Goal: Task Accomplishment & Management: Use online tool/utility

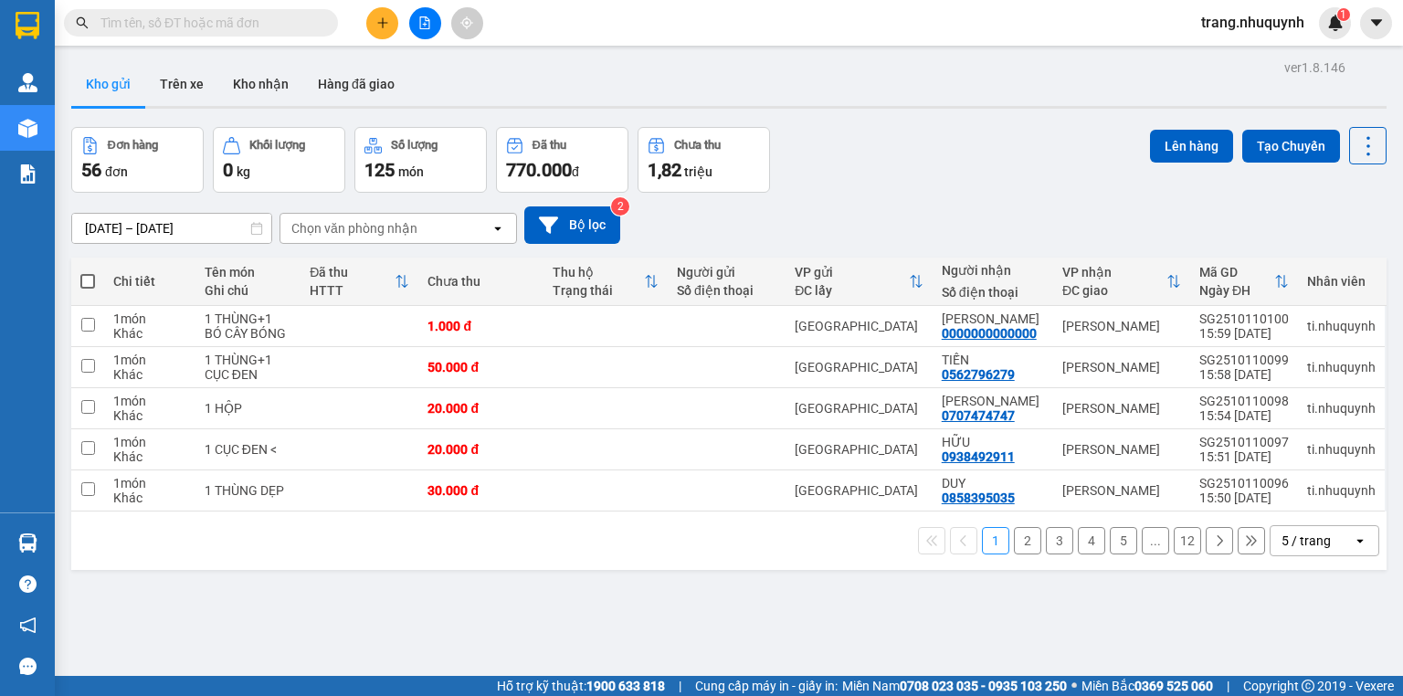
click at [405, 592] on div "ver 1.8.146 Kho gửi Trên xe Kho nhận Hàng đã giao Đơn hàng 56 đơn Khối lượng 0 …" at bounding box center [728, 403] width 1329 height 696
click at [909, 140] on div "Đơn hàng 56 đơn Khối lượng 0 kg Số lượng 125 món Đã thu 770.000 đ Chưa thu 1,82…" at bounding box center [728, 160] width 1315 height 66
click at [1355, 146] on icon at bounding box center [1368, 146] width 26 height 26
click at [1349, 260] on span "Làm mới" at bounding box center [1331, 260] width 50 height 18
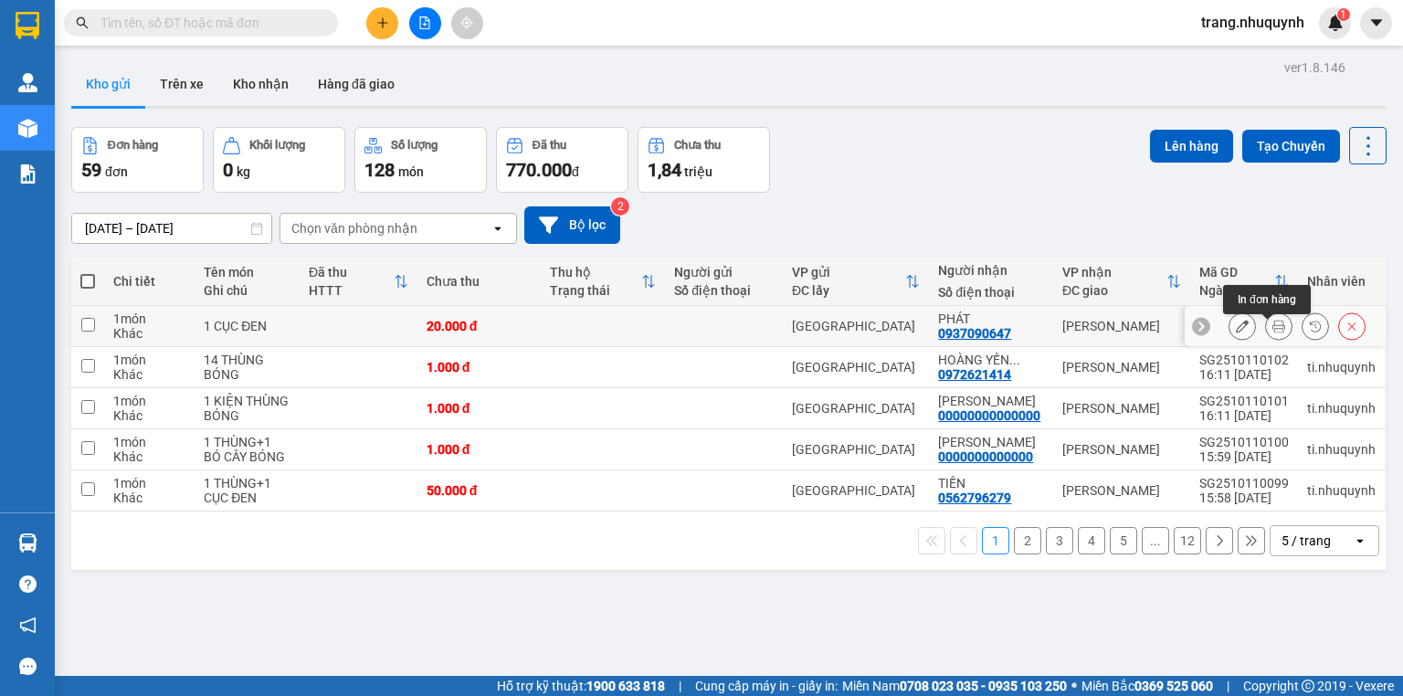
click at [1272, 331] on icon at bounding box center [1278, 326] width 13 height 13
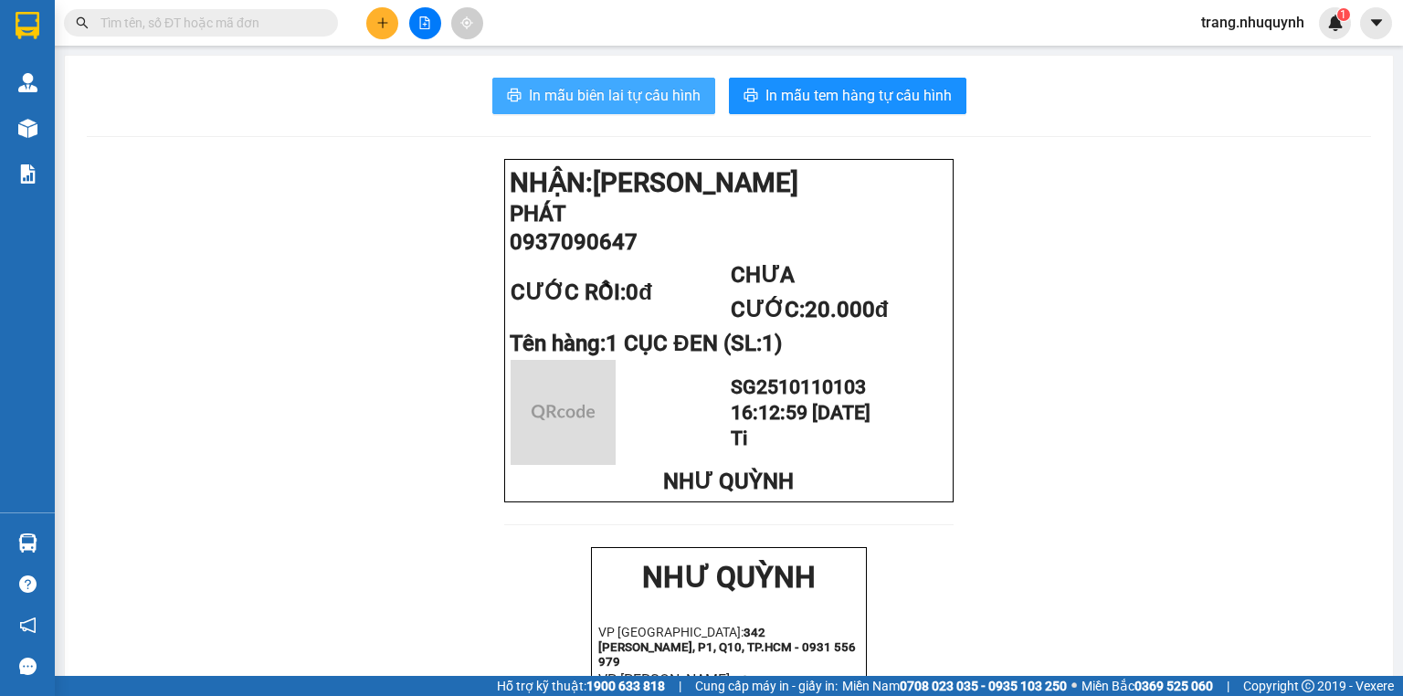
click at [667, 82] on button "In mẫu biên lai tự cấu hình" at bounding box center [603, 96] width 223 height 37
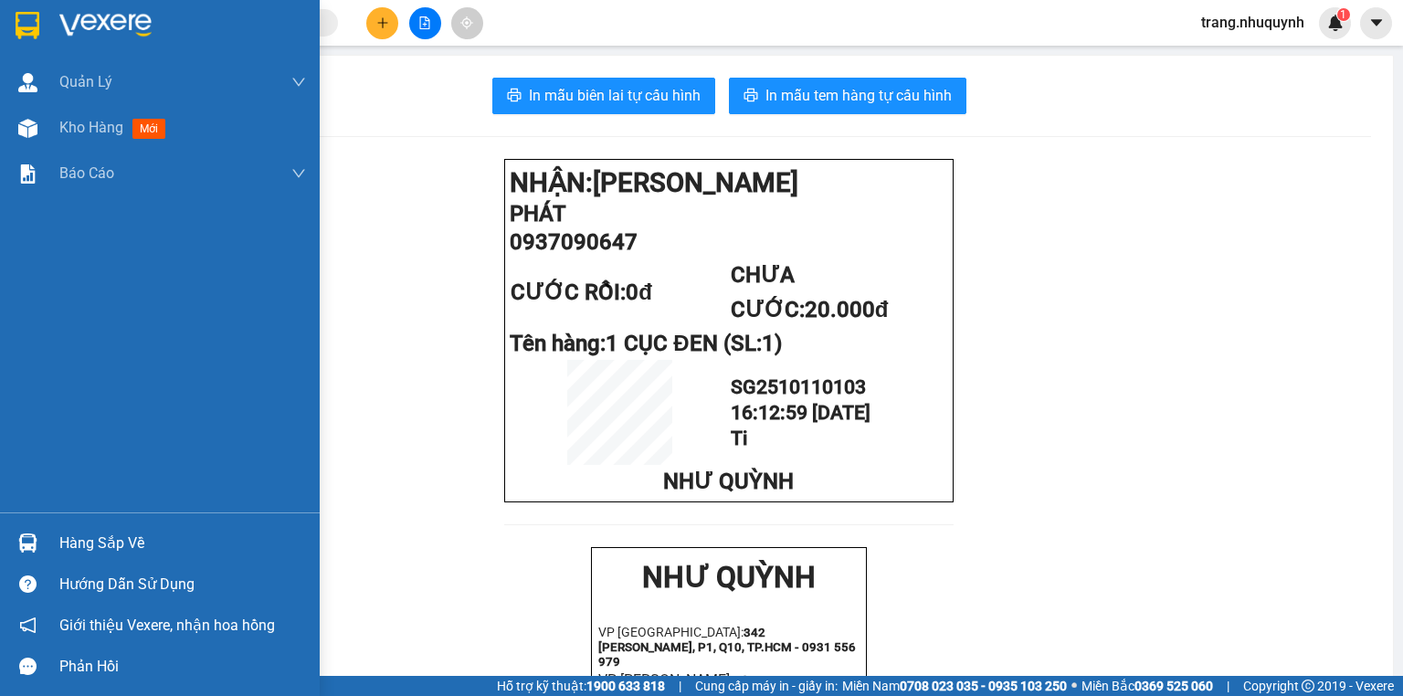
click at [59, 128] on span "Kho hàng" at bounding box center [91, 127] width 64 height 17
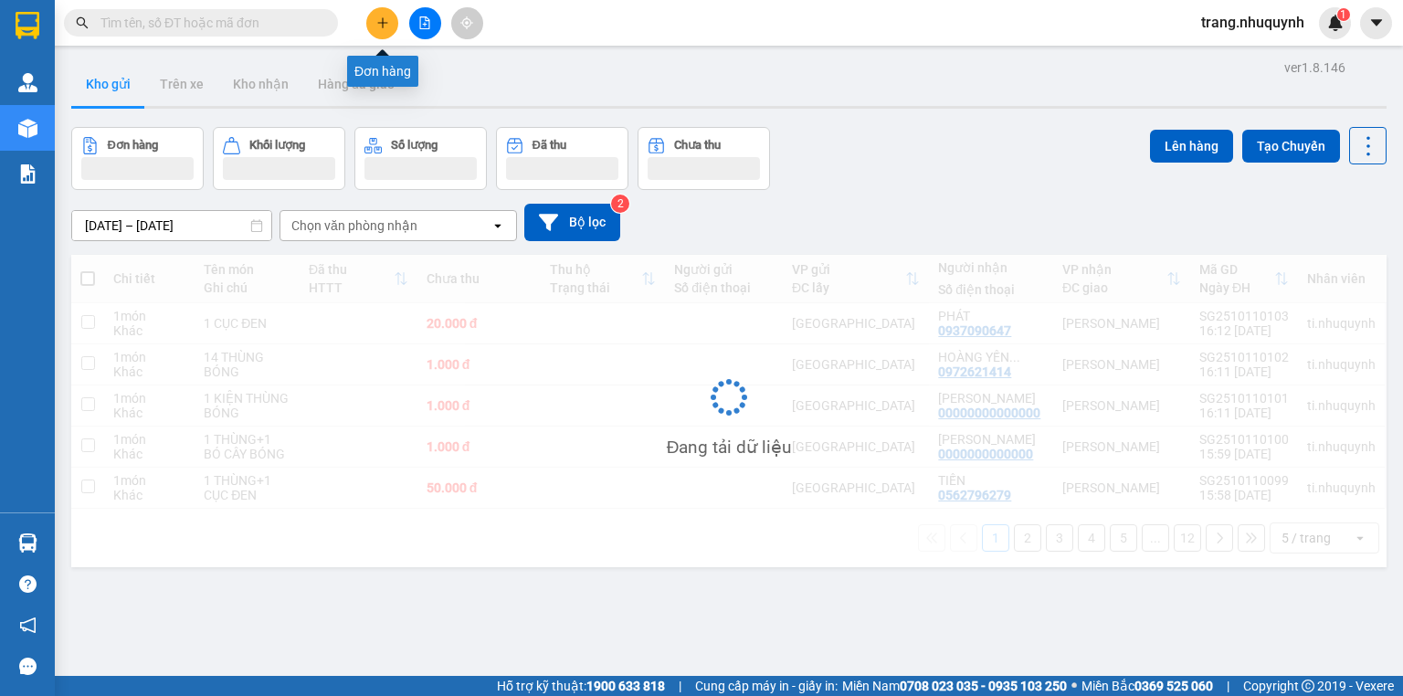
click at [381, 31] on button at bounding box center [382, 23] width 32 height 32
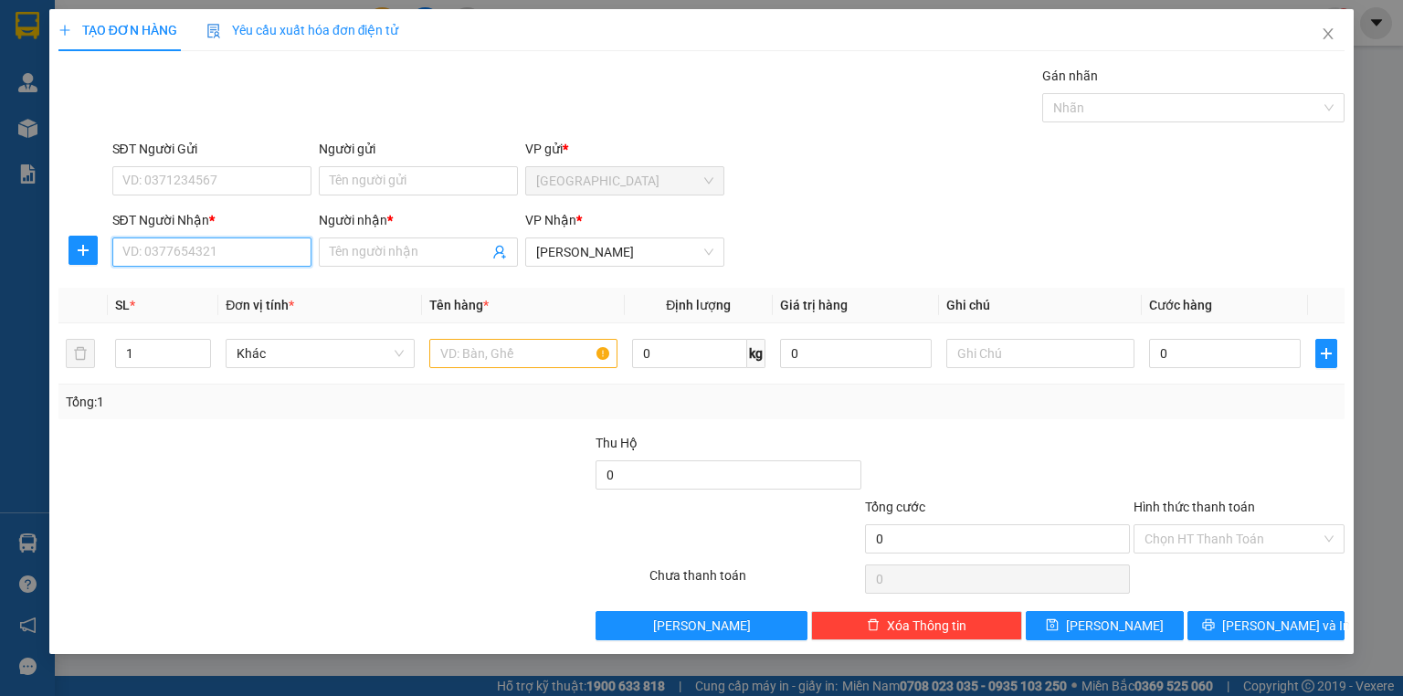
click at [215, 248] on input "SĐT Người Nhận *" at bounding box center [211, 251] width 199 height 29
click at [1329, 37] on icon "close" at bounding box center [1327, 33] width 15 height 15
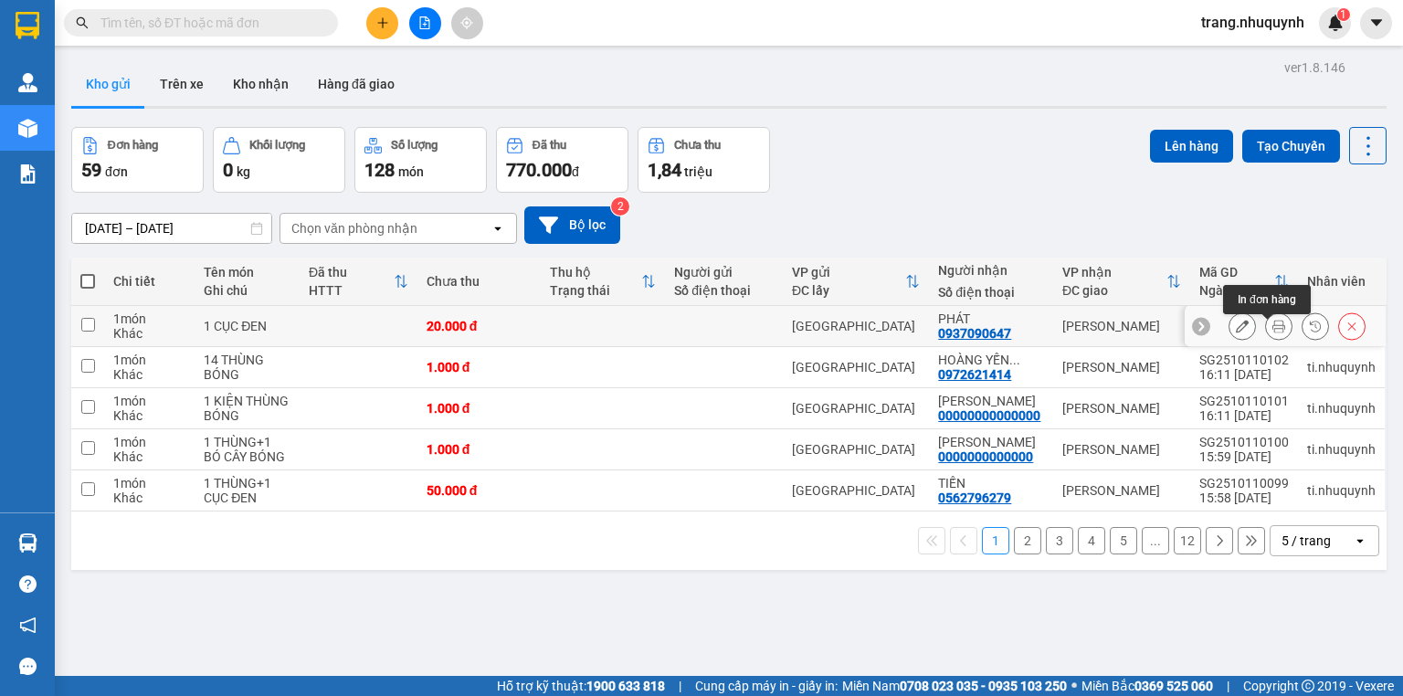
click at [1266, 332] on button at bounding box center [1279, 326] width 26 height 32
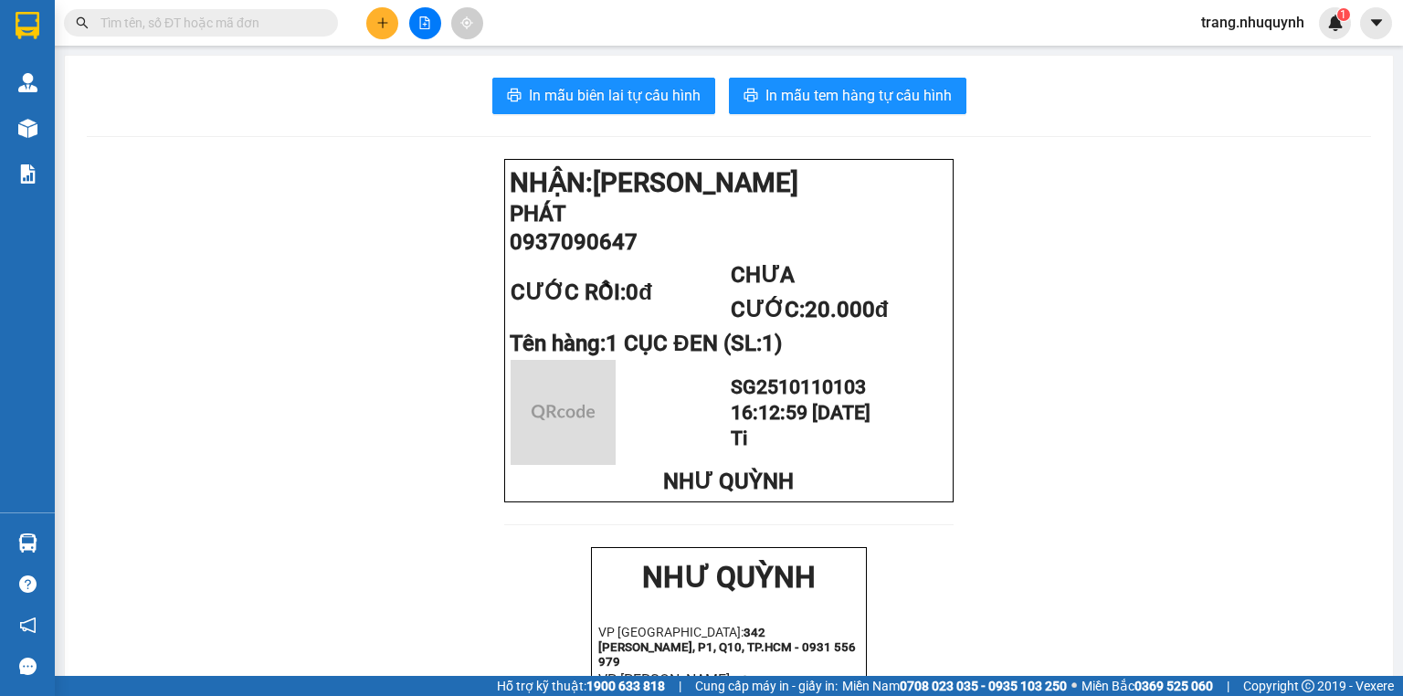
click at [541, 67] on div "In mẫu biên lai tự cấu hình In mẫu tem hàng tự cấu hình NHẬN: [PERSON_NAME] PHÁ…" at bounding box center [729, 708] width 1328 height 1305
click at [551, 89] on span "In mẫu biên lai tự cấu hình" at bounding box center [615, 95] width 172 height 23
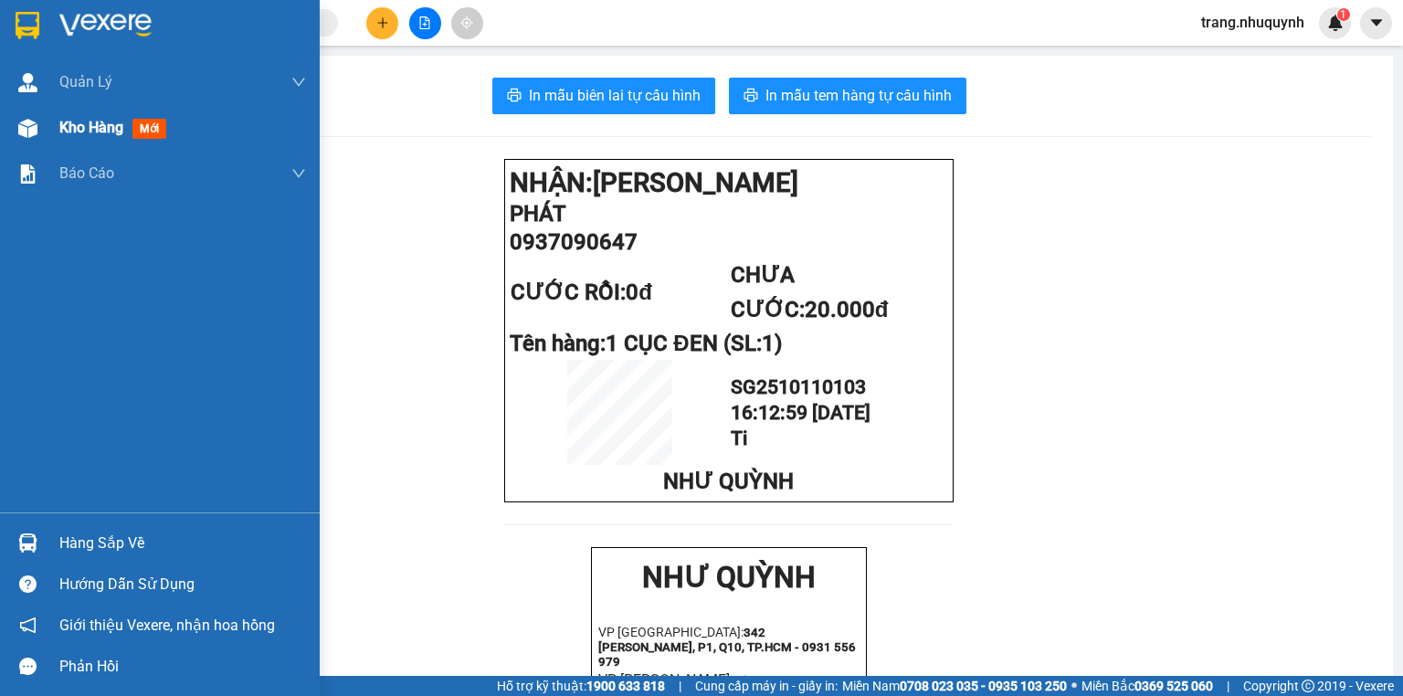
click at [68, 131] on span "Kho hàng" at bounding box center [91, 127] width 64 height 17
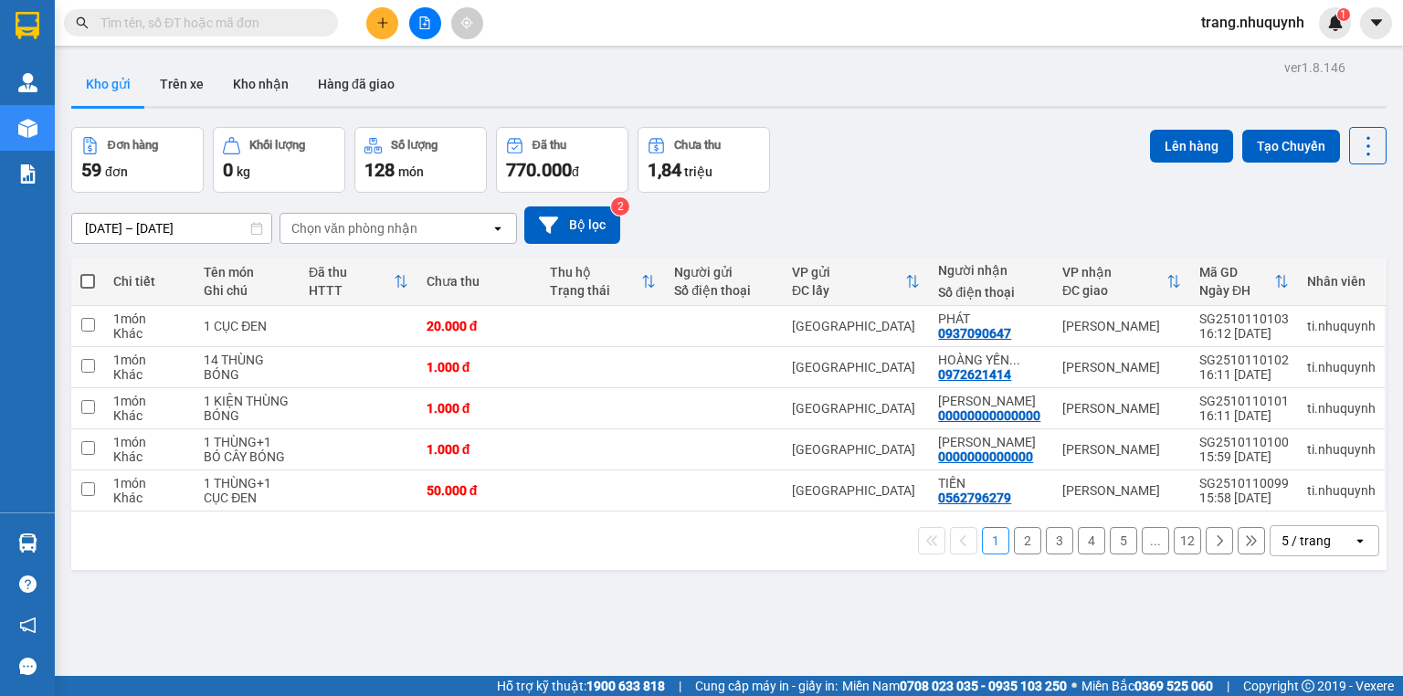
click at [994, 193] on div "Đơn hàng 59 đơn Khối lượng 0 kg Số lượng 128 món Đã thu 770.000 đ Chưa thu 1,84…" at bounding box center [728, 160] width 1315 height 66
click at [393, 14] on button at bounding box center [382, 23] width 32 height 32
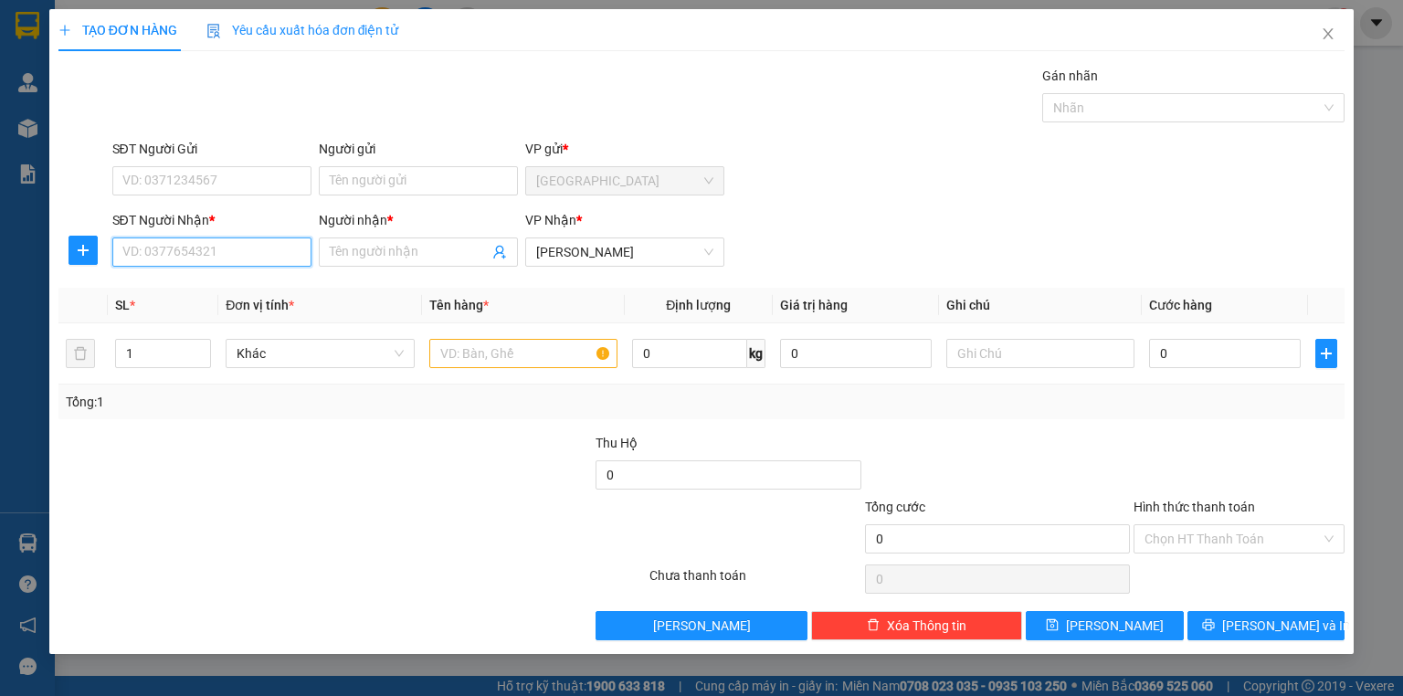
click at [246, 267] on input "SĐT Người Nhận *" at bounding box center [211, 251] width 199 height 29
click at [246, 263] on input "SĐT Người Nhận *" at bounding box center [211, 251] width 199 height 29
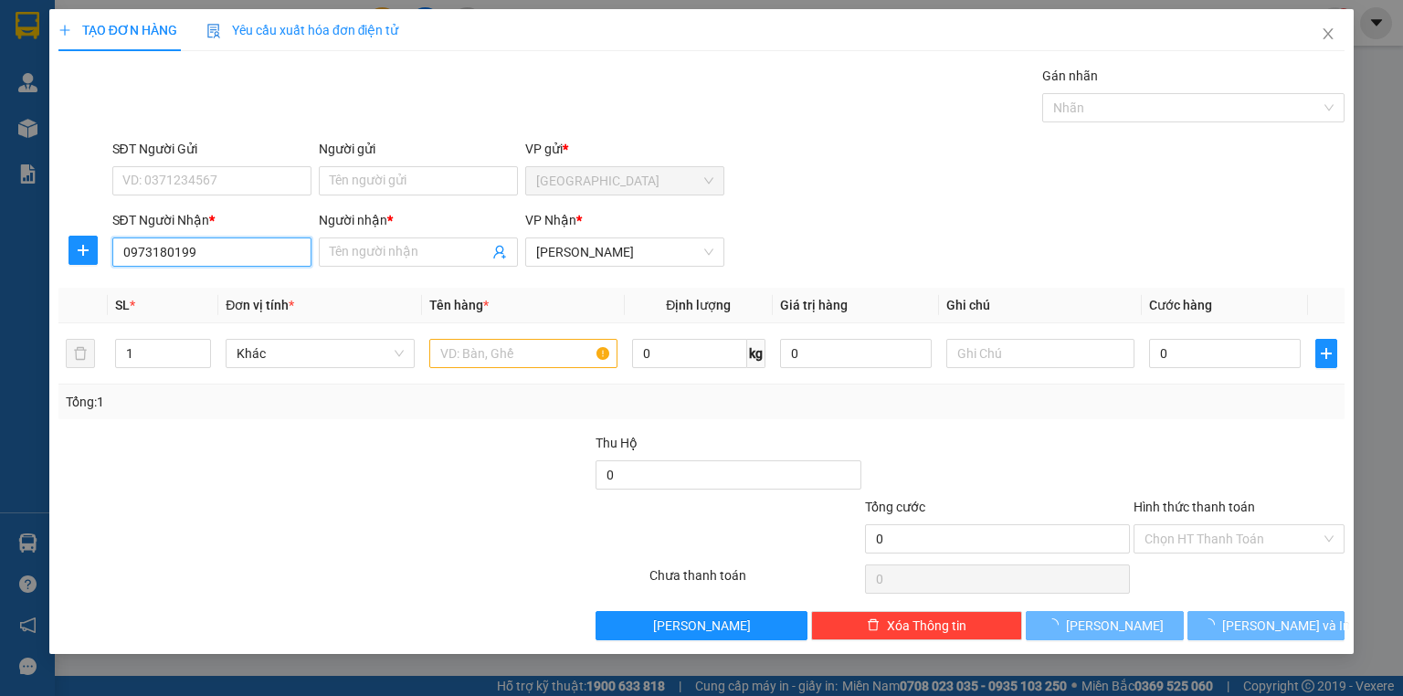
type input "0973180199"
click at [287, 544] on div at bounding box center [245, 529] width 376 height 64
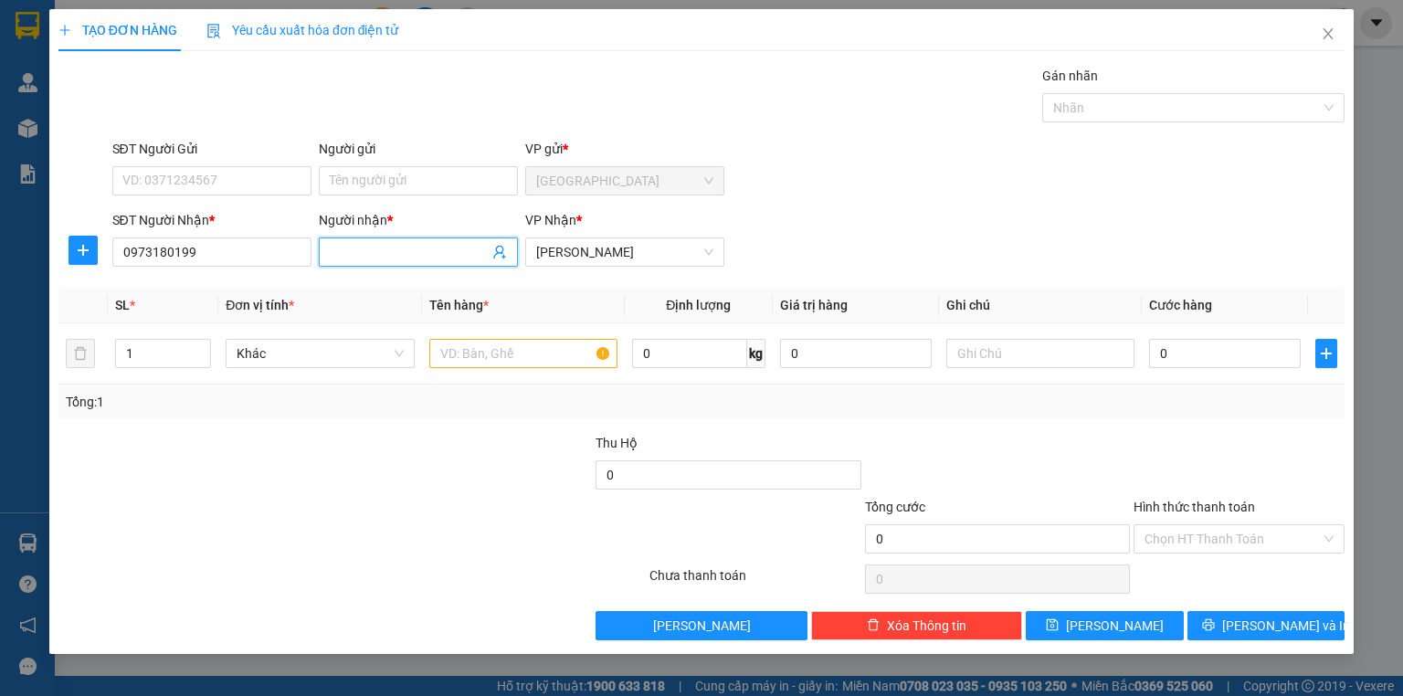
click at [420, 245] on input "Người nhận *" at bounding box center [409, 252] width 159 height 20
type input "thuý (AN NHƠN )"
click at [539, 357] on input "text" at bounding box center [523, 353] width 188 height 29
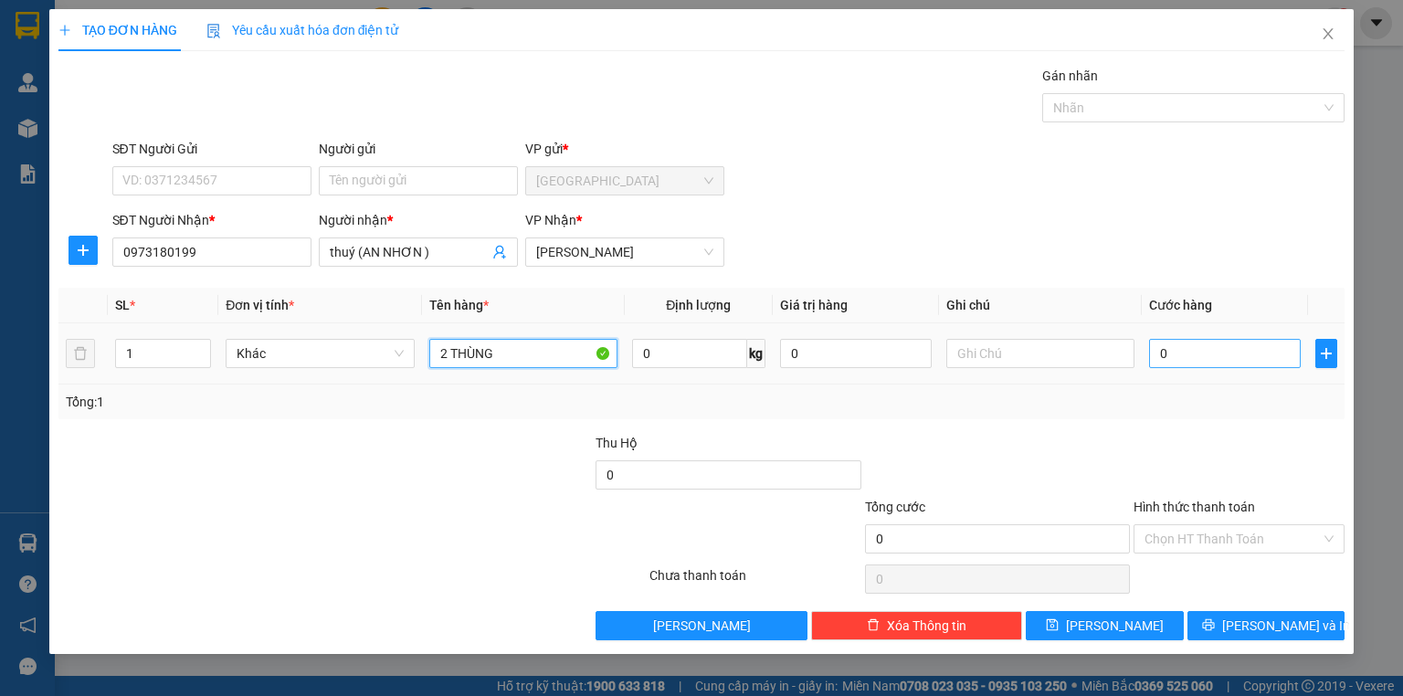
type input "2 THÙNG"
click at [1239, 365] on input "0" at bounding box center [1225, 353] width 152 height 29
type input "1"
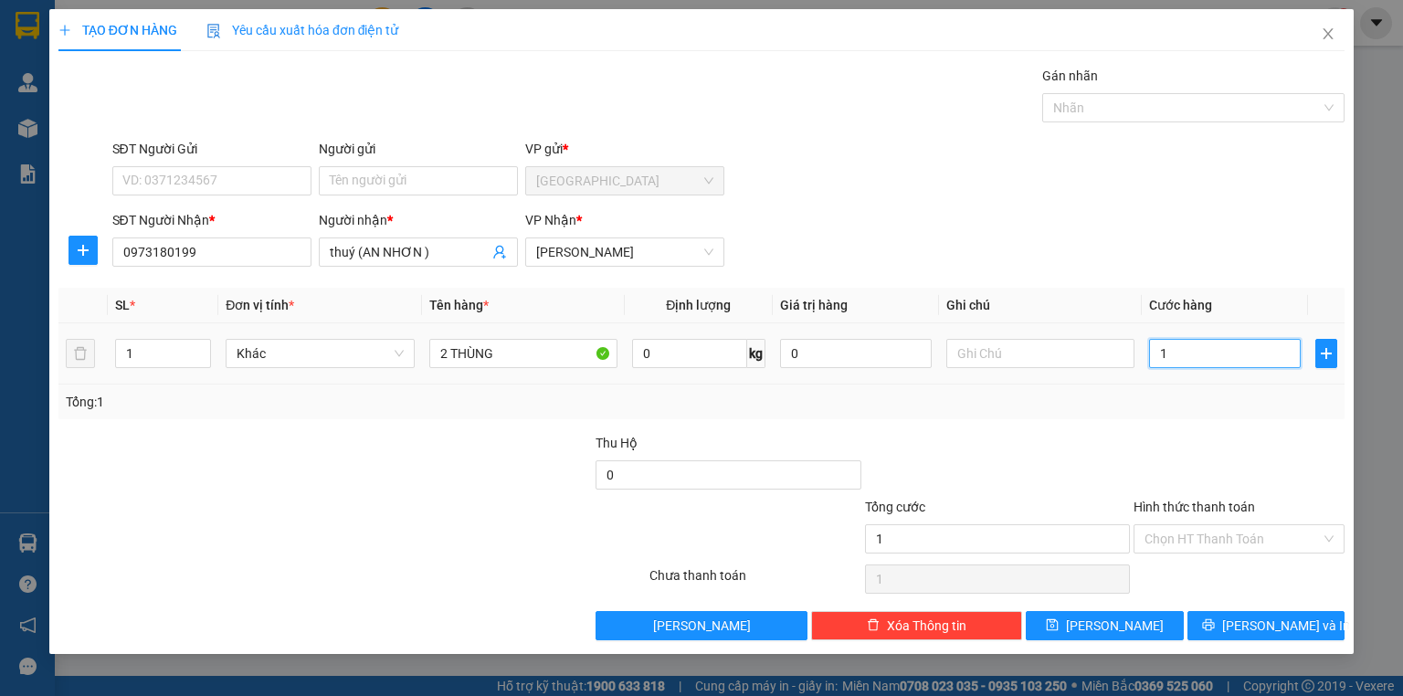
type input "10"
type input "100"
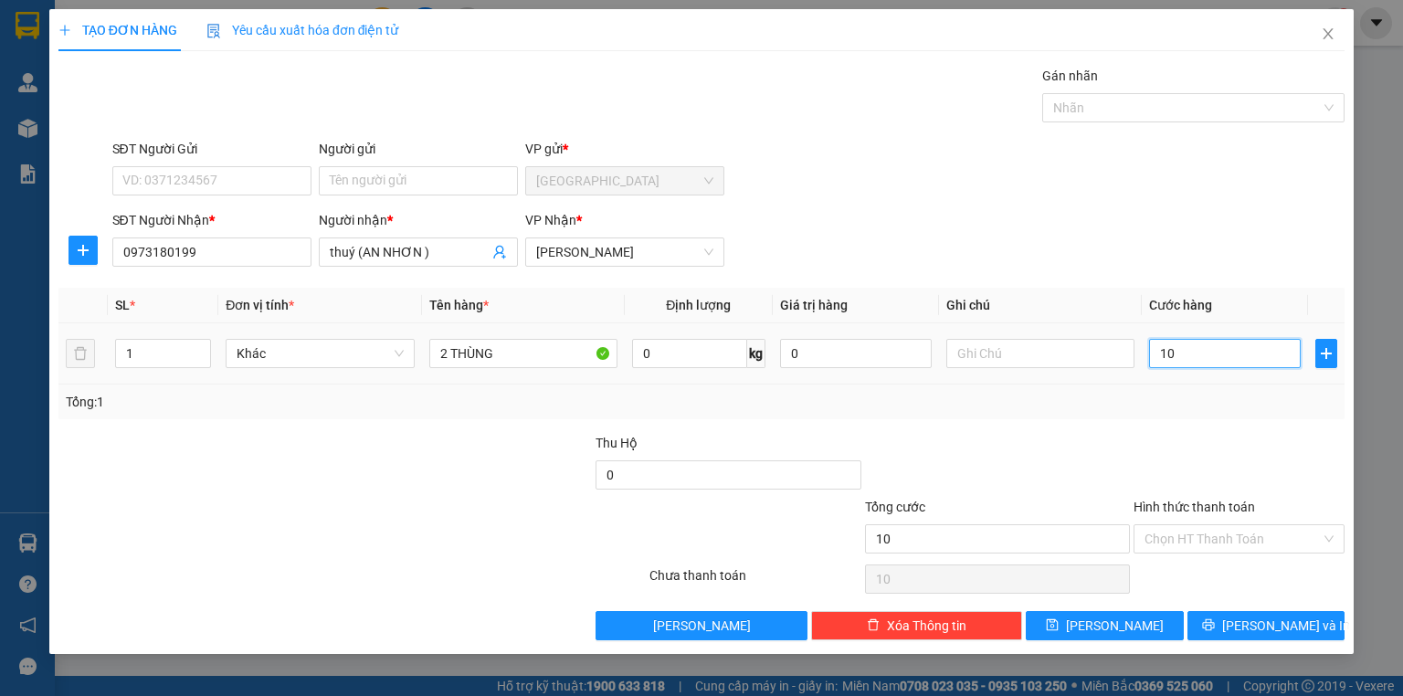
type input "100"
type input "1.000"
type input "10.000"
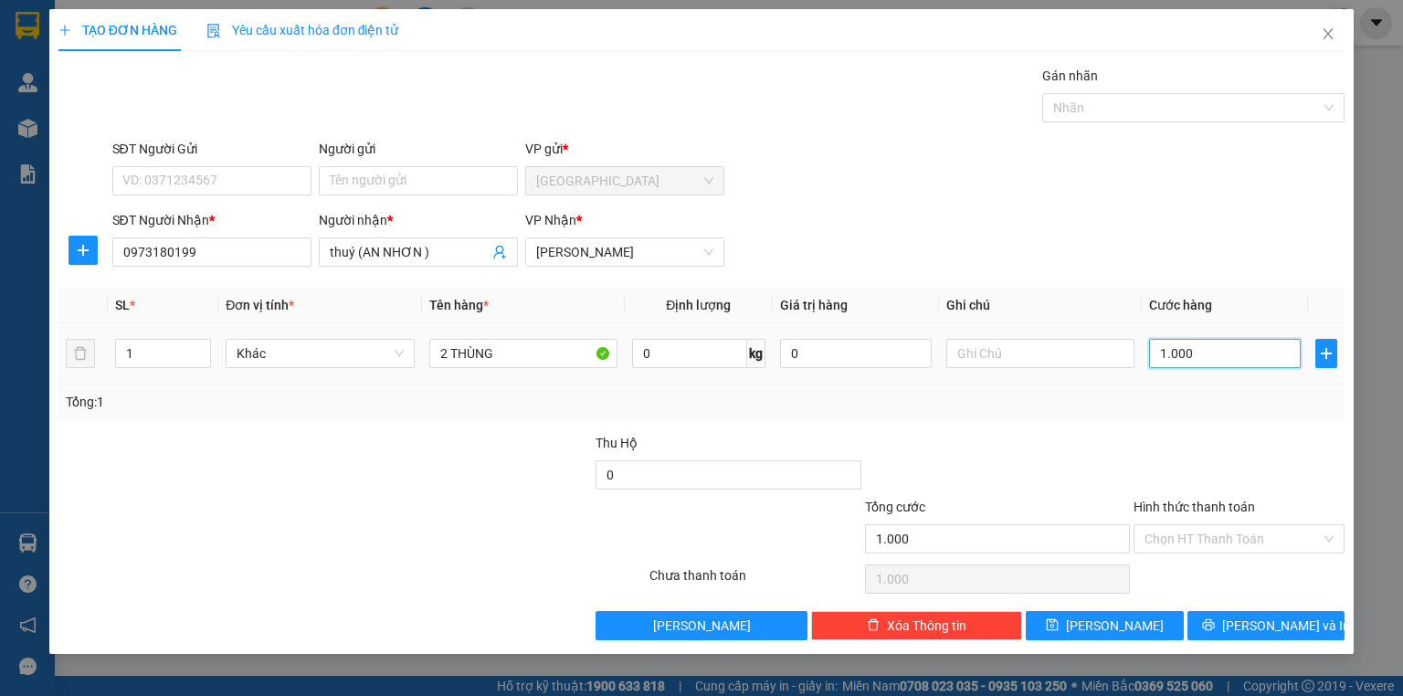
type input "10.000"
type input "100.000"
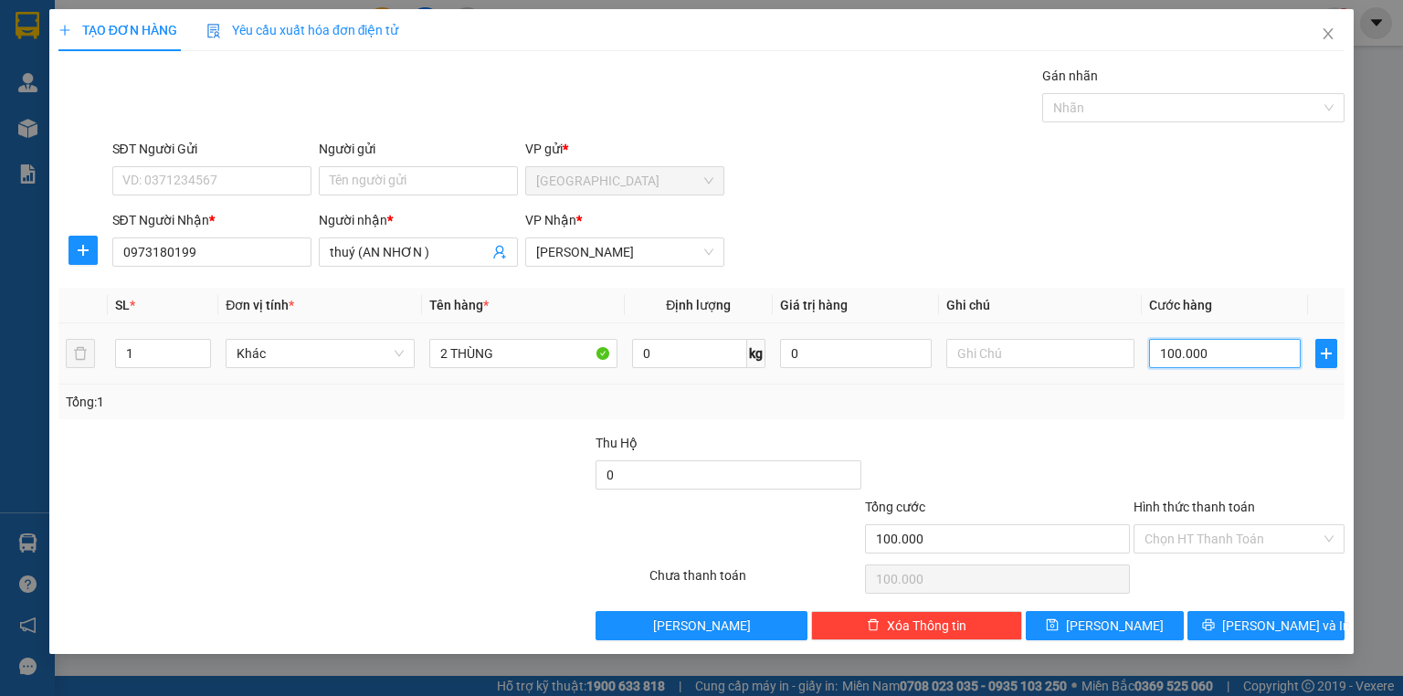
type input "100.000"
click at [1233, 425] on div "Transit Pickup Surcharge Ids Transit Deliver Surcharge Ids Transit Deliver Surc…" at bounding box center [701, 353] width 1286 height 574
click at [1125, 626] on button "[PERSON_NAME]" at bounding box center [1104, 625] width 158 height 29
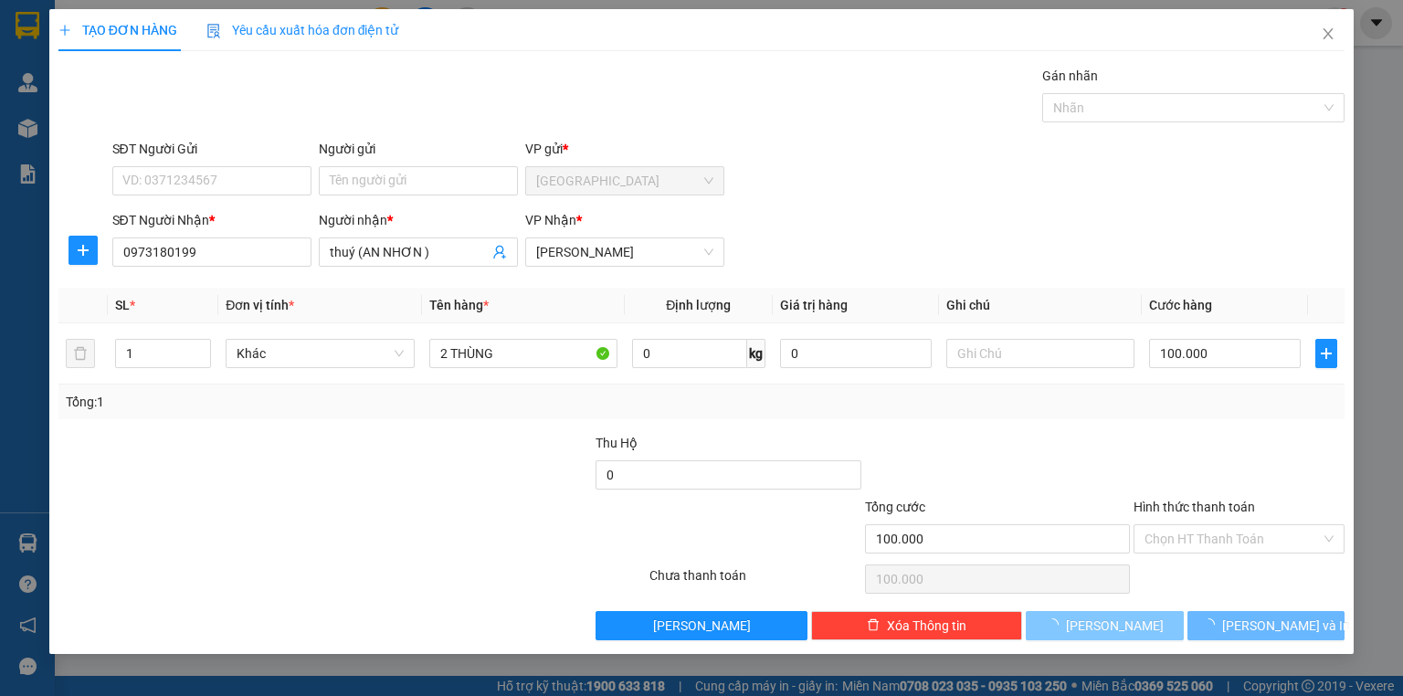
type input "0"
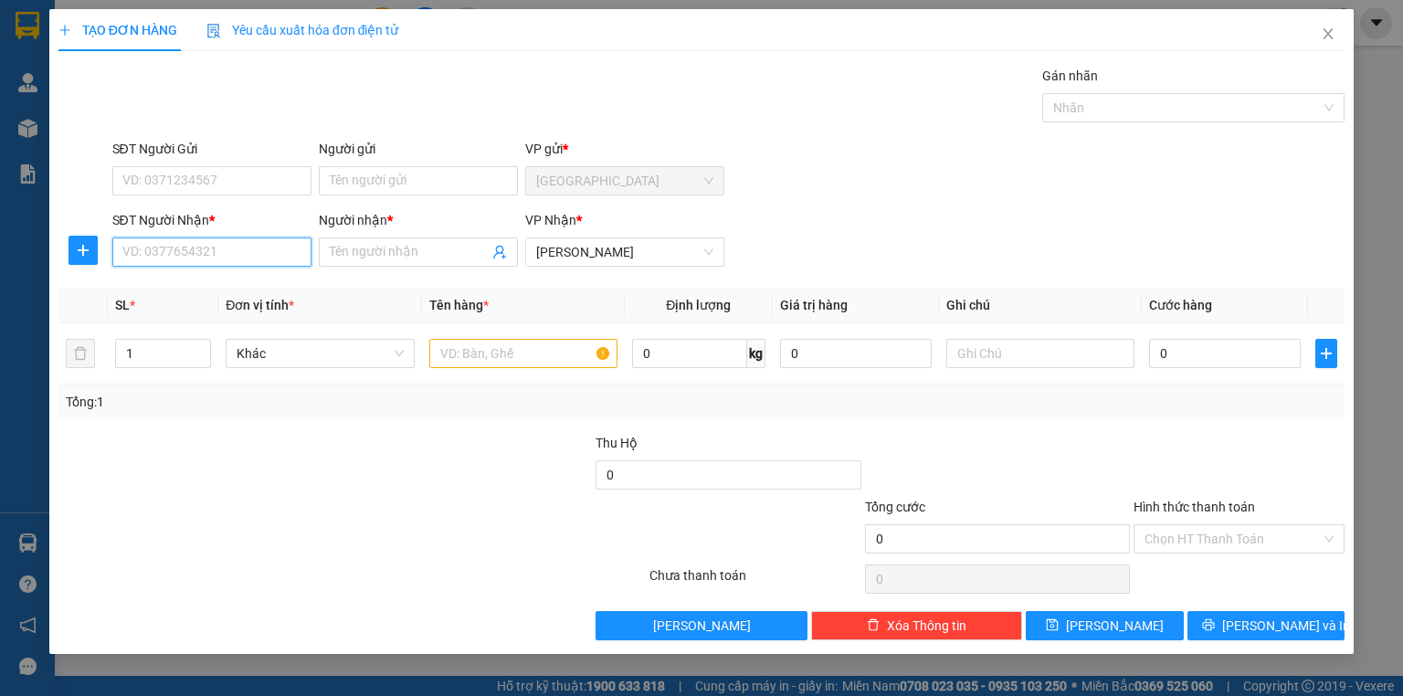
click at [275, 252] on input "SĐT Người Nhận *" at bounding box center [211, 251] width 199 height 29
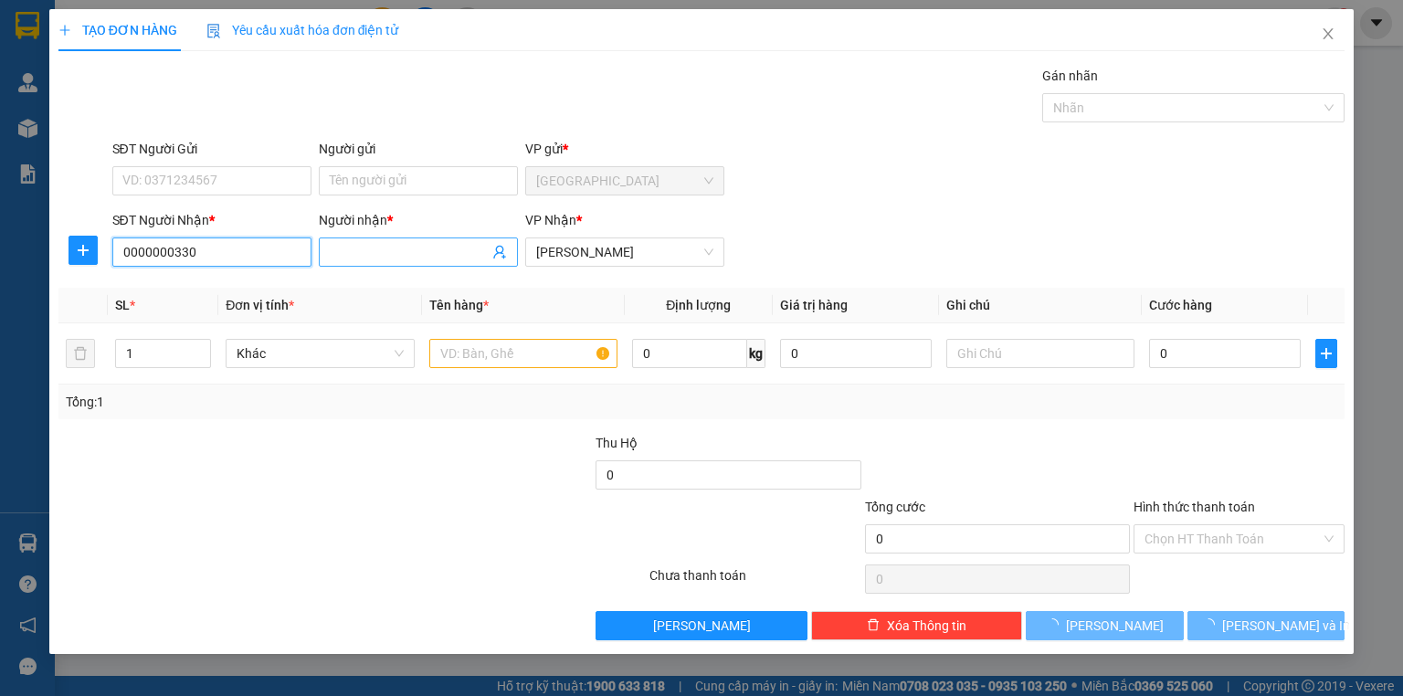
type input "0000000330"
click at [387, 258] on input "Người nhận *" at bounding box center [409, 252] width 159 height 20
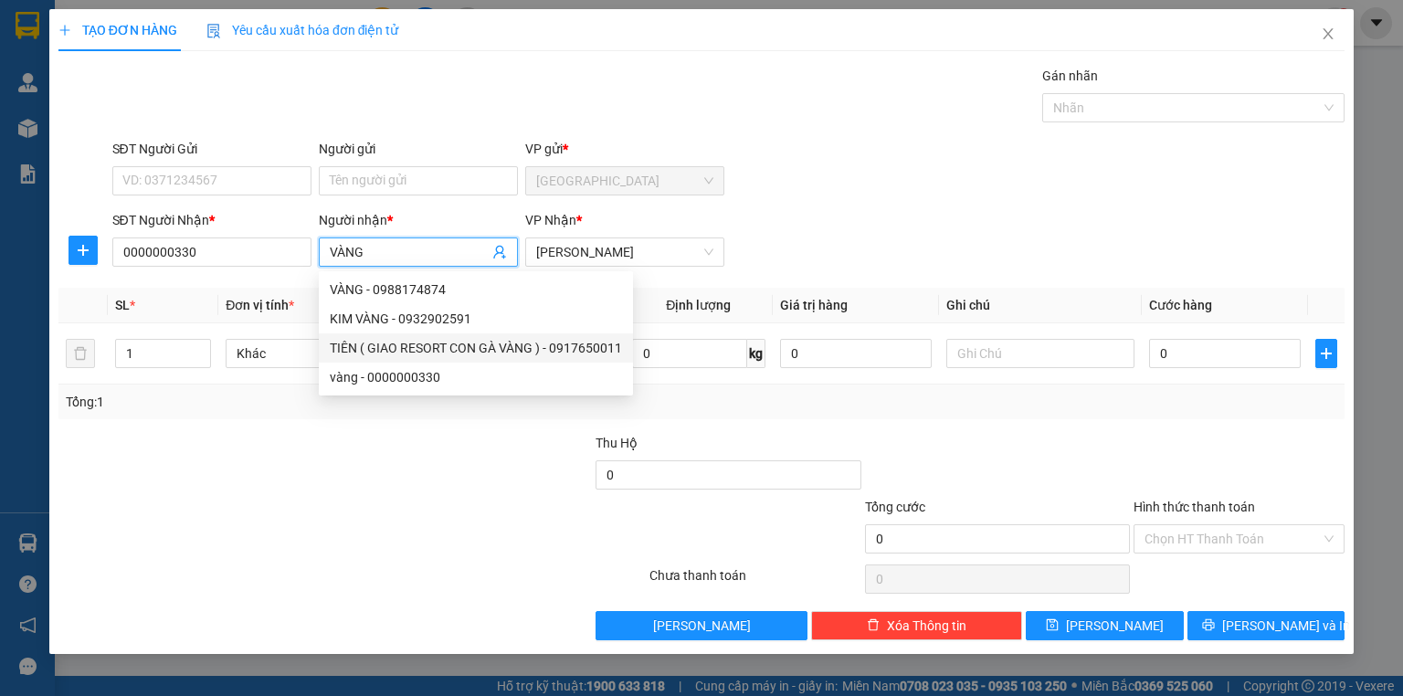
type input "VÀNG"
click at [383, 478] on div at bounding box center [459, 465] width 268 height 64
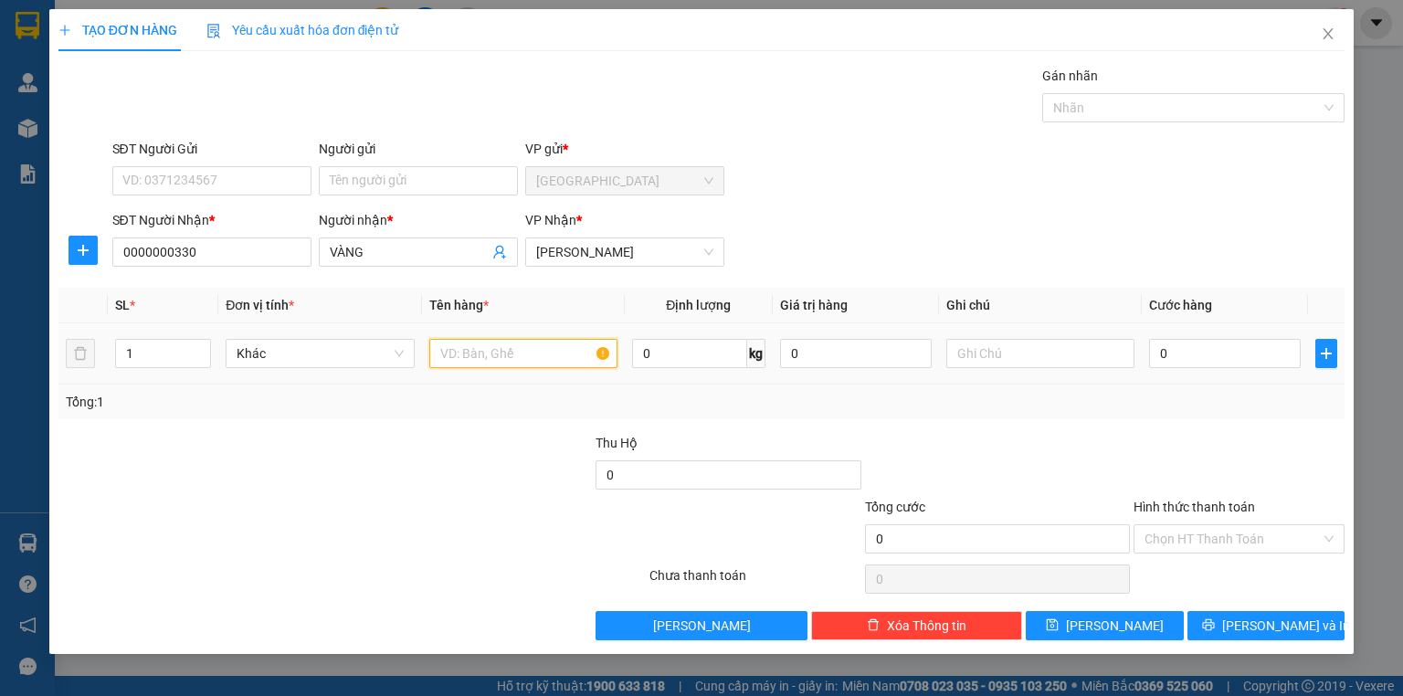
click at [500, 361] on input "text" at bounding box center [523, 353] width 188 height 29
type input "1 THÙNG"
click at [1216, 363] on input "0" at bounding box center [1225, 353] width 152 height 29
type input "3"
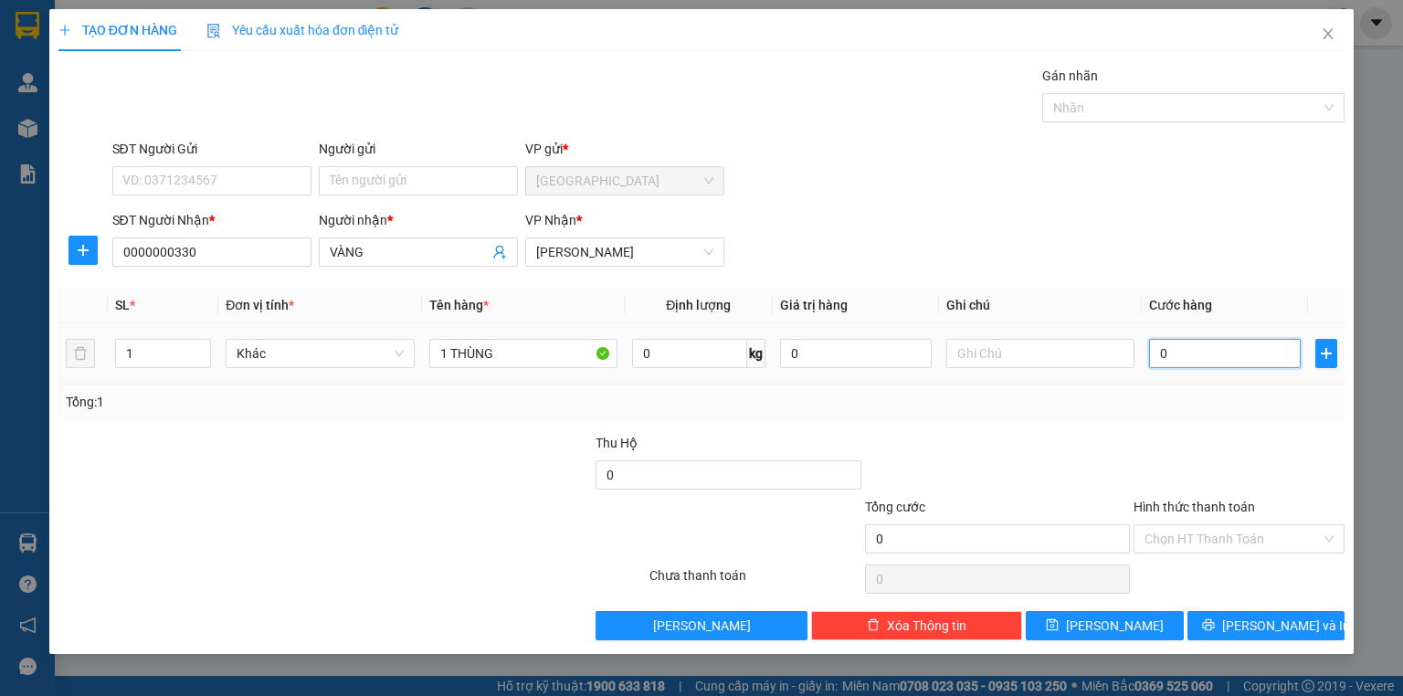
type input "3"
type input "30"
type input "300"
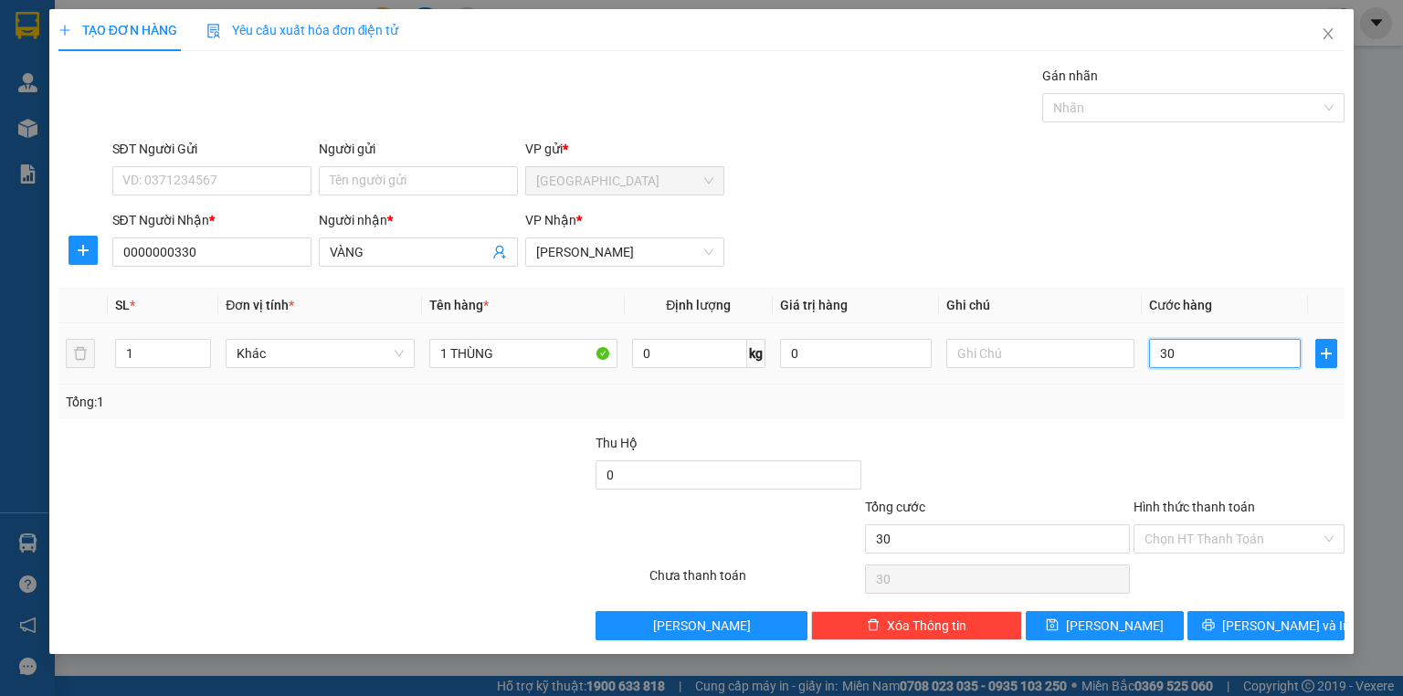
type input "300"
type input "3.000"
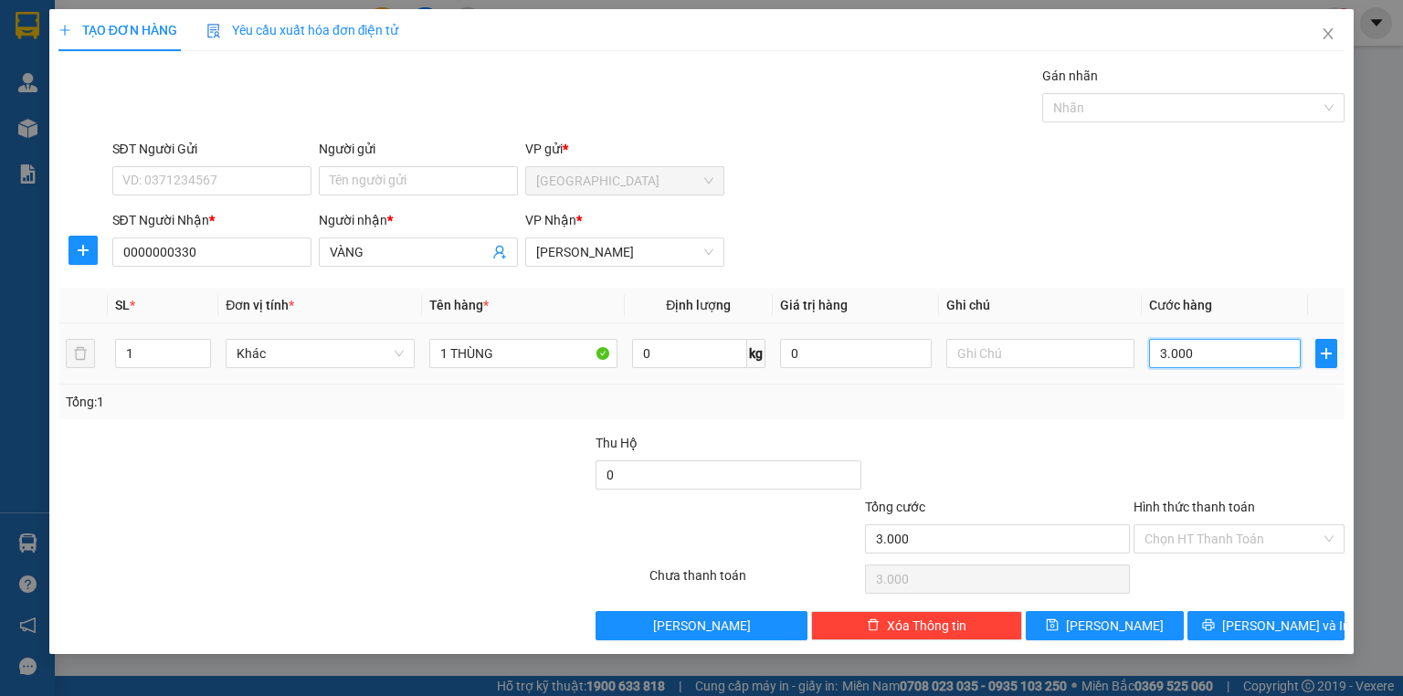
type input "30.000"
click at [1091, 637] on button "[PERSON_NAME]" at bounding box center [1104, 625] width 158 height 29
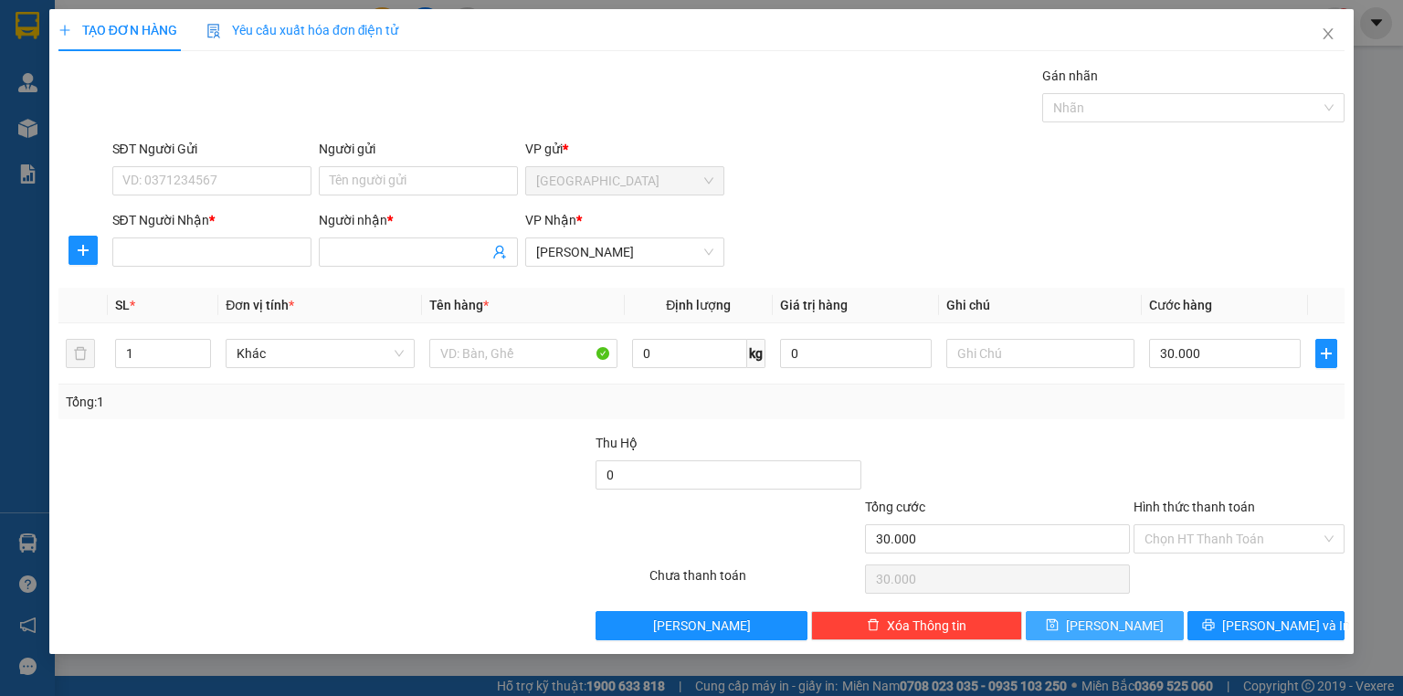
type input "0"
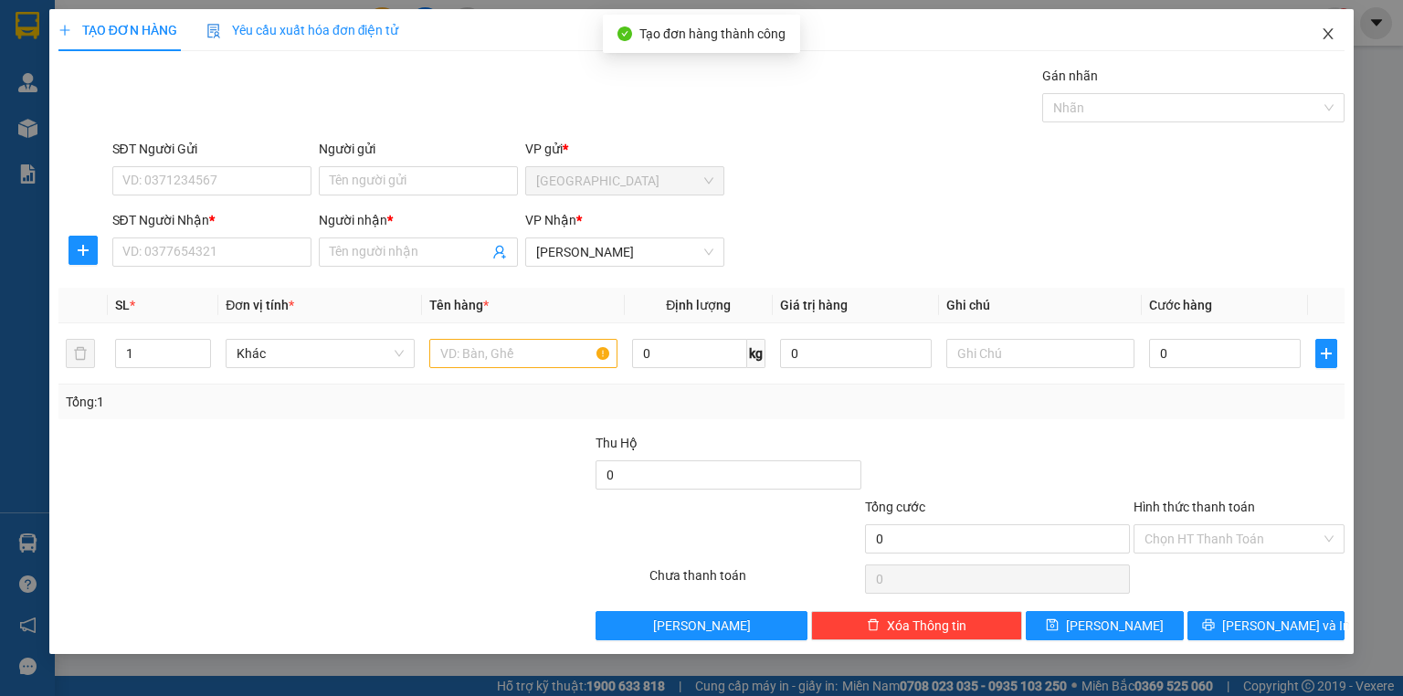
click at [1327, 36] on icon "close" at bounding box center [1328, 33] width 10 height 11
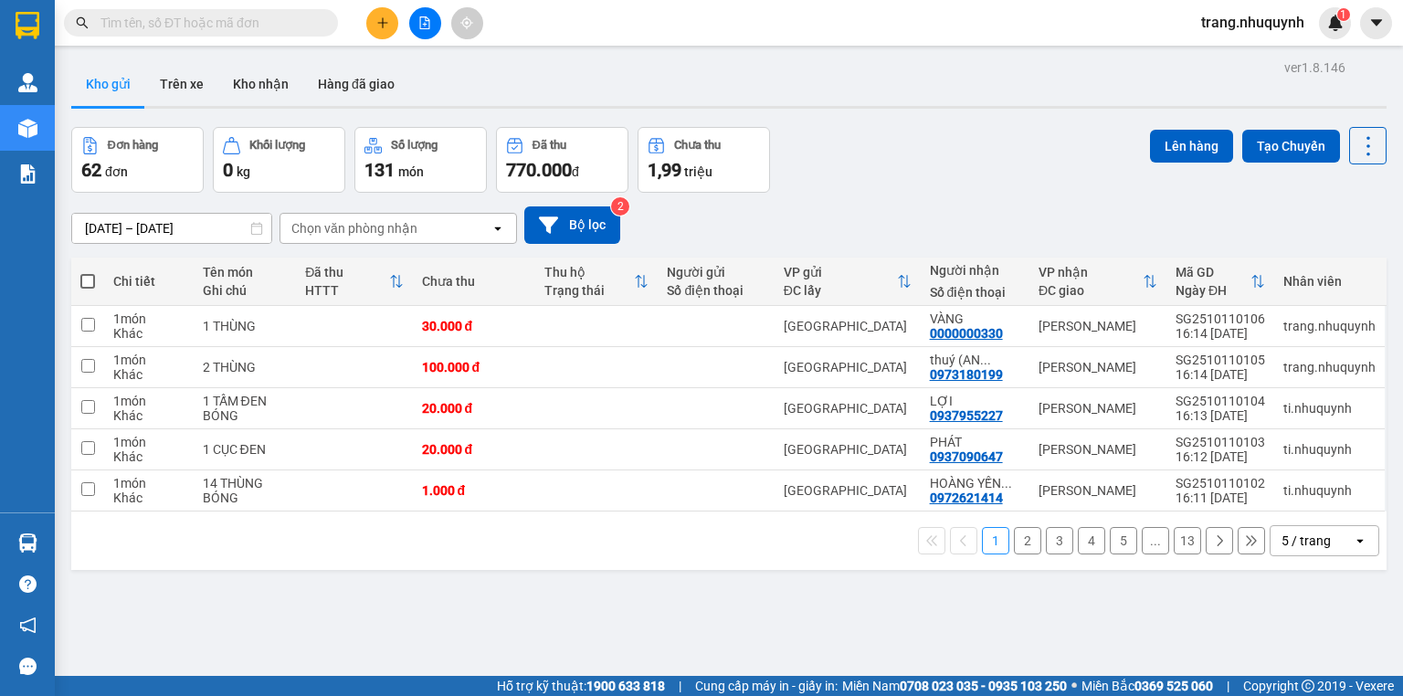
click at [928, 148] on div "Đơn hàng 62 đơn Khối lượng 0 kg Số lượng 131 món Đã thu 770.000 đ Chưa thu 1,99…" at bounding box center [728, 160] width 1315 height 66
click at [1358, 138] on icon at bounding box center [1368, 146] width 26 height 26
click at [1355, 251] on span "Làm mới" at bounding box center [1331, 260] width 50 height 18
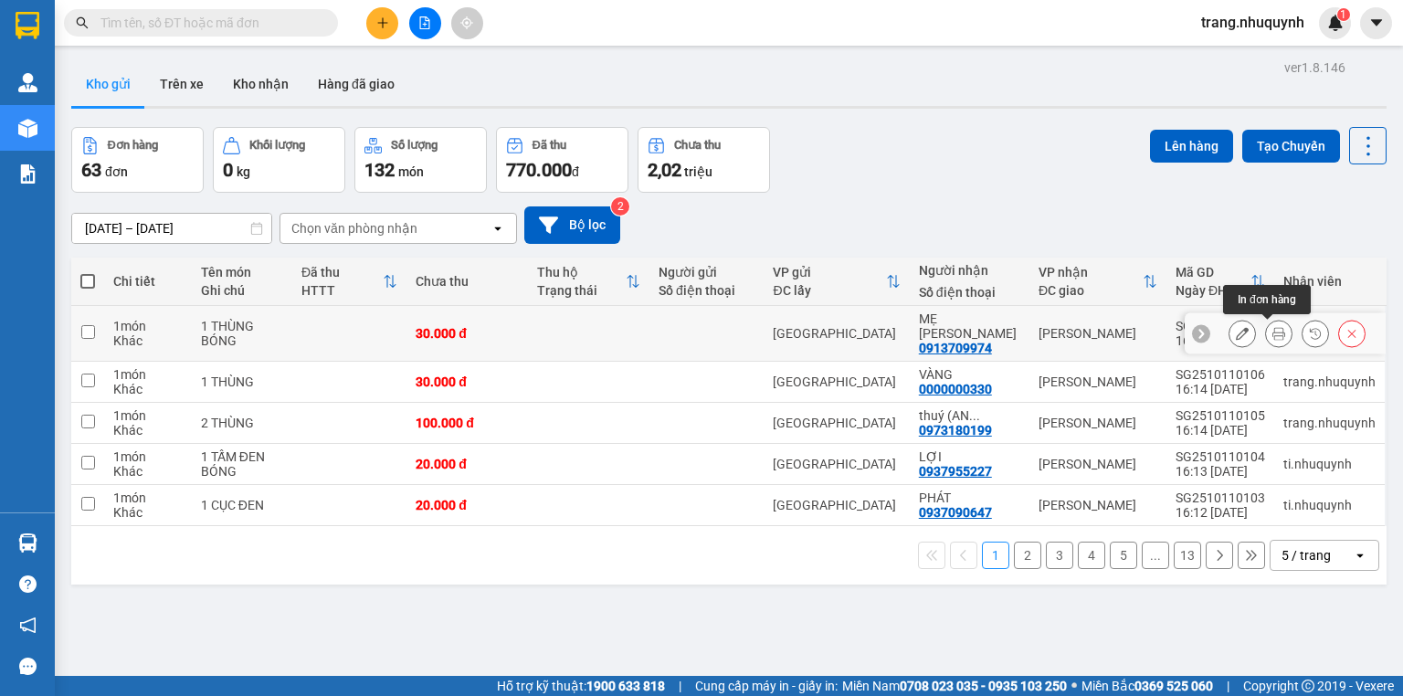
click at [1272, 336] on icon at bounding box center [1278, 333] width 13 height 13
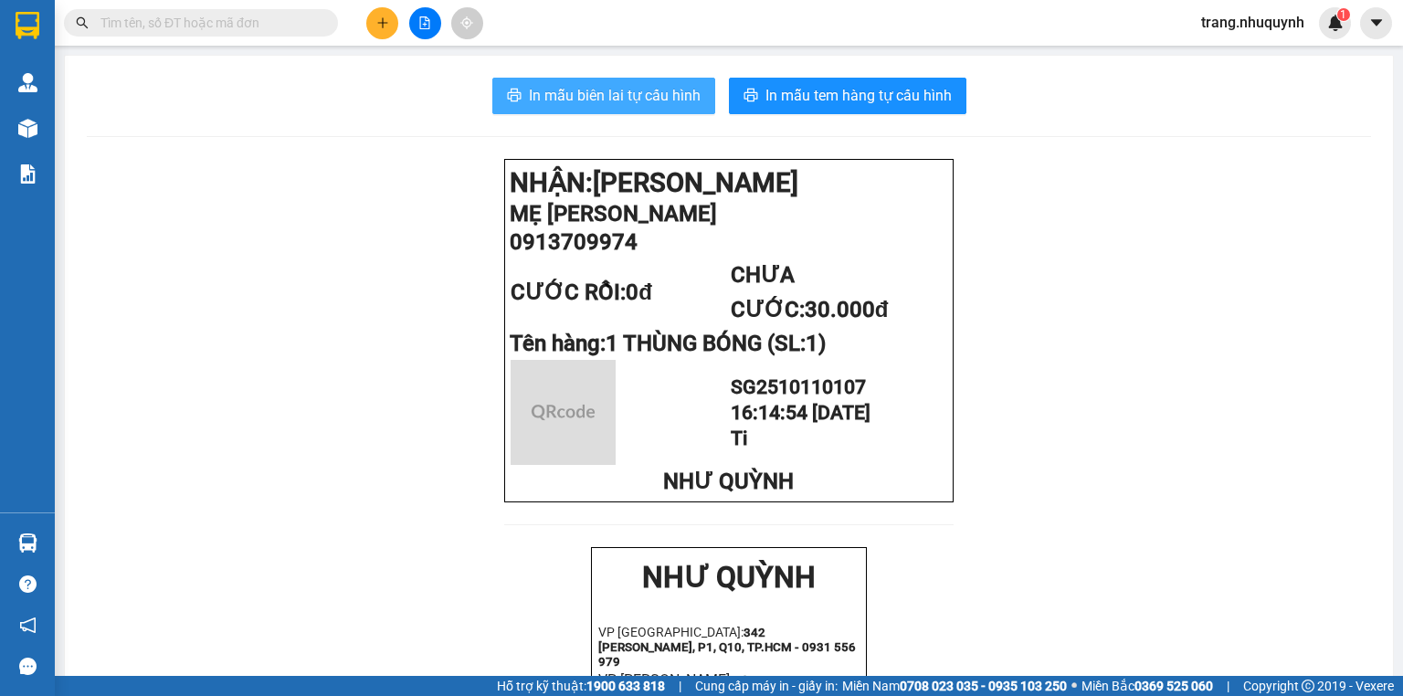
click at [547, 88] on span "In mẫu biên lai tự cấu hình" at bounding box center [615, 95] width 172 height 23
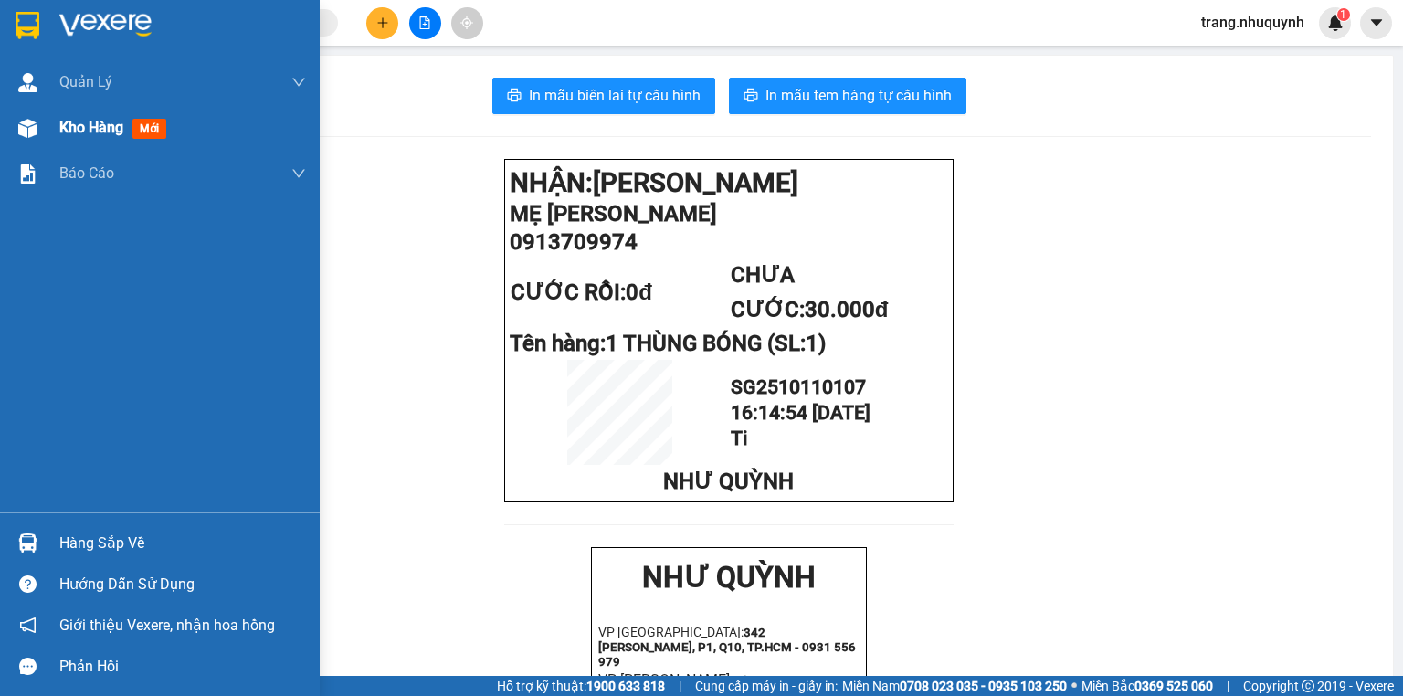
click at [99, 127] on span "Kho hàng" at bounding box center [91, 127] width 64 height 17
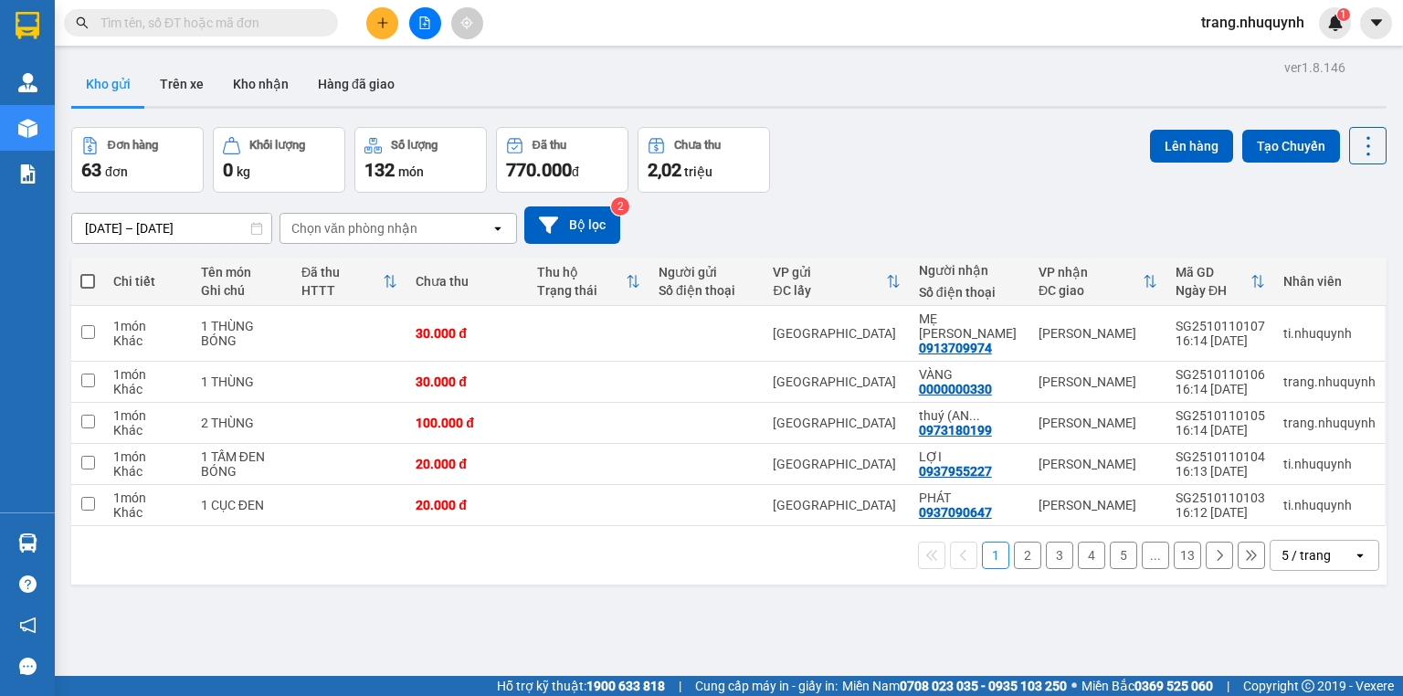
click at [1066, 98] on div "Kho gửi Trên xe Kho nhận Hàng đã giao" at bounding box center [728, 86] width 1315 height 48
click at [847, 184] on div "Đơn hàng 63 đơn Khối lượng 0 kg Số lượng 132 món Đã thu 770.000 đ Chưa thu 2,02…" at bounding box center [728, 160] width 1315 height 66
click at [1355, 150] on icon at bounding box center [1368, 146] width 26 height 26
click at [1335, 249] on li "Làm mới" at bounding box center [1323, 260] width 137 height 33
click at [1371, 149] on button at bounding box center [1367, 145] width 37 height 37
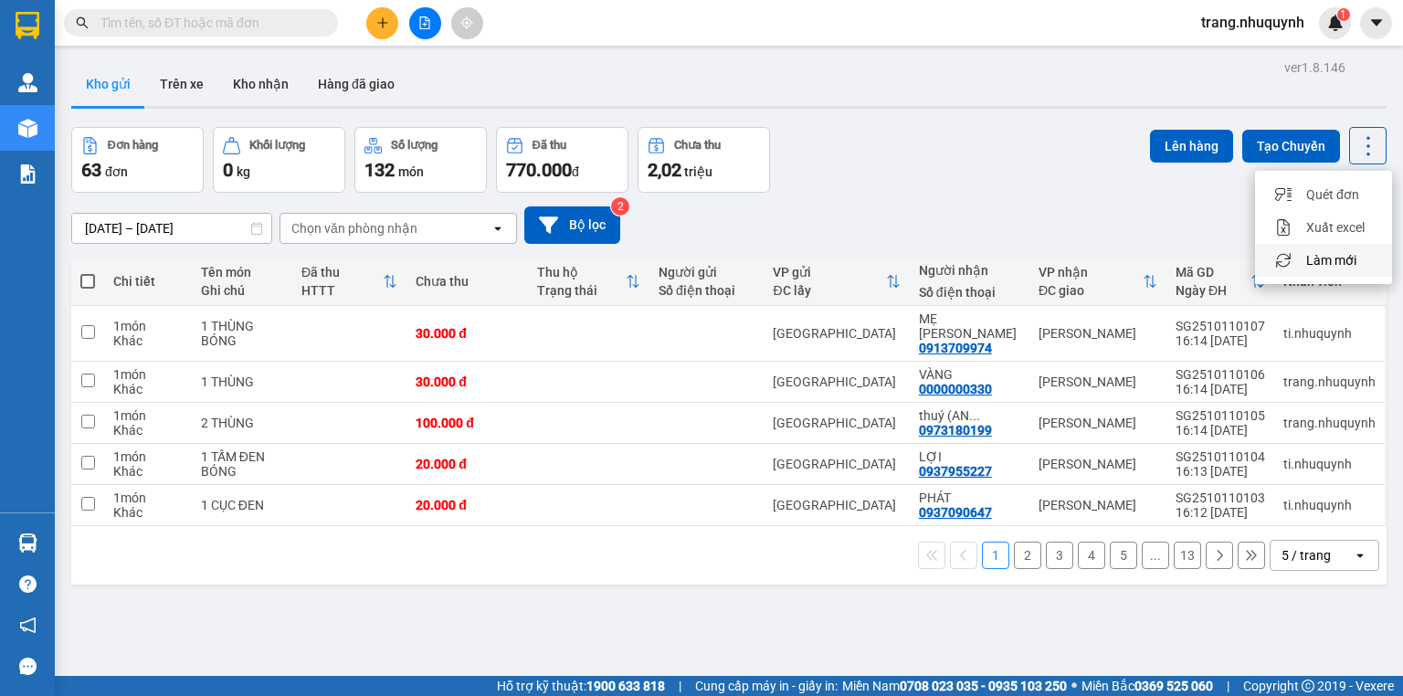
click at [1348, 260] on span "Làm mới" at bounding box center [1331, 260] width 50 height 18
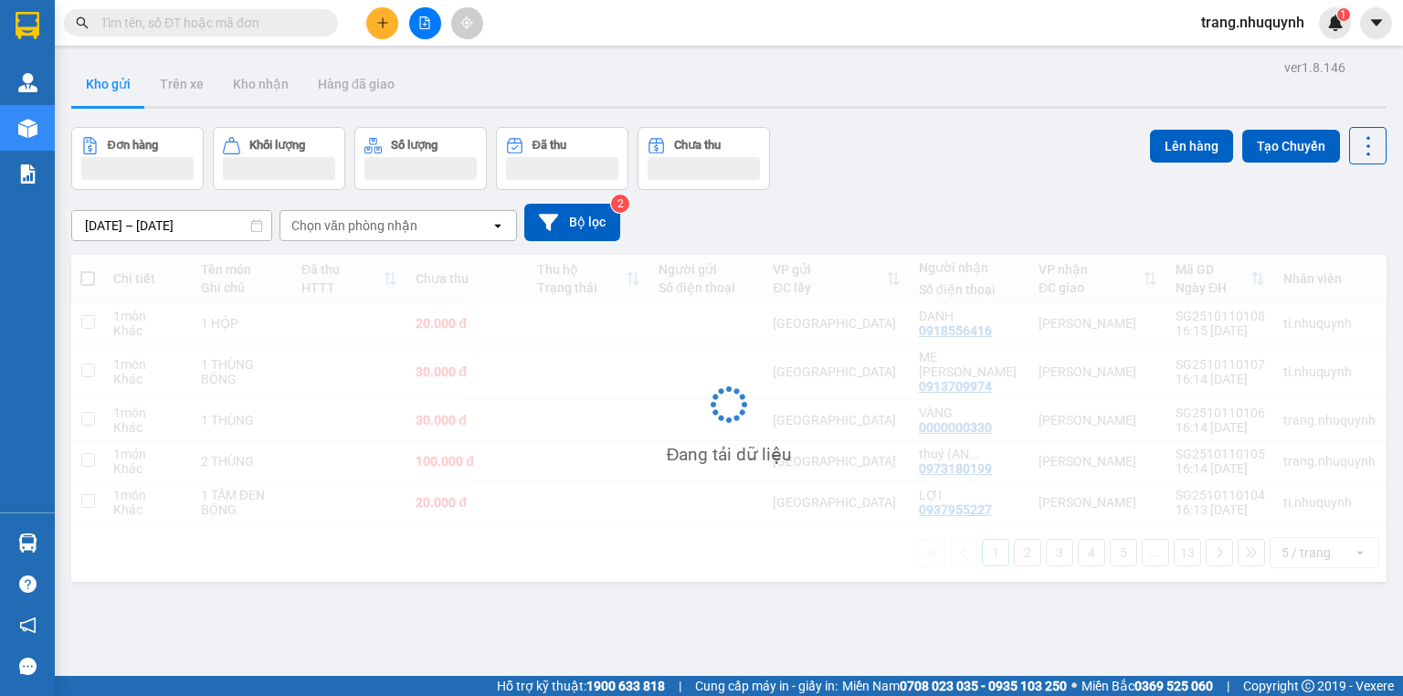
click at [981, 230] on div "[DATE] – [DATE] Press the down arrow key to interact with the calendar and sele…" at bounding box center [728, 222] width 1315 height 37
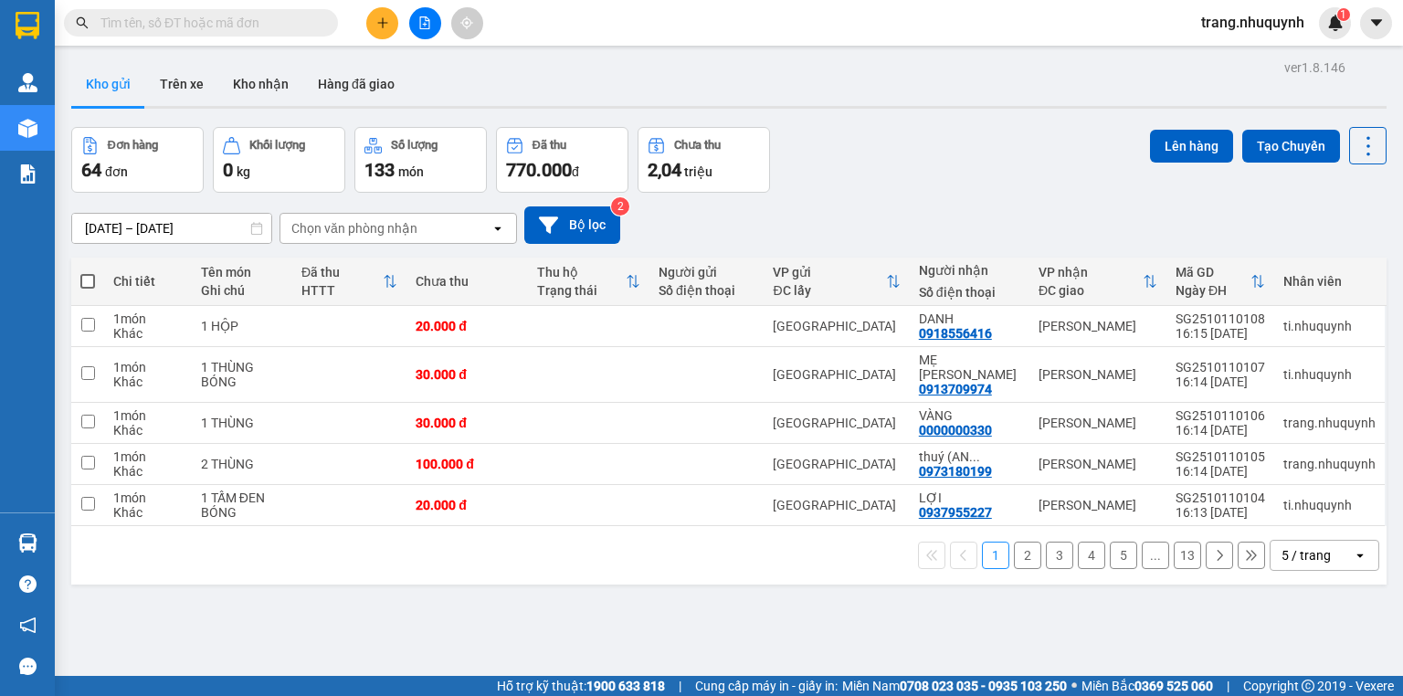
click at [977, 168] on div "Đơn hàng 64 đơn Khối lượng 0 kg Số lượng 133 món Đã thu 770.000 đ Chưa thu 2,04…" at bounding box center [728, 160] width 1315 height 66
click at [958, 129] on div "Đơn hàng 64 đơn Khối lượng 0 kg Số lượng 133 món Đã thu 770.000 đ Chưa thu 2,04…" at bounding box center [728, 160] width 1315 height 66
click at [1355, 133] on icon at bounding box center [1368, 146] width 26 height 26
click at [1351, 259] on span "Làm mới" at bounding box center [1331, 260] width 50 height 18
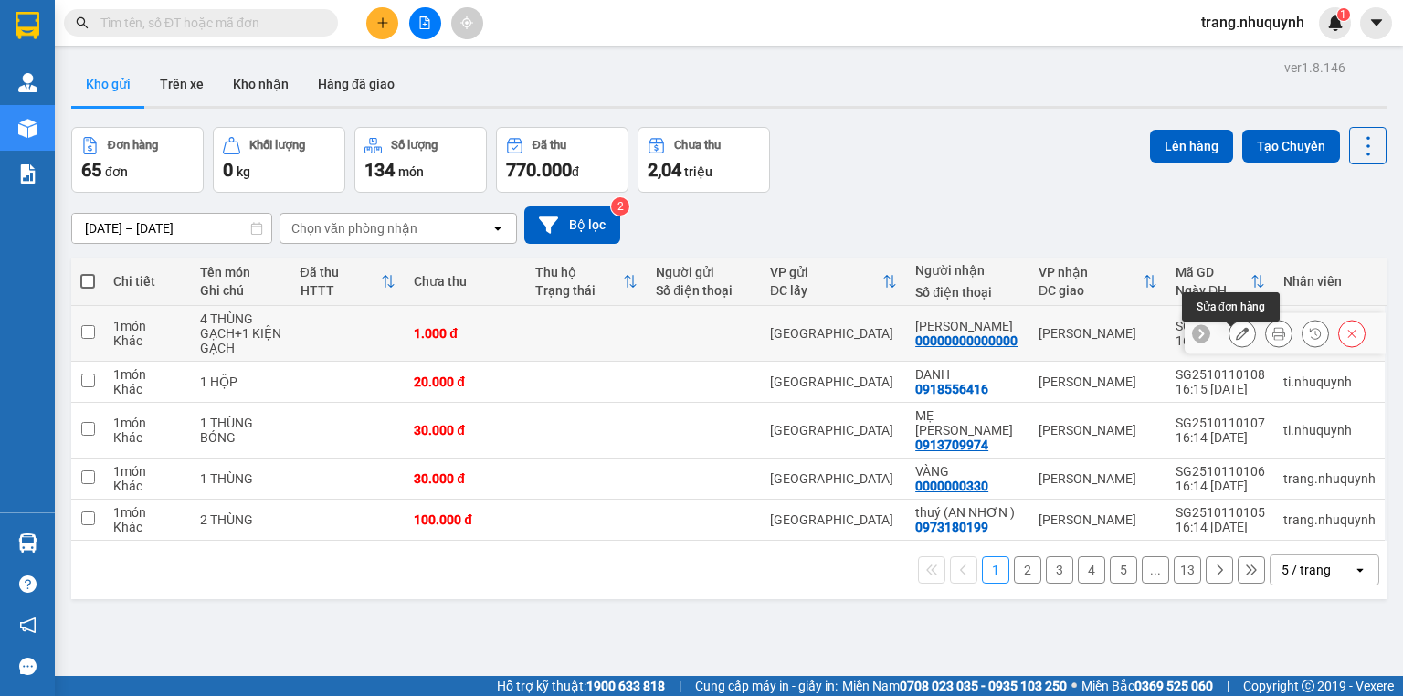
click at [1272, 340] on icon at bounding box center [1278, 333] width 13 height 13
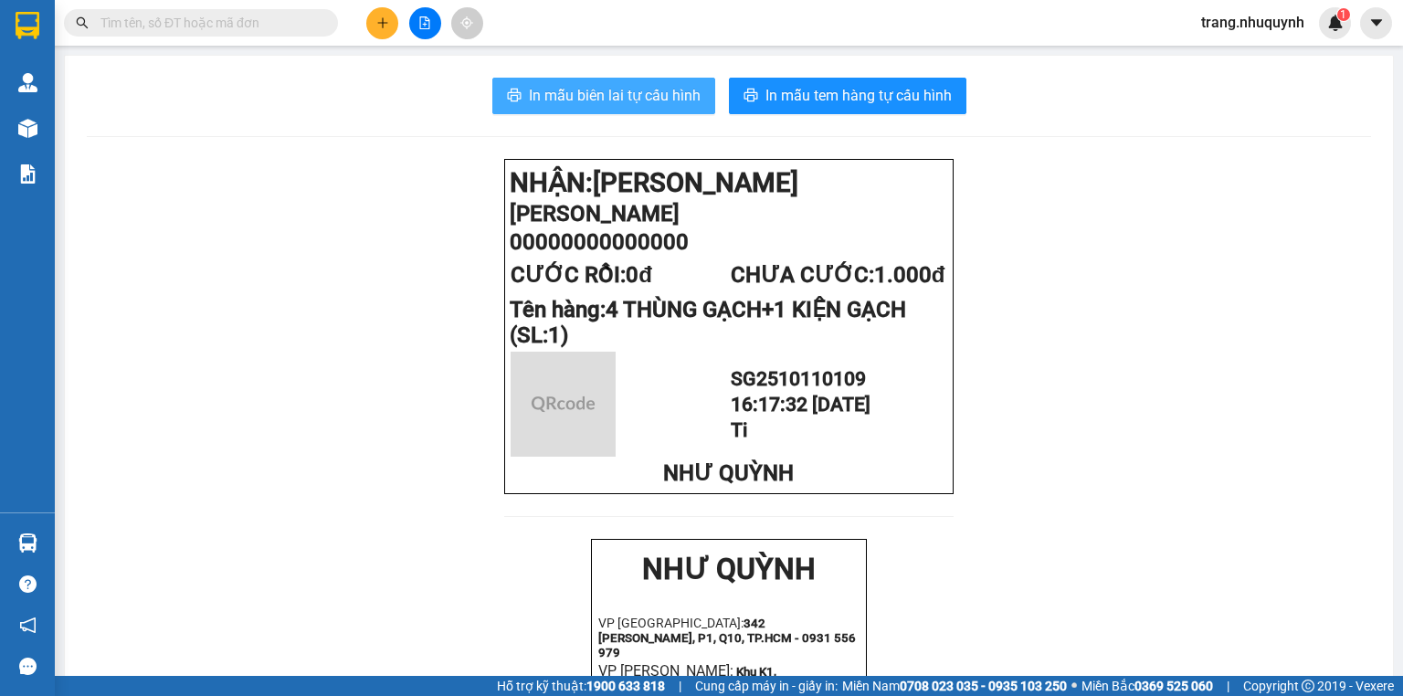
click at [671, 99] on span "In mẫu biên lai tự cấu hình" at bounding box center [615, 95] width 172 height 23
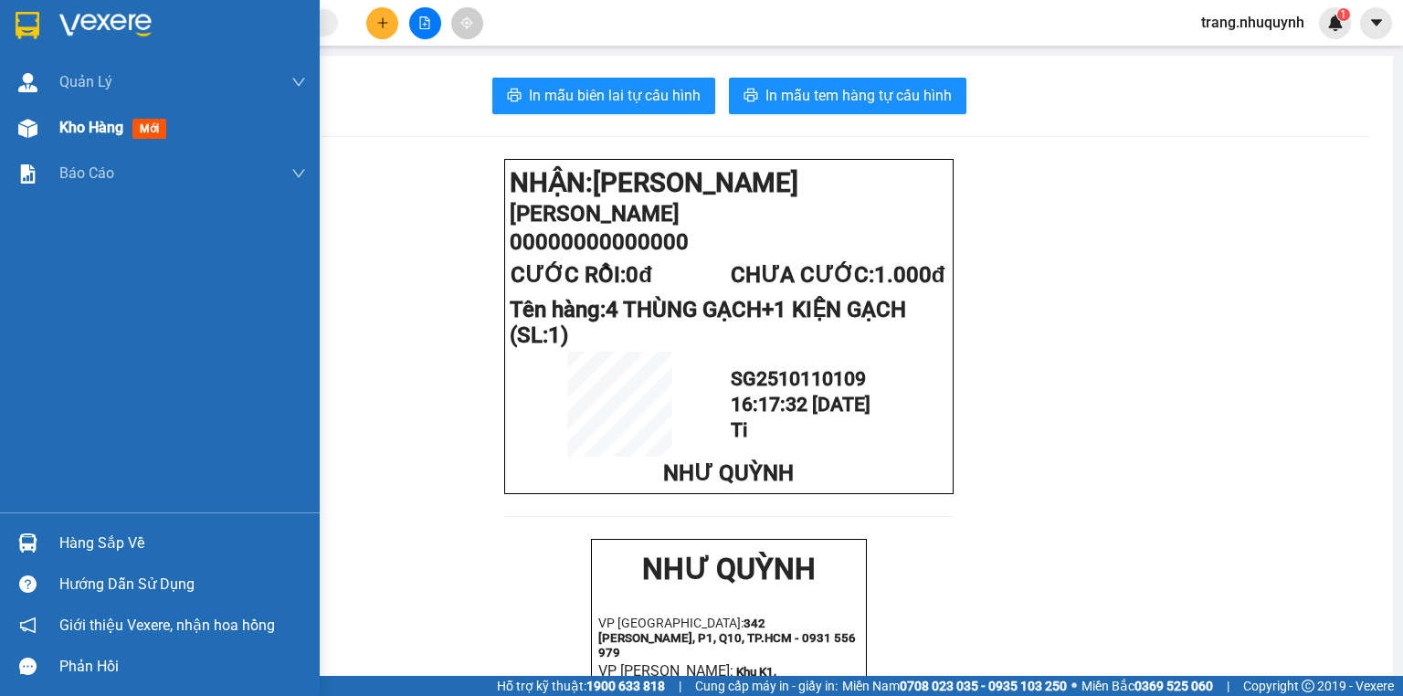
click at [68, 119] on span "Kho hàng" at bounding box center [91, 127] width 64 height 17
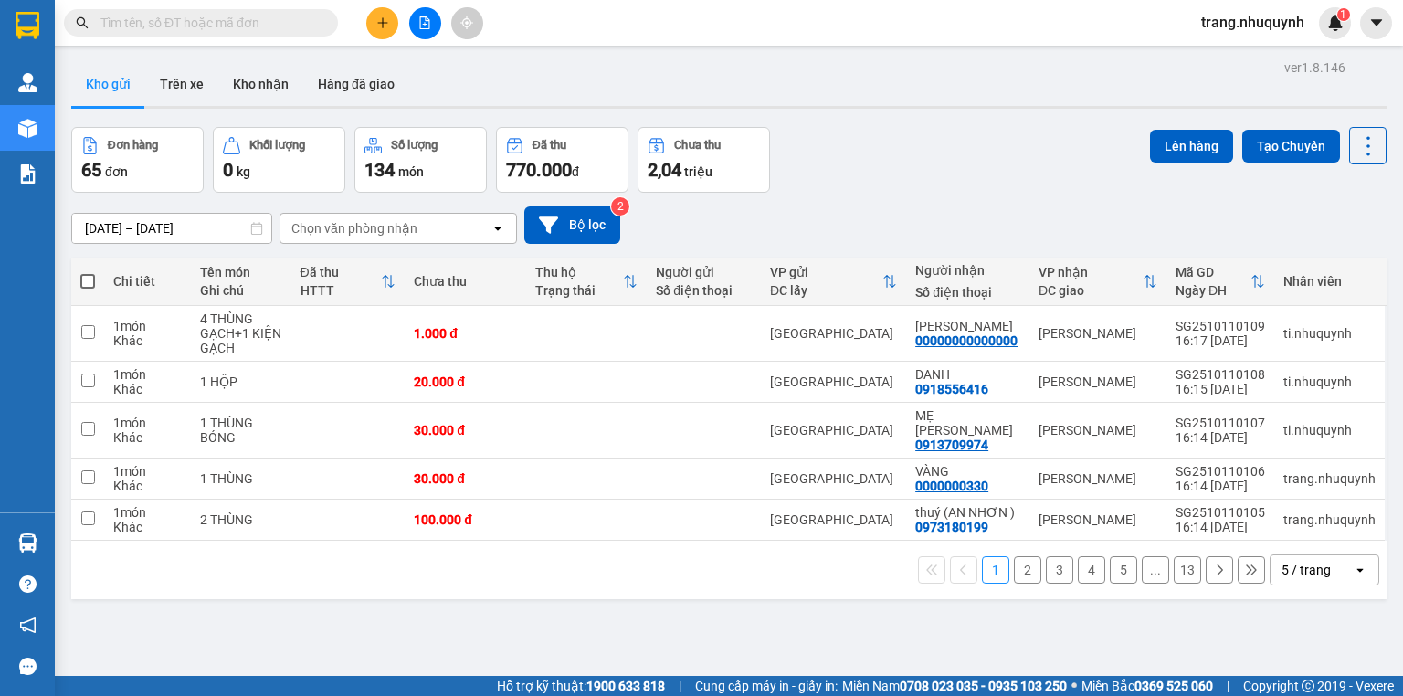
click at [996, 166] on div "Đơn hàng 65 đơn Khối lượng 0 kg Số lượng 134 món Đã thu 770.000 đ Chưa thu 2,04…" at bounding box center [728, 160] width 1315 height 66
click at [1355, 147] on icon at bounding box center [1368, 146] width 26 height 26
click at [1341, 259] on span "Làm mới" at bounding box center [1331, 260] width 50 height 18
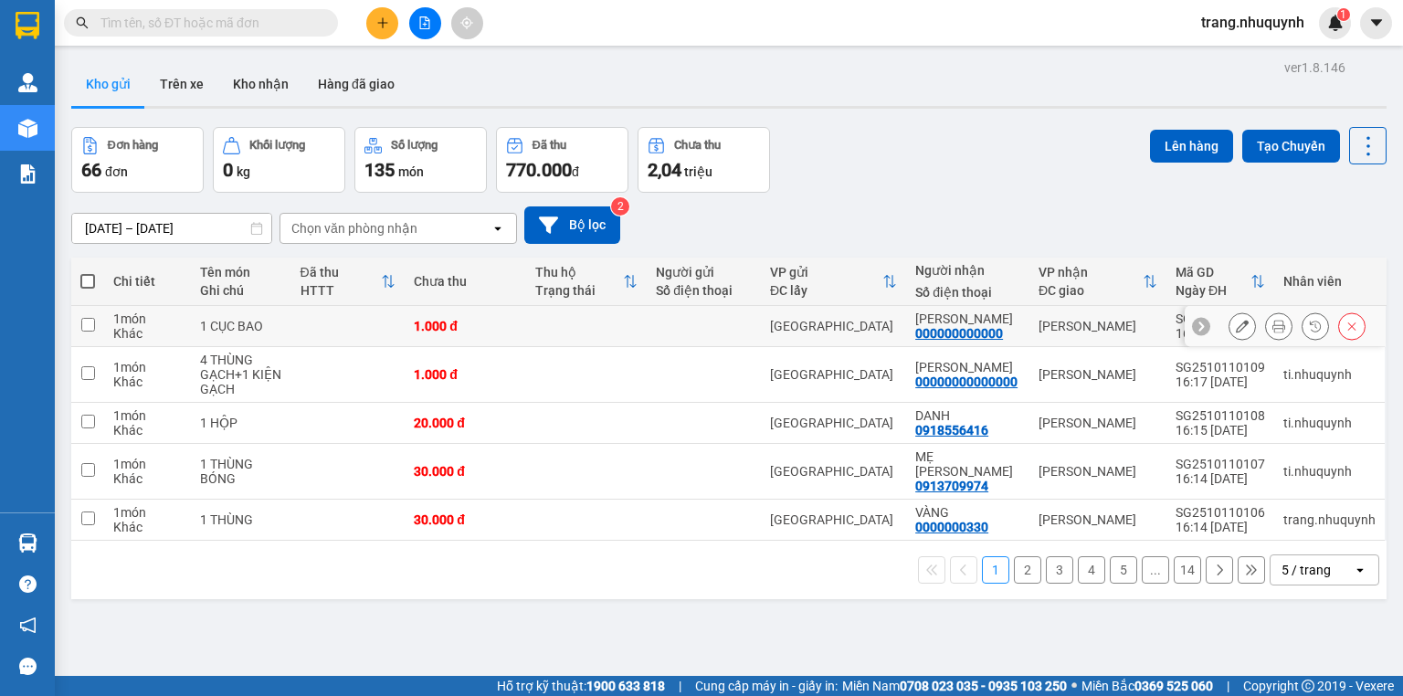
click at [1272, 331] on icon at bounding box center [1278, 326] width 13 height 13
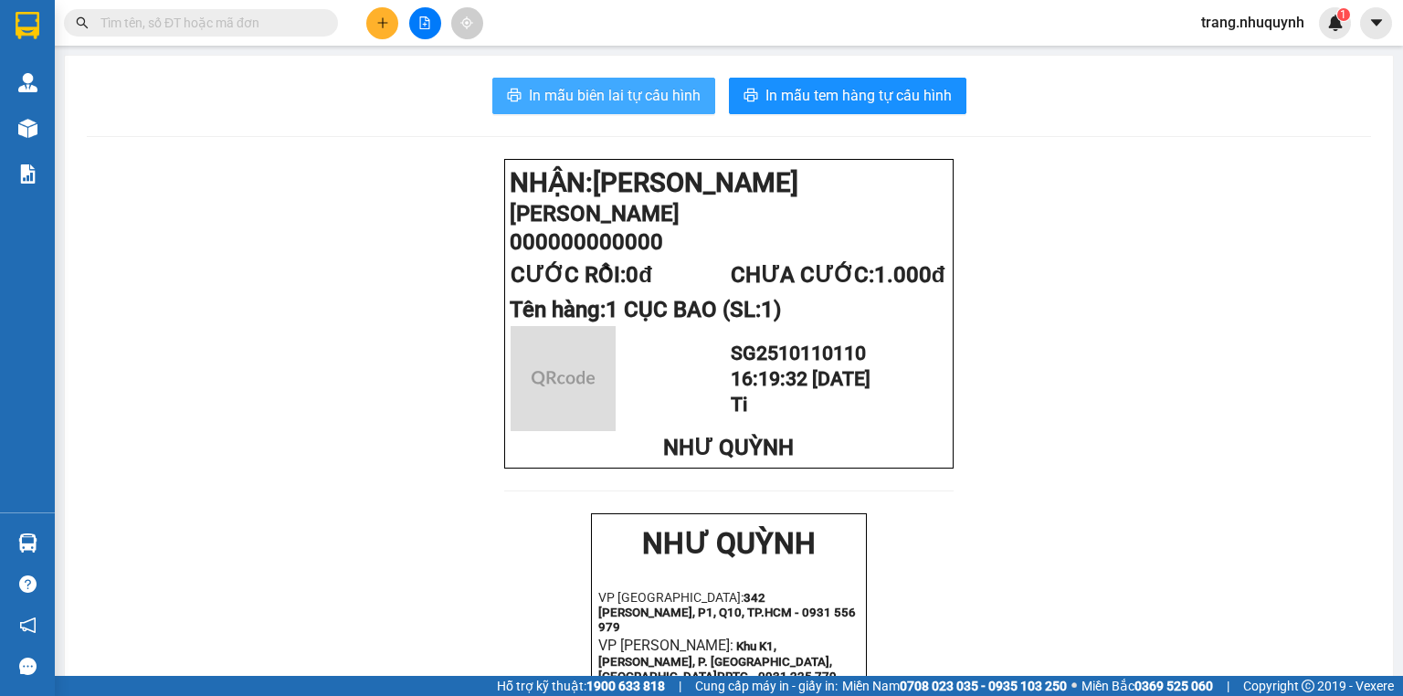
click at [610, 99] on span "In mẫu biên lai tự cấu hình" at bounding box center [615, 95] width 172 height 23
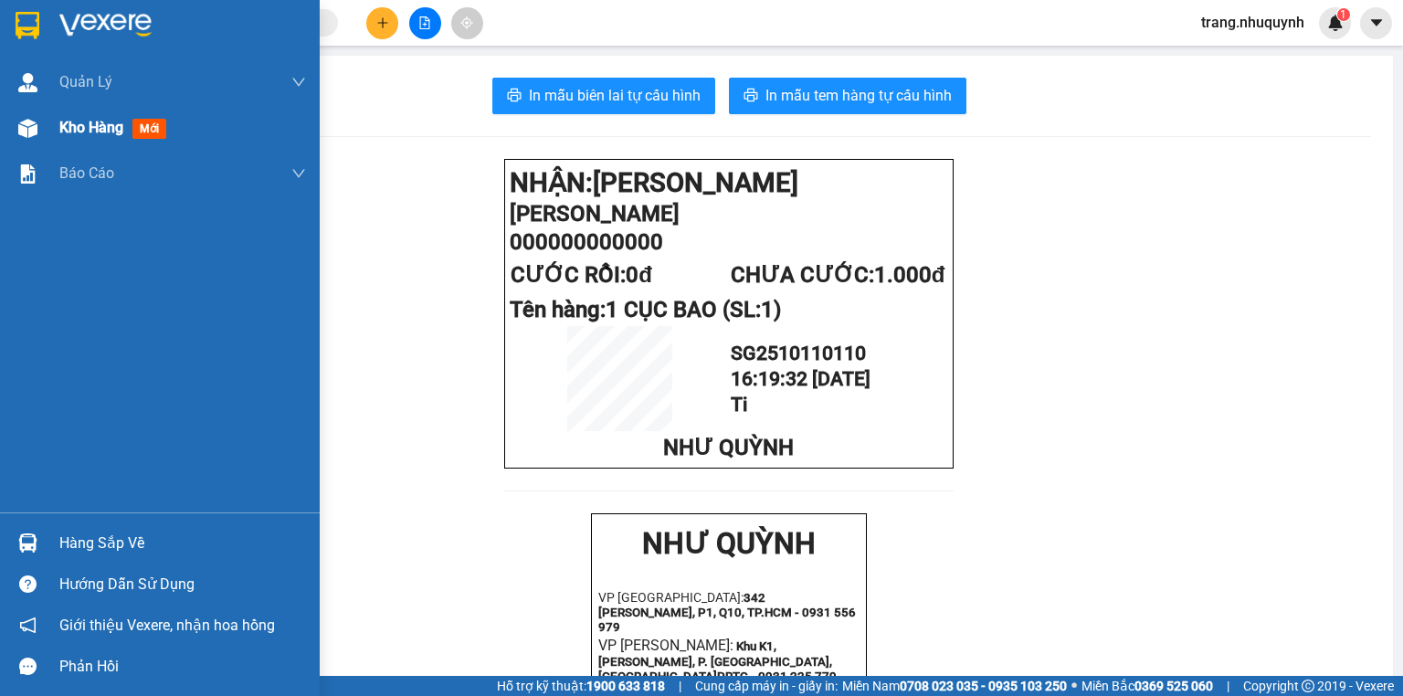
click at [111, 132] on span "Kho hàng" at bounding box center [91, 127] width 64 height 17
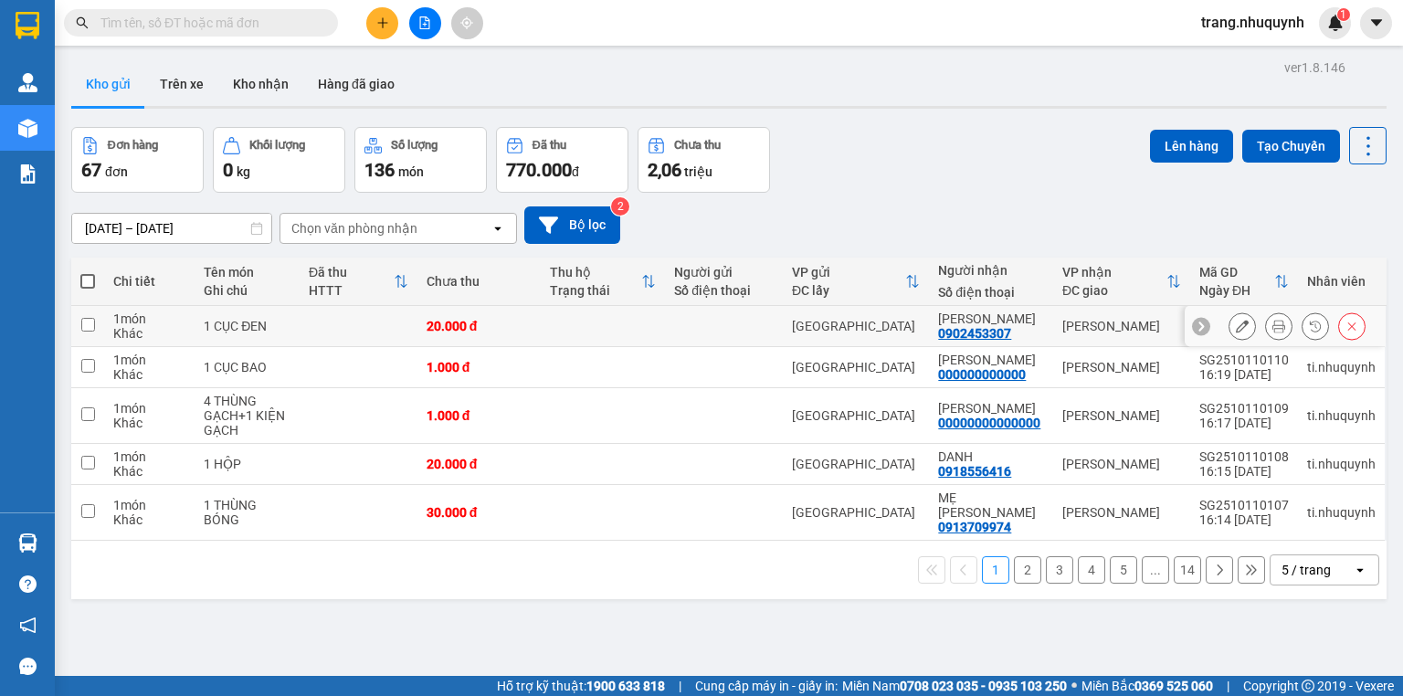
click at [1272, 330] on icon at bounding box center [1278, 326] width 13 height 13
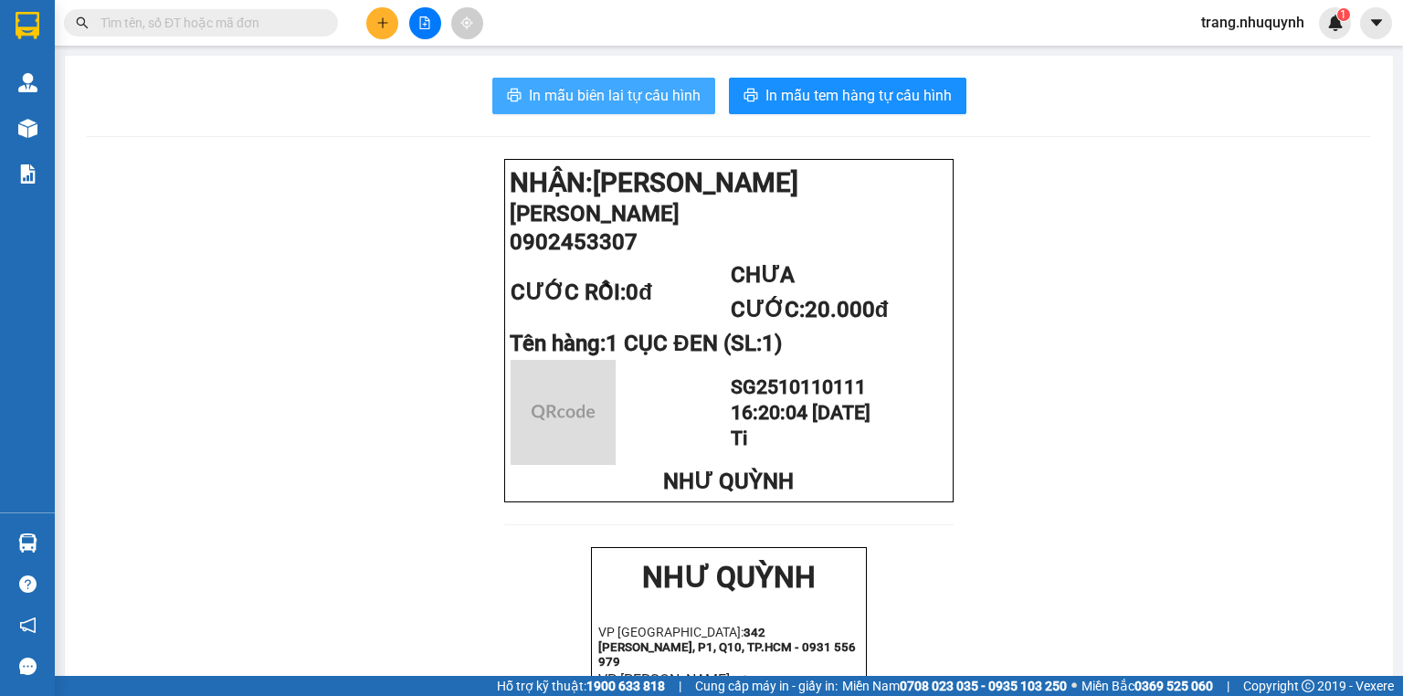
click at [660, 106] on span "In mẫu biên lai tự cấu hình" at bounding box center [615, 95] width 172 height 23
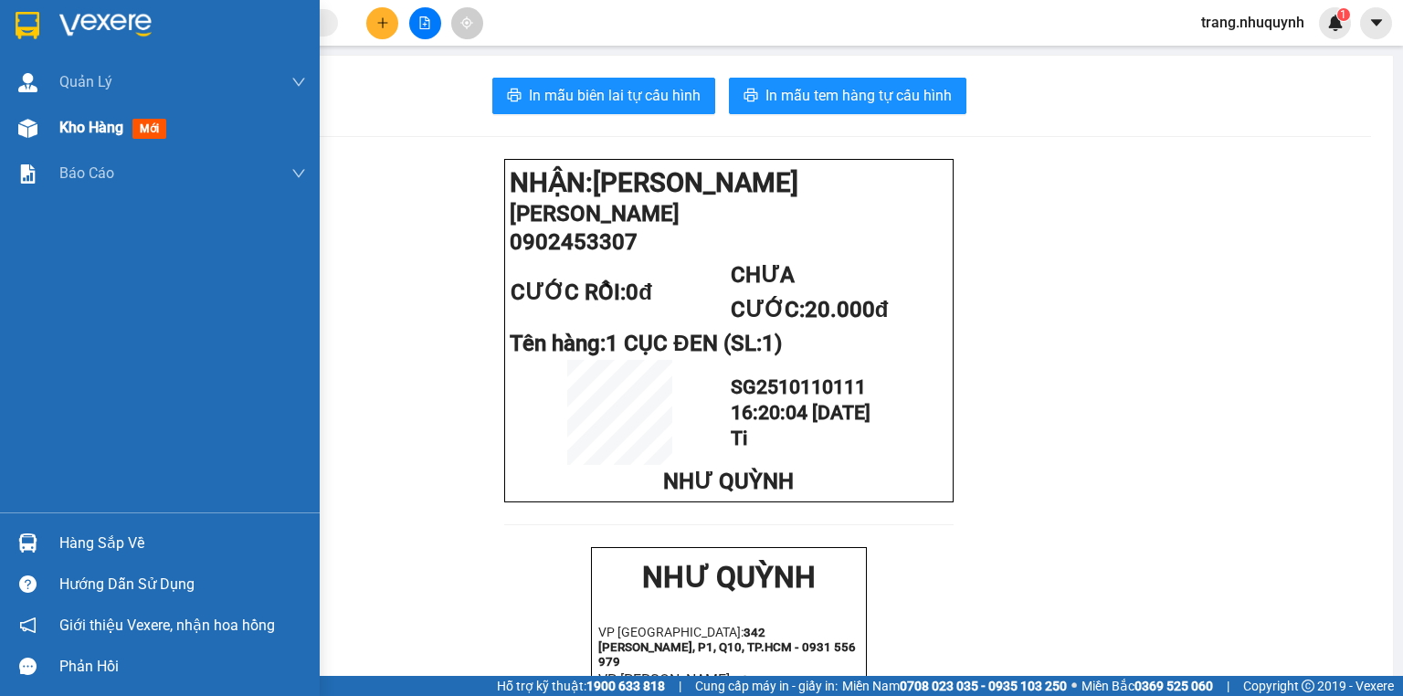
click at [66, 106] on div "Kho hàng mới" at bounding box center [182, 128] width 247 height 46
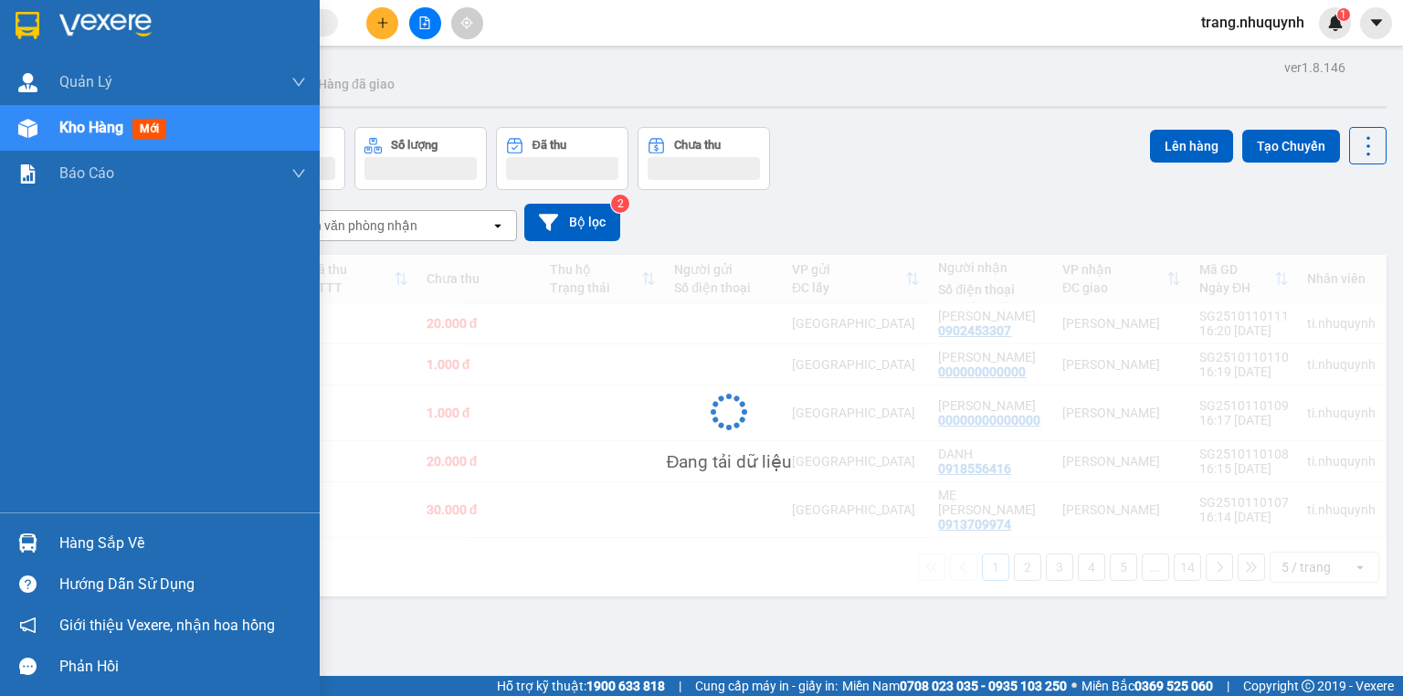
click at [68, 128] on span "Kho hàng" at bounding box center [91, 127] width 64 height 17
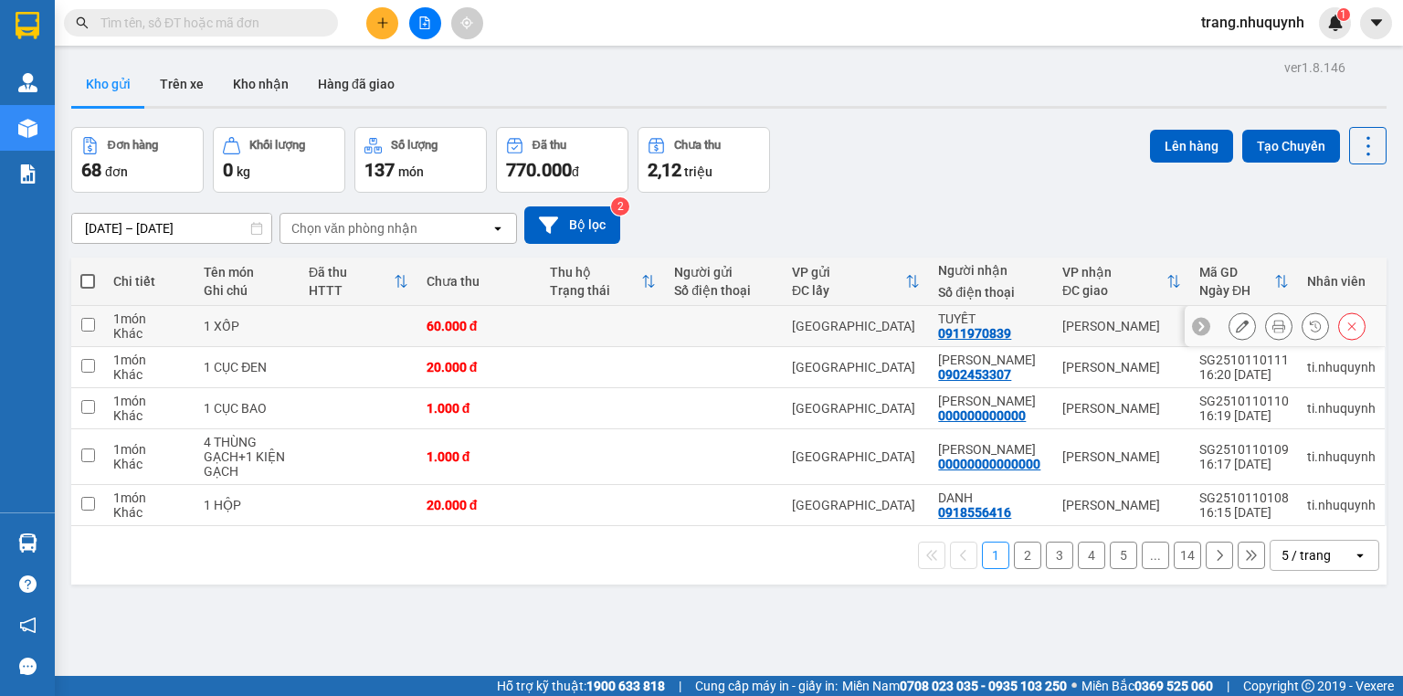
click at [1272, 329] on icon at bounding box center [1278, 326] width 13 height 13
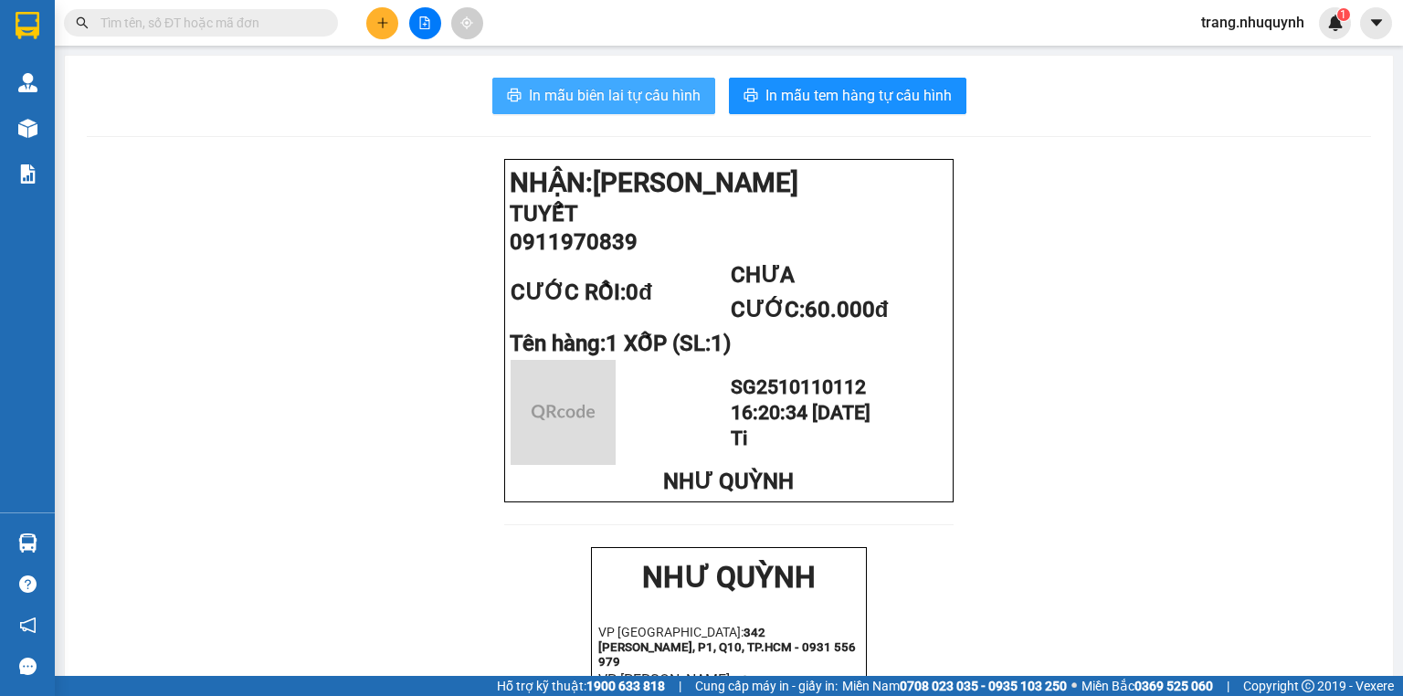
click at [586, 100] on span "In mẫu biên lai tự cấu hình" at bounding box center [615, 95] width 172 height 23
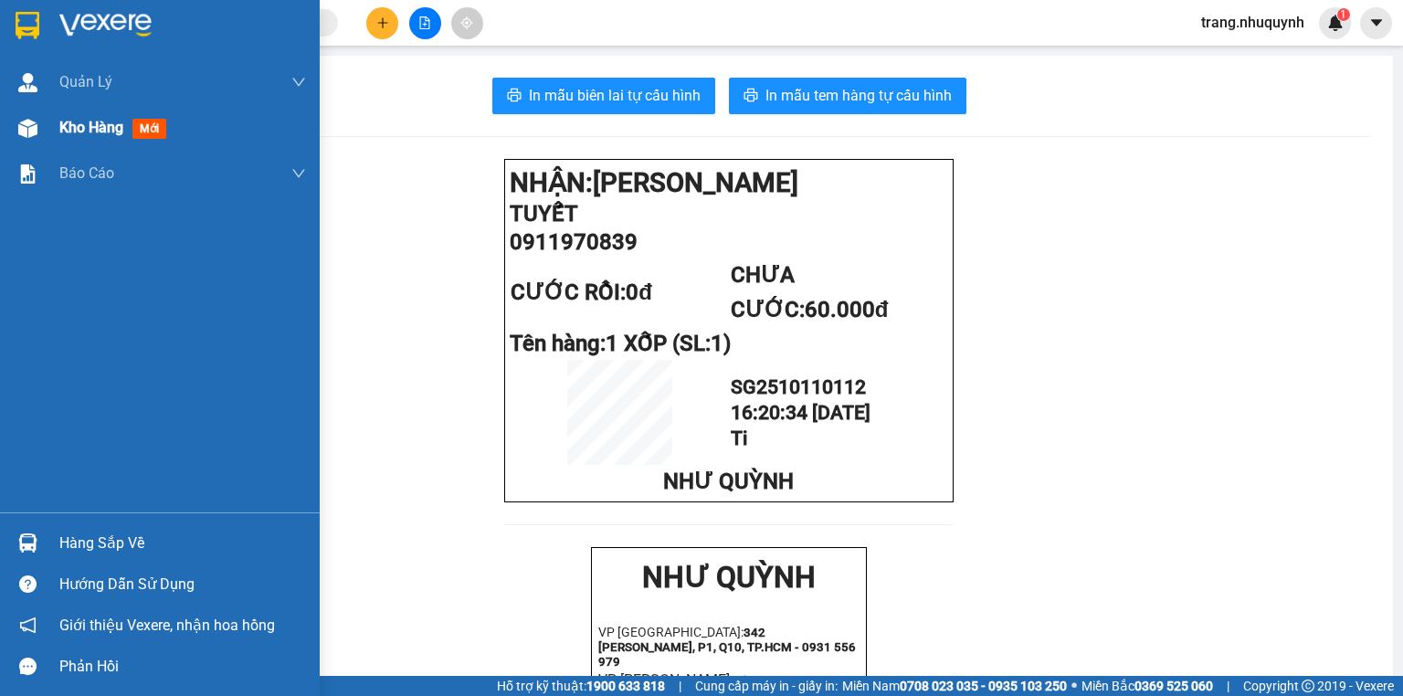
click at [47, 128] on div "Kho hàng mới" at bounding box center [160, 128] width 320 height 46
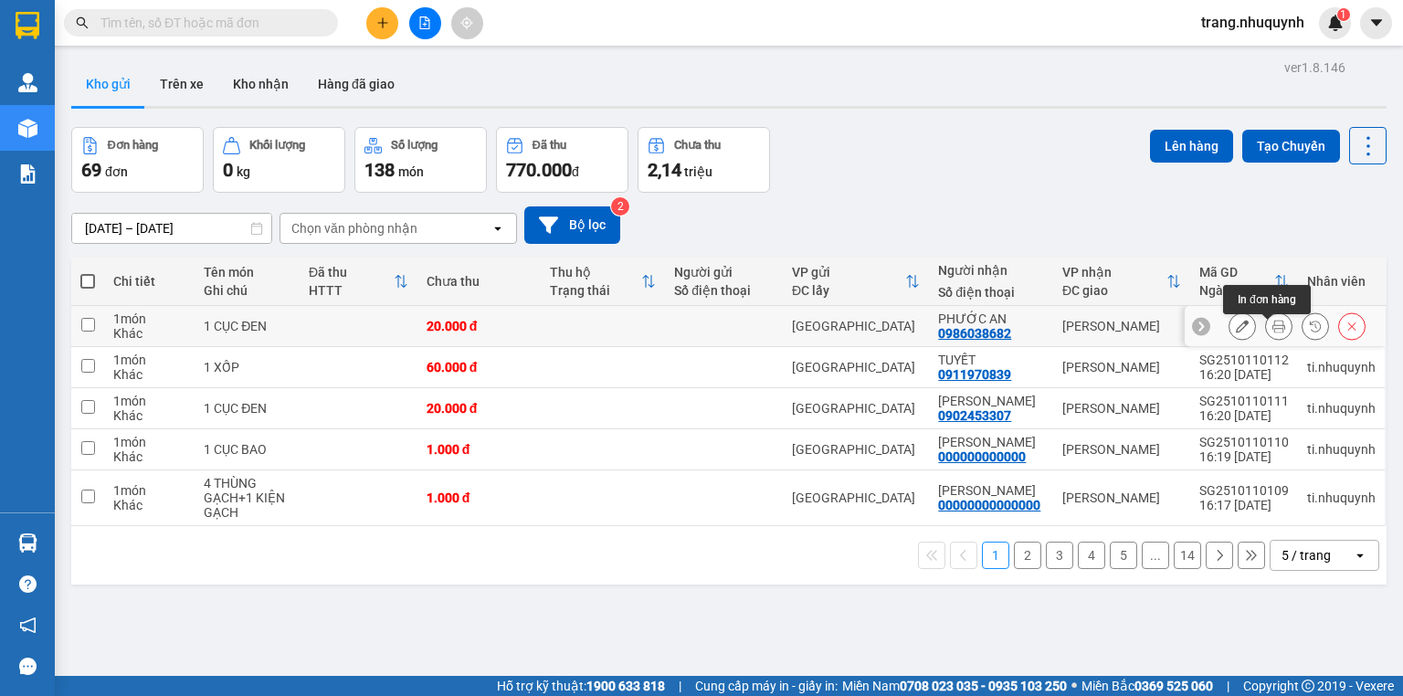
click at [1278, 331] on button at bounding box center [1279, 326] width 26 height 32
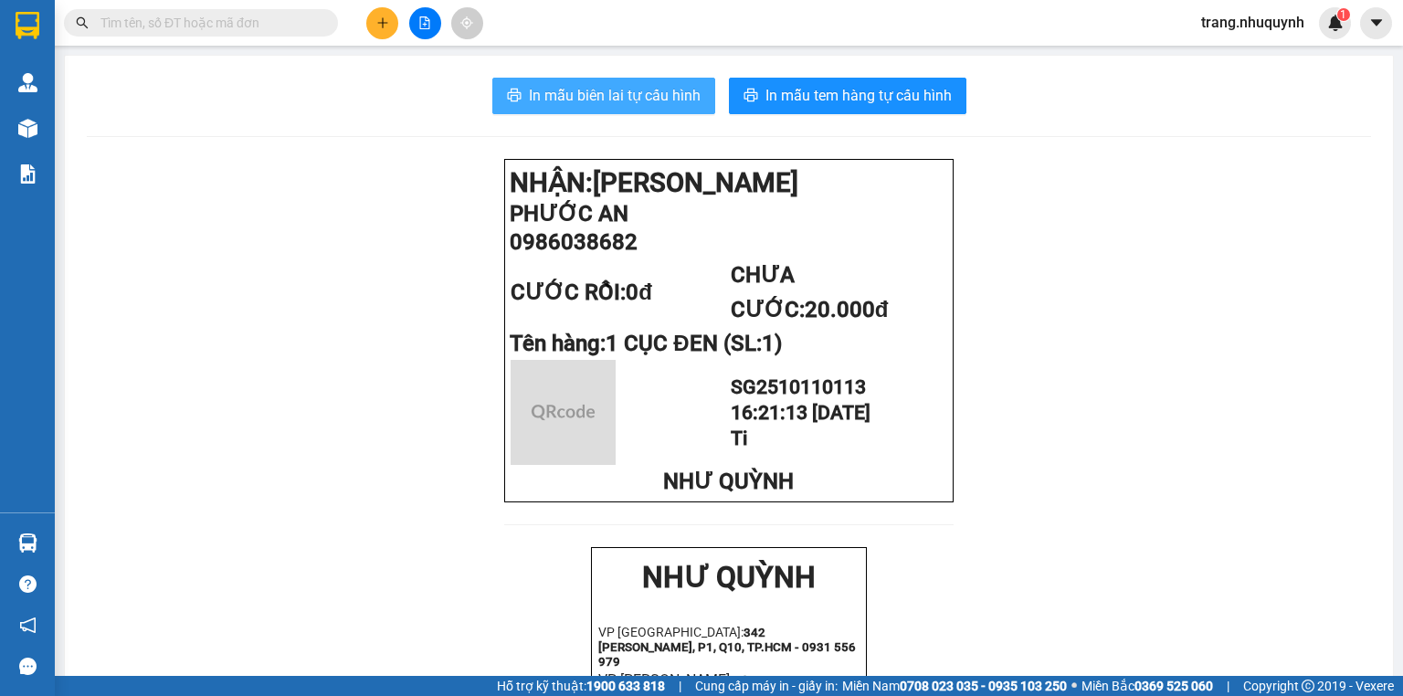
click at [592, 107] on button "In mẫu biên lai tự cấu hình" at bounding box center [603, 96] width 223 height 37
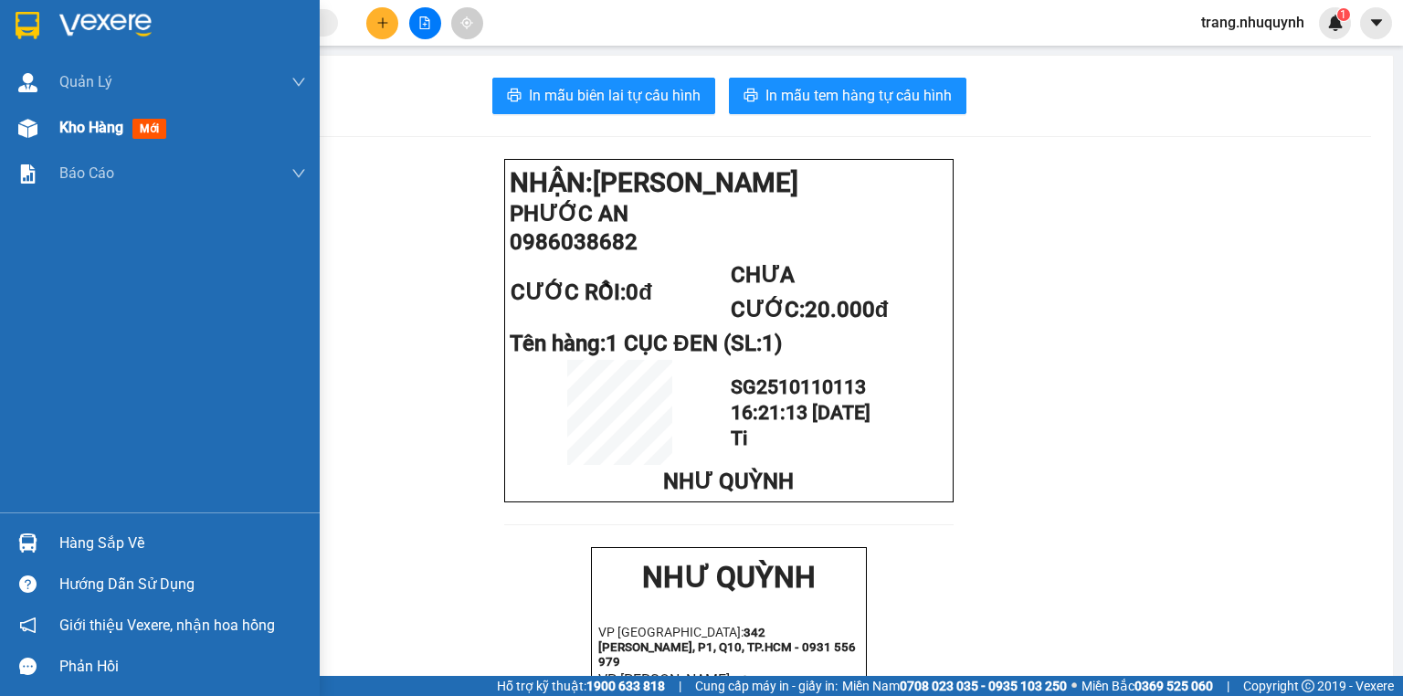
click at [54, 132] on div "Kho hàng mới" at bounding box center [160, 128] width 320 height 46
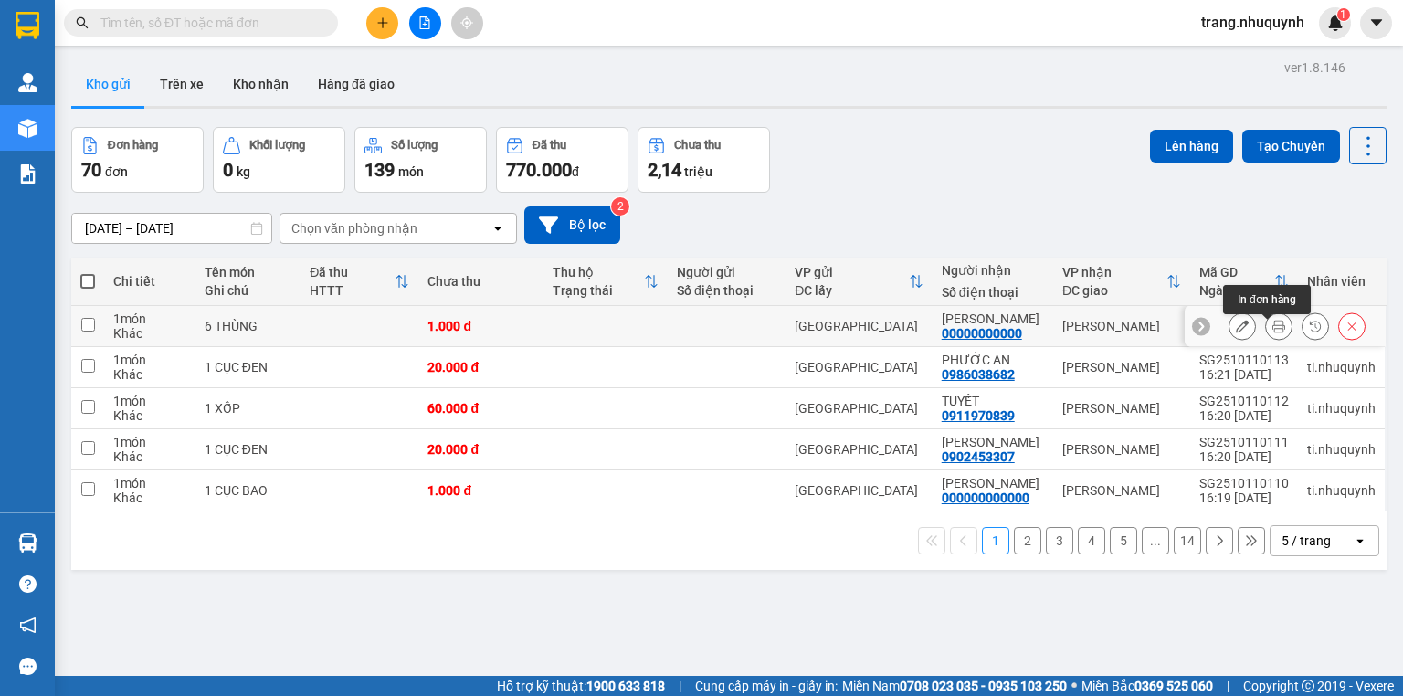
click at [1272, 332] on icon at bounding box center [1278, 326] width 13 height 13
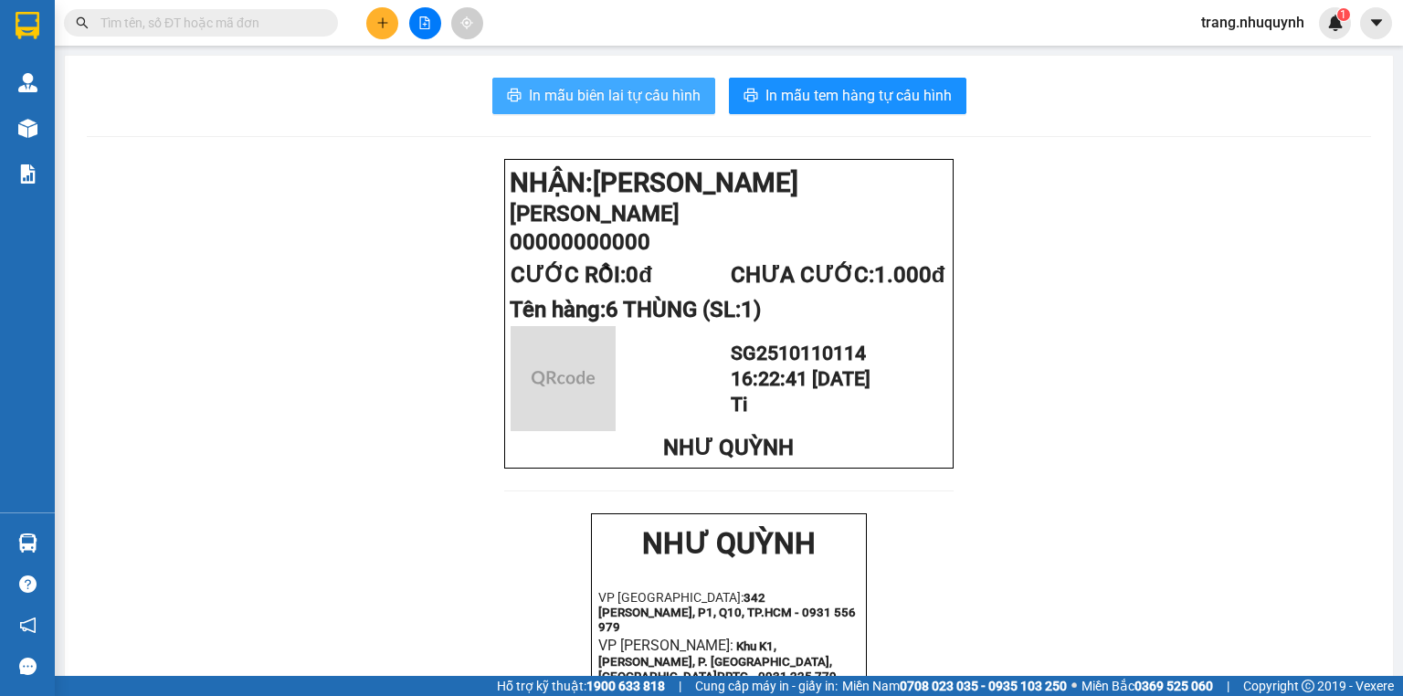
click at [617, 110] on button "In mẫu biên lai tự cấu hình" at bounding box center [603, 96] width 223 height 37
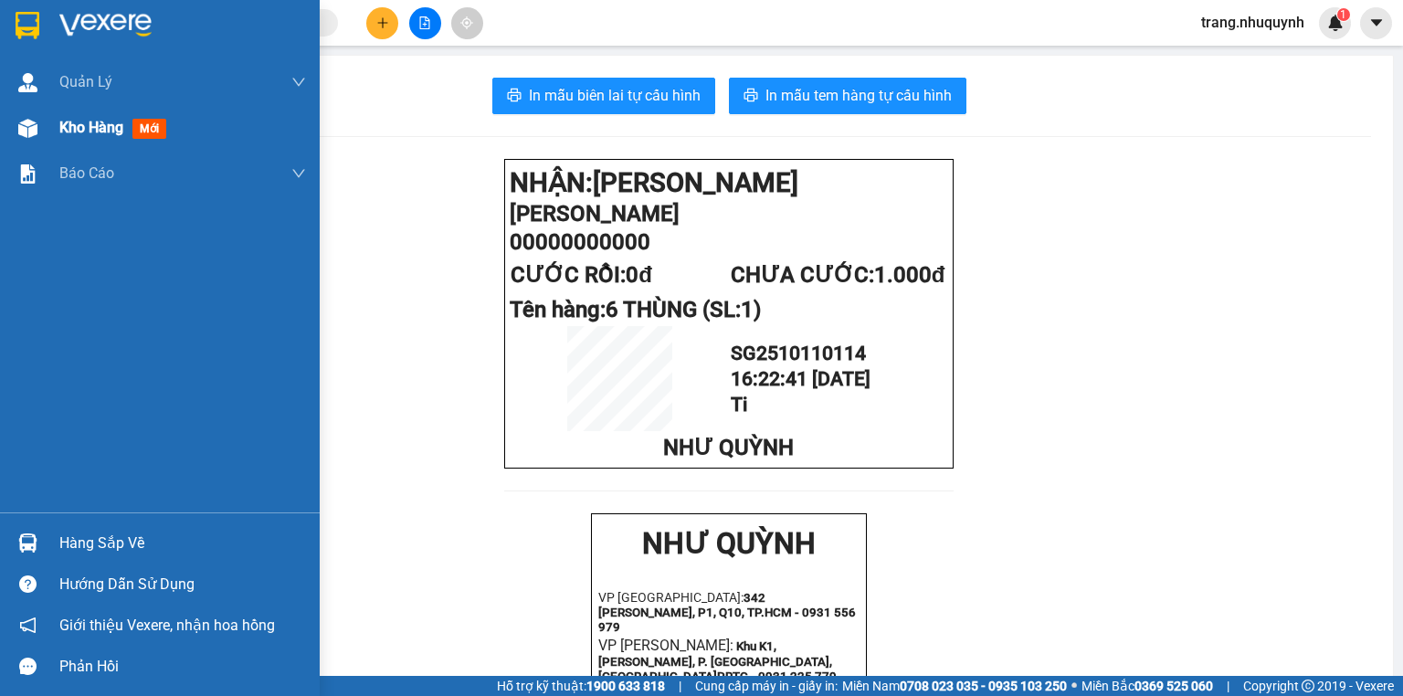
click at [118, 131] on span "Kho hàng" at bounding box center [91, 127] width 64 height 17
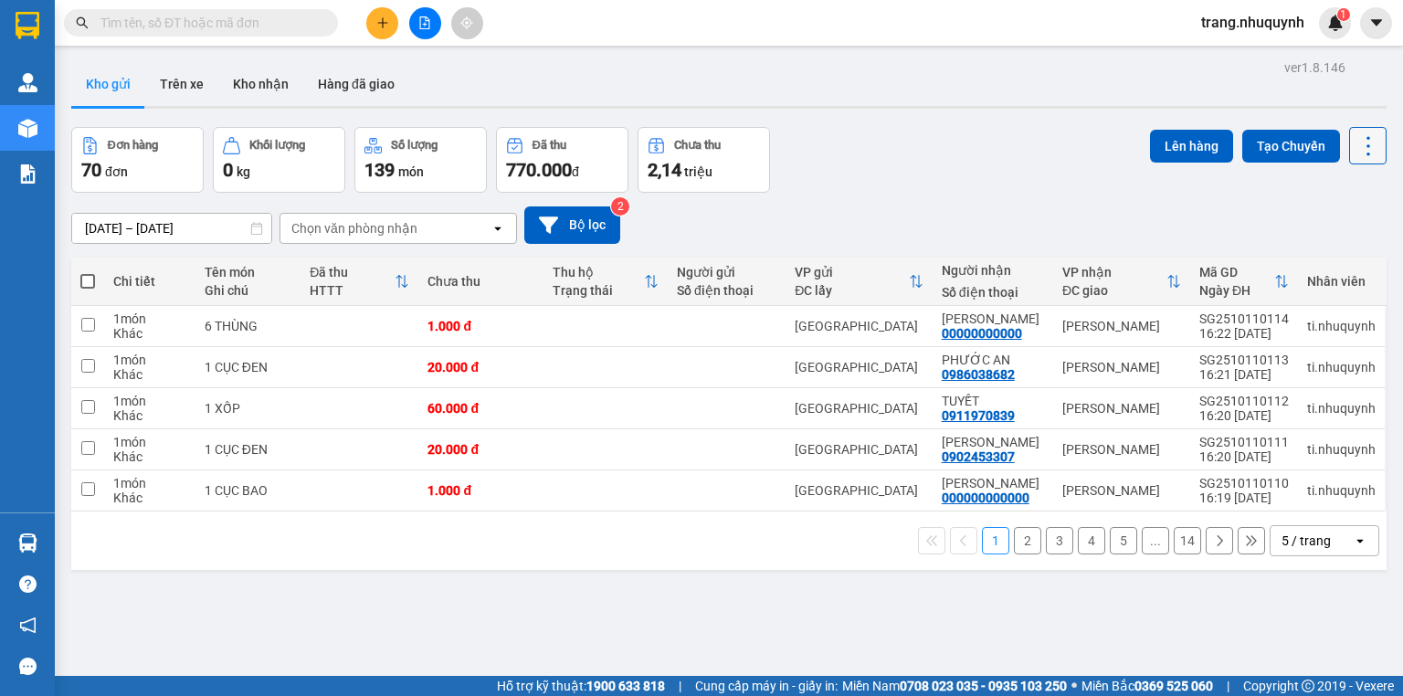
click at [1362, 129] on button at bounding box center [1367, 145] width 37 height 37
click at [1328, 263] on span "Làm mới" at bounding box center [1331, 260] width 50 height 18
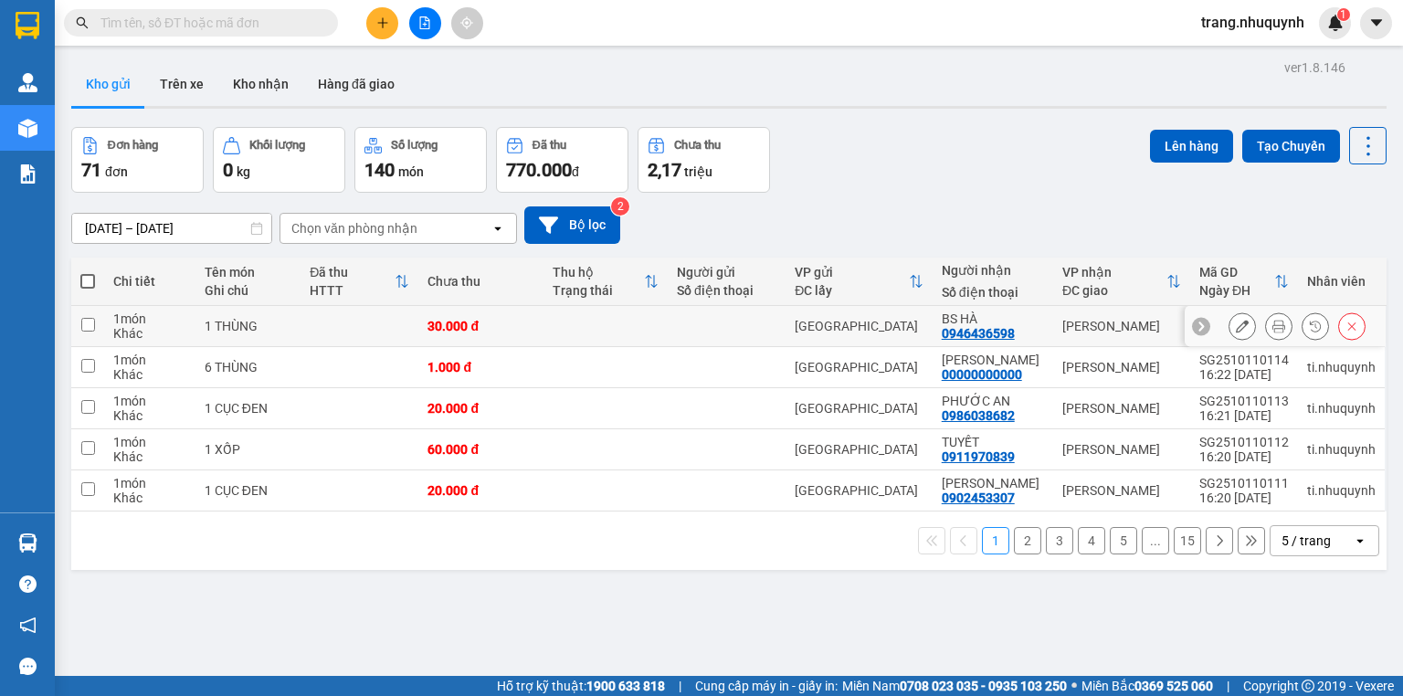
click at [1266, 329] on button at bounding box center [1279, 326] width 26 height 32
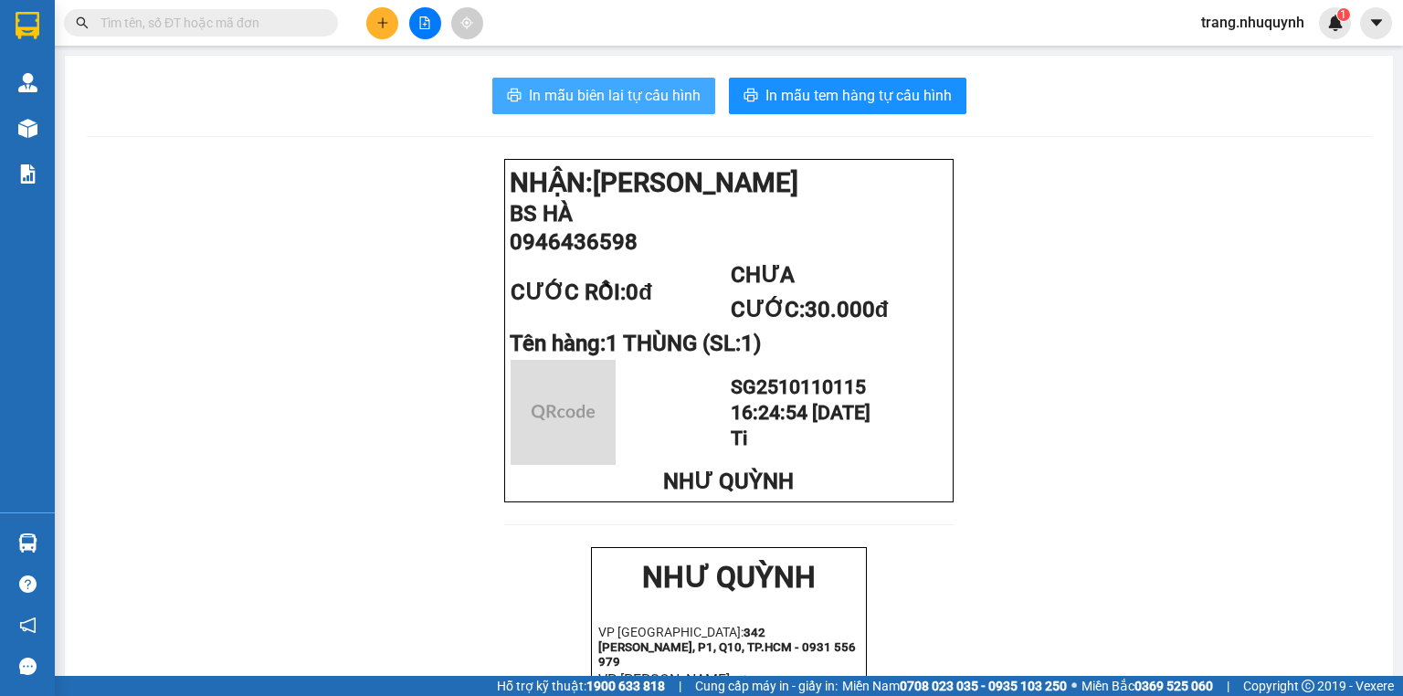
click at [588, 95] on span "In mẫu biên lai tự cấu hình" at bounding box center [615, 95] width 172 height 23
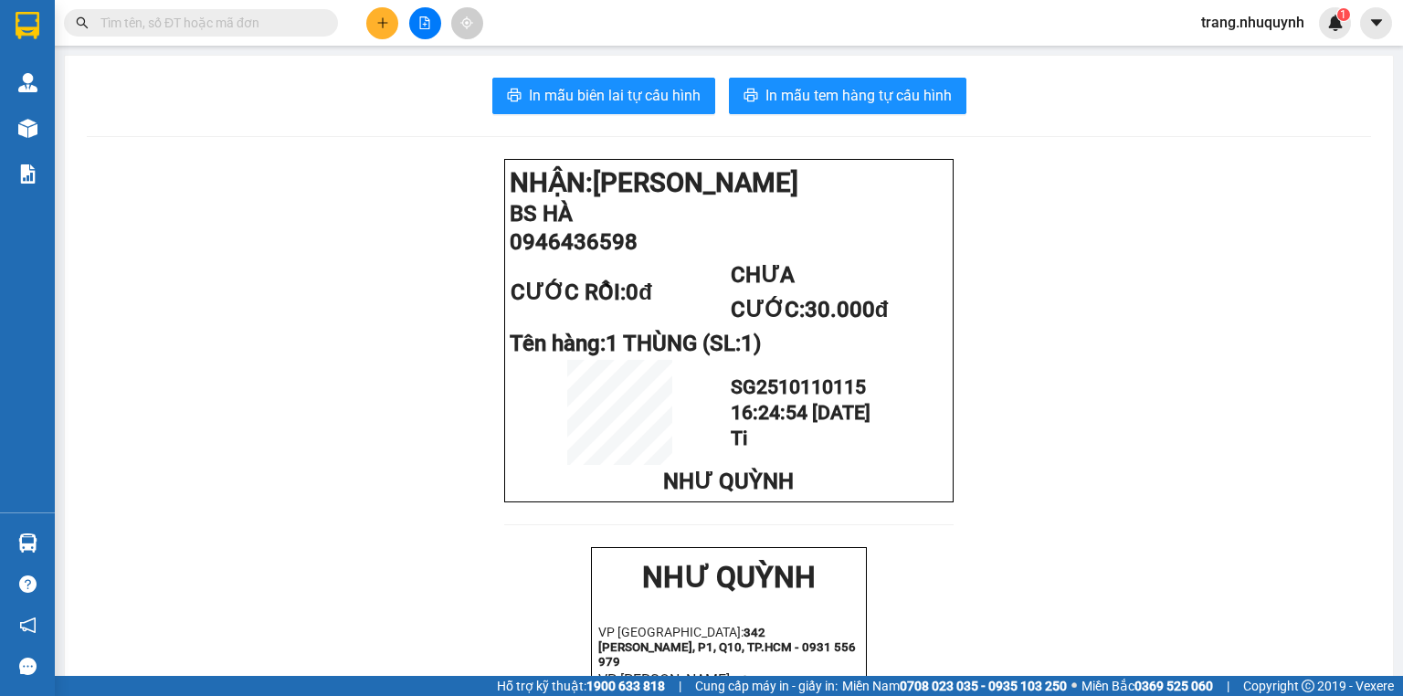
click at [297, 25] on input "text" at bounding box center [207, 23] width 215 height 20
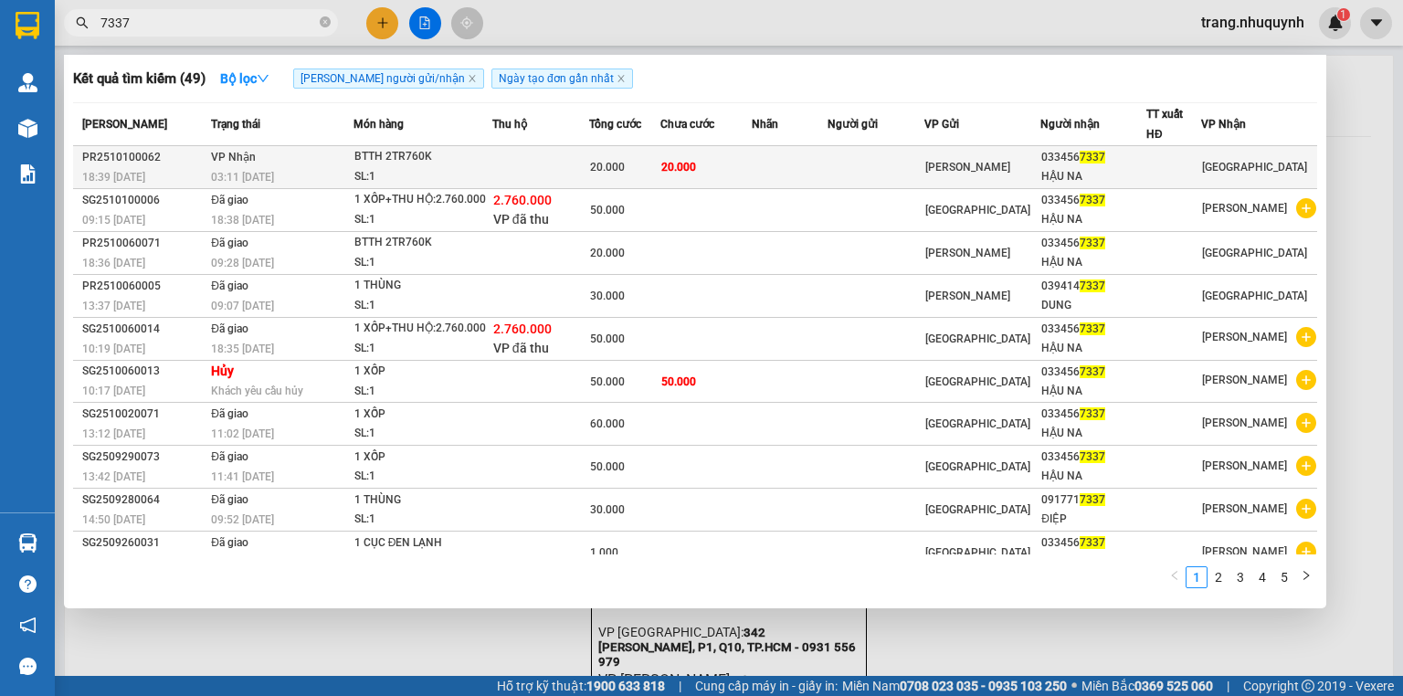
type input "7337"
click at [680, 164] on span "20.000" at bounding box center [678, 167] width 35 height 13
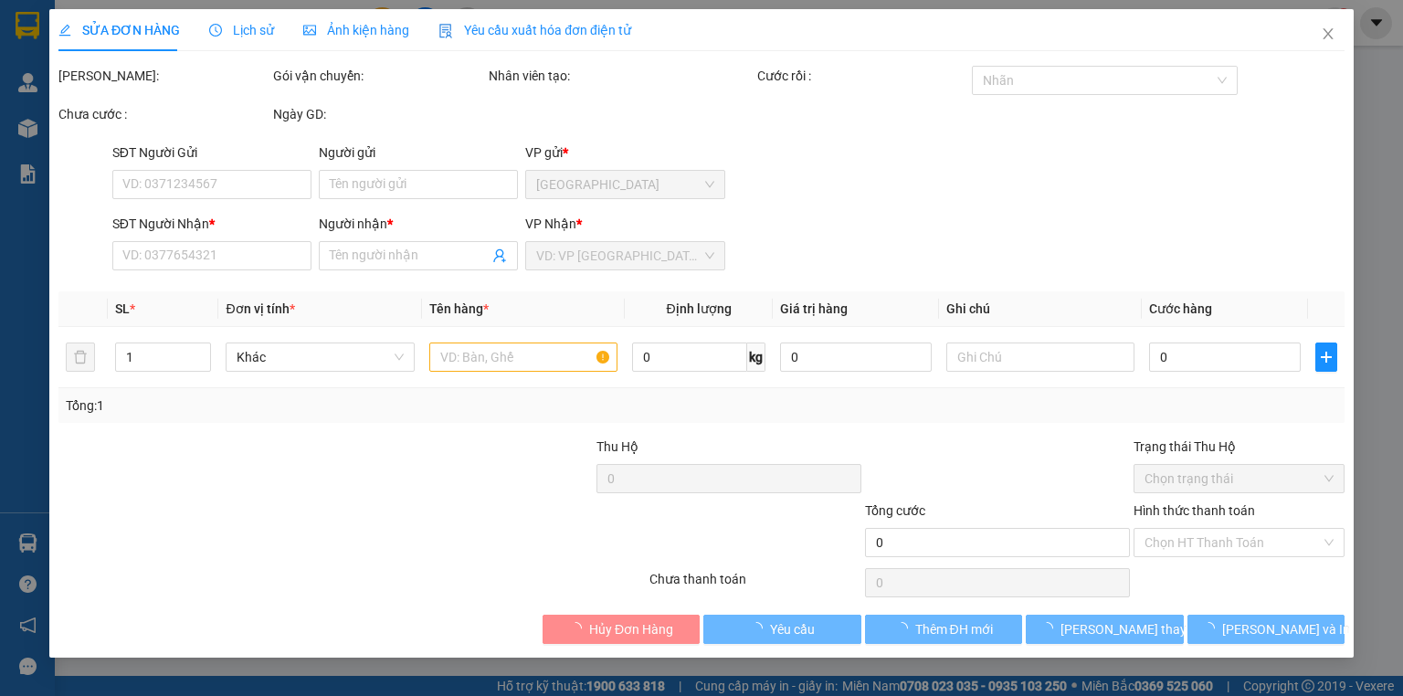
type input "0334567337"
type input "HẬU NA"
type input "20.000"
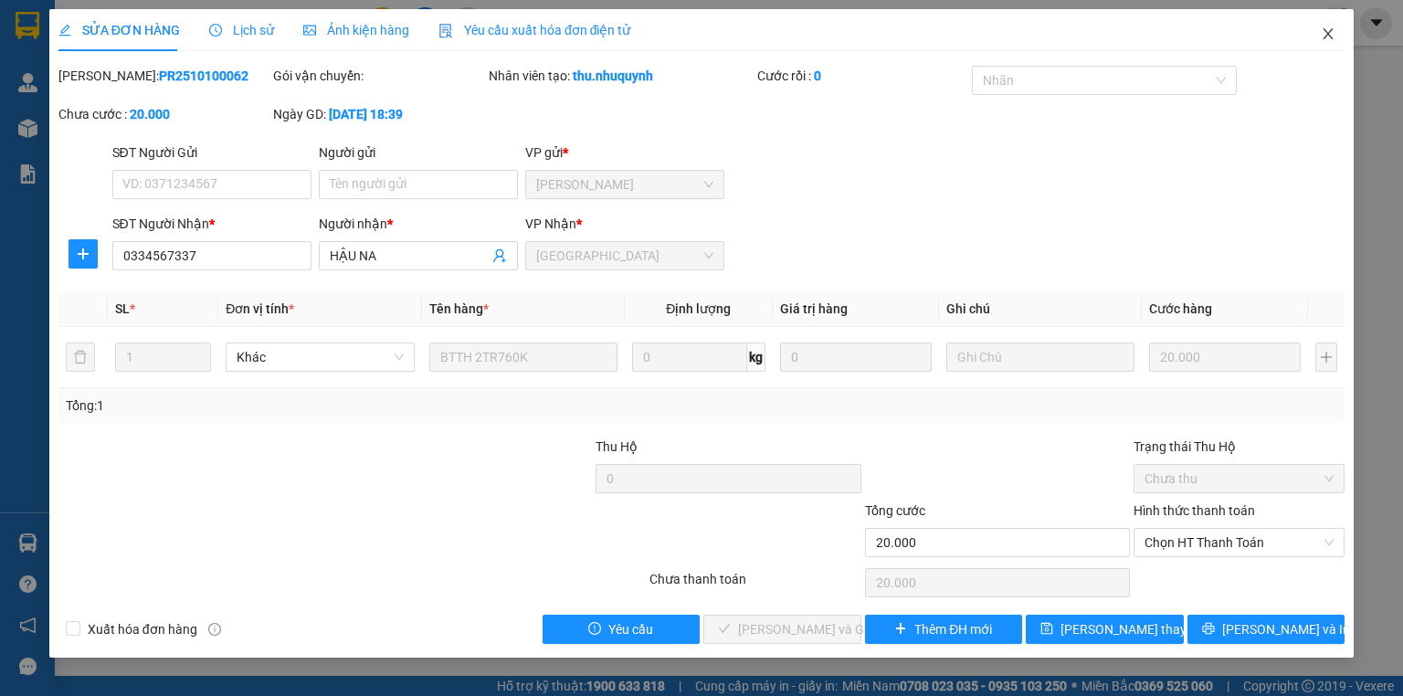
click at [1329, 27] on icon "close" at bounding box center [1327, 33] width 15 height 15
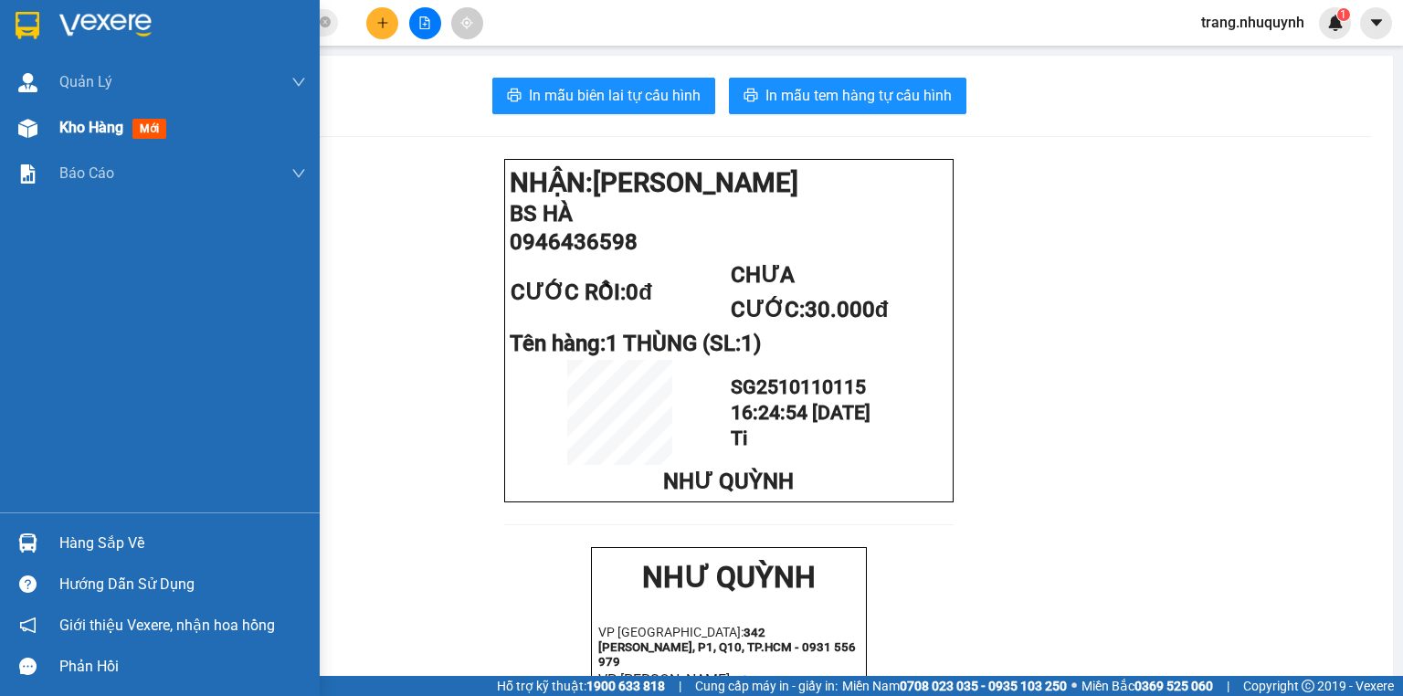
click at [124, 142] on div "Kho hàng mới" at bounding box center [182, 128] width 247 height 46
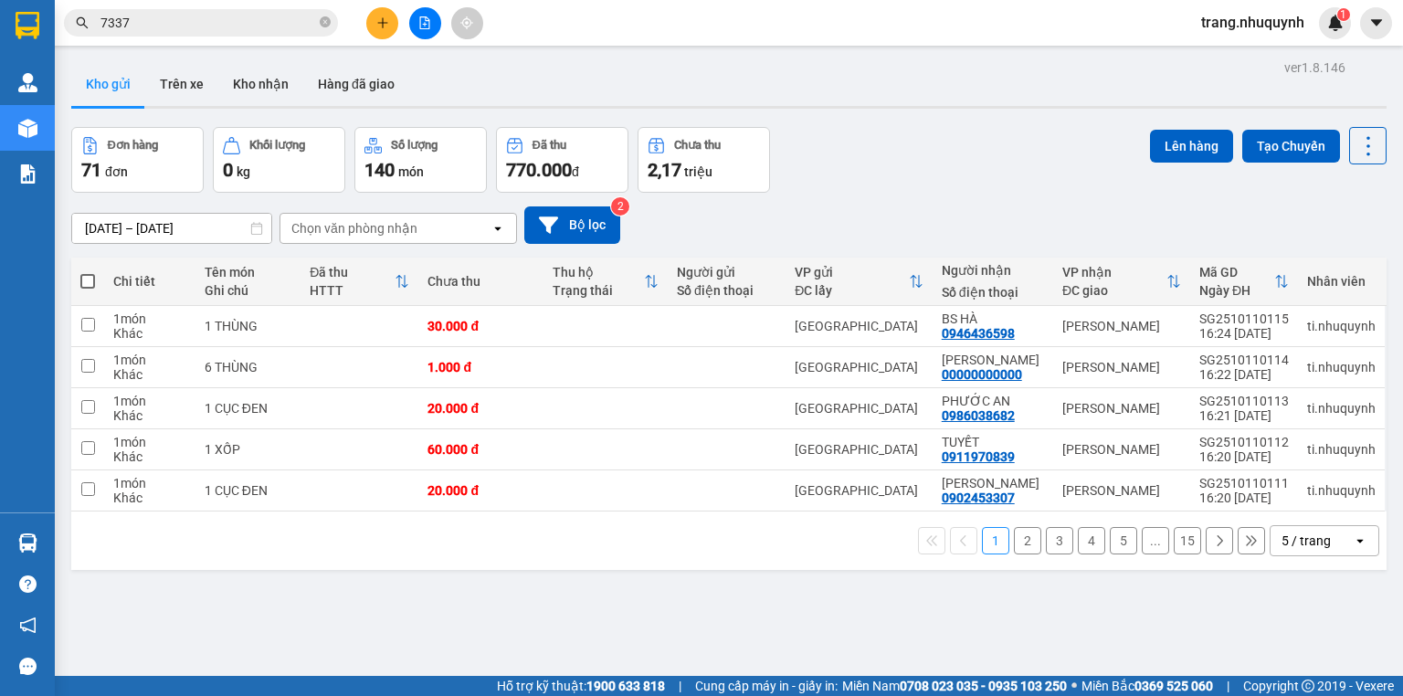
click at [1005, 223] on div "[DATE] – [DATE] Press the down arrow key to interact with the calendar and sele…" at bounding box center [728, 224] width 1315 height 37
click at [1363, 140] on icon at bounding box center [1368, 146] width 26 height 26
click at [1329, 258] on span "Làm mới" at bounding box center [1331, 260] width 50 height 18
click at [1368, 146] on icon at bounding box center [1368, 146] width 26 height 26
click at [1340, 256] on span "Làm mới" at bounding box center [1331, 260] width 50 height 18
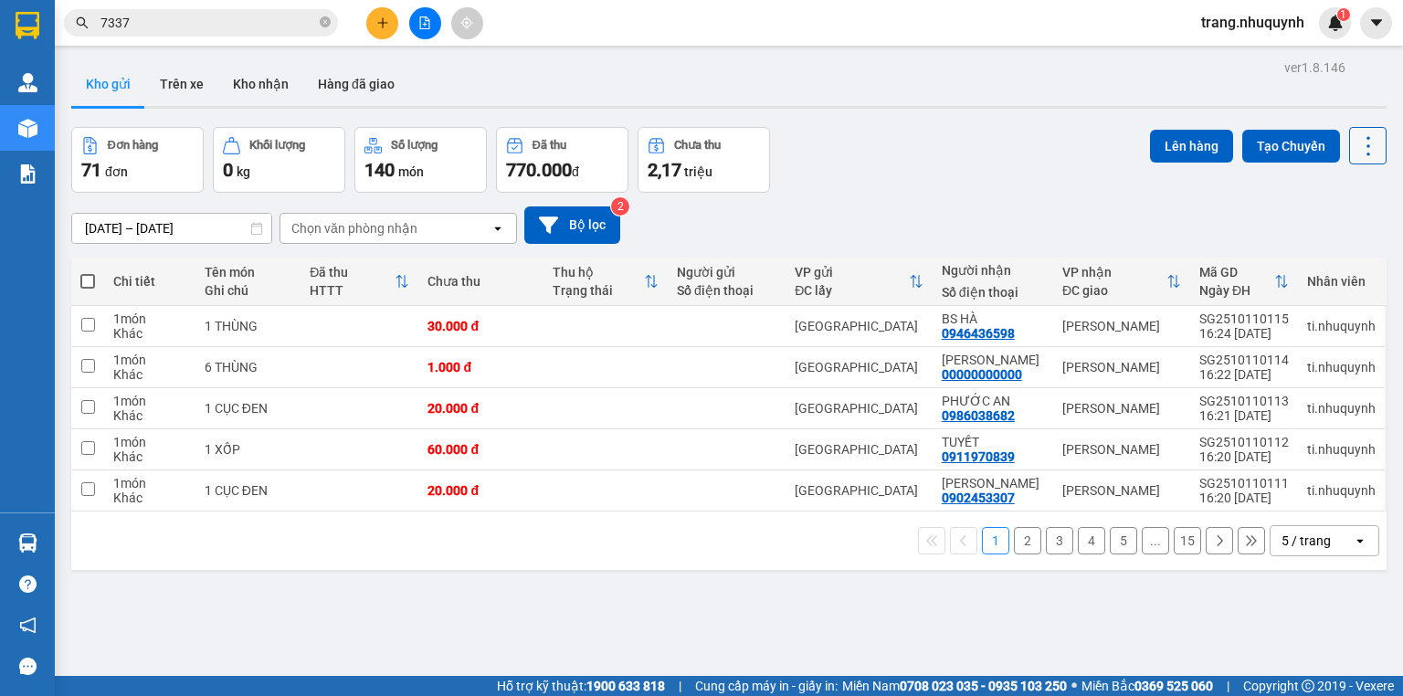
click at [1362, 151] on icon at bounding box center [1368, 146] width 26 height 26
click at [1340, 262] on span "Làm mới" at bounding box center [1331, 260] width 50 height 18
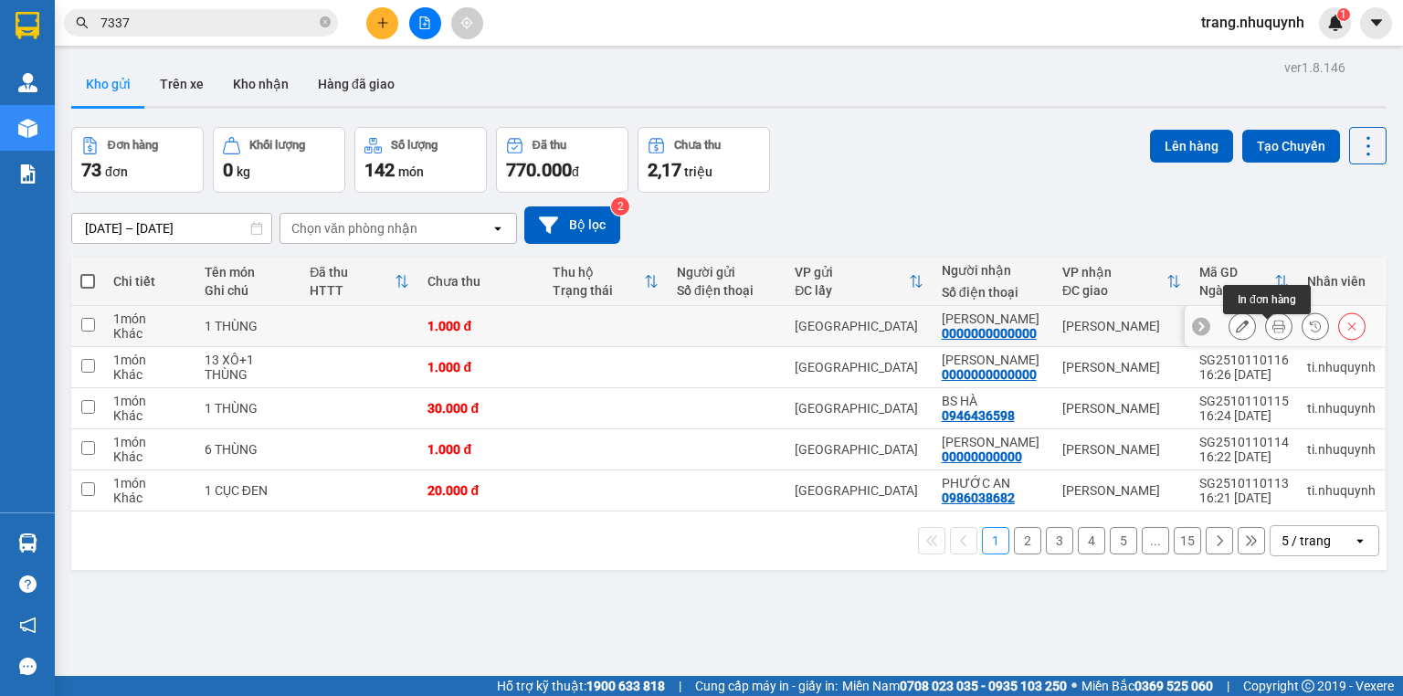
click at [1266, 341] on button at bounding box center [1279, 326] width 26 height 32
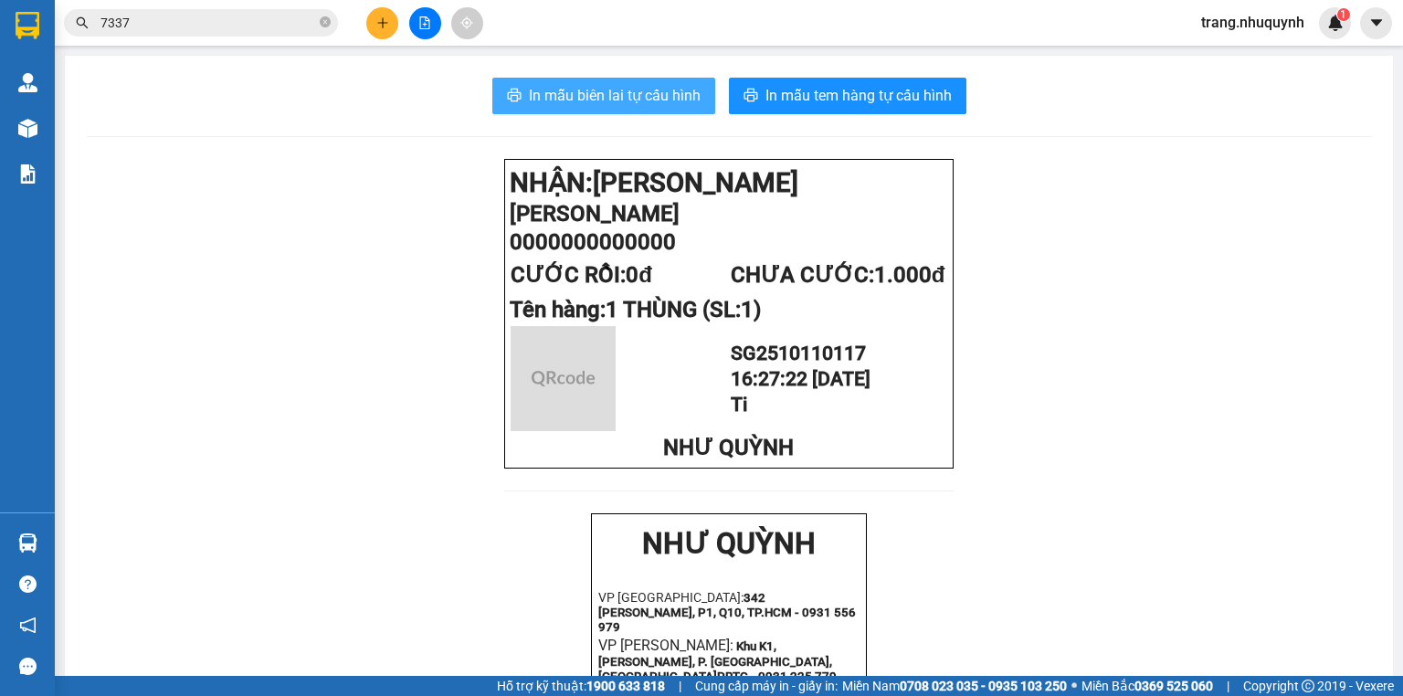
click at [667, 111] on button "In mẫu biên lai tự cấu hình" at bounding box center [603, 96] width 223 height 37
click at [663, 110] on button "In mẫu biên lai tự cấu hình" at bounding box center [603, 96] width 223 height 37
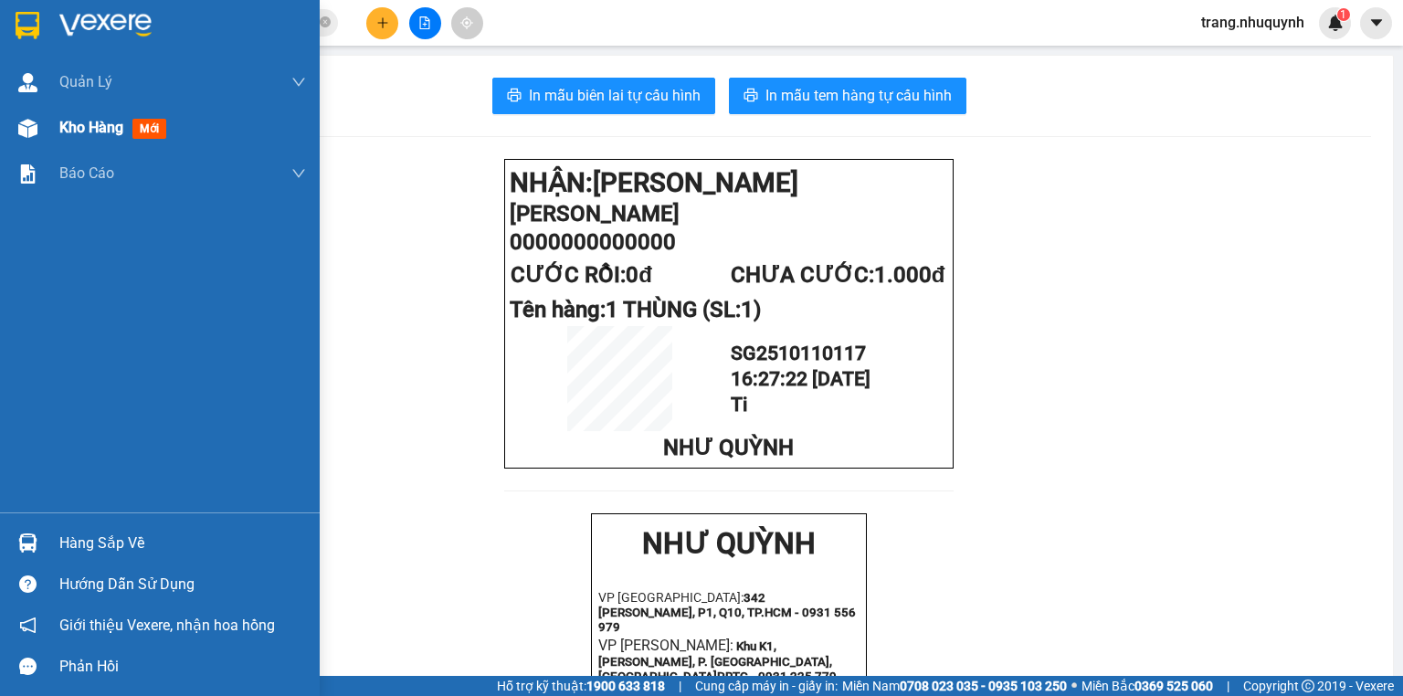
click at [95, 134] on span "Kho hàng" at bounding box center [91, 127] width 64 height 17
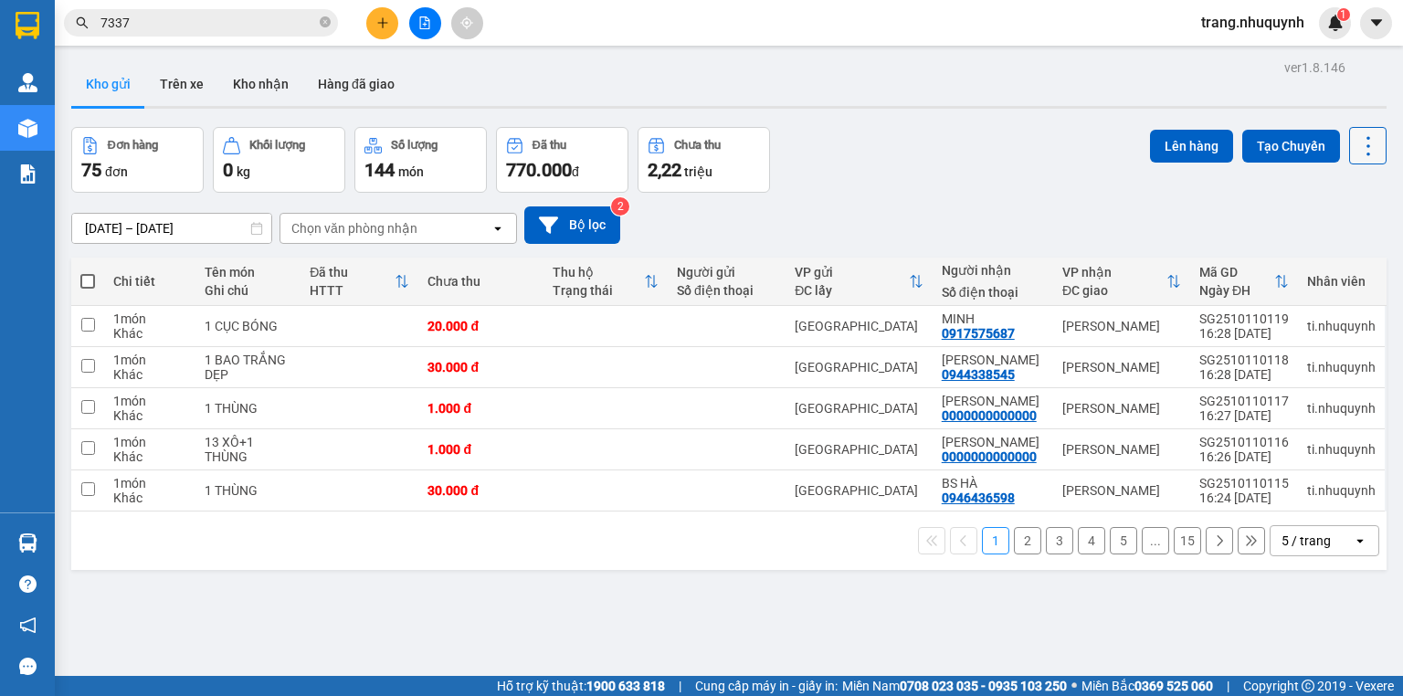
click at [1363, 142] on icon at bounding box center [1368, 146] width 26 height 26
click at [1345, 259] on span "Làm mới" at bounding box center [1331, 260] width 50 height 18
click at [1272, 373] on icon at bounding box center [1278, 367] width 13 height 13
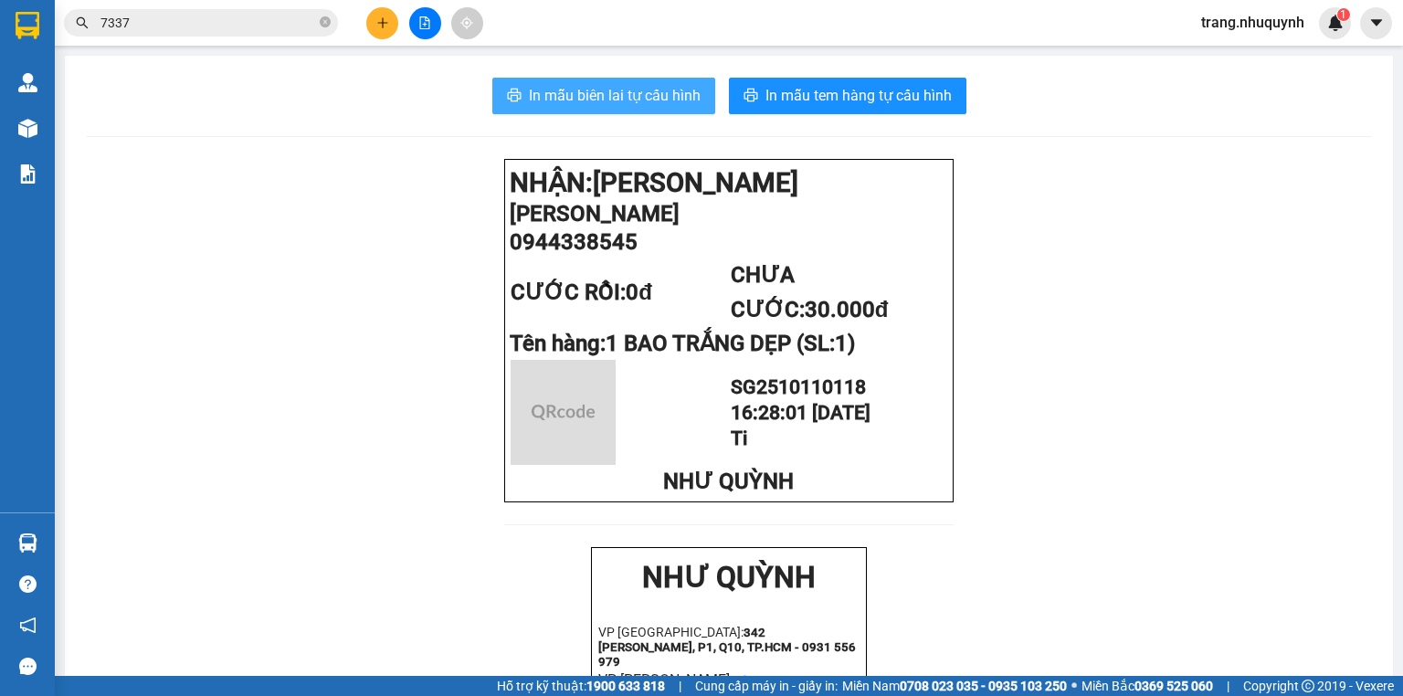
click at [530, 85] on span "In mẫu biên lai tự cấu hình" at bounding box center [615, 95] width 172 height 23
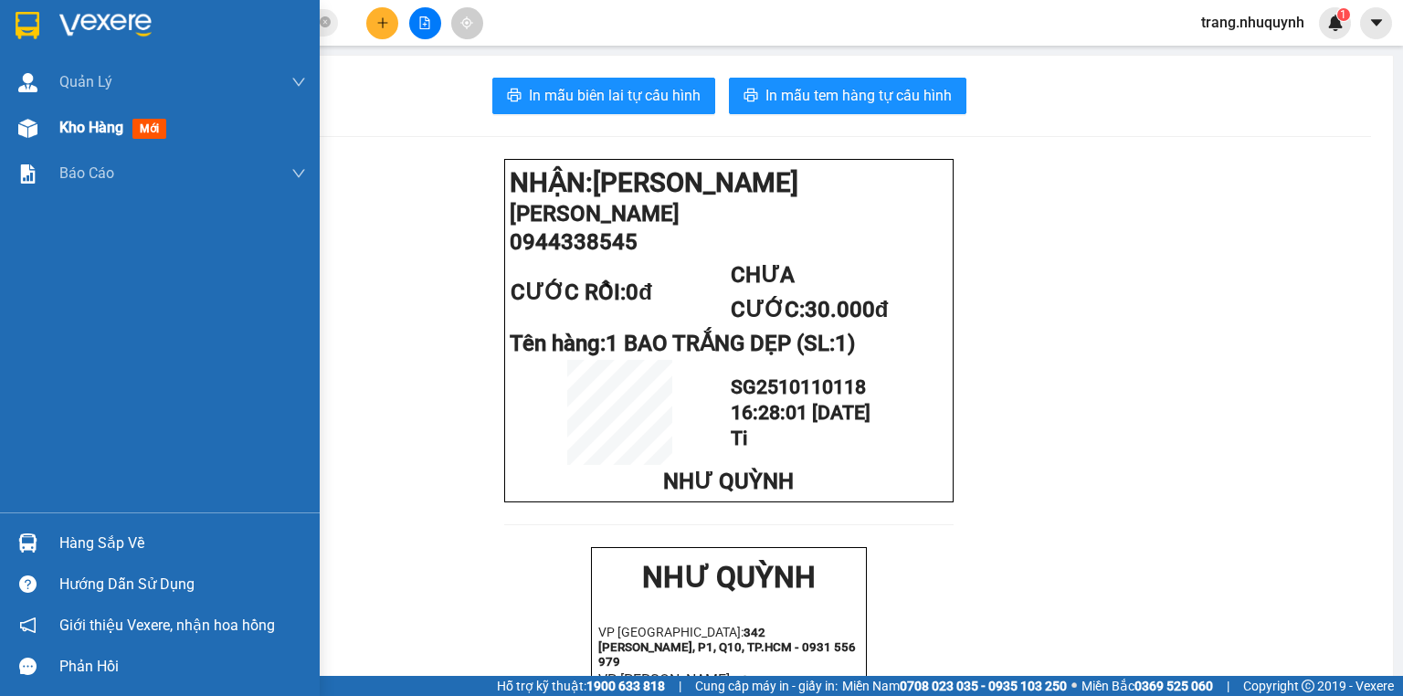
click at [66, 121] on span "Kho hàng" at bounding box center [91, 127] width 64 height 17
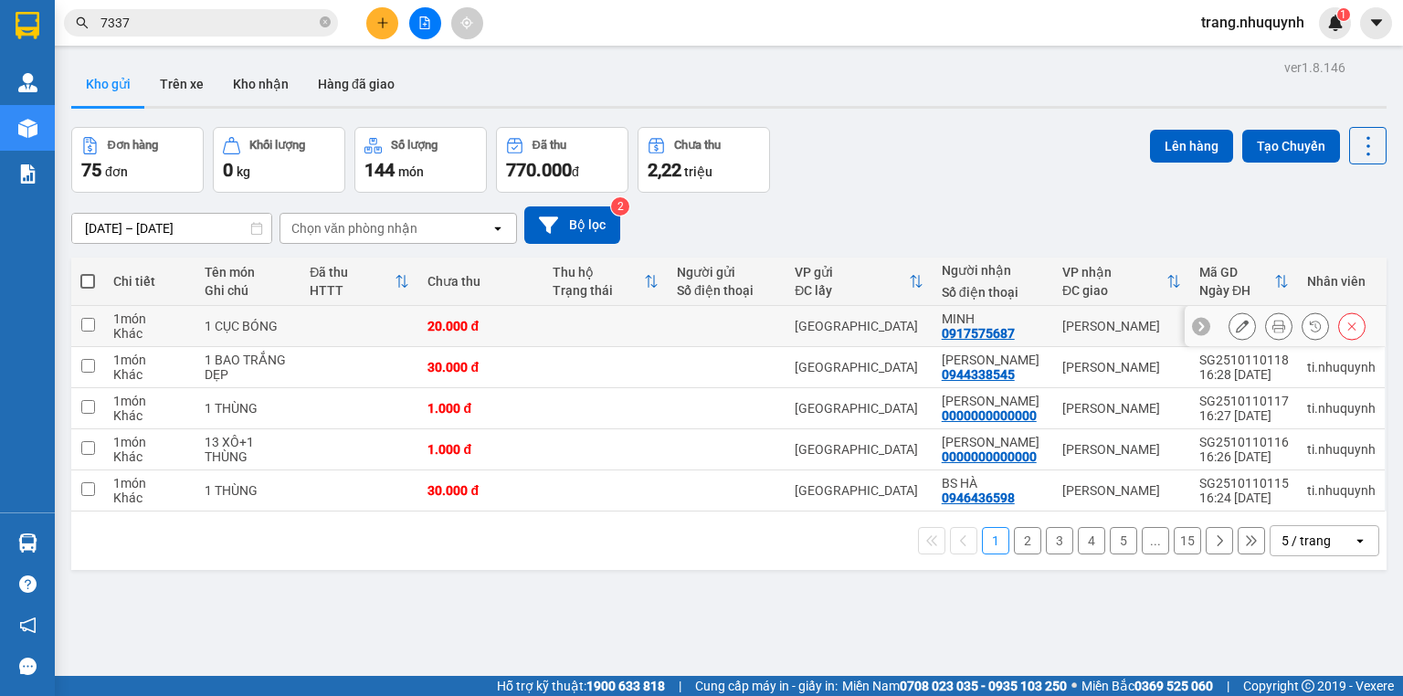
click at [1272, 332] on icon at bounding box center [1278, 326] width 13 height 13
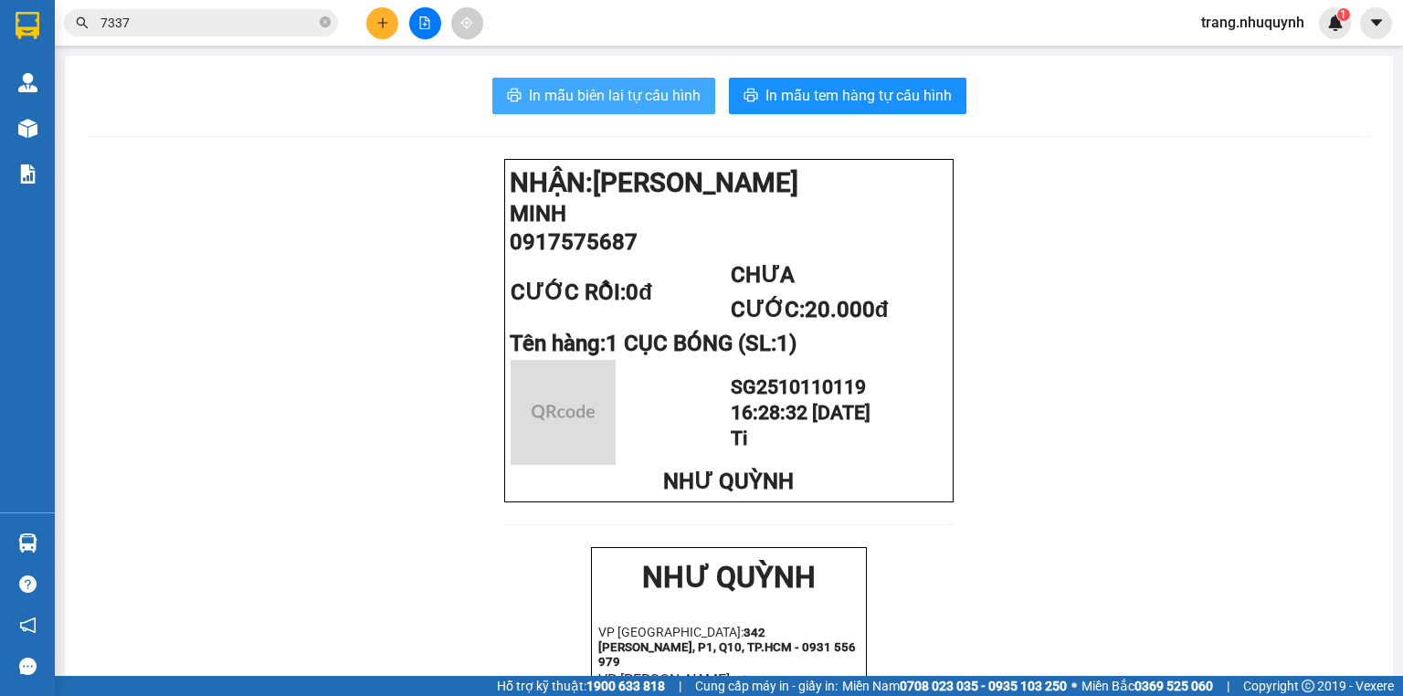
click at [556, 84] on span "In mẫu biên lai tự cấu hình" at bounding box center [615, 95] width 172 height 23
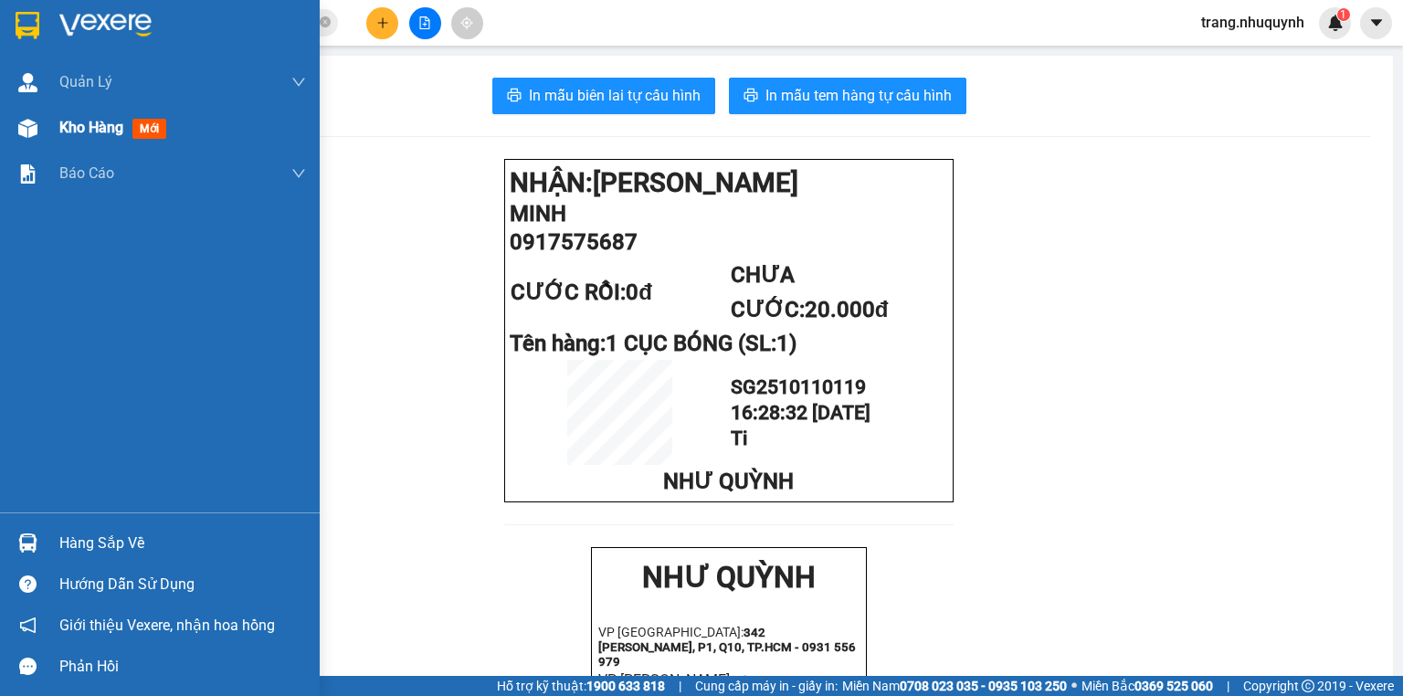
click at [80, 146] on div "Kho hàng mới" at bounding box center [182, 128] width 247 height 46
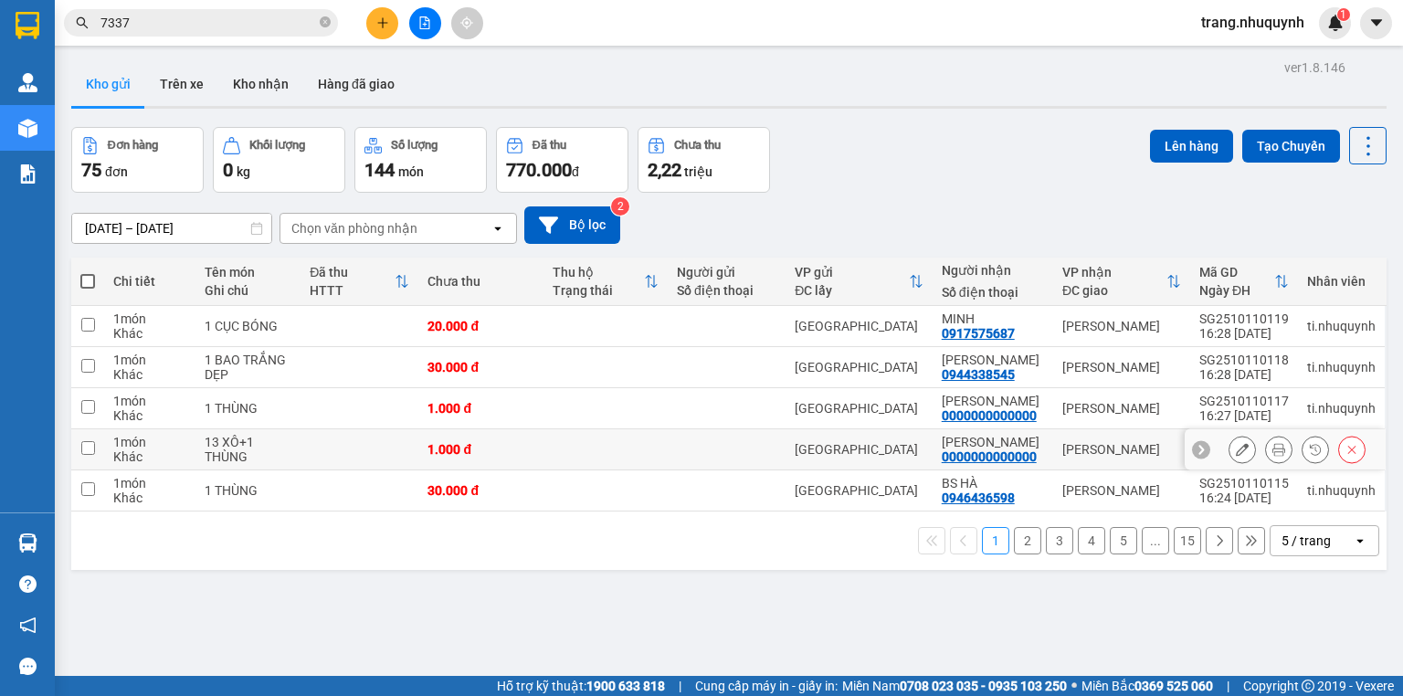
click at [1272, 456] on icon at bounding box center [1278, 449] width 13 height 13
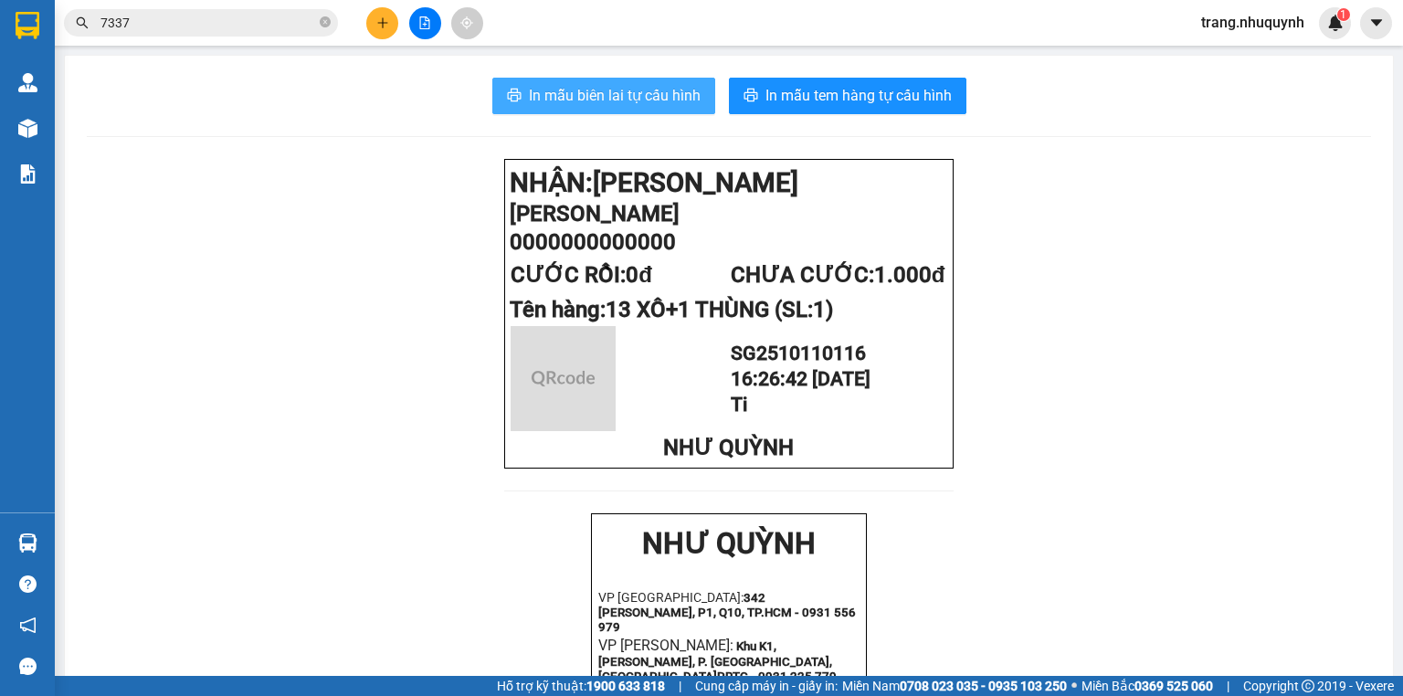
click at [551, 88] on span "In mẫu biên lai tự cấu hình" at bounding box center [615, 95] width 172 height 23
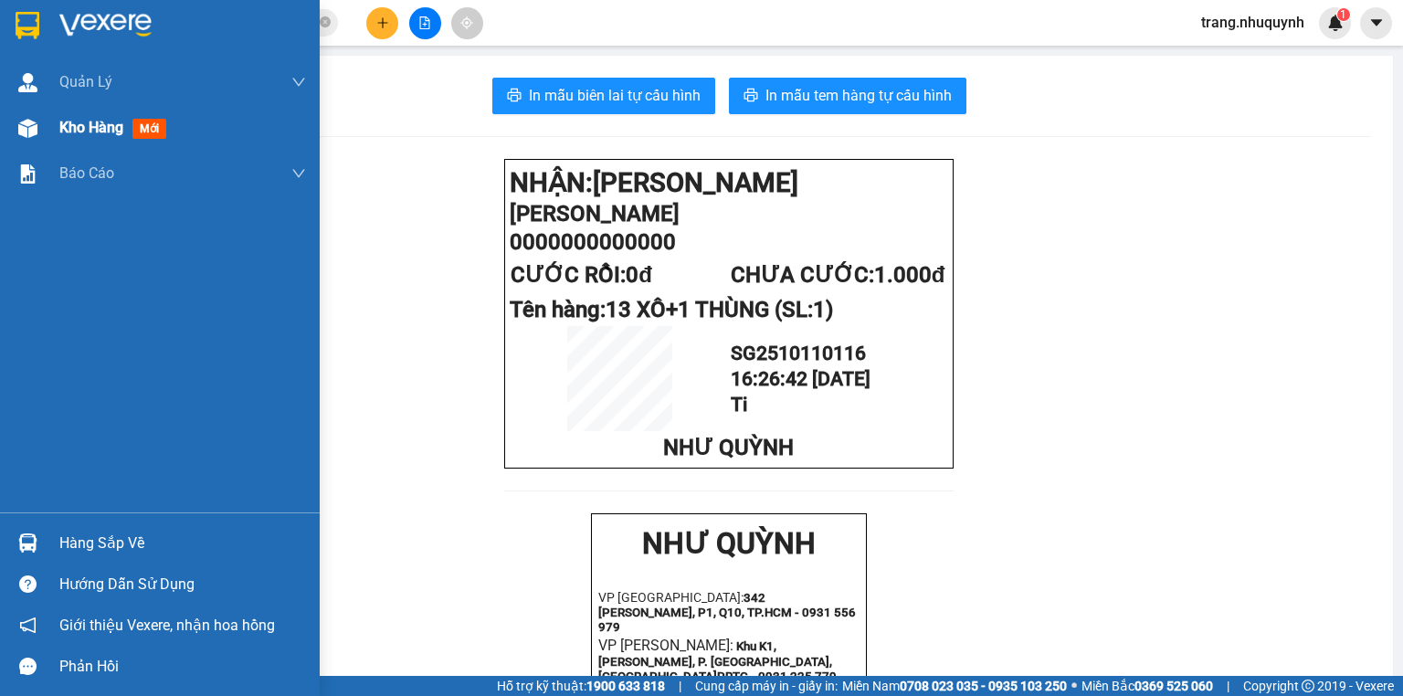
click at [71, 133] on span "Kho hàng" at bounding box center [91, 127] width 64 height 17
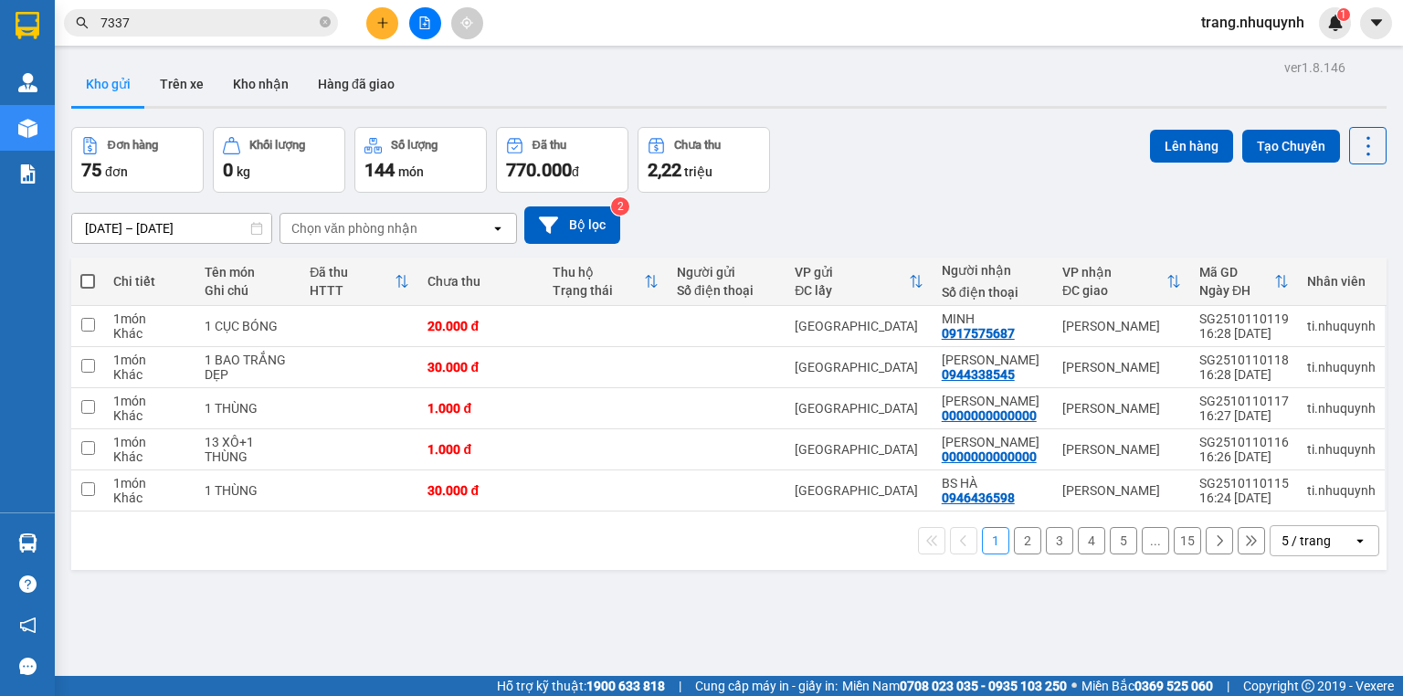
click at [1002, 142] on div "Đơn hàng 75 đơn Khối lượng 0 kg Số lượng 144 món Đã thu 770.000 đ Chưa thu 2,22…" at bounding box center [728, 160] width 1315 height 66
click at [1362, 135] on icon at bounding box center [1368, 146] width 26 height 26
click at [1329, 262] on span "Làm mới" at bounding box center [1331, 260] width 50 height 18
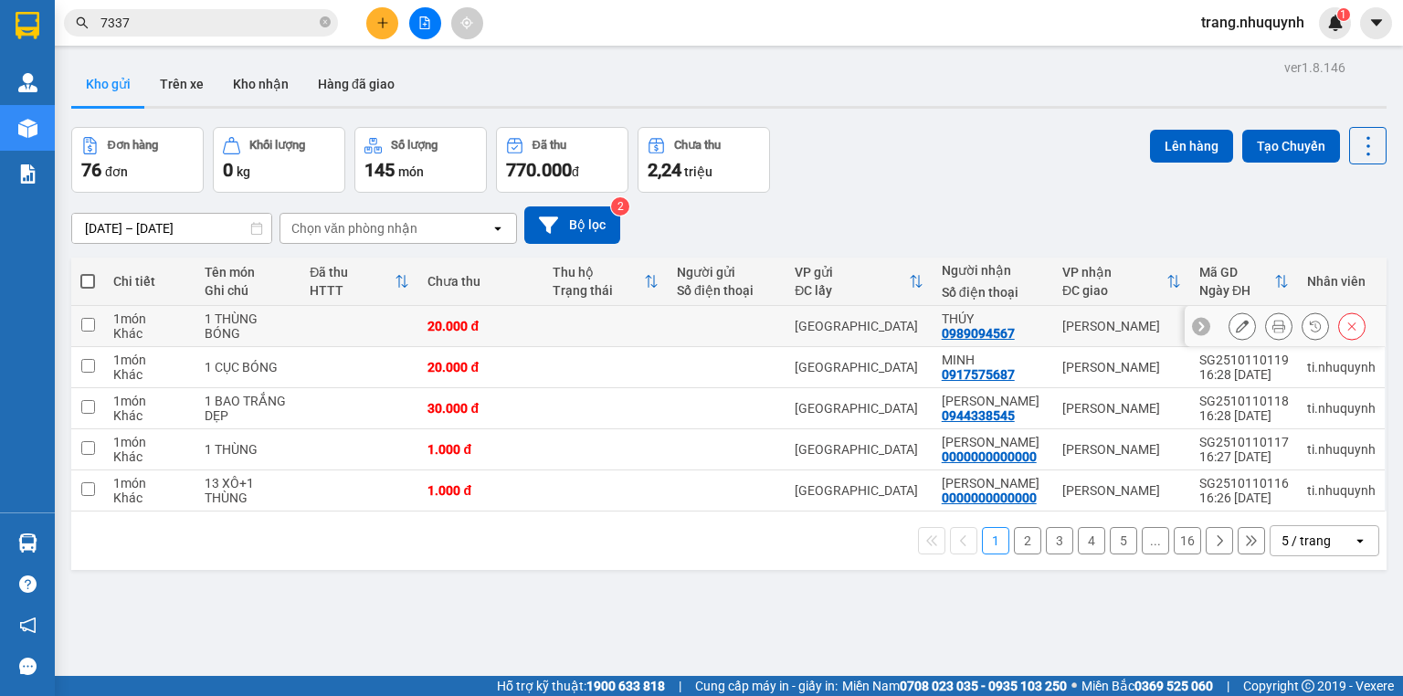
click at [1272, 332] on icon at bounding box center [1278, 326] width 13 height 13
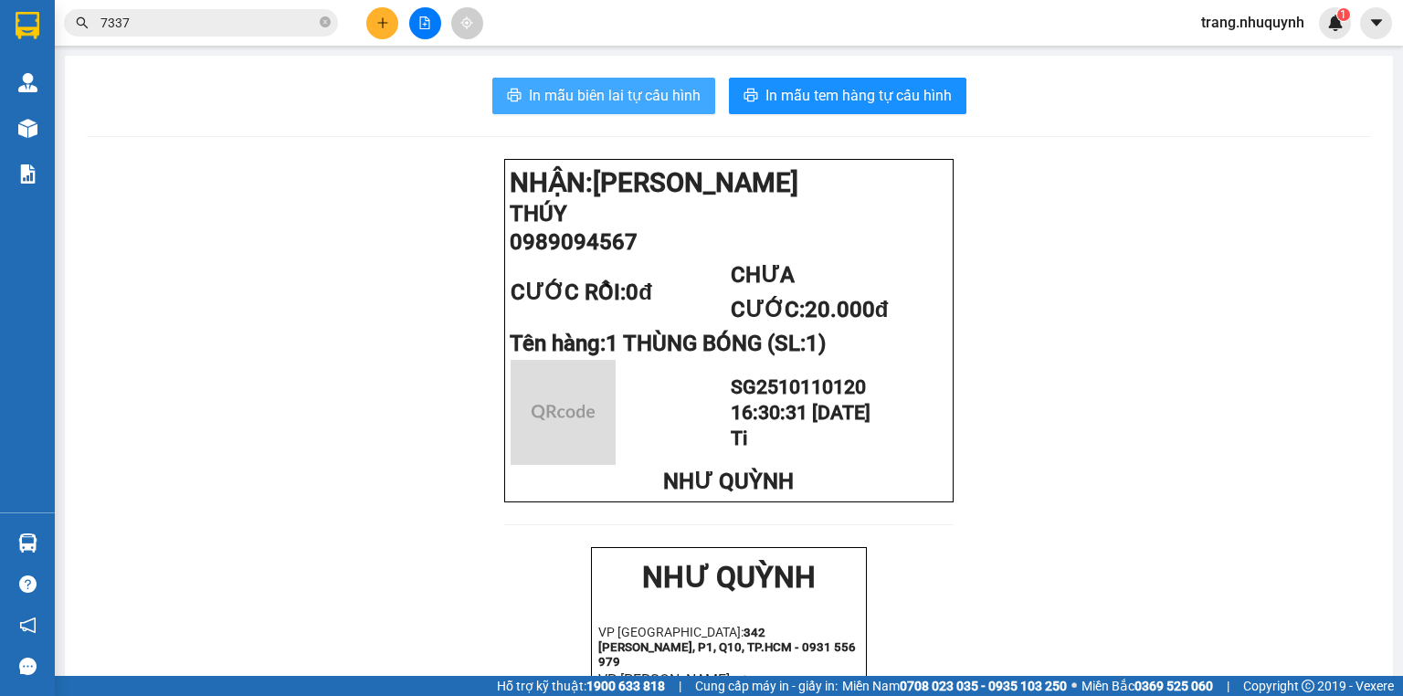
click at [570, 95] on span "In mẫu biên lai tự cấu hình" at bounding box center [615, 95] width 172 height 23
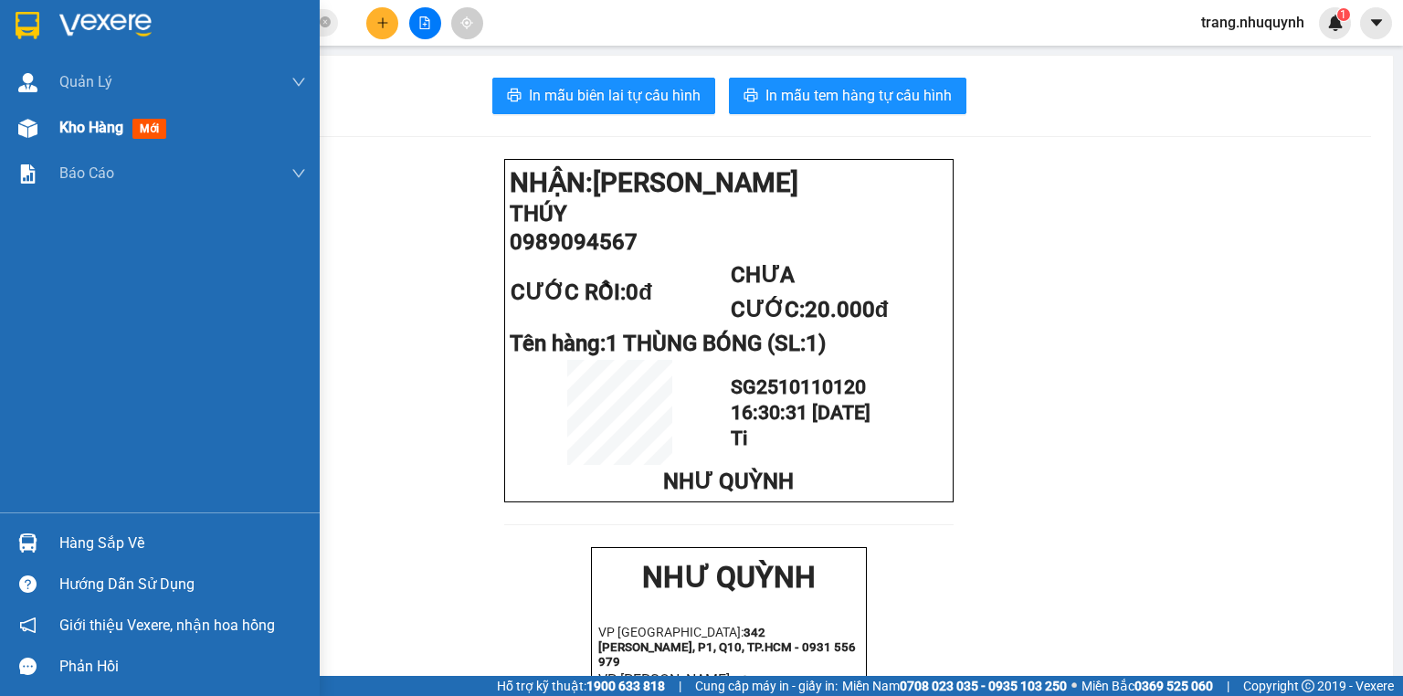
click at [80, 131] on span "Kho hàng" at bounding box center [91, 127] width 64 height 17
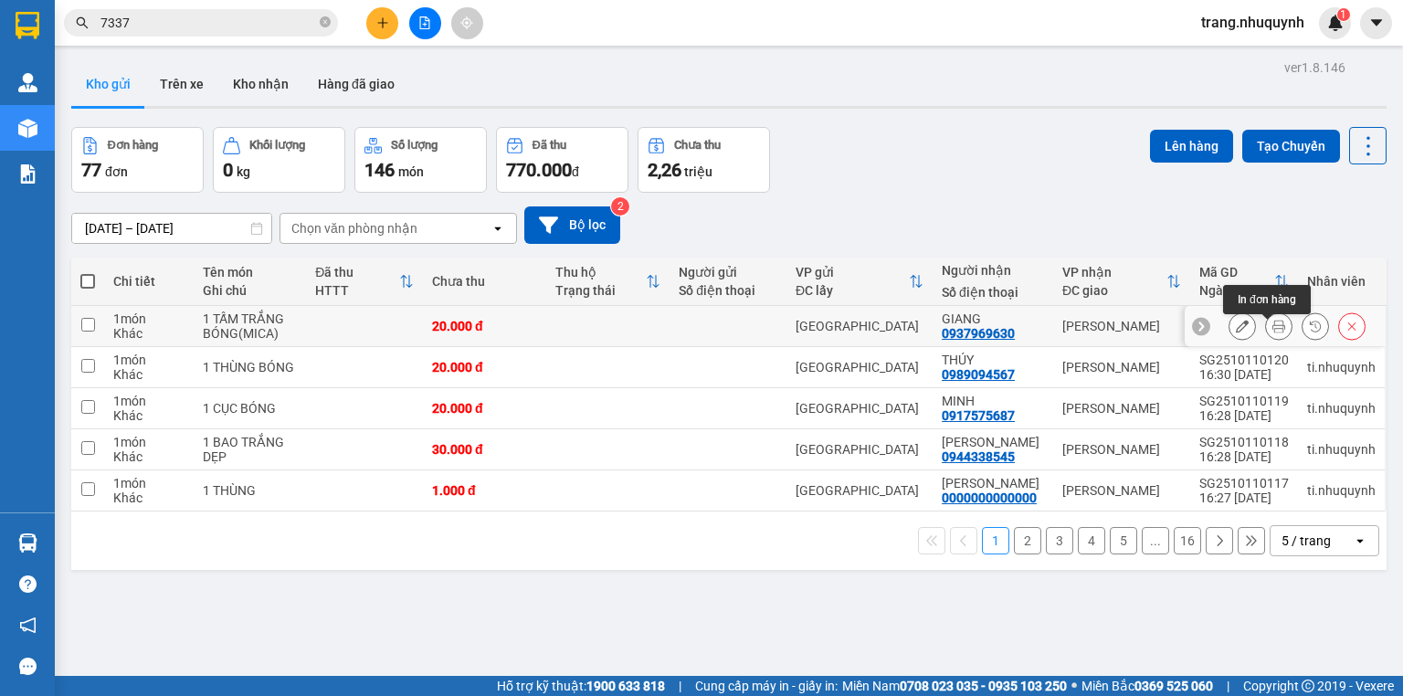
click at [1268, 325] on button at bounding box center [1279, 326] width 26 height 32
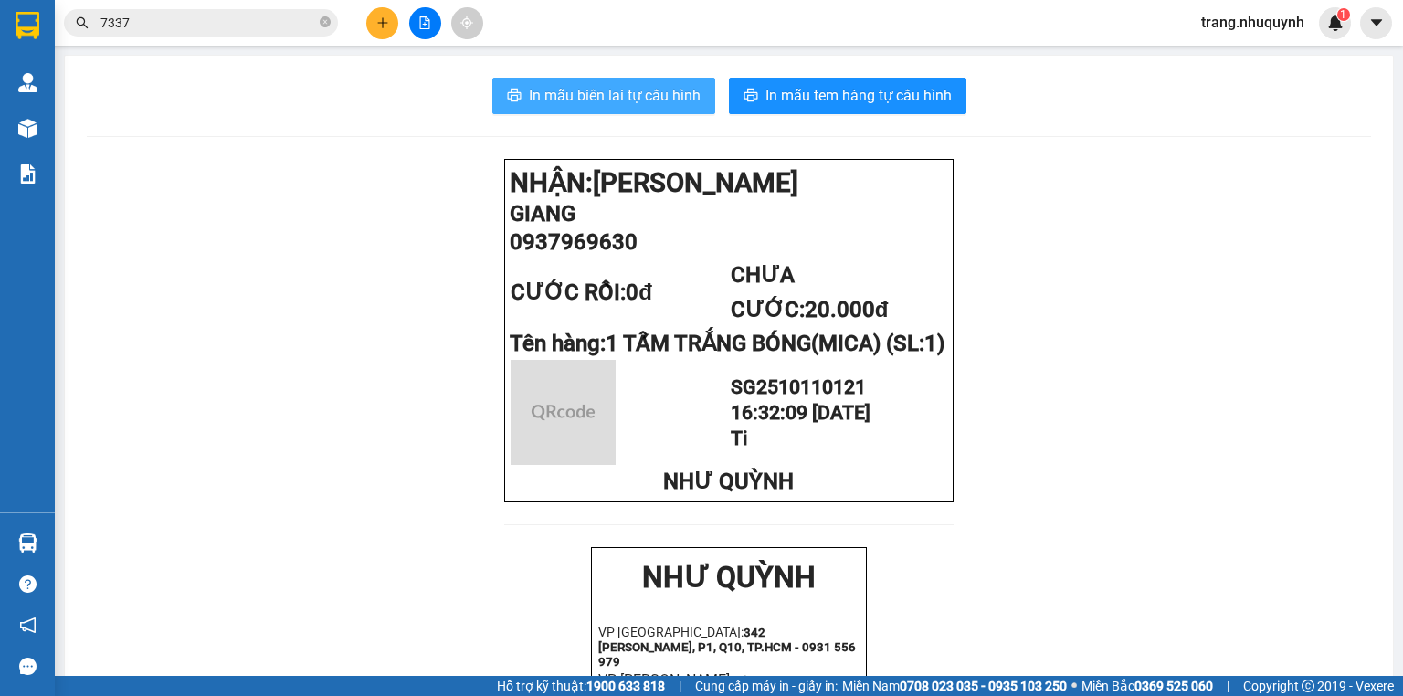
click at [642, 91] on span "In mẫu biên lai tự cấu hình" at bounding box center [615, 95] width 172 height 23
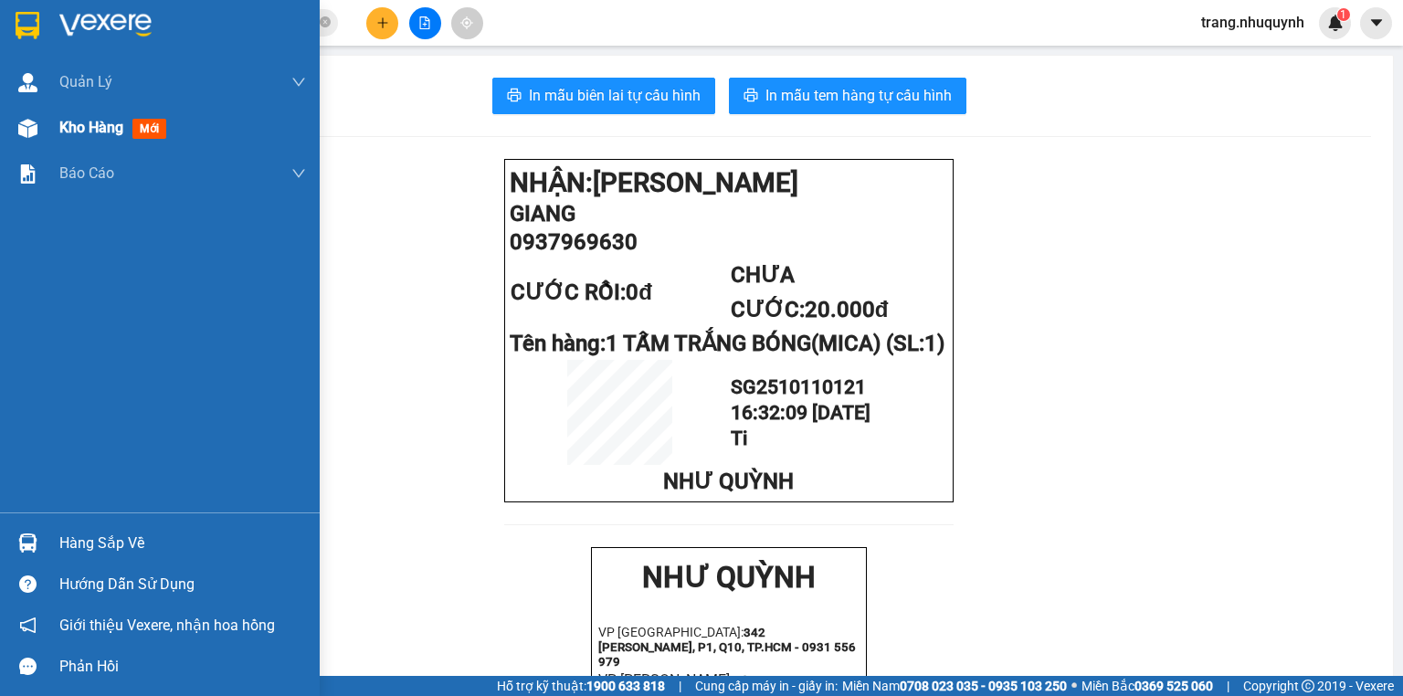
click at [51, 124] on div "Kho hàng mới" at bounding box center [160, 128] width 320 height 46
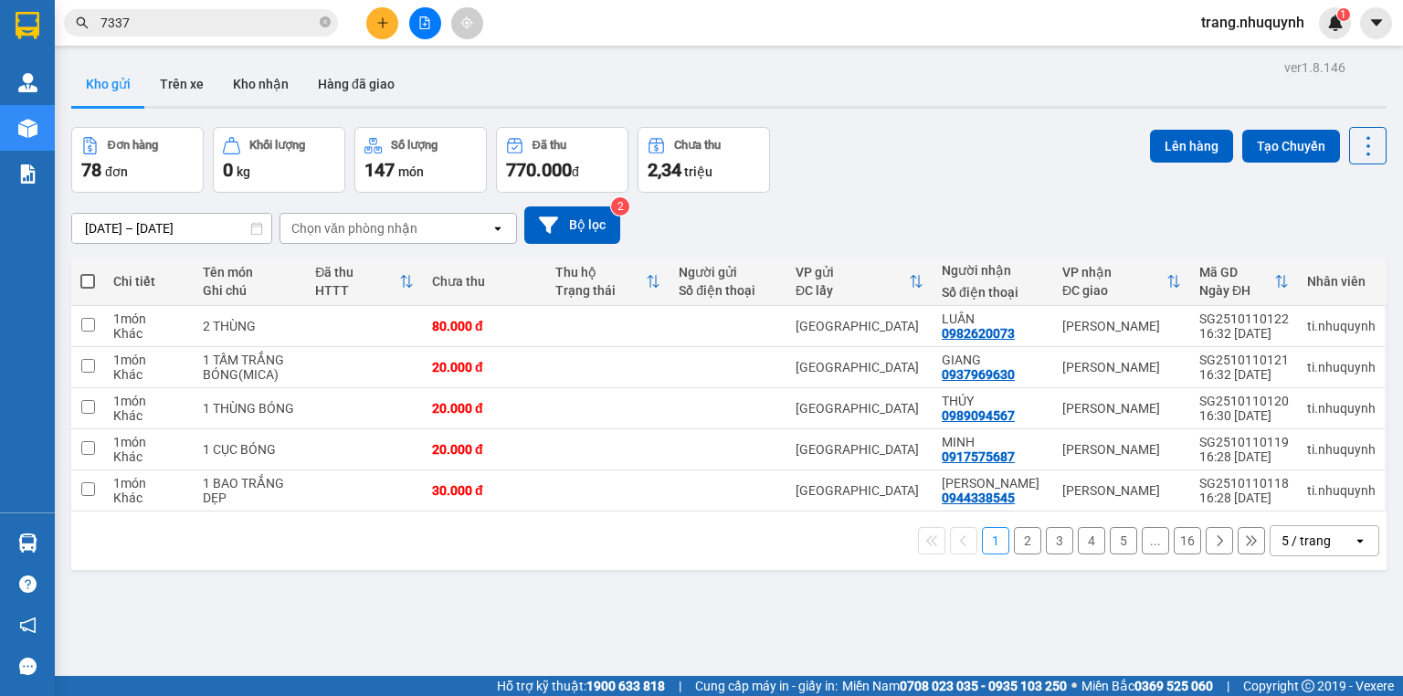
click at [415, 552] on div "1 2 3 4 5 ... 16 5 / trang open" at bounding box center [729, 540] width 1300 height 31
click at [990, 142] on div "Đơn hàng 78 đơn Khối lượng 0 kg Số lượng 147 món Đã thu 770.000 đ Chưa thu 2,34…" at bounding box center [728, 160] width 1315 height 66
click at [1355, 143] on icon at bounding box center [1368, 146] width 26 height 26
click at [1350, 248] on li "Làm mới" at bounding box center [1323, 260] width 137 height 33
click at [909, 134] on div "Đơn hàng 78 đơn Khối lượng 0 kg Số lượng 147 món Đã thu 770.000 đ Chưa thu 2,34…" at bounding box center [728, 160] width 1315 height 66
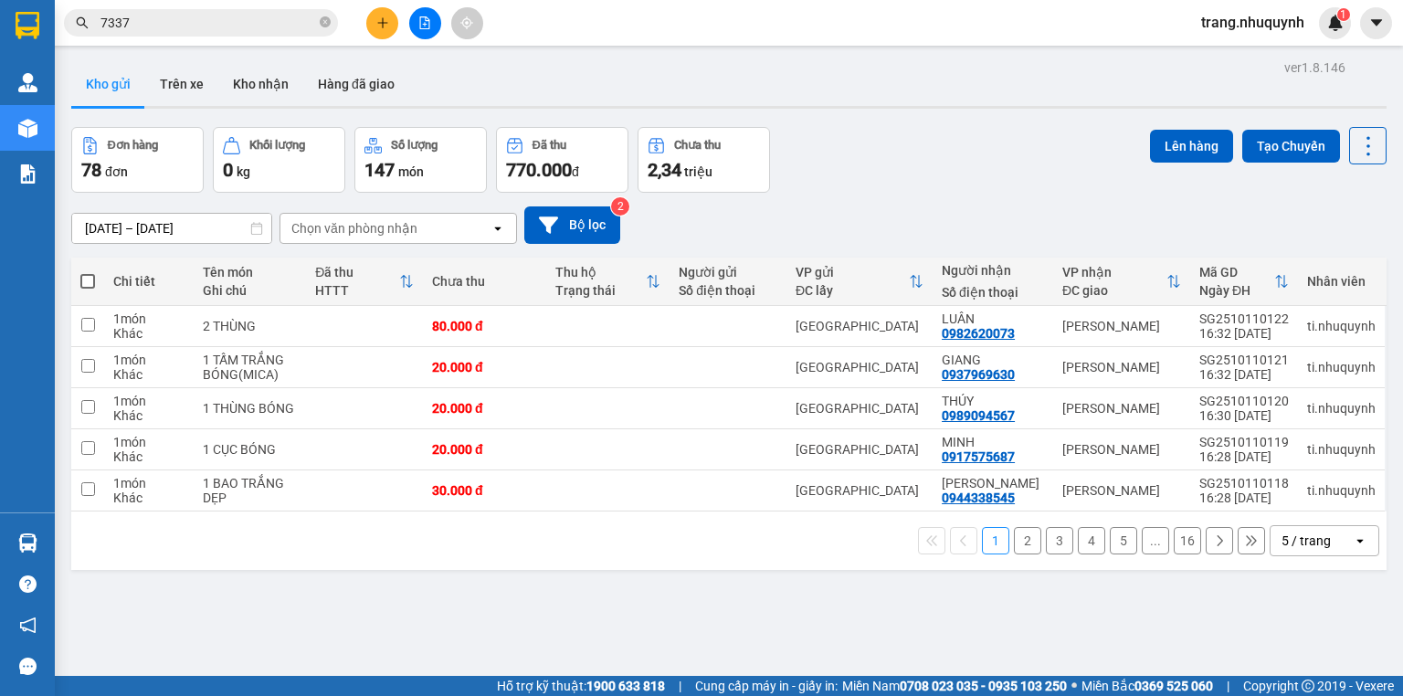
click at [909, 134] on div "Đơn hàng 78 đơn Khối lượng 0 kg Số lượng 147 món Đã thu 770.000 đ Chưa thu 2,34…" at bounding box center [728, 160] width 1315 height 66
click at [906, 157] on div "Đơn hàng 78 đơn Khối lượng 0 kg Số lượng 147 món Đã thu 770.000 đ Chưa thu 2,34…" at bounding box center [728, 160] width 1315 height 66
click at [1377, 131] on div "ver 1.8.146 Kho gửi Trên xe Kho nhận Hàng đã giao Đơn hàng 78 đơn Khối lượng 0 …" at bounding box center [728, 403] width 1329 height 696
click at [1355, 135] on icon at bounding box center [1368, 146] width 26 height 26
click at [1334, 254] on span "Làm mới" at bounding box center [1331, 260] width 50 height 18
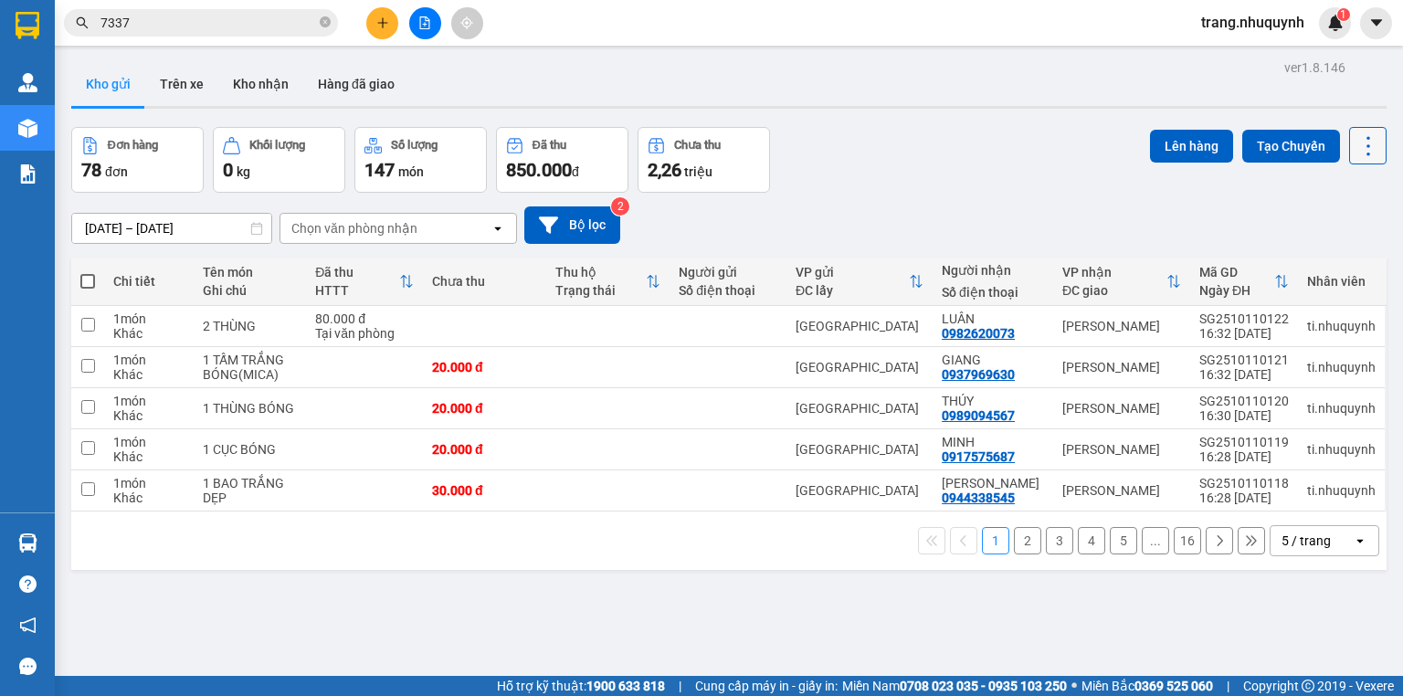
click at [1362, 155] on icon at bounding box center [1368, 146] width 26 height 26
click at [1350, 260] on span "Làm mới" at bounding box center [1331, 260] width 50 height 18
click at [1035, 172] on div "Đơn hàng 78 đơn Khối lượng 0 kg Số lượng 147 món Đã thu 850.000 đ Chưa thu 2,26…" at bounding box center [728, 160] width 1315 height 66
click at [1355, 150] on icon at bounding box center [1368, 146] width 26 height 26
click at [1329, 265] on span "Làm mới" at bounding box center [1331, 260] width 50 height 18
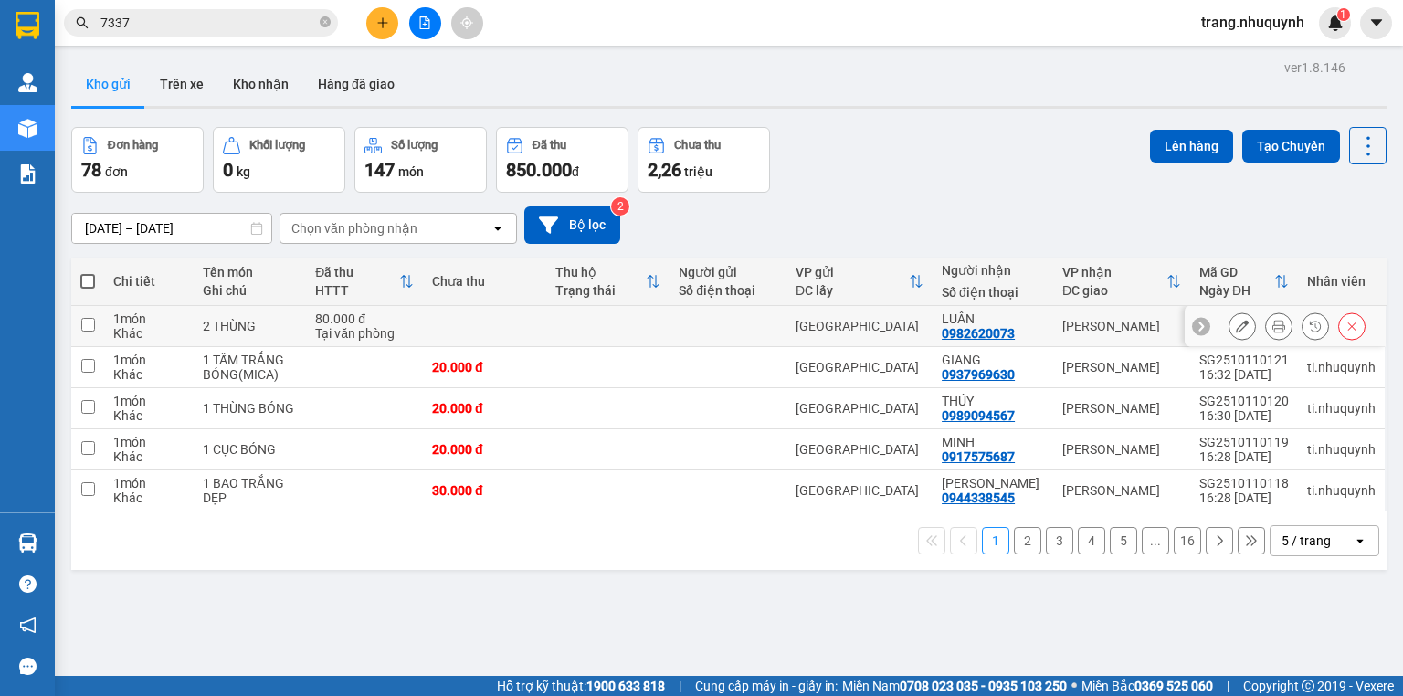
click at [1266, 332] on button at bounding box center [1279, 326] width 26 height 32
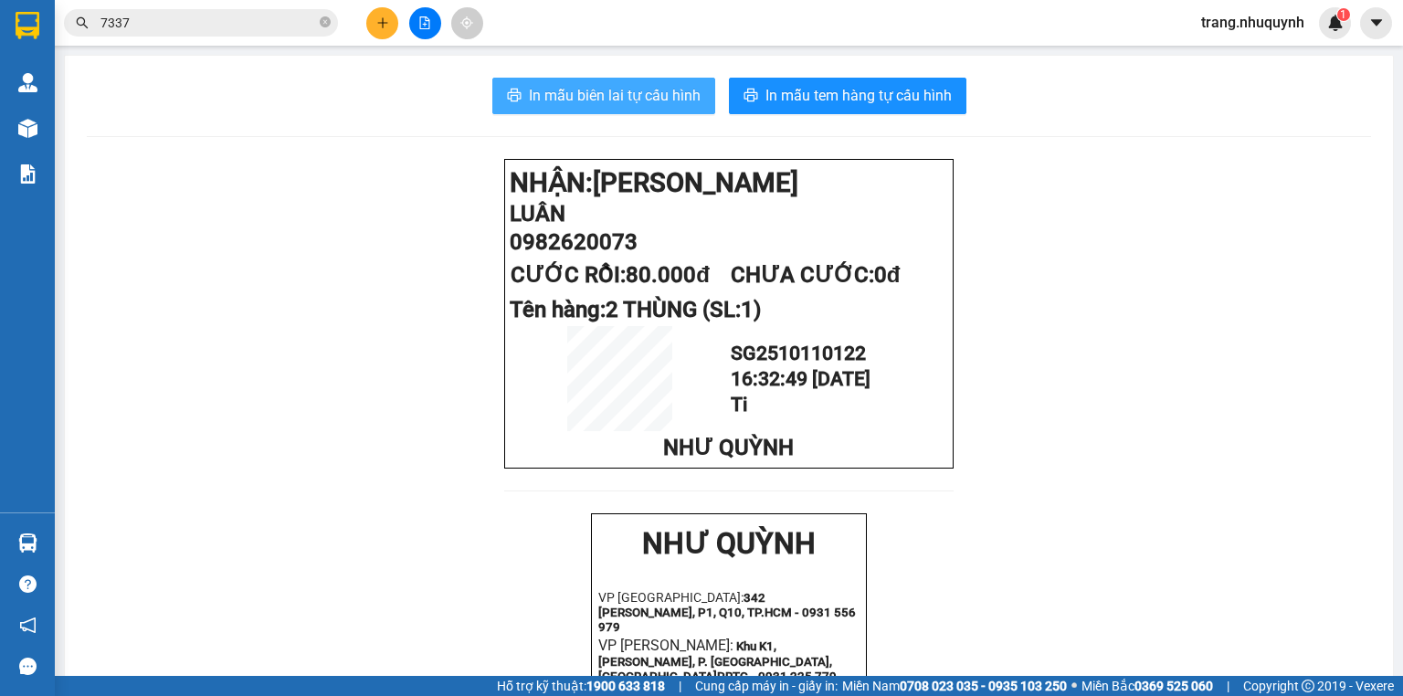
click at [676, 104] on span "In mẫu biên lai tự cấu hình" at bounding box center [615, 95] width 172 height 23
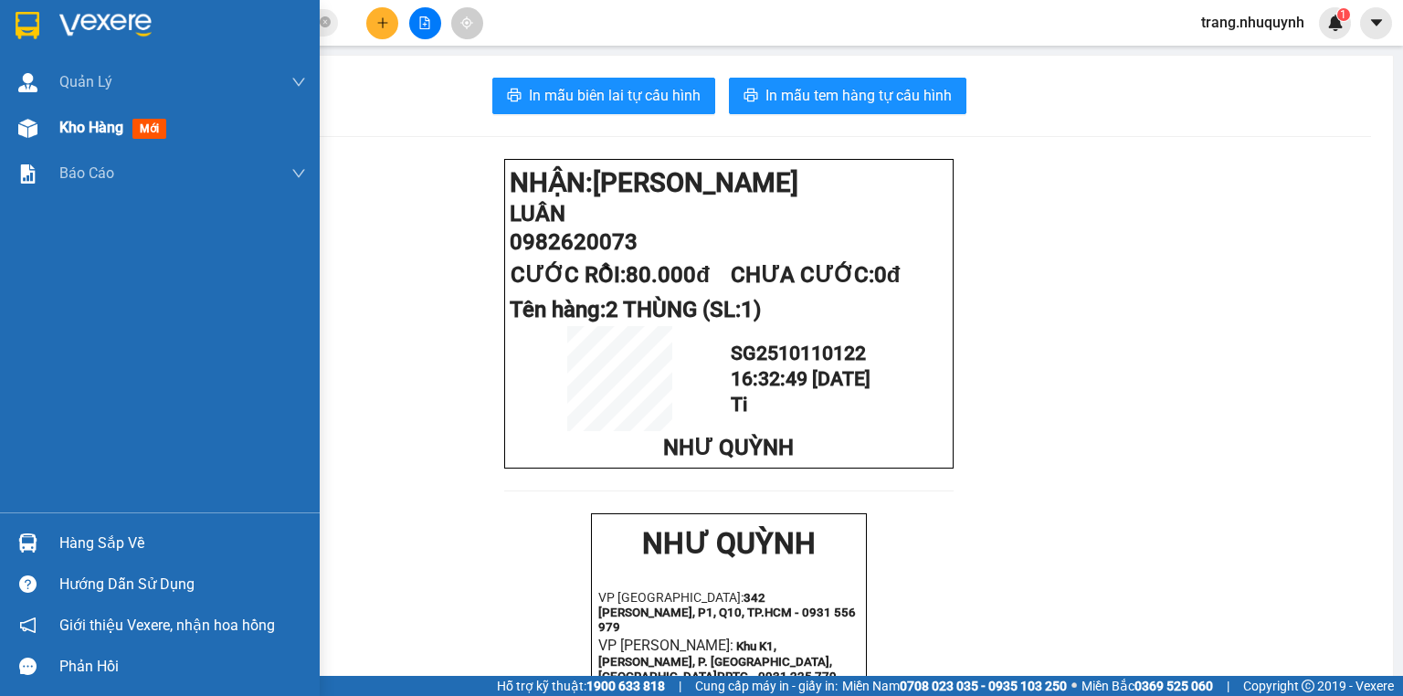
click at [37, 107] on div "Kho hàng mới" at bounding box center [160, 128] width 320 height 46
click at [60, 129] on span "Kho hàng" at bounding box center [91, 127] width 64 height 17
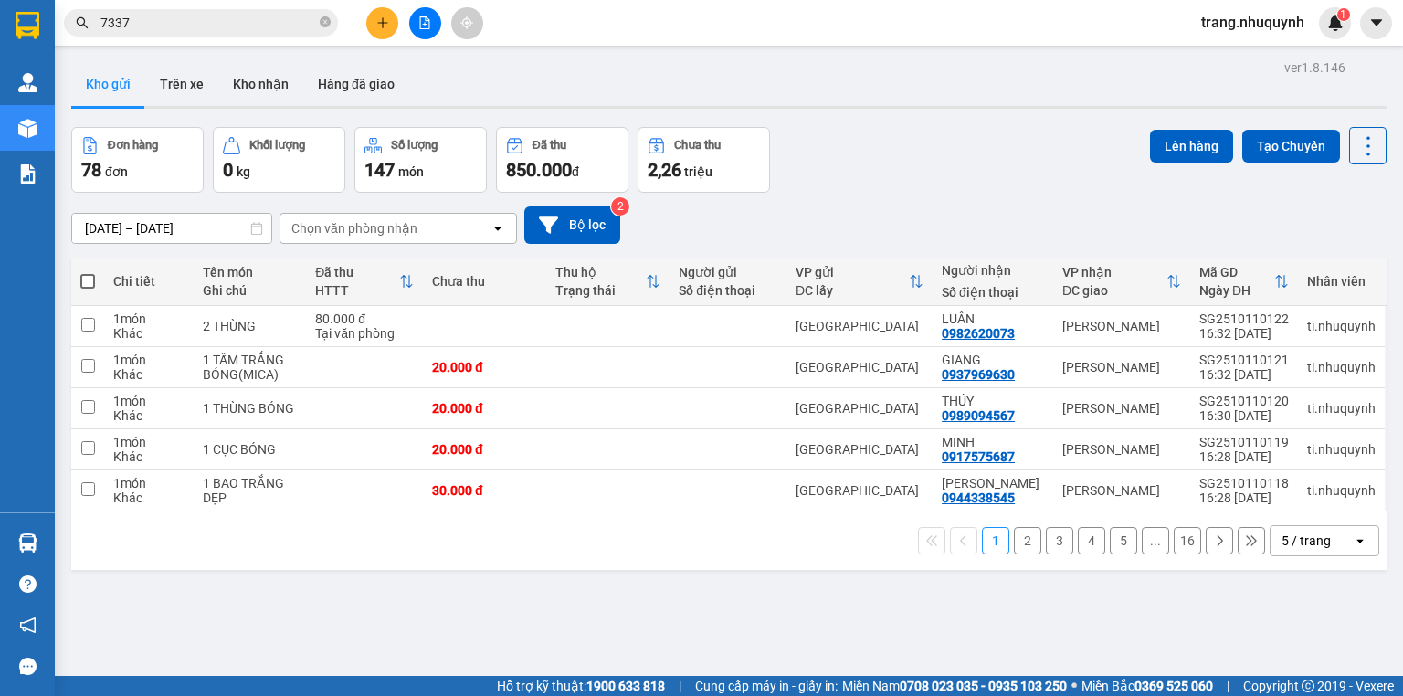
click at [487, 644] on div "ver 1.8.146 Kho gửi Trên xe Kho nhận Hàng đã giao Đơn hàng 78 đơn Khối lượng 0 …" at bounding box center [728, 403] width 1329 height 696
click at [900, 205] on div "[DATE] – [DATE] Press the down arrow key to interact with the calendar and sele…" at bounding box center [728, 225] width 1315 height 65
click at [903, 183] on div "Đơn hàng 78 đơn Khối lượng 0 kg Số lượng 147 món Đã thu 850.000 đ Chưa thu 2,26…" at bounding box center [728, 160] width 1315 height 66
click at [991, 153] on div "Đơn hàng 78 đơn Khối lượng 0 kg Số lượng 147 món Đã thu 850.000 đ Chưa thu 2,26…" at bounding box center [728, 160] width 1315 height 66
click at [1366, 146] on icon at bounding box center [1368, 145] width 4 height 19
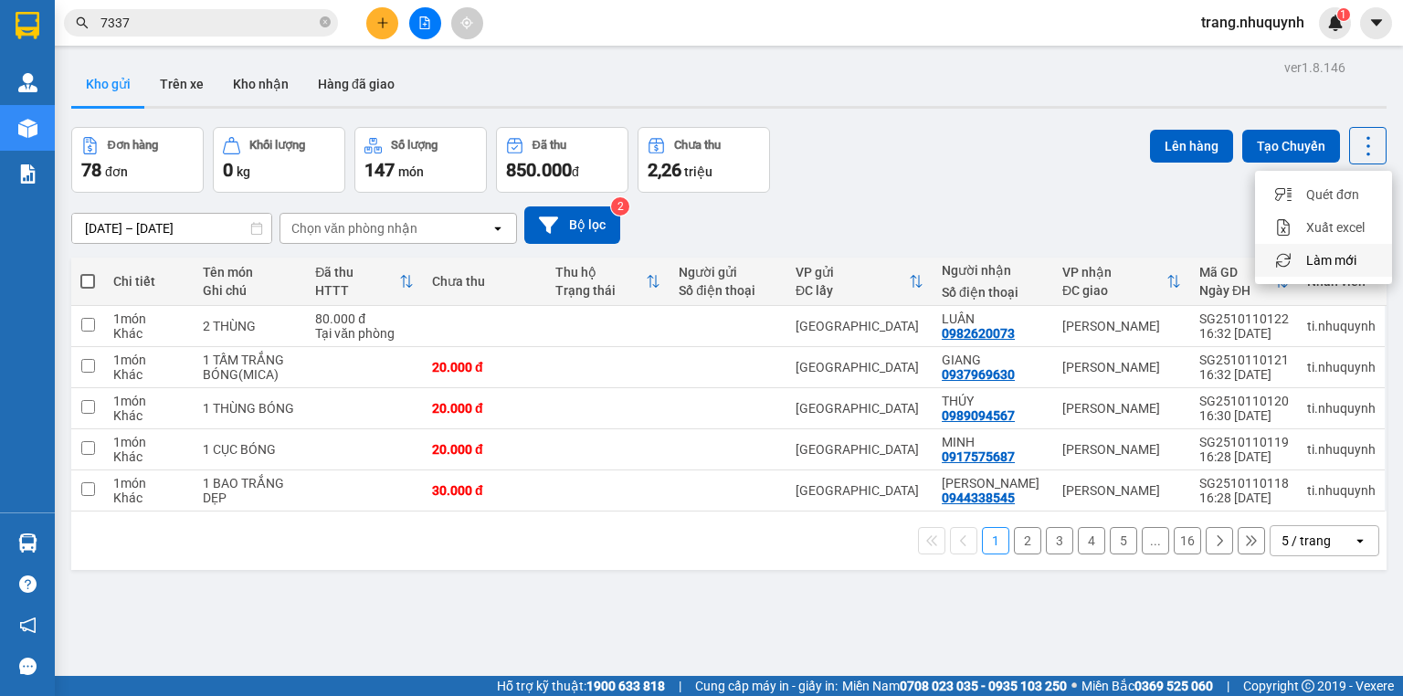
click at [1327, 267] on span "Làm mới" at bounding box center [1331, 260] width 50 height 18
click at [1039, 244] on div "[DATE] – [DATE] Press the down arrow key to interact with the calendar and sele…" at bounding box center [728, 224] width 1315 height 37
click at [1355, 154] on icon at bounding box center [1368, 146] width 26 height 26
click at [1332, 261] on span "Làm mới" at bounding box center [1331, 260] width 50 height 18
click at [948, 202] on div "[DATE] – [DATE] Press the down arrow key to interact with the calendar and sele…" at bounding box center [728, 225] width 1315 height 65
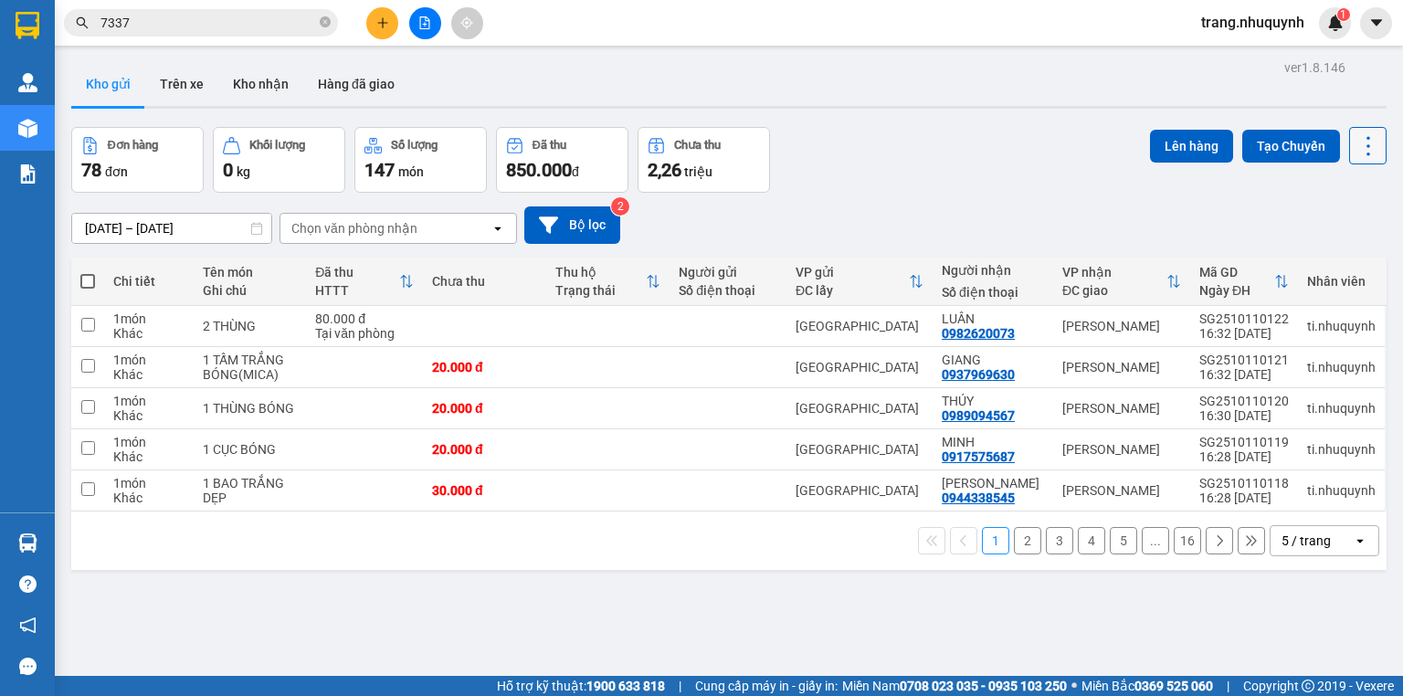
click at [1355, 157] on icon at bounding box center [1368, 146] width 26 height 26
click at [1326, 255] on span "Làm mới" at bounding box center [1331, 260] width 50 height 18
click at [1359, 142] on icon at bounding box center [1368, 146] width 26 height 26
click at [1340, 264] on span "Làm mới" at bounding box center [1331, 260] width 50 height 18
click at [935, 112] on div "ver 1.8.146 Kho gửi Trên xe Kho nhận Hàng đã giao Đơn hàng 78 đơn Khối lượng 0 …" at bounding box center [728, 403] width 1329 height 696
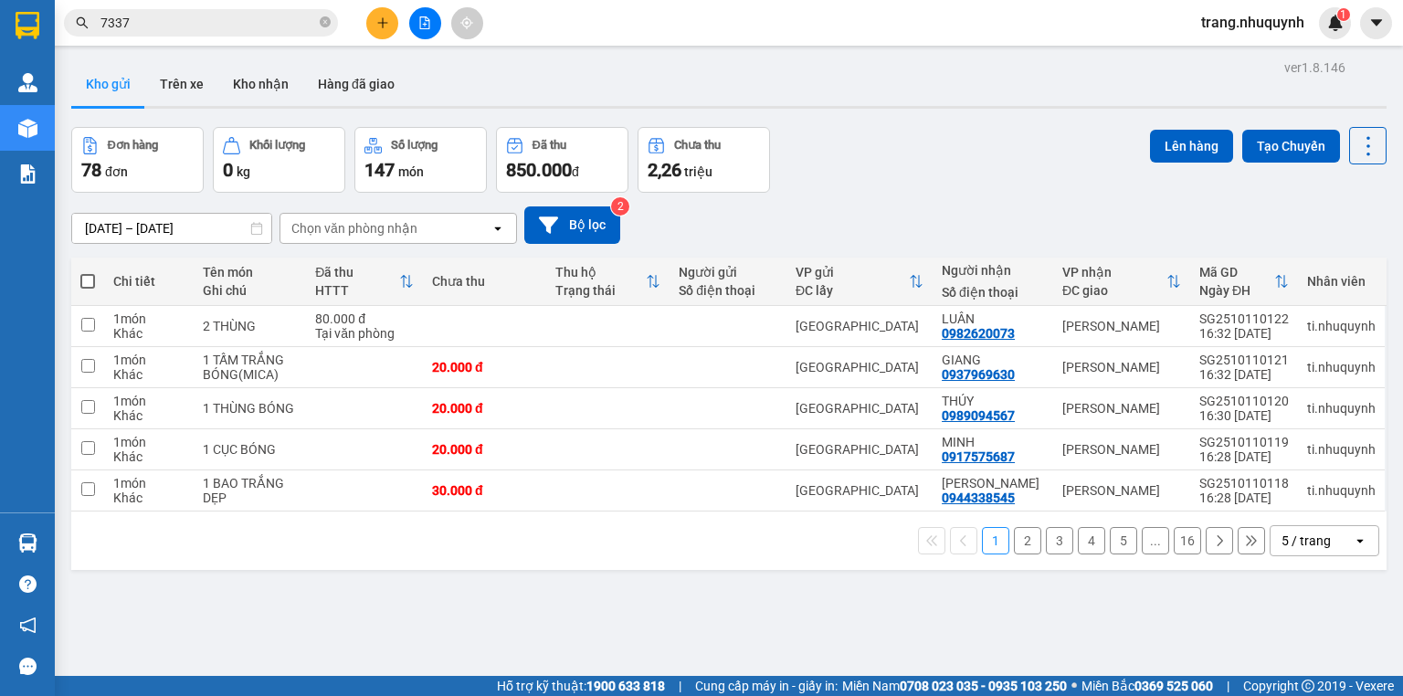
click at [943, 106] on div at bounding box center [728, 107] width 1315 height 3
click at [1355, 156] on icon at bounding box center [1368, 146] width 26 height 26
click at [1351, 249] on li "Làm mới" at bounding box center [1323, 260] width 137 height 33
click at [1355, 150] on icon at bounding box center [1368, 146] width 26 height 26
click at [1348, 253] on span "Làm mới" at bounding box center [1331, 260] width 50 height 18
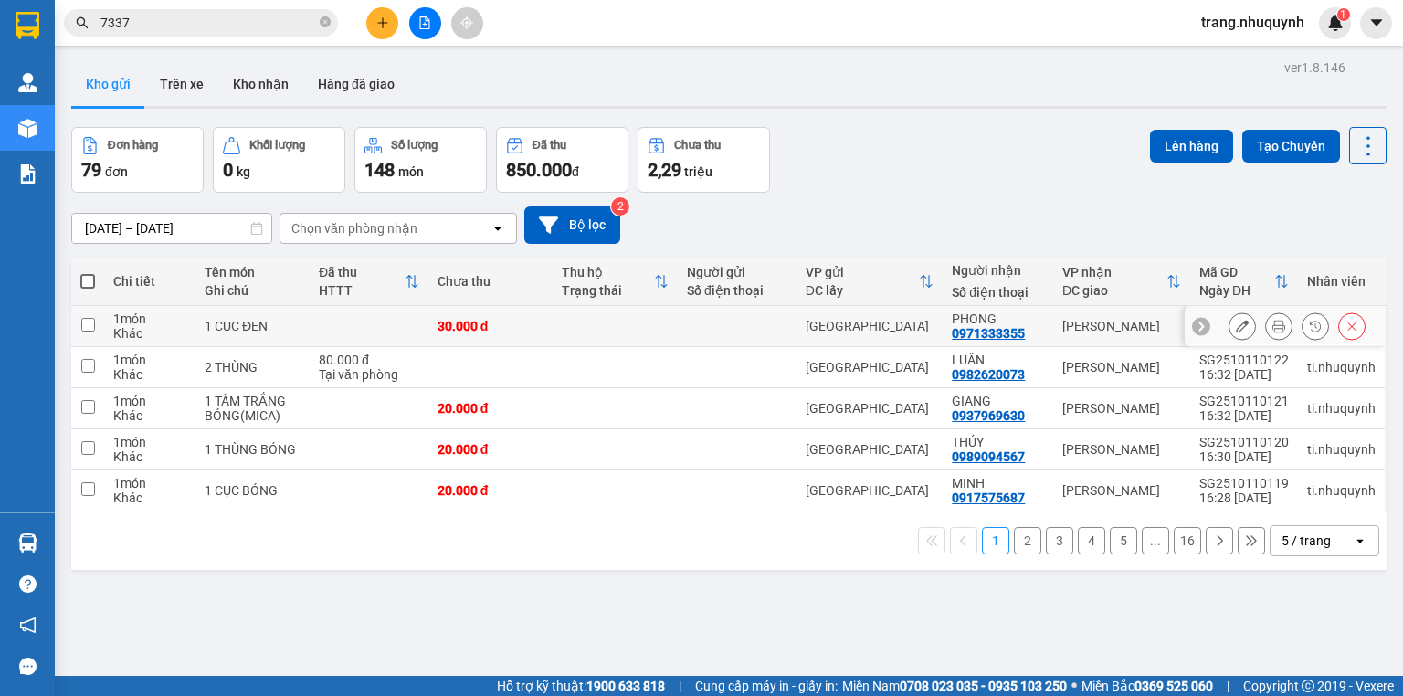
click at [1276, 327] on button at bounding box center [1279, 326] width 26 height 32
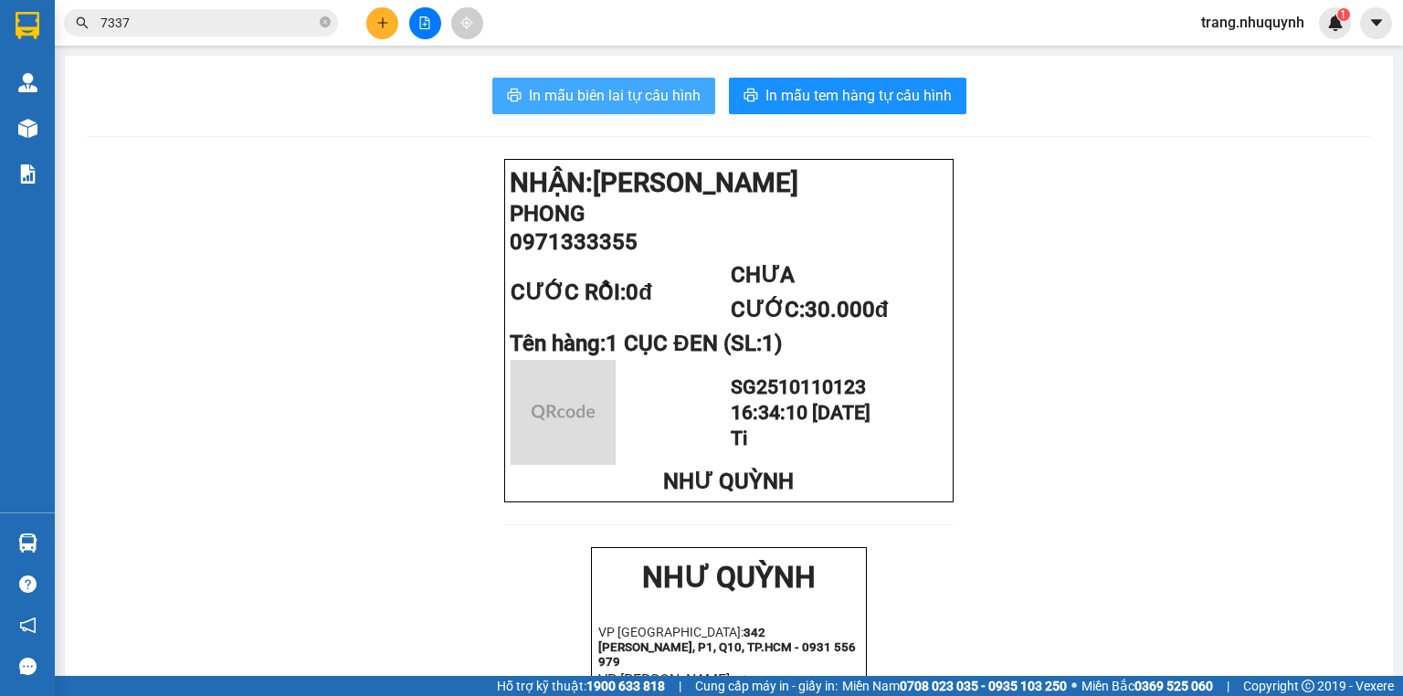
click at [648, 113] on button "In mẫu biên lai tự cấu hình" at bounding box center [603, 96] width 223 height 37
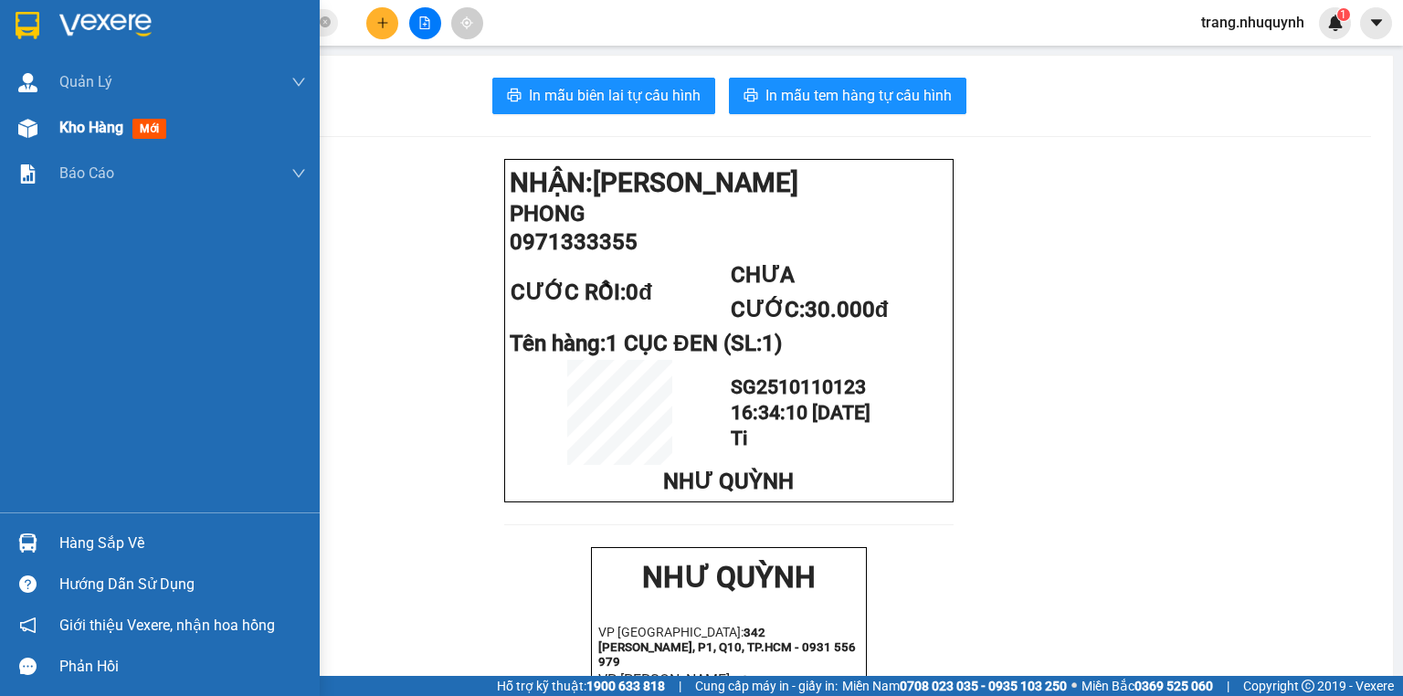
click at [95, 142] on div "Kho hàng mới" at bounding box center [182, 128] width 247 height 46
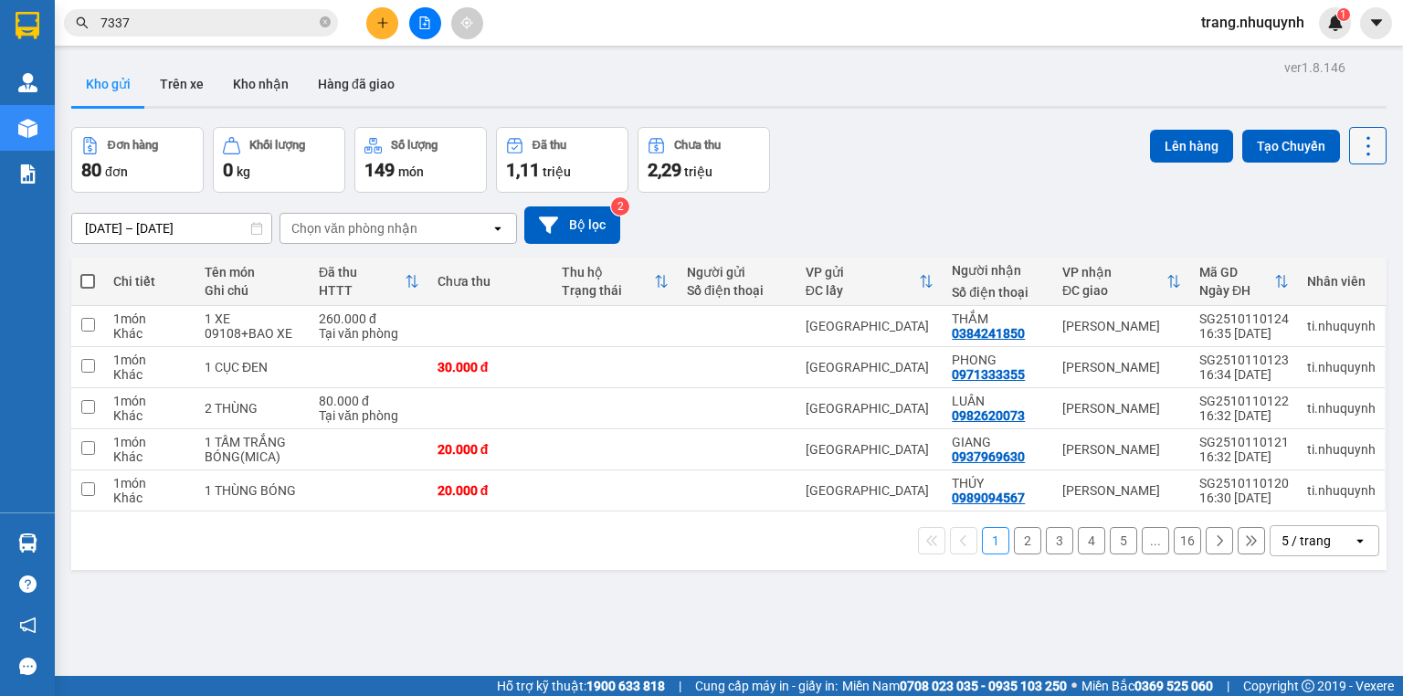
click at [1360, 141] on icon at bounding box center [1368, 146] width 26 height 26
click at [1352, 251] on span "Làm mới" at bounding box center [1331, 260] width 50 height 18
click at [1272, 332] on icon at bounding box center [1278, 326] width 13 height 13
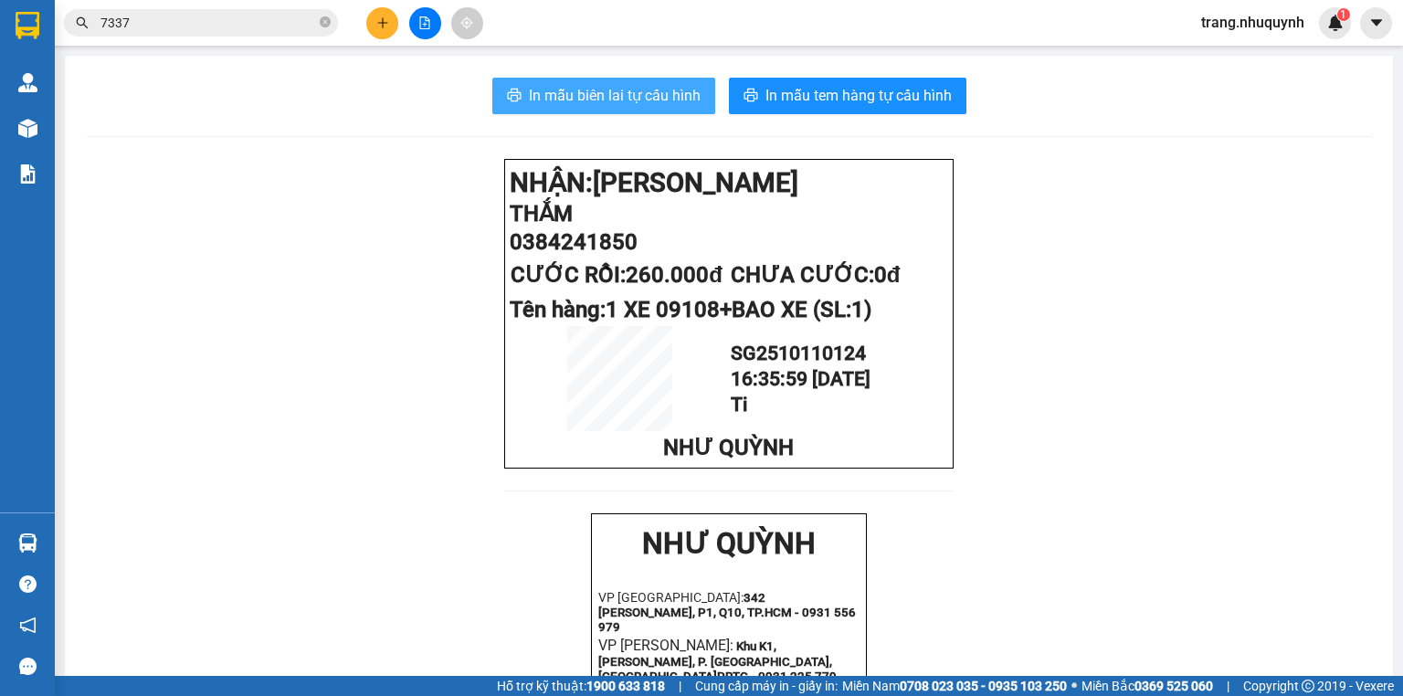
click at [617, 93] on span "In mẫu biên lai tự cấu hình" at bounding box center [615, 95] width 172 height 23
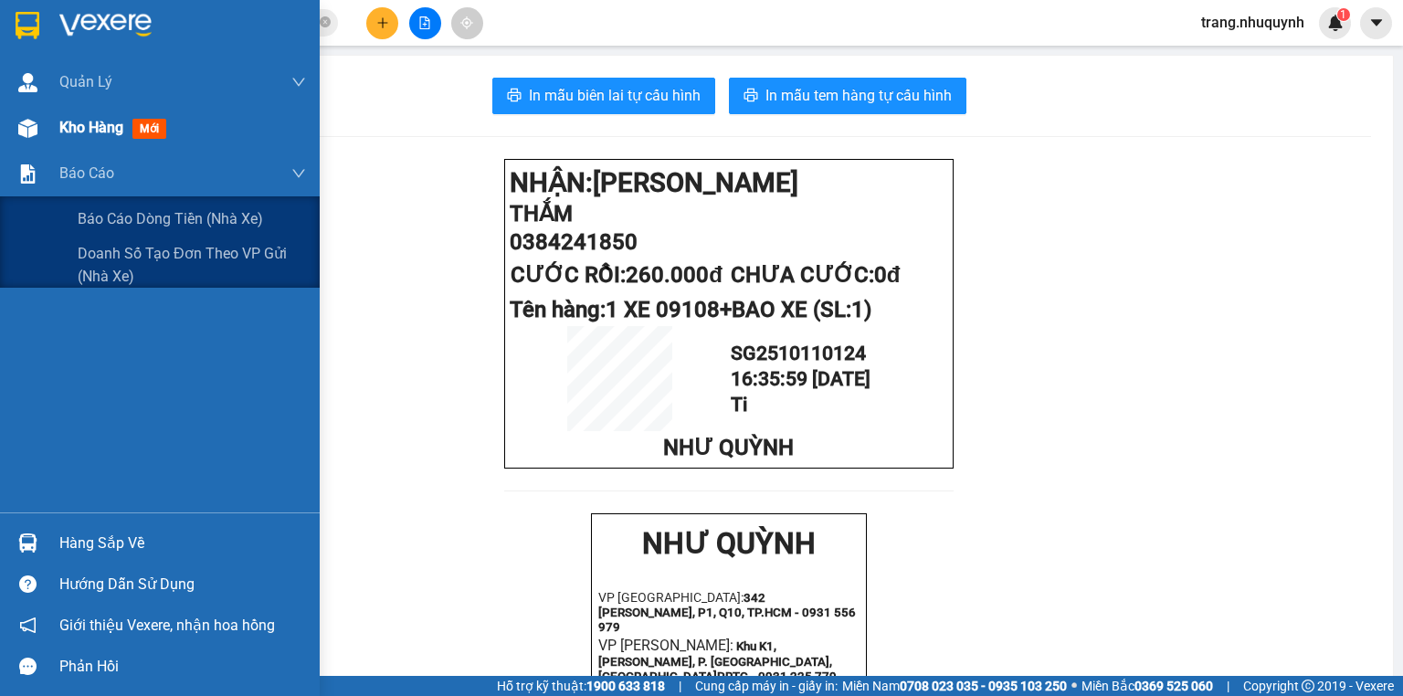
click at [88, 113] on div "Kho hàng mới" at bounding box center [182, 128] width 247 height 46
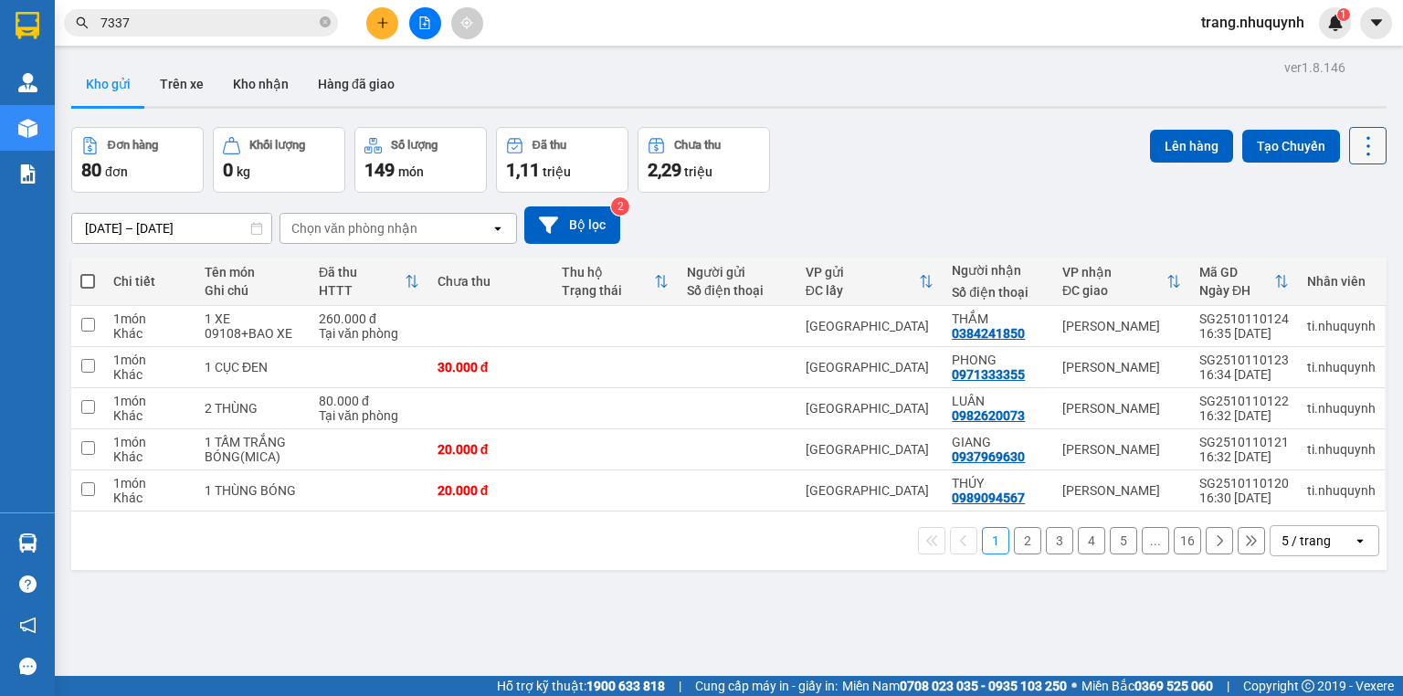
click at [1355, 137] on icon at bounding box center [1368, 146] width 26 height 26
click at [1337, 266] on span "Làm mới" at bounding box center [1331, 260] width 50 height 18
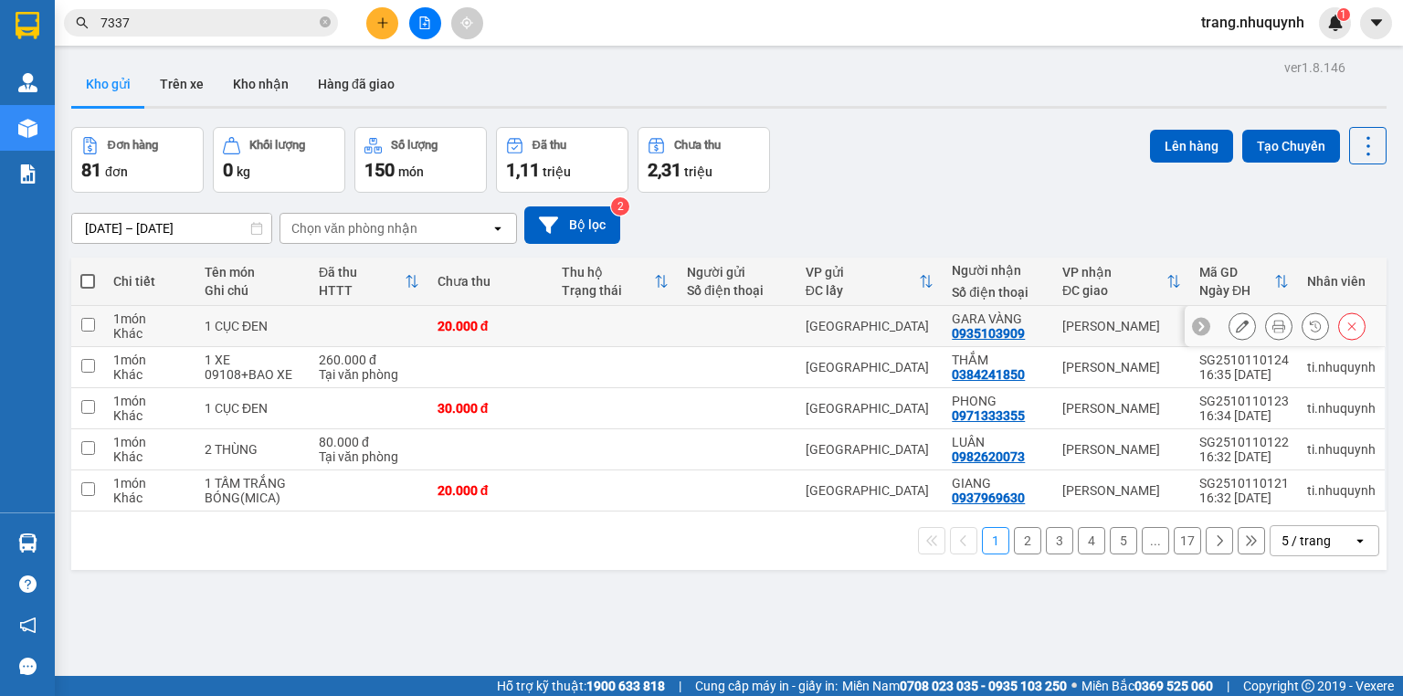
click at [1266, 333] on button at bounding box center [1279, 326] width 26 height 32
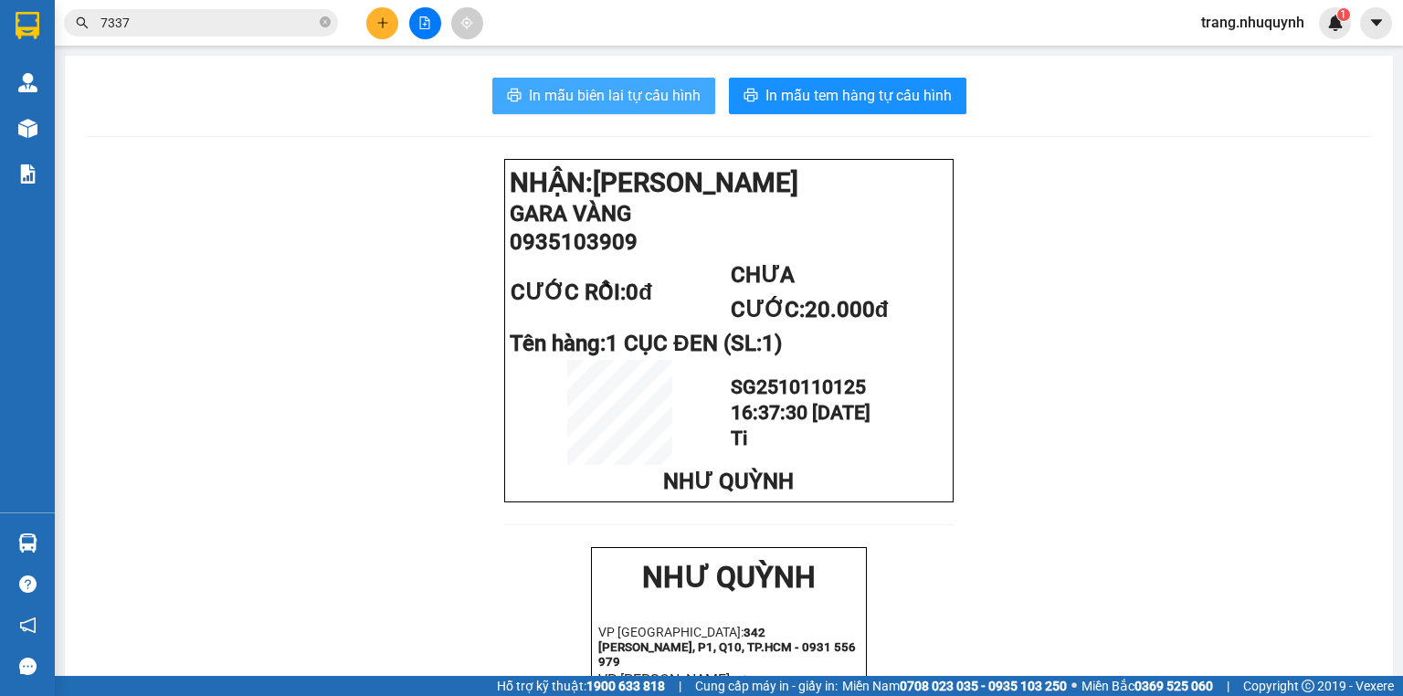
click at [558, 94] on span "In mẫu biên lai tự cấu hình" at bounding box center [615, 95] width 172 height 23
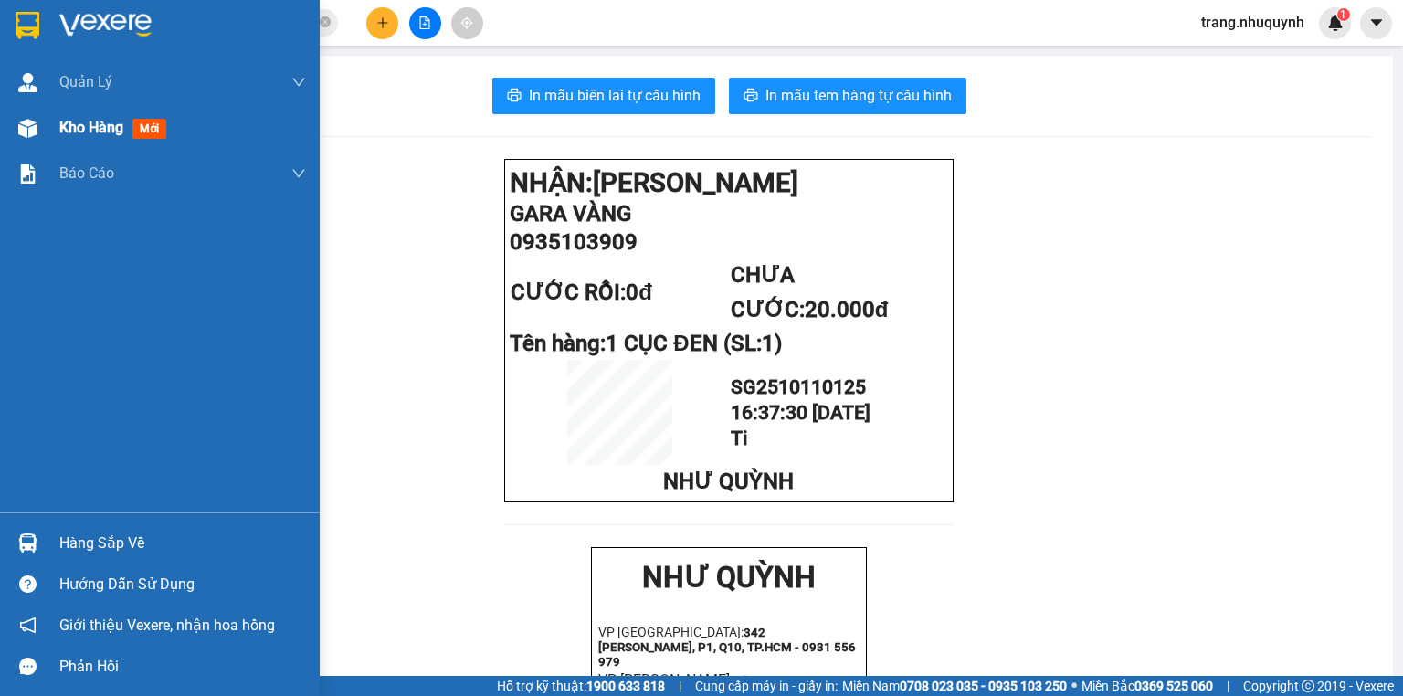
click at [132, 121] on div "Kho hàng mới" at bounding box center [116, 127] width 114 height 23
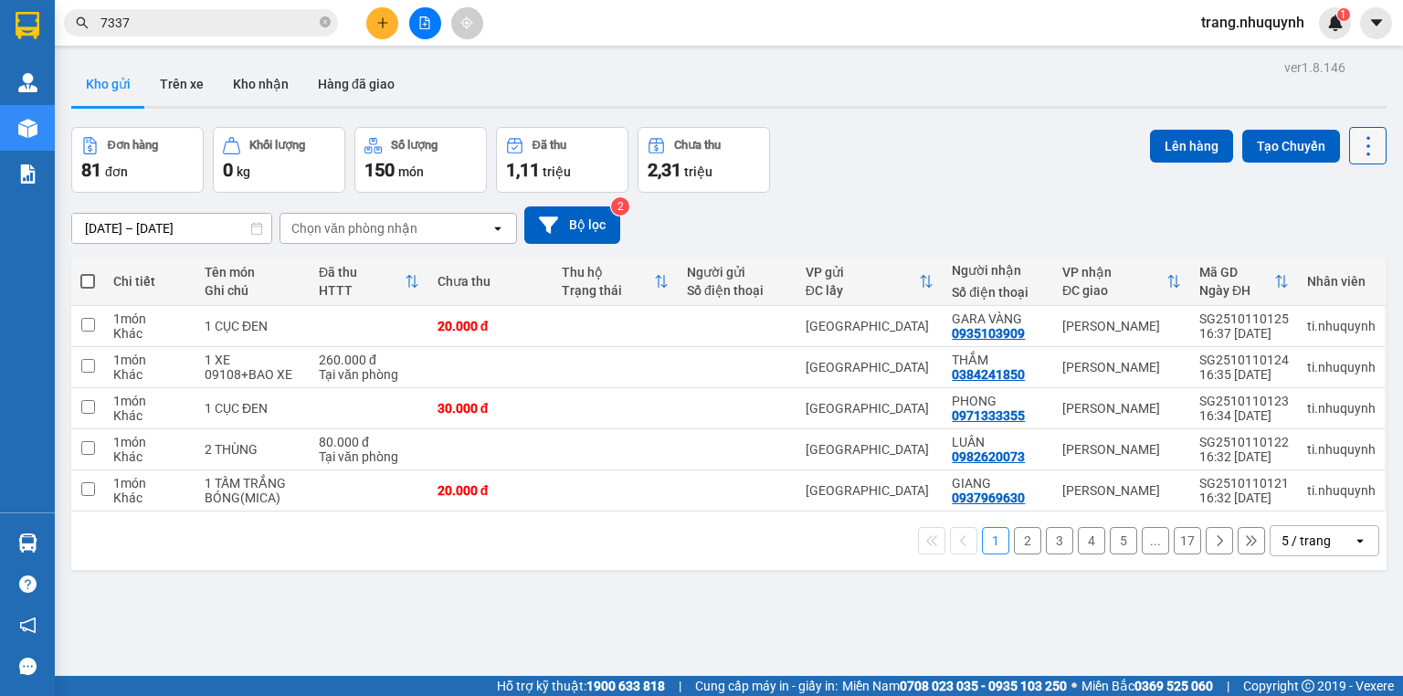
click at [1355, 160] on button at bounding box center [1367, 145] width 37 height 37
click at [1356, 251] on div "Làm mới" at bounding box center [1323, 260] width 108 height 18
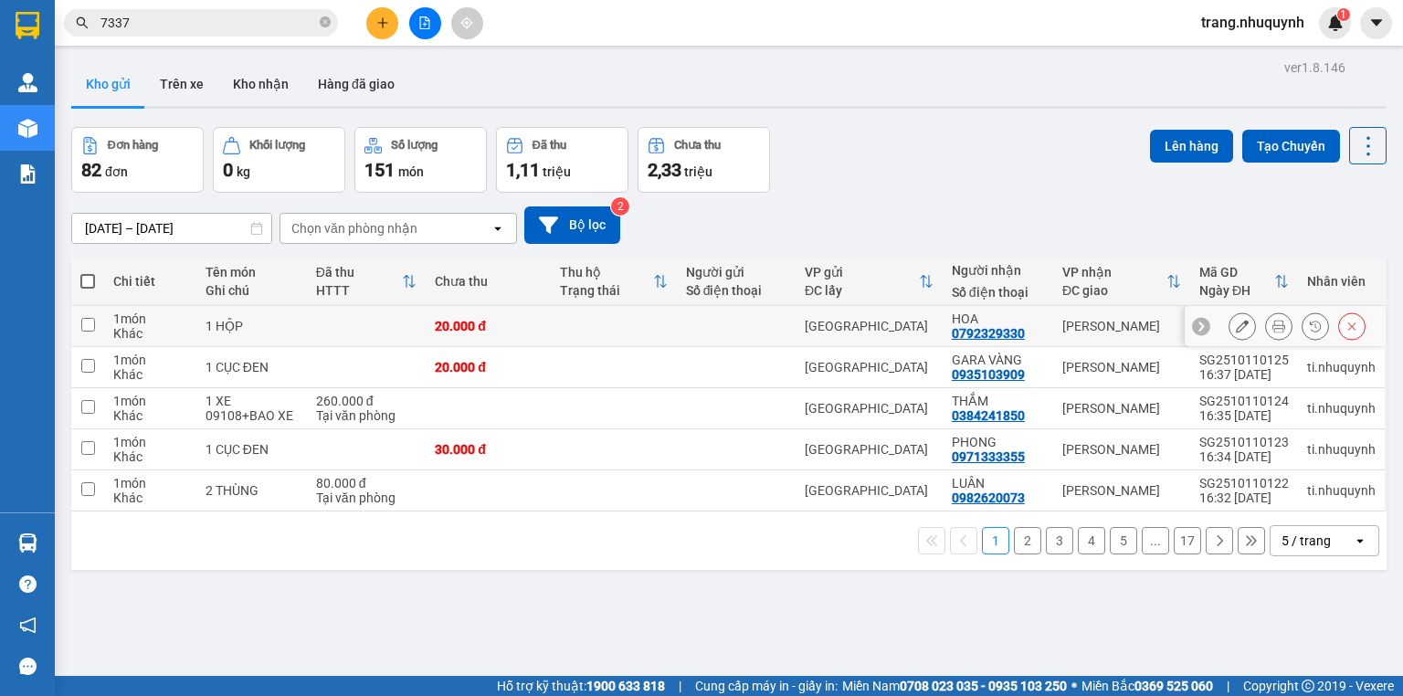
click at [1272, 332] on icon at bounding box center [1278, 326] width 13 height 13
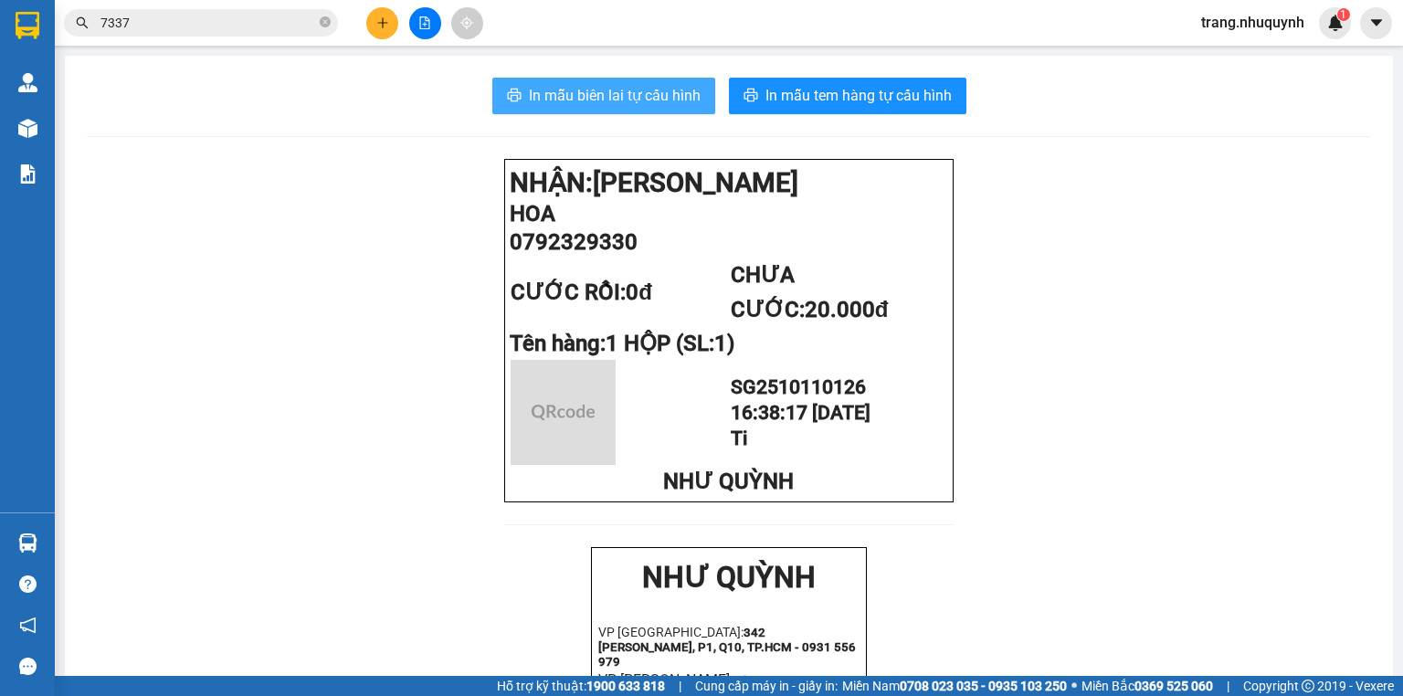
click at [663, 100] on span "In mẫu biên lai tự cấu hình" at bounding box center [615, 95] width 172 height 23
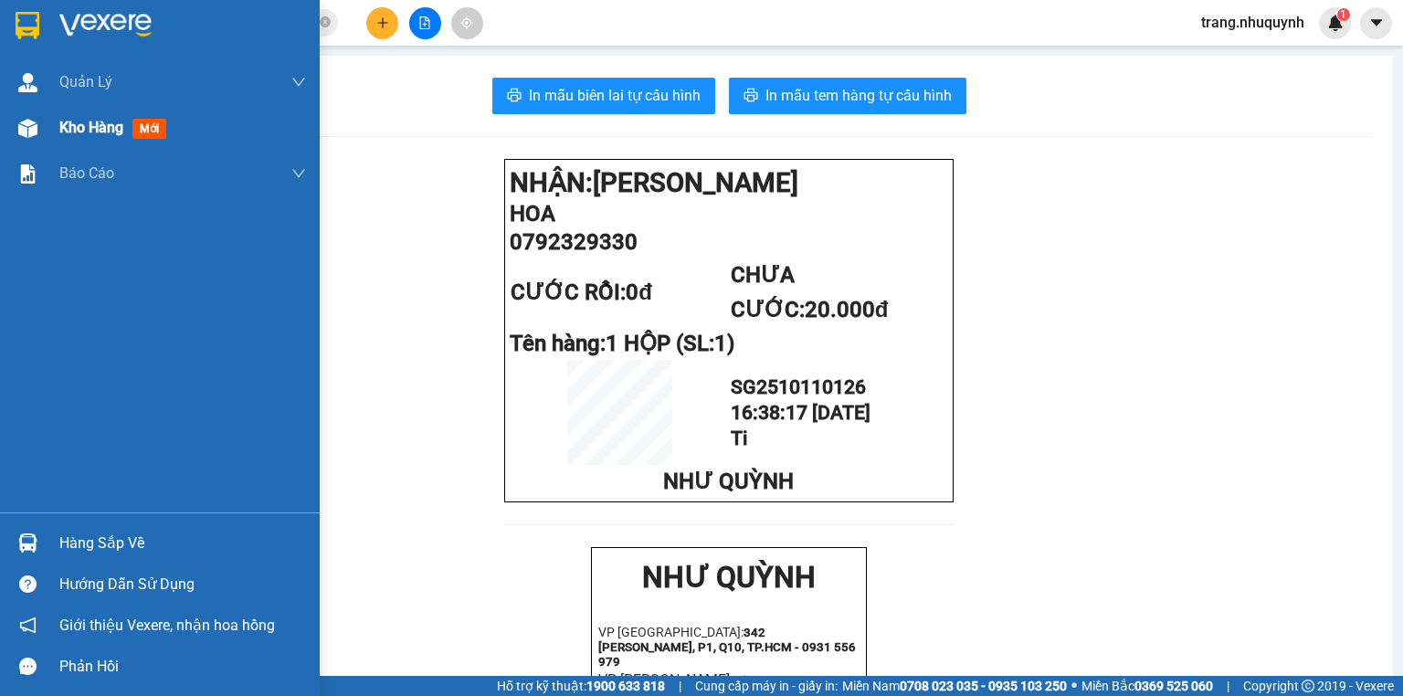
click at [68, 129] on span "Kho hàng" at bounding box center [91, 127] width 64 height 17
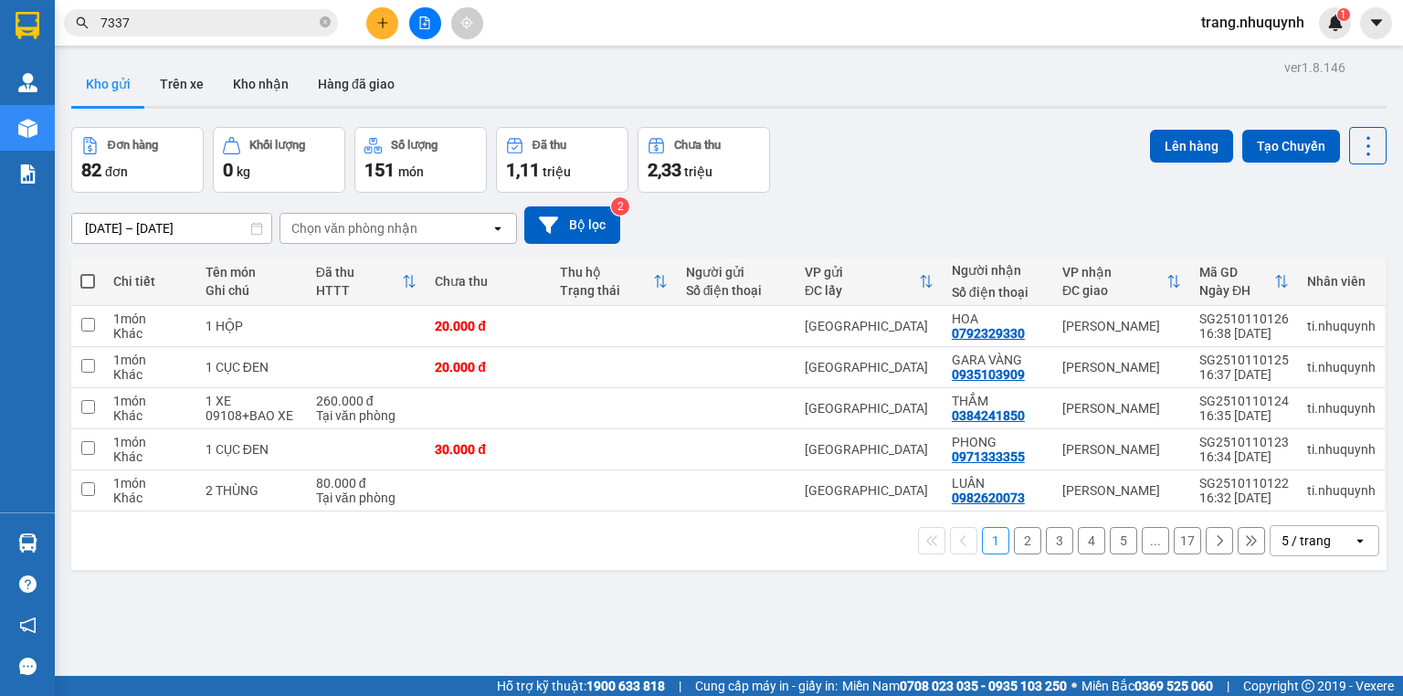
click at [1055, 160] on div "Đơn hàng 82 đơn Khối lượng 0 kg Số lượng 151 món Đã thu 1,11 triệu Chưa thu 2,3…" at bounding box center [728, 160] width 1315 height 66
click at [1355, 149] on icon at bounding box center [1368, 146] width 26 height 26
click at [1326, 257] on span "Làm mới" at bounding box center [1331, 260] width 50 height 18
click at [978, 183] on div "Đơn hàng 82 đơn Khối lượng 0 kg Số lượng 151 món Đã thu 1,11 triệu Chưa thu 2,3…" at bounding box center [728, 160] width 1315 height 66
click at [1372, 143] on button at bounding box center [1367, 145] width 37 height 37
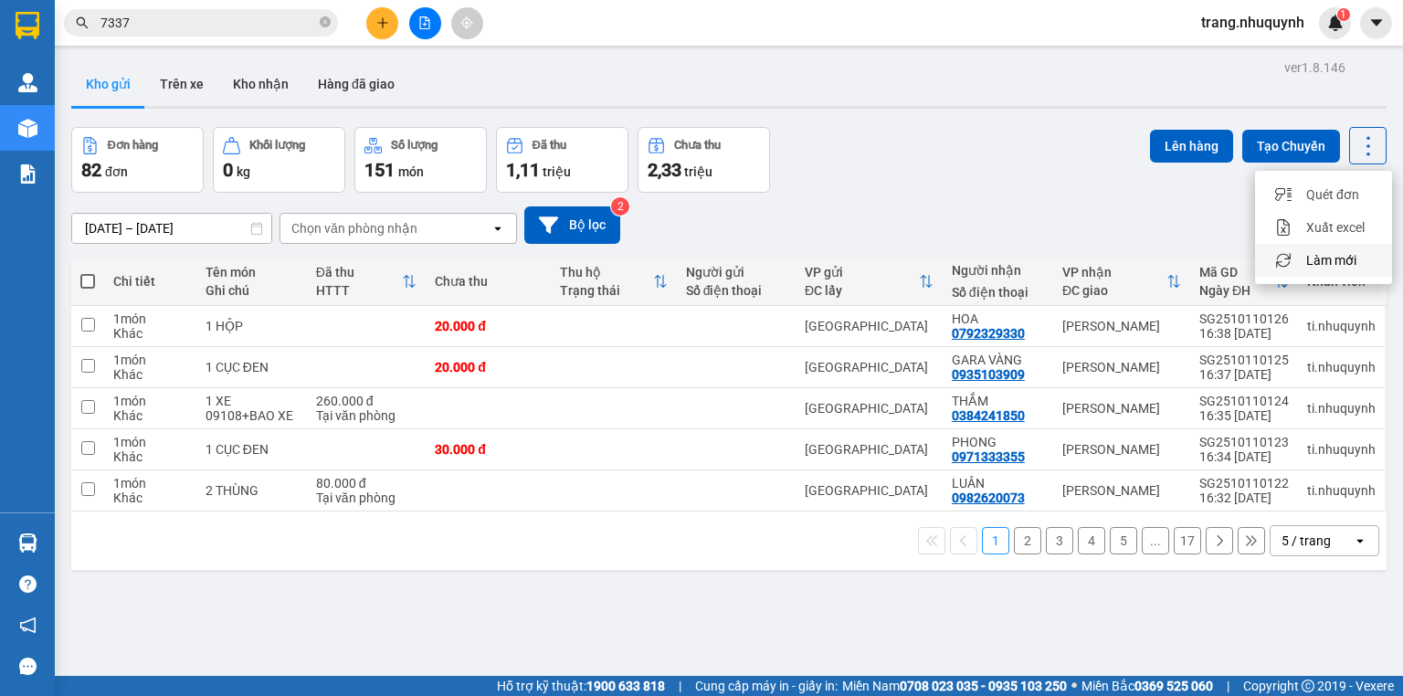
click at [1329, 263] on span "Làm mới" at bounding box center [1331, 260] width 50 height 18
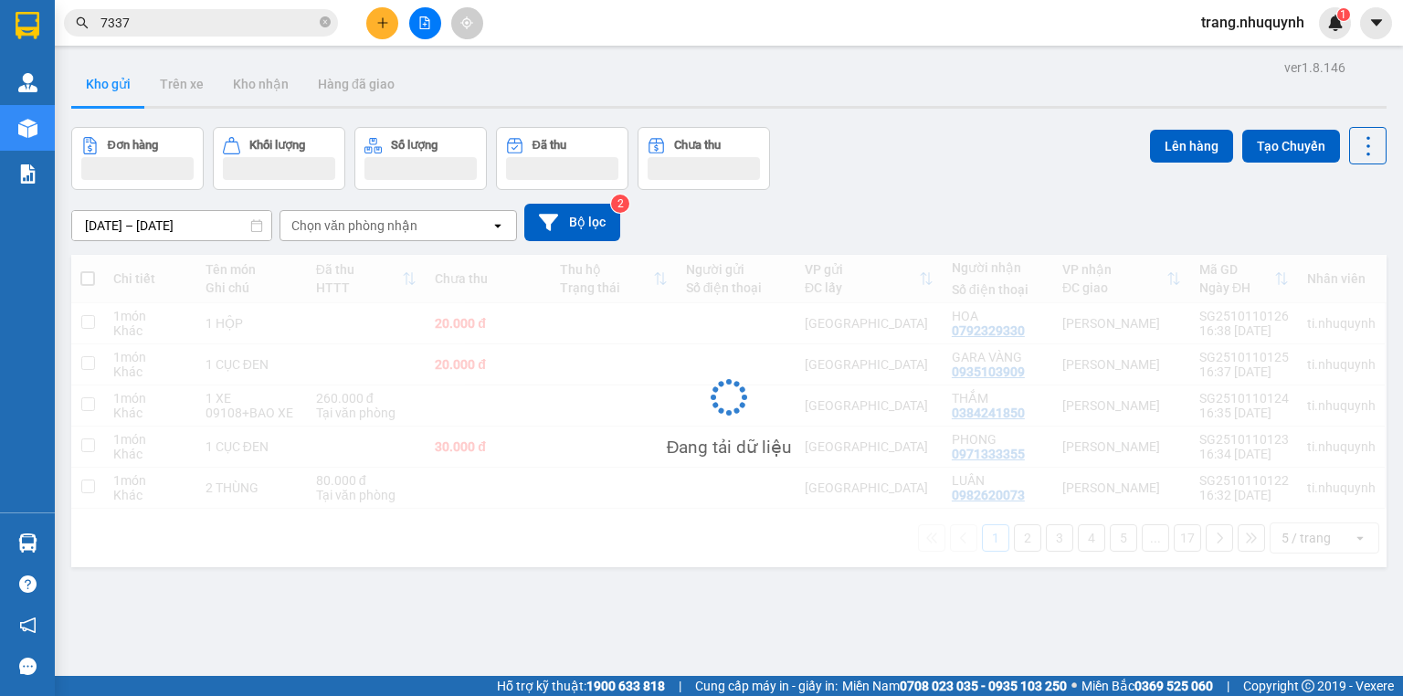
click at [884, 175] on div "Đơn hàng Khối lượng Số lượng Đã thu Chưa thu Lên hàng Tạo Chuyến" at bounding box center [728, 158] width 1315 height 63
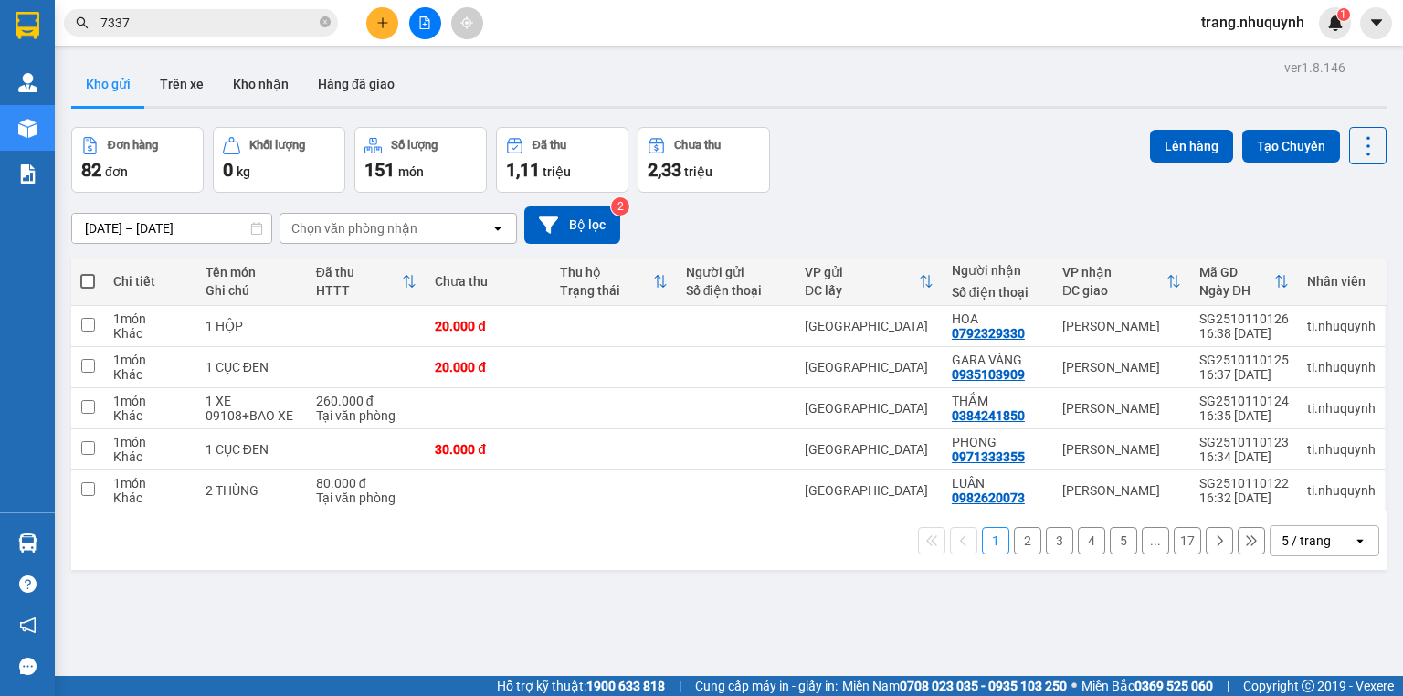
click at [719, 556] on div "1 2 3 4 5 ... 17 5 / trang open" at bounding box center [729, 540] width 1300 height 31
click at [1355, 152] on icon at bounding box center [1368, 146] width 26 height 26
click at [1329, 252] on span "Làm mới" at bounding box center [1331, 260] width 50 height 18
click at [1349, 136] on button at bounding box center [1367, 145] width 37 height 37
click at [1322, 265] on span "Làm mới" at bounding box center [1331, 260] width 50 height 18
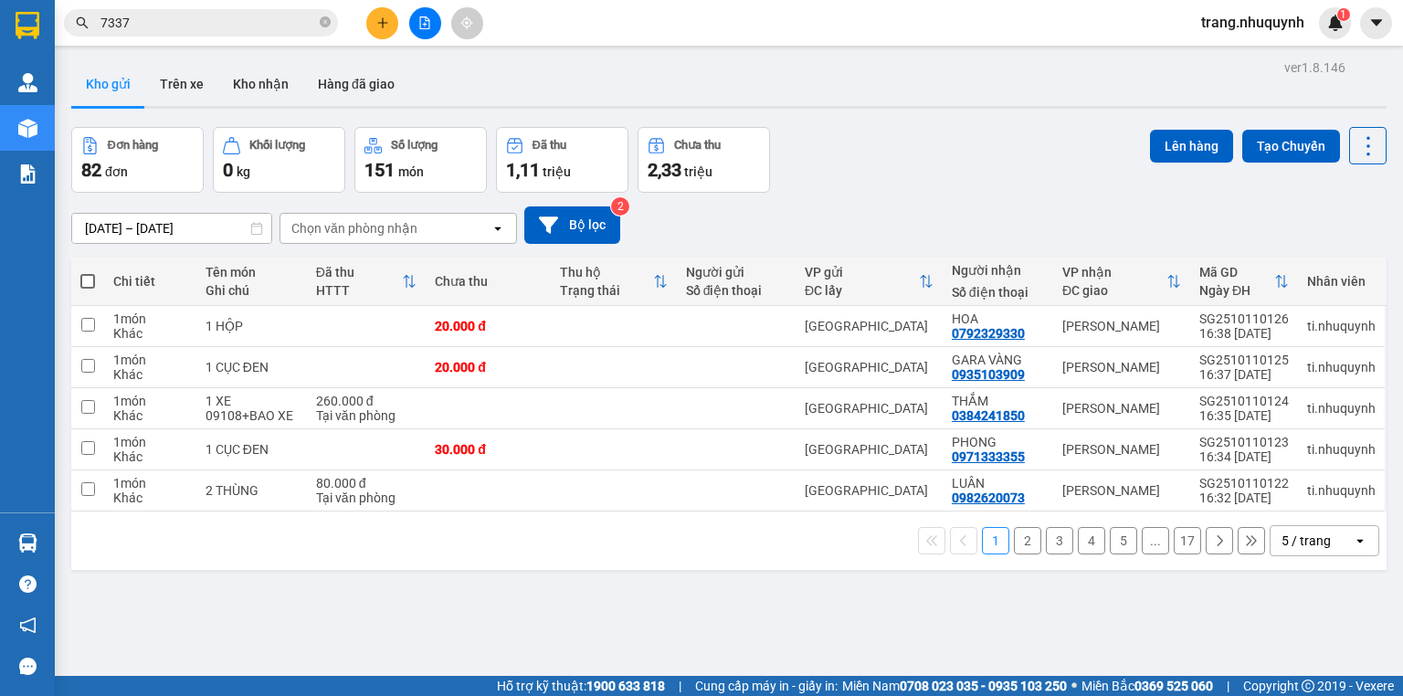
click at [852, 155] on div "Đơn hàng 82 đơn Khối lượng 0 kg Số lượng 151 món Đã thu 1,11 triệu Chưa thu 2,3…" at bounding box center [728, 160] width 1315 height 66
click at [1355, 150] on icon at bounding box center [1368, 146] width 26 height 26
click at [1318, 253] on span "Làm mới" at bounding box center [1331, 260] width 50 height 18
click at [1355, 146] on icon at bounding box center [1368, 146] width 26 height 26
click at [1364, 259] on div "Làm mới" at bounding box center [1323, 260] width 108 height 18
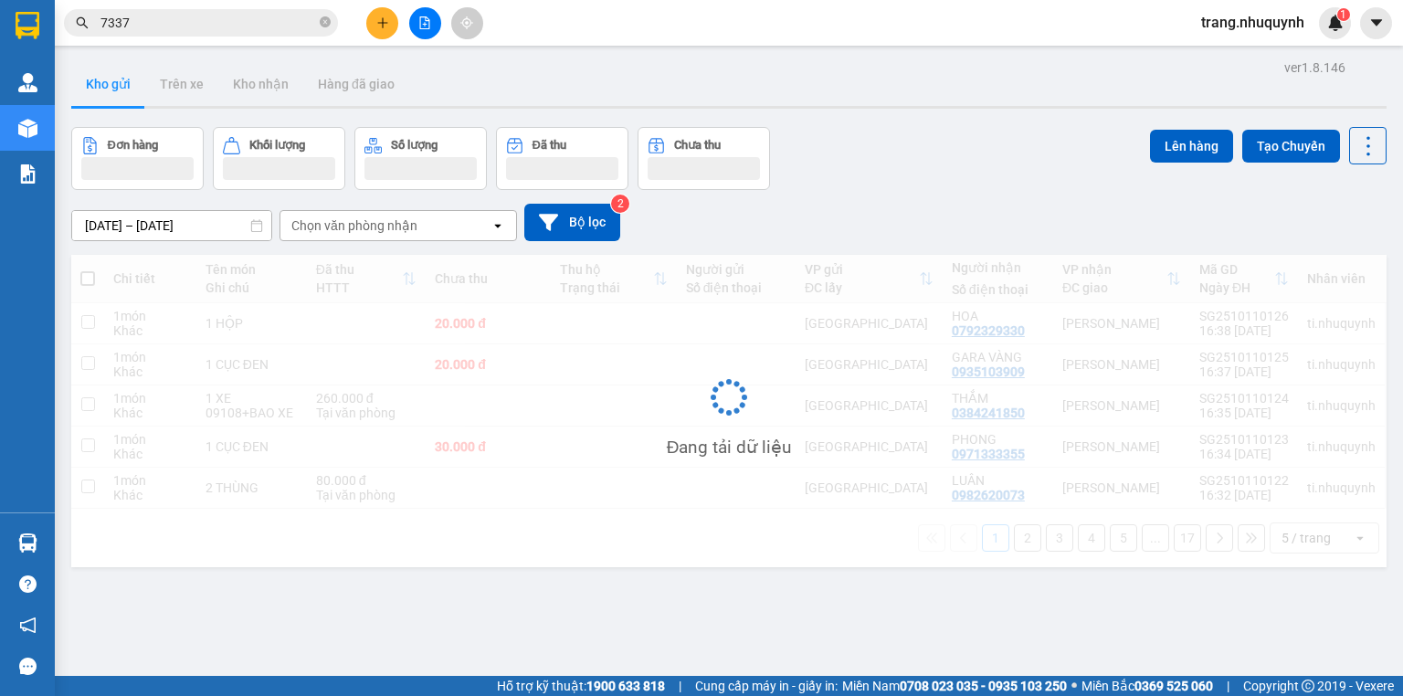
drag, startPoint x: 1052, startPoint y: 186, endPoint x: 1304, endPoint y: 185, distance: 252.0
click at [1053, 185] on div "Đơn hàng Khối lượng Số lượng Đã thu Chưa thu Lên hàng Tạo Chuyến" at bounding box center [728, 158] width 1315 height 63
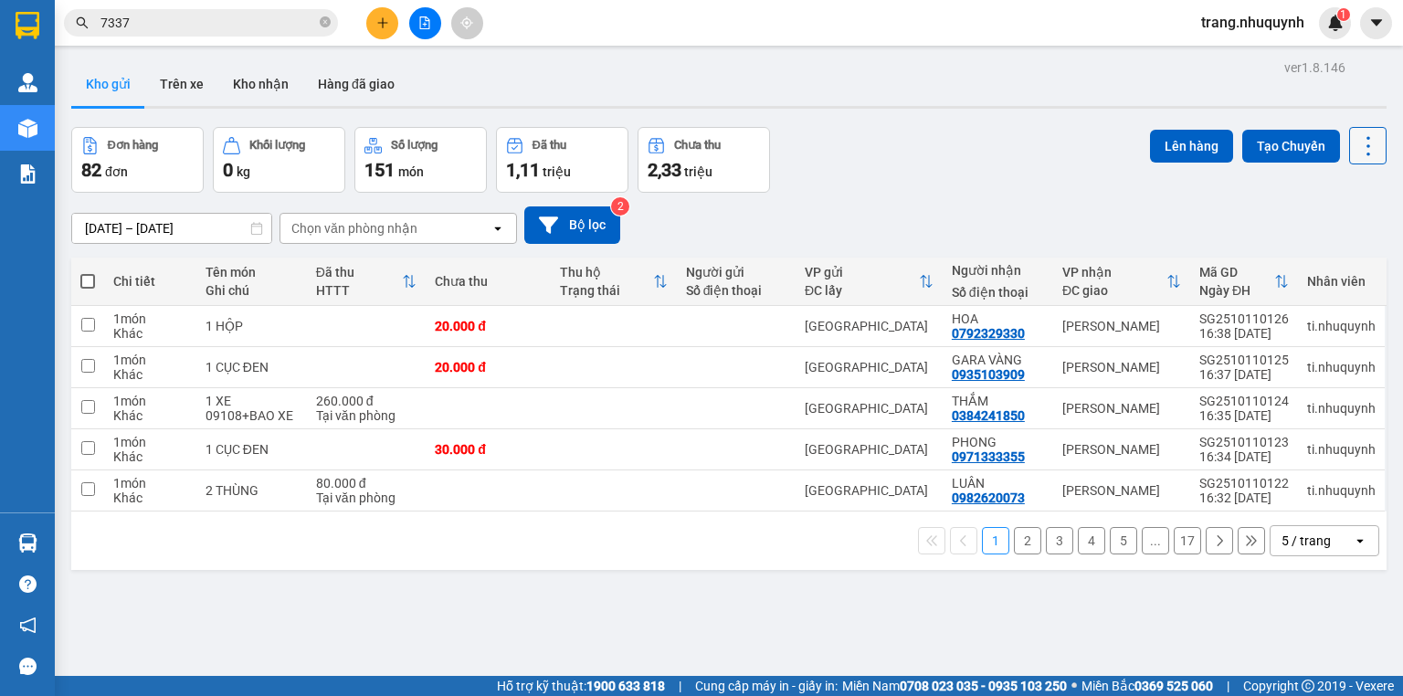
click at [1355, 135] on icon at bounding box center [1368, 146] width 26 height 26
click at [1331, 260] on span "Làm mới" at bounding box center [1331, 260] width 50 height 18
click at [1361, 142] on icon at bounding box center [1368, 146] width 26 height 26
click at [1354, 251] on span "Làm mới" at bounding box center [1331, 260] width 50 height 18
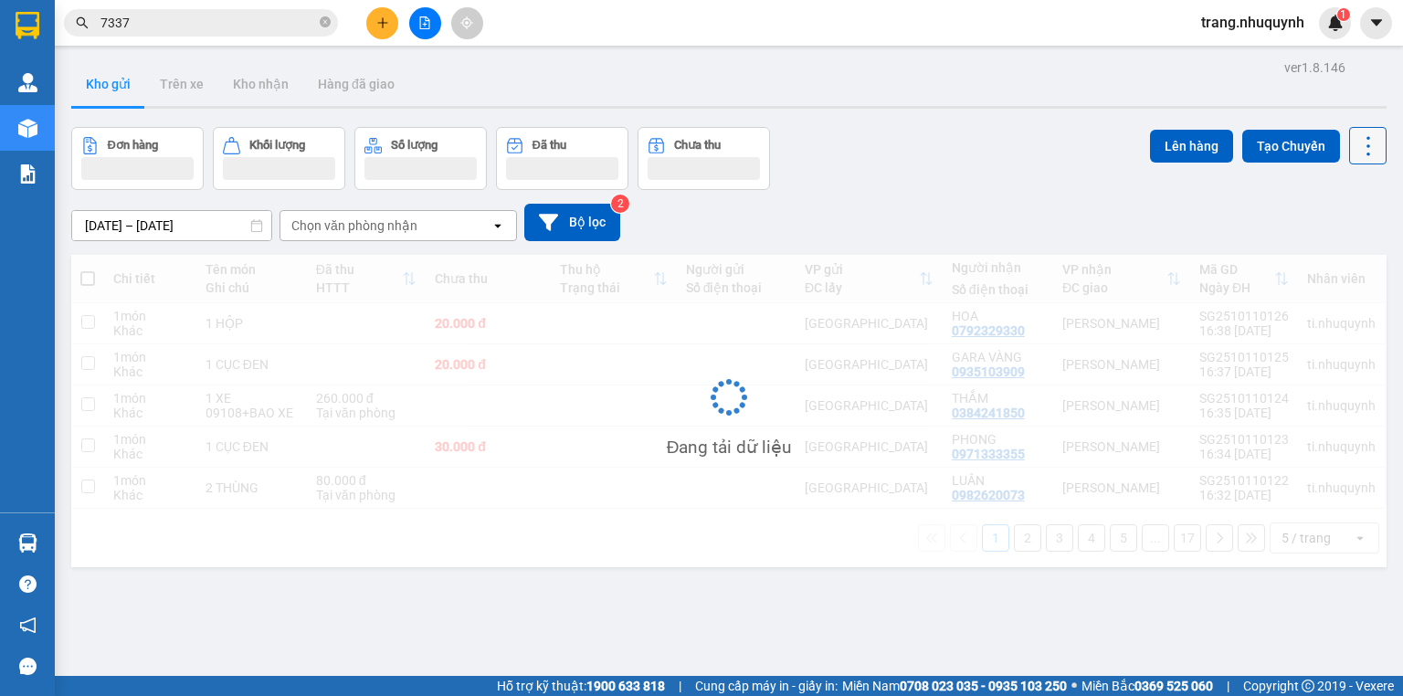
click at [1365, 135] on icon at bounding box center [1368, 146] width 26 height 26
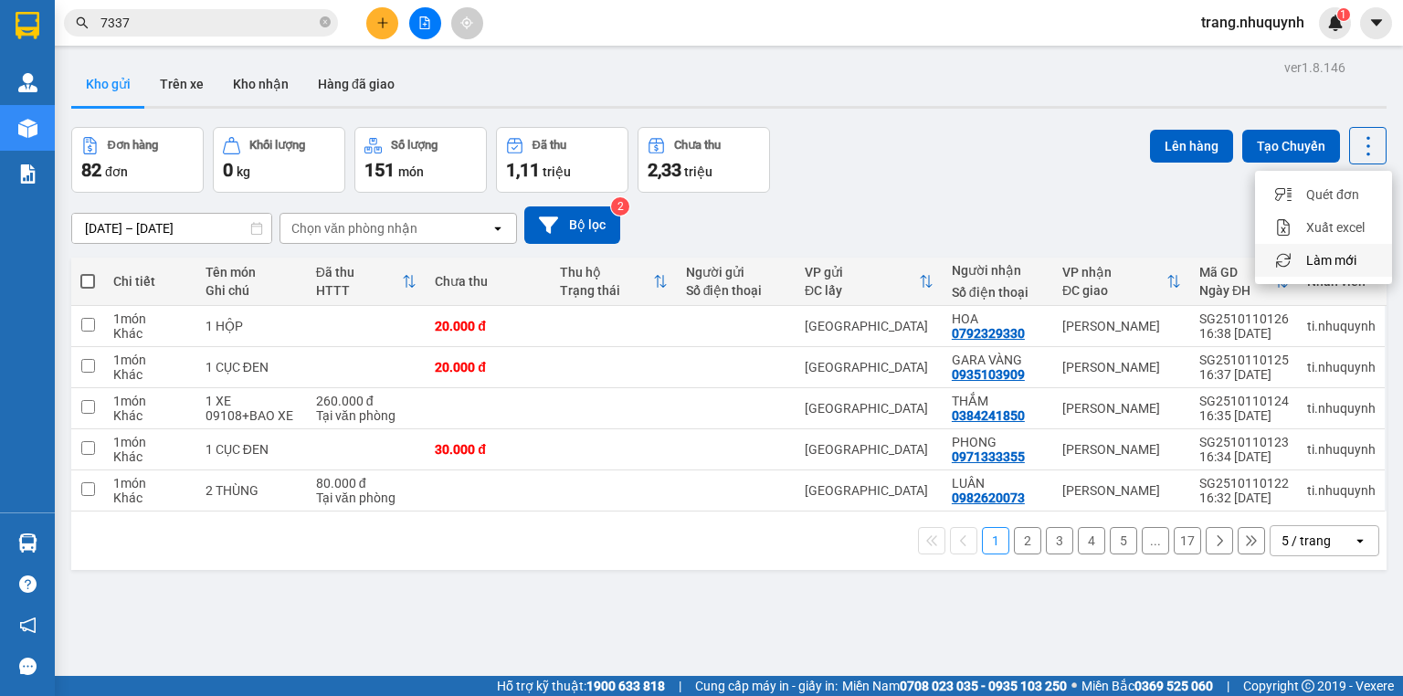
click at [1341, 262] on span "Làm mới" at bounding box center [1331, 260] width 50 height 18
click at [950, 157] on div "Đơn hàng 82 đơn Khối lượng 0 kg Số lượng 151 món Đã thu 1,11 triệu Chưa thu 2,3…" at bounding box center [728, 160] width 1315 height 66
click at [1359, 146] on icon at bounding box center [1368, 146] width 26 height 26
click at [1340, 262] on span "Làm mới" at bounding box center [1331, 260] width 50 height 18
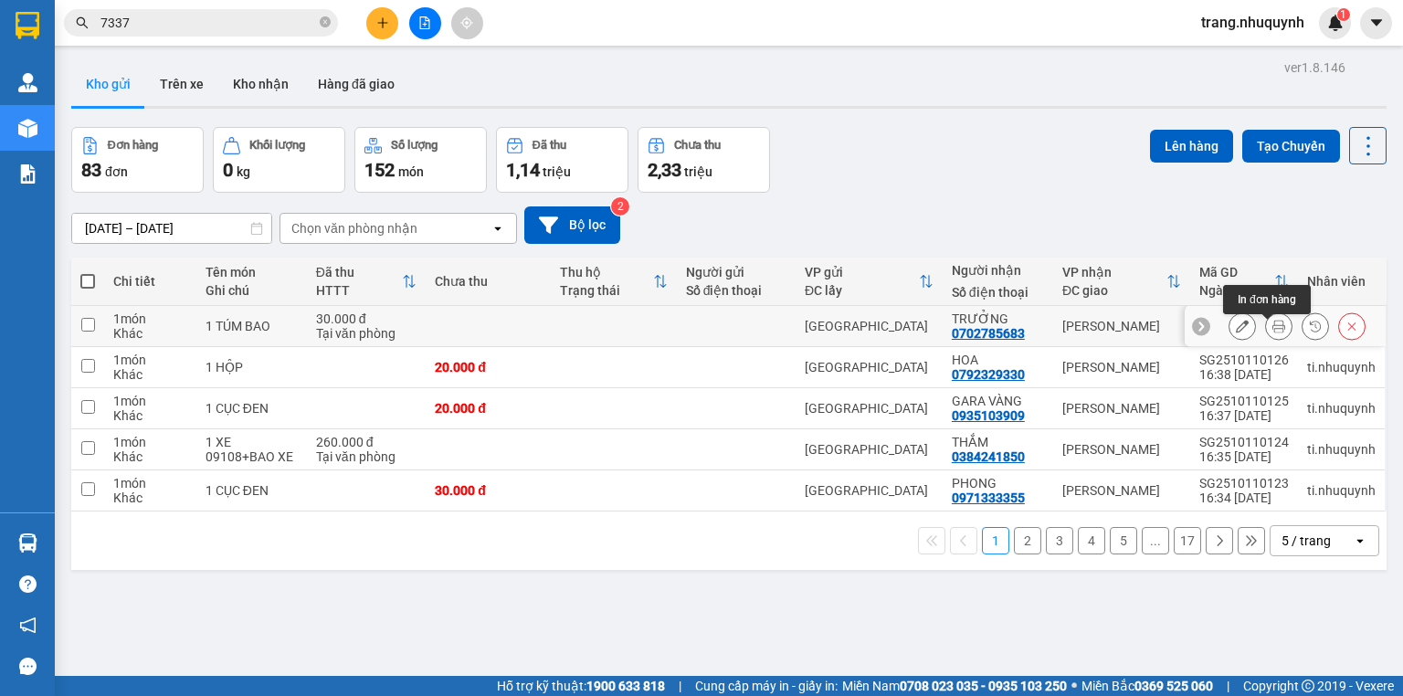
click at [1269, 325] on button at bounding box center [1279, 326] width 26 height 32
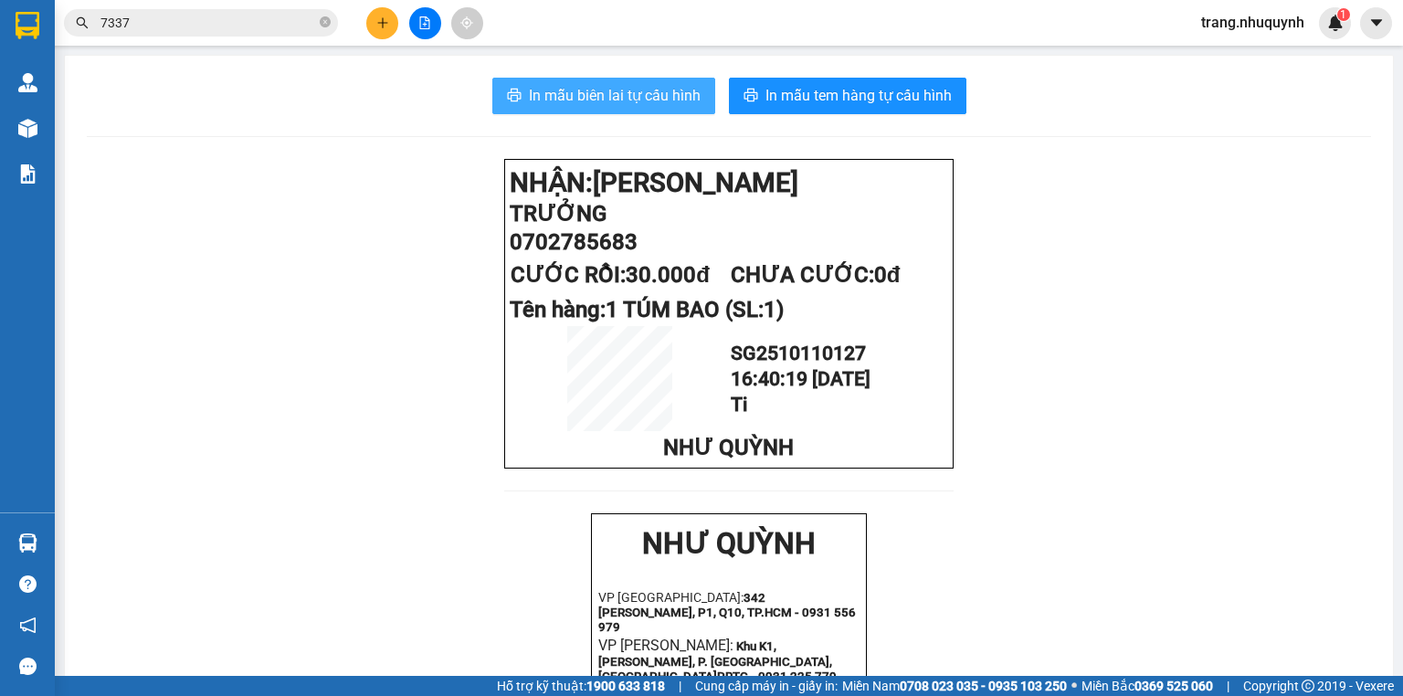
click at [681, 92] on span "In mẫu biên lai tự cấu hình" at bounding box center [615, 95] width 172 height 23
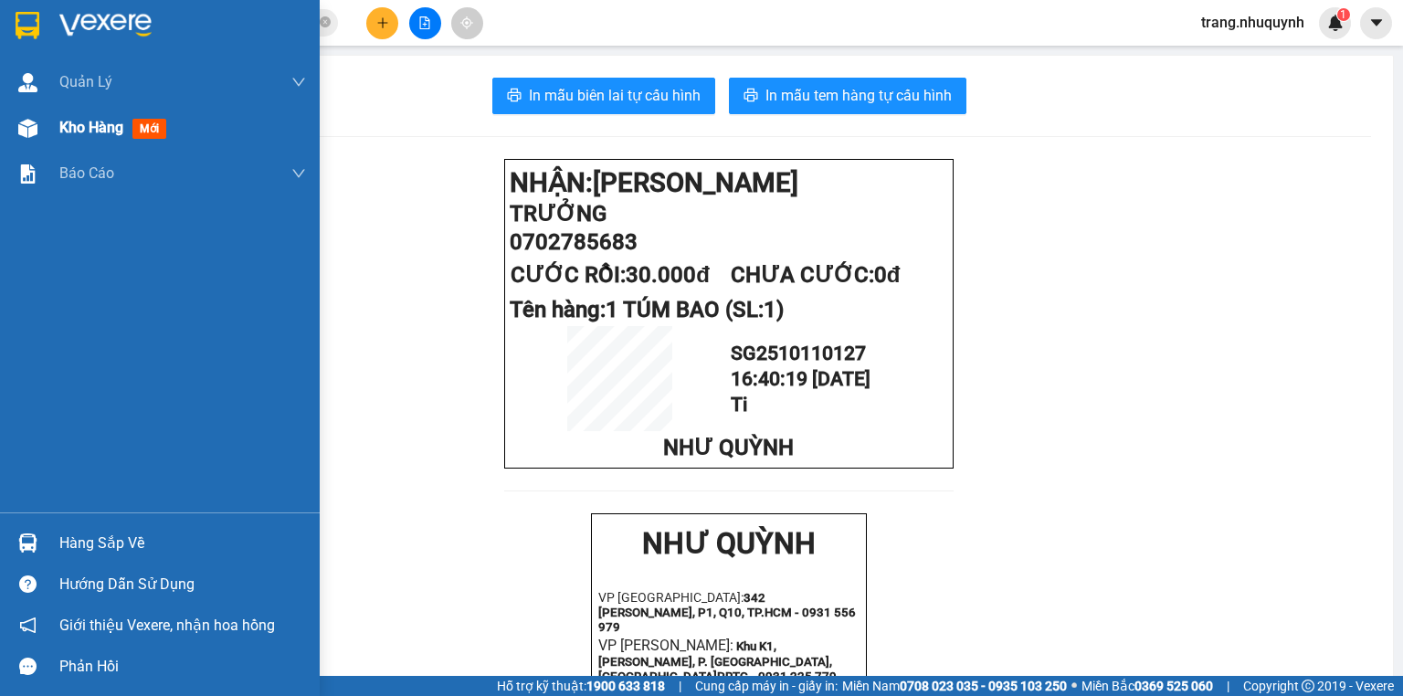
click at [66, 126] on span "Kho hàng" at bounding box center [91, 127] width 64 height 17
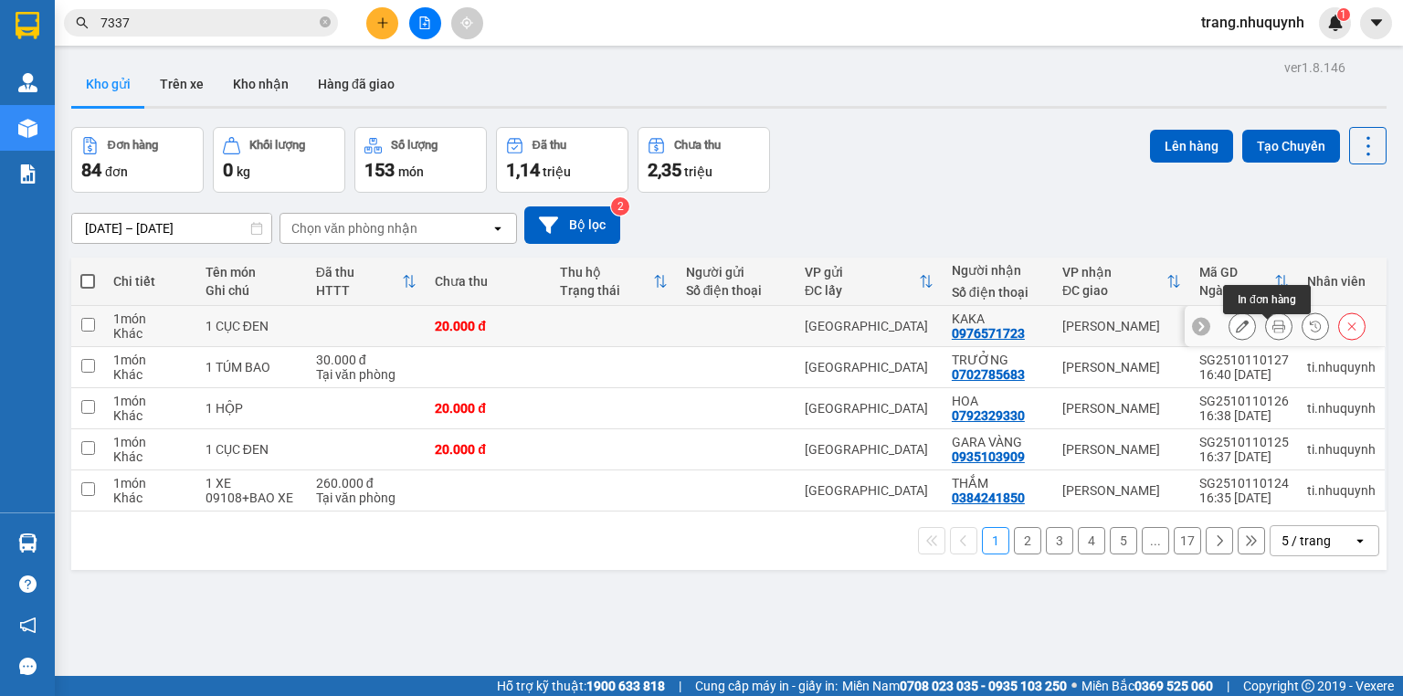
click at [1266, 334] on button at bounding box center [1279, 326] width 26 height 32
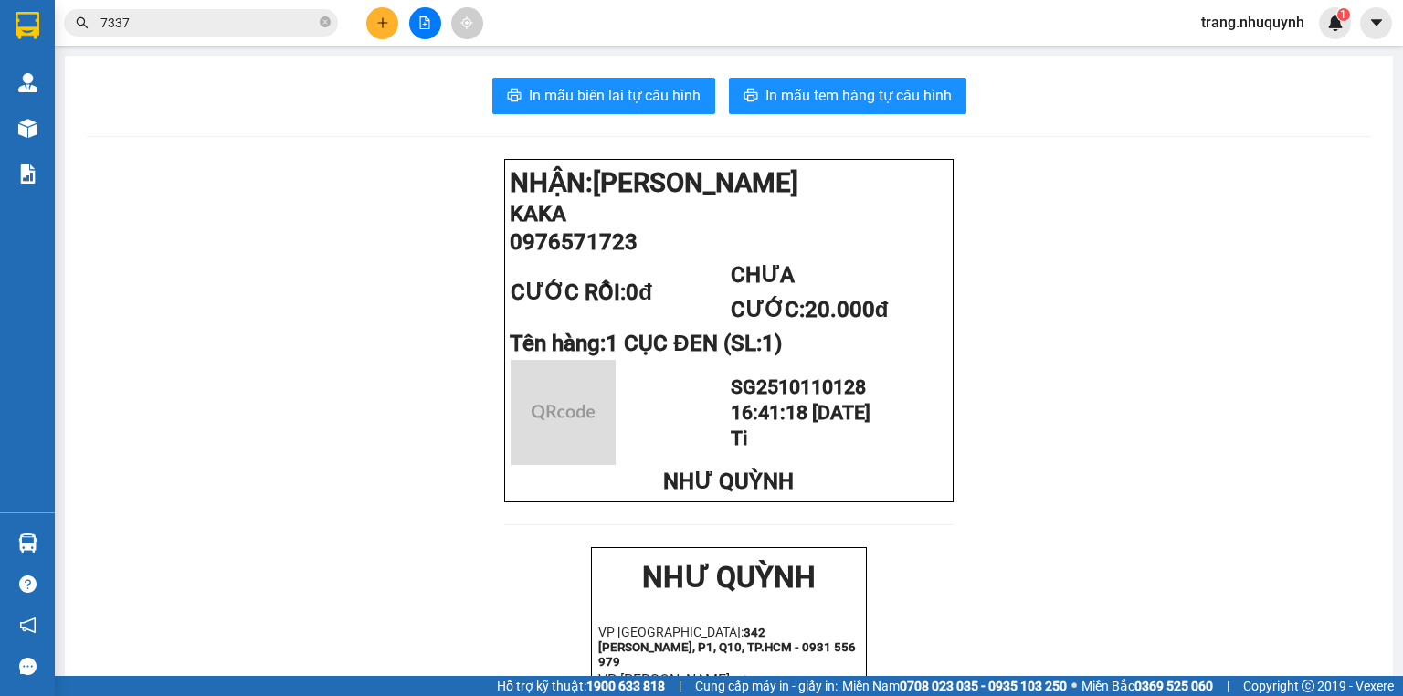
click at [610, 68] on div "In mẫu biên lai tự cấu hình In mẫu tem hàng tự cấu hình NHẬN: [PERSON_NAME] 097…" at bounding box center [729, 708] width 1328 height 1305
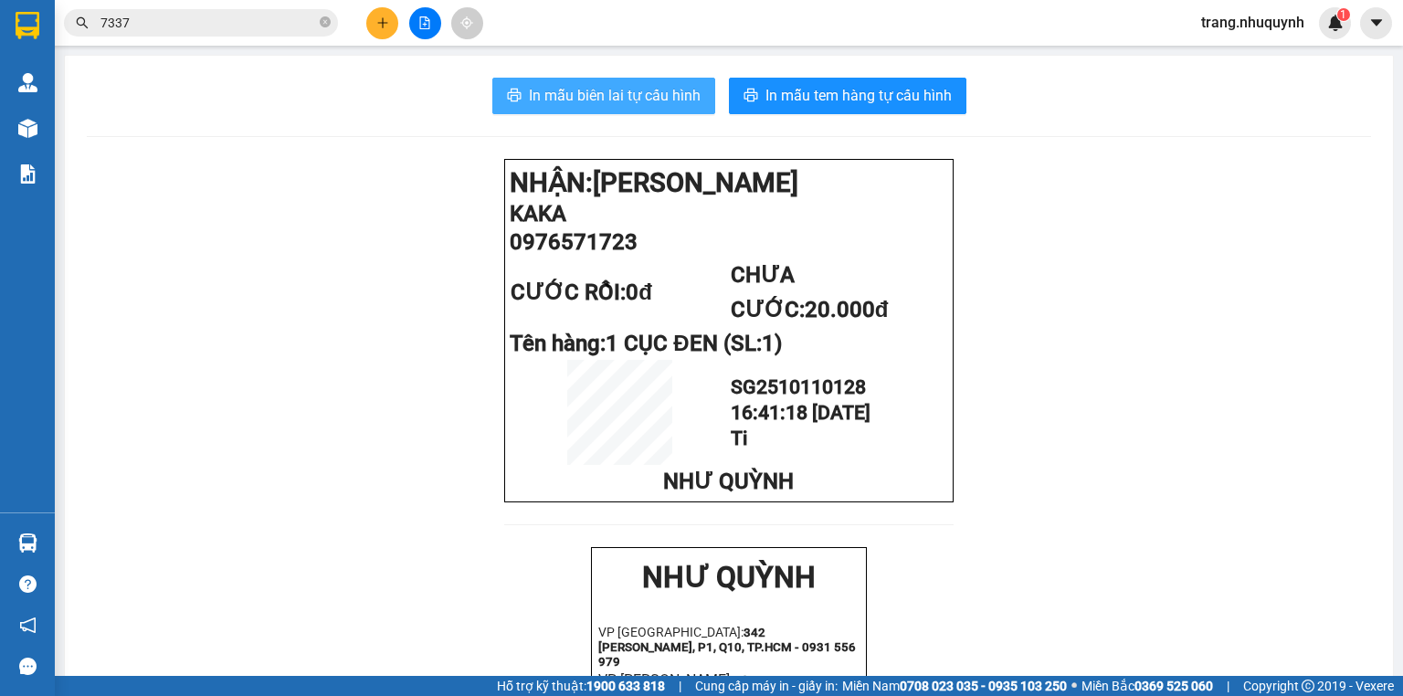
click at [623, 100] on span "In mẫu biên lai tự cấu hình" at bounding box center [615, 95] width 172 height 23
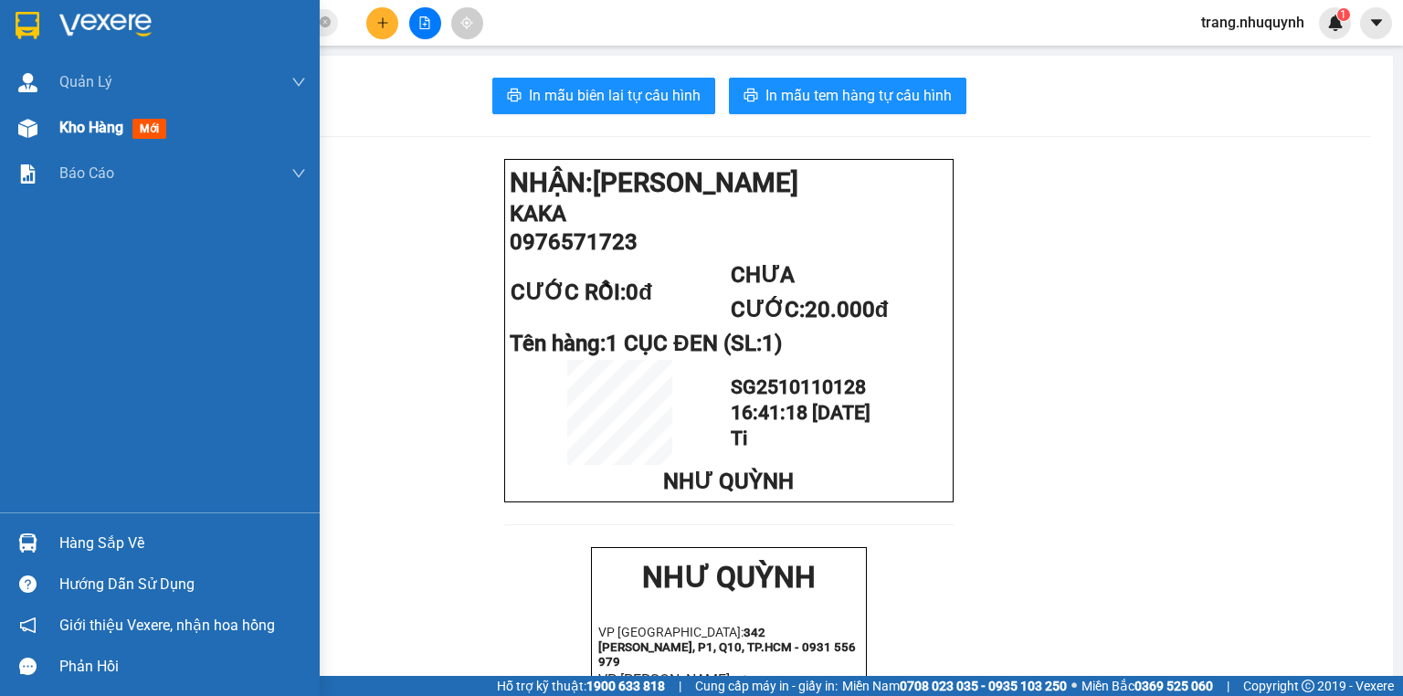
click at [75, 131] on span "Kho hàng" at bounding box center [91, 127] width 64 height 17
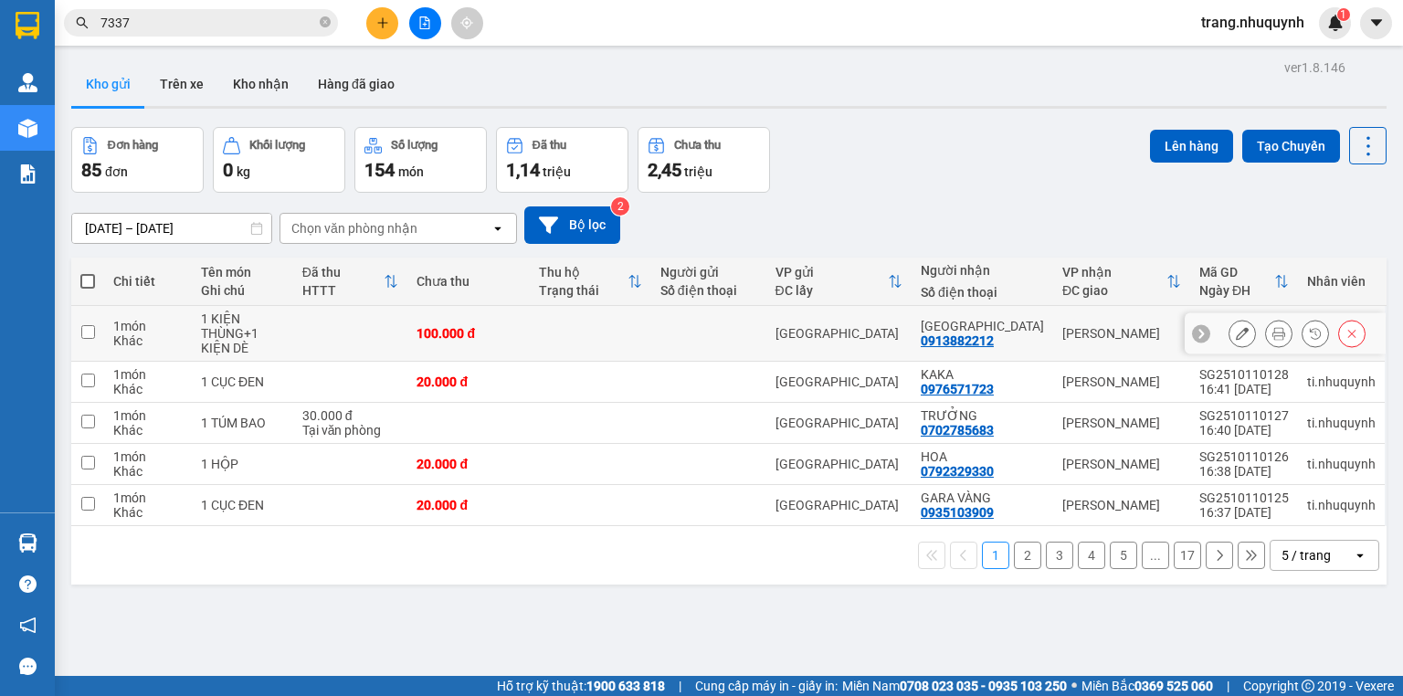
click at [1272, 338] on icon at bounding box center [1278, 333] width 13 height 13
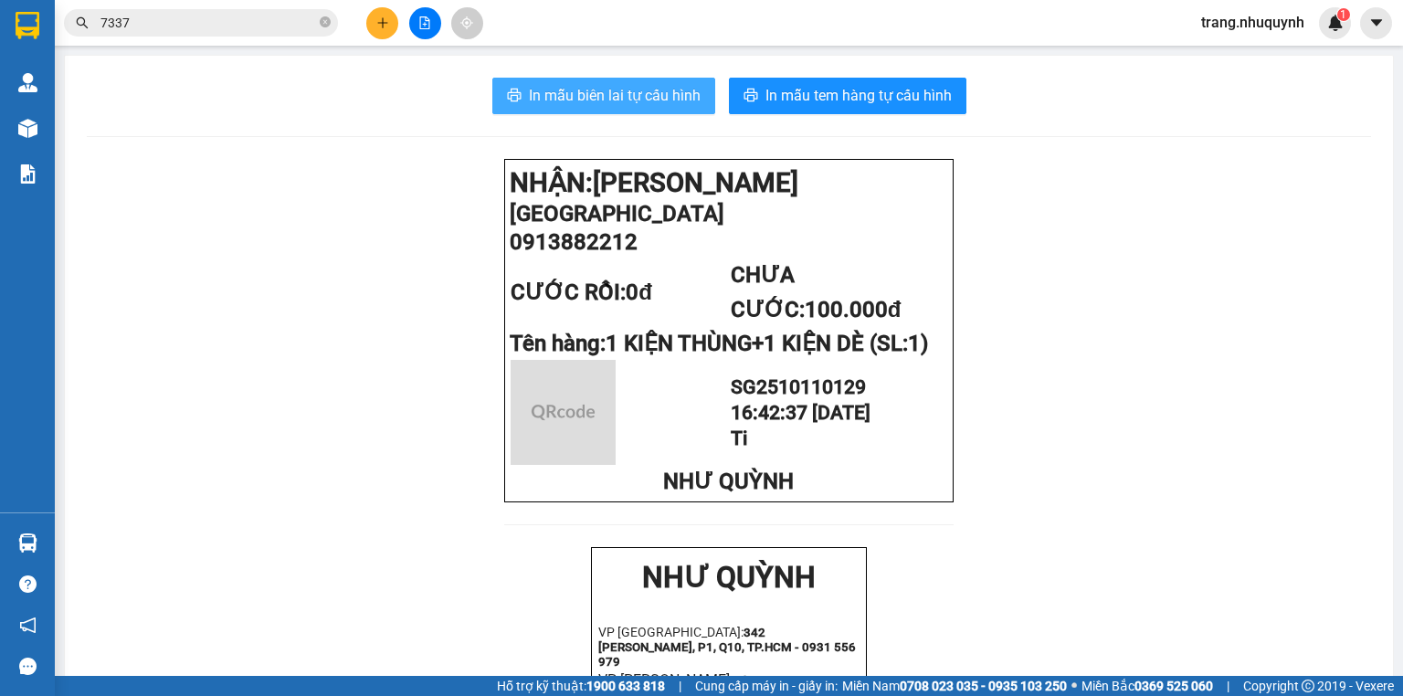
click at [628, 96] on span "In mẫu biên lai tự cấu hình" at bounding box center [615, 95] width 172 height 23
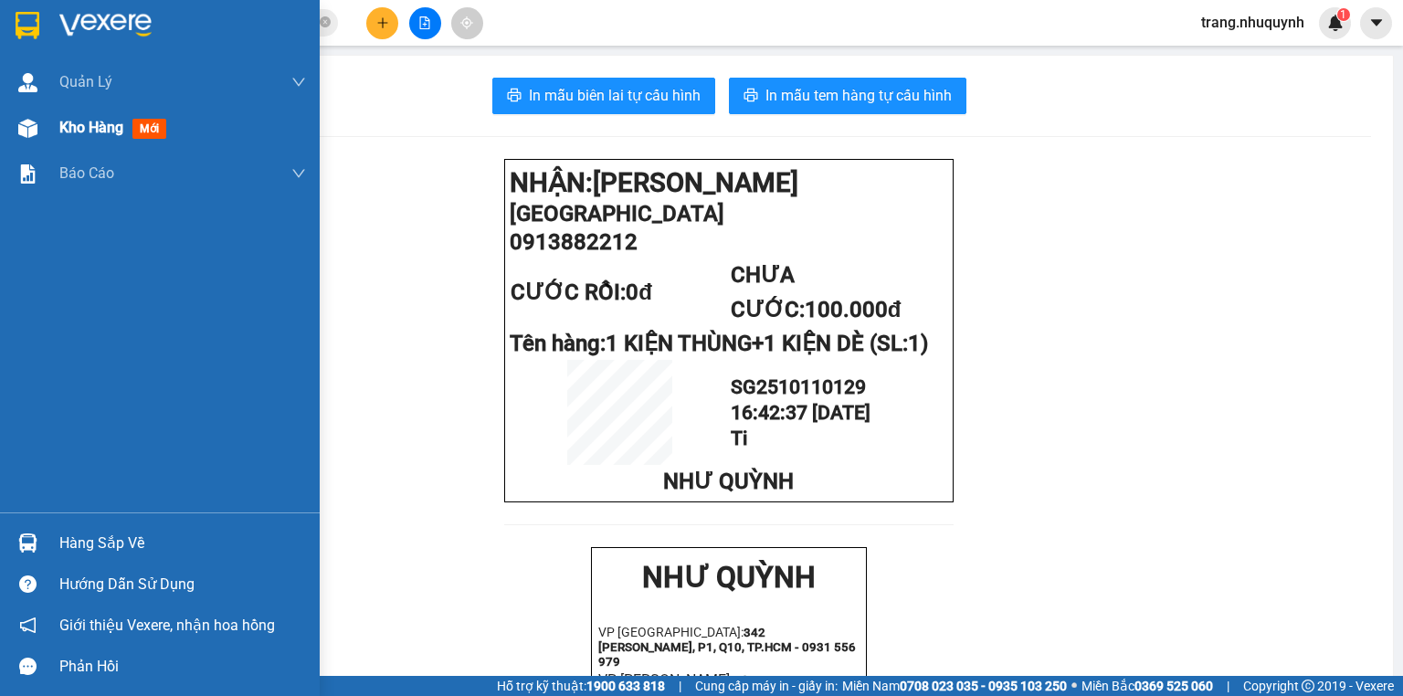
click at [85, 115] on div "Kho hàng mới" at bounding box center [182, 128] width 247 height 46
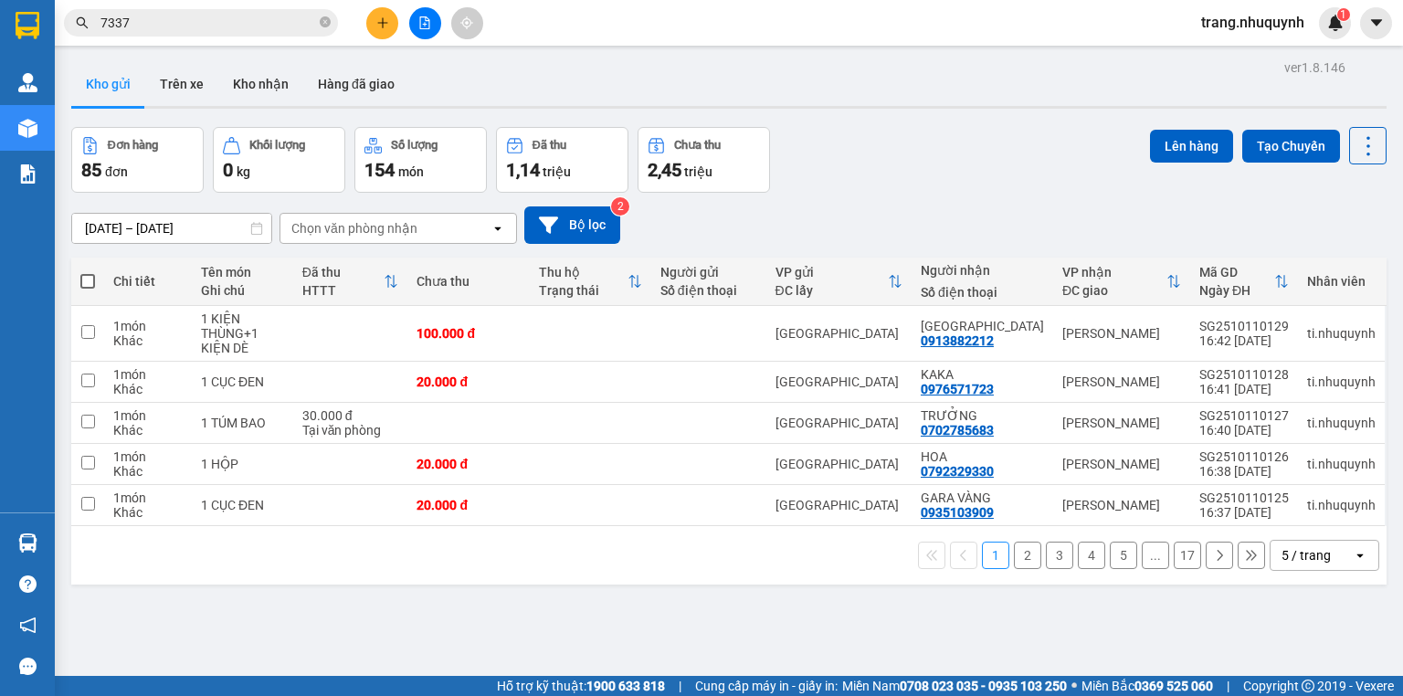
click at [959, 179] on div "Đơn hàng 85 đơn Khối lượng 0 kg Số lượng 154 món Đã thu 1,14 triệu Chưa thu 2,4…" at bounding box center [728, 160] width 1315 height 66
drag, startPoint x: 365, startPoint y: 570, endPoint x: 1049, endPoint y: 248, distance: 755.7
click at [367, 566] on div "1 2 3 4 5 ... 17 5 / trang open" at bounding box center [729, 555] width 1300 height 31
click at [1355, 156] on icon at bounding box center [1368, 146] width 26 height 26
click at [1337, 263] on span "Làm mới" at bounding box center [1331, 260] width 50 height 18
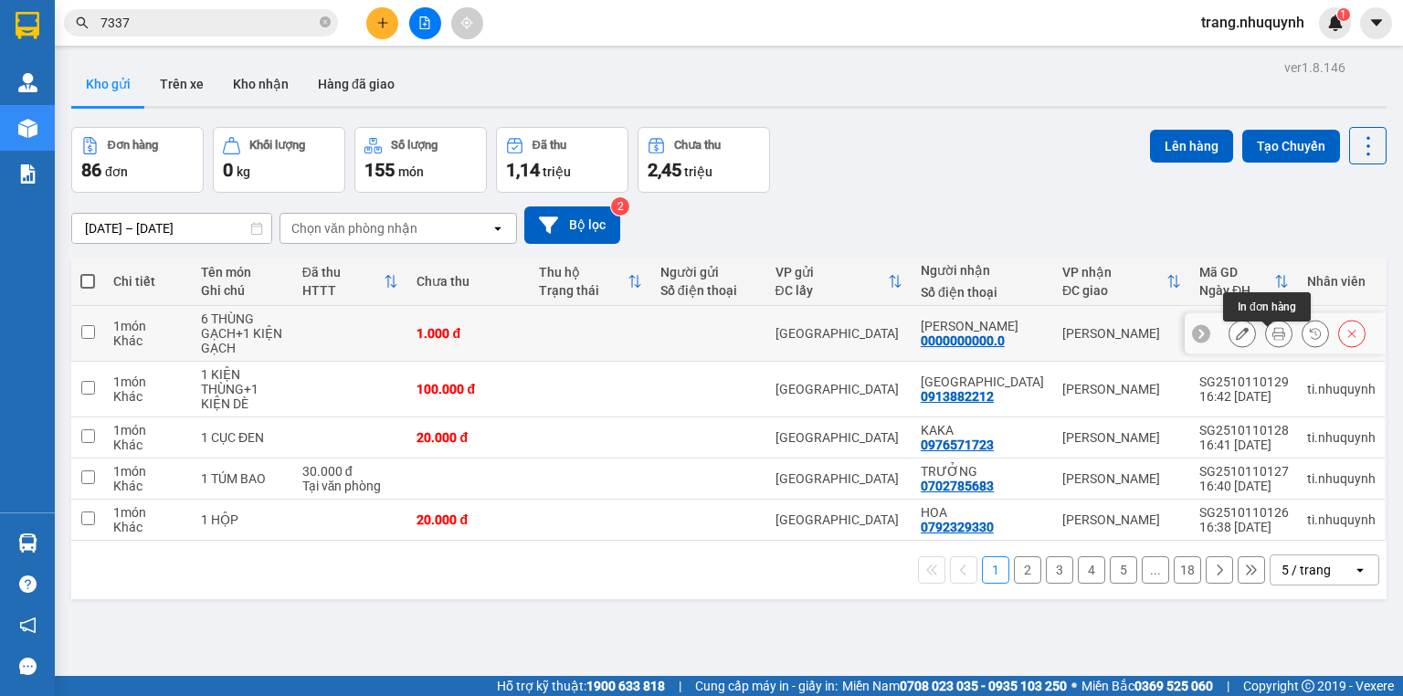
click at [1272, 340] on icon at bounding box center [1278, 333] width 13 height 13
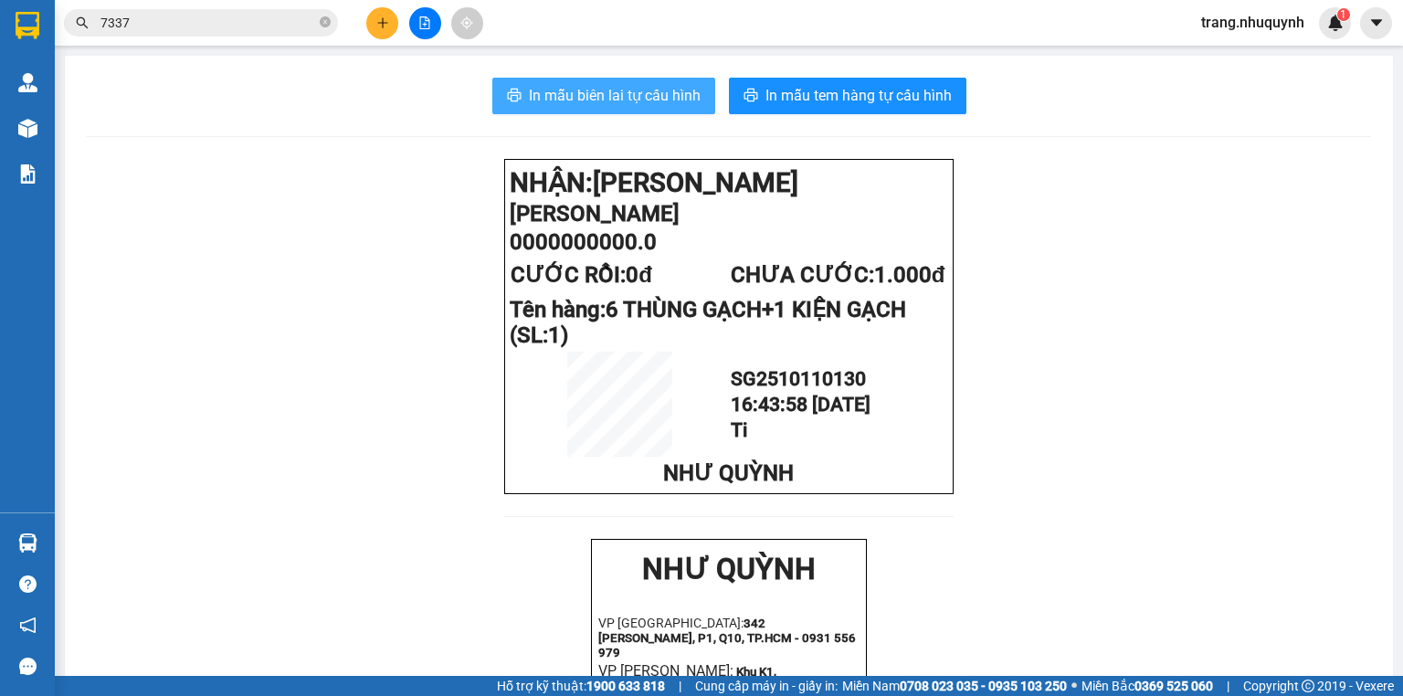
click at [687, 105] on span "In mẫu biên lai tự cấu hình" at bounding box center [615, 95] width 172 height 23
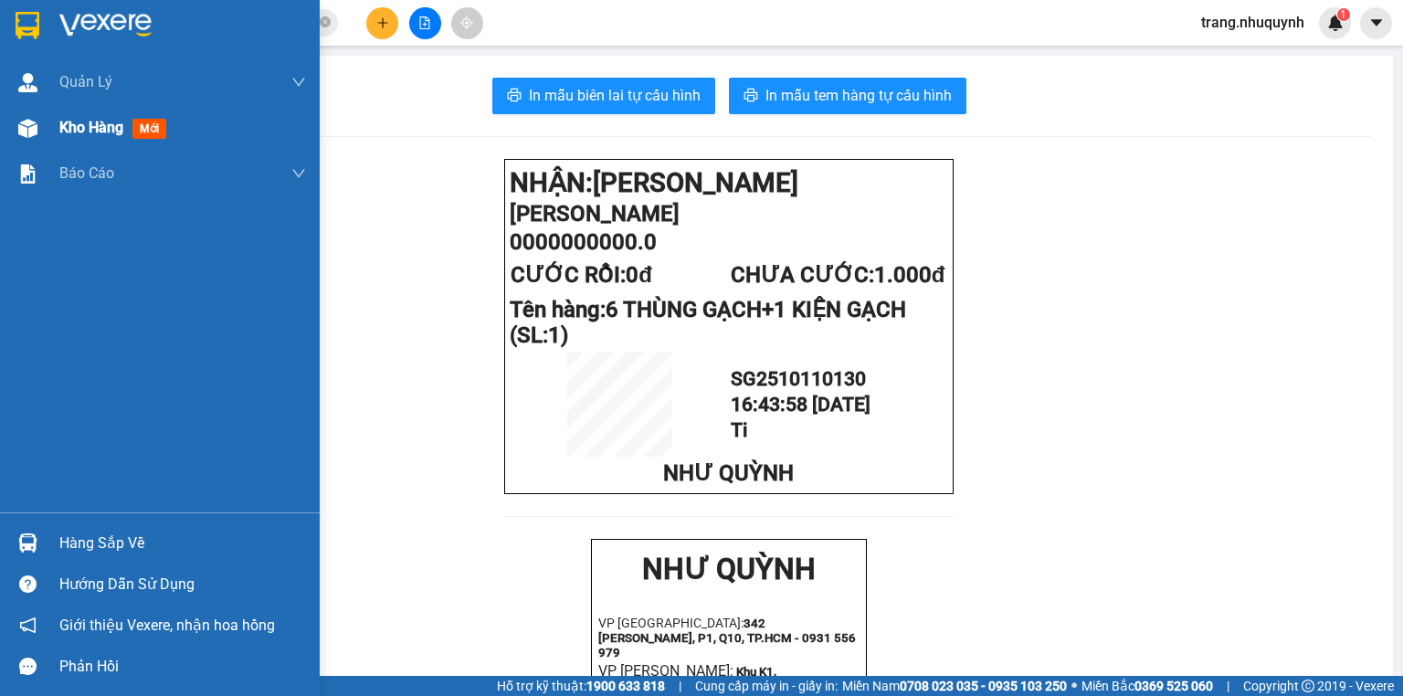
click at [91, 135] on span "Kho hàng" at bounding box center [91, 127] width 64 height 17
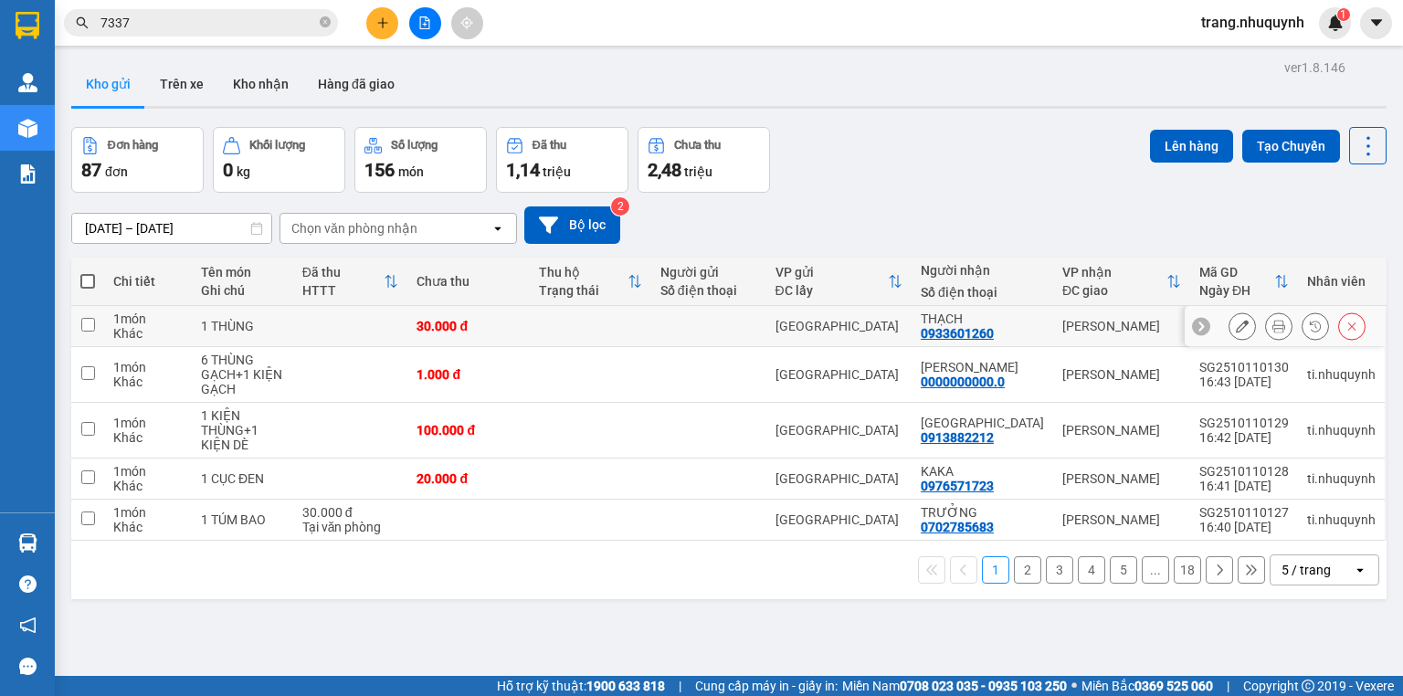
click at [1272, 332] on icon at bounding box center [1278, 326] width 13 height 13
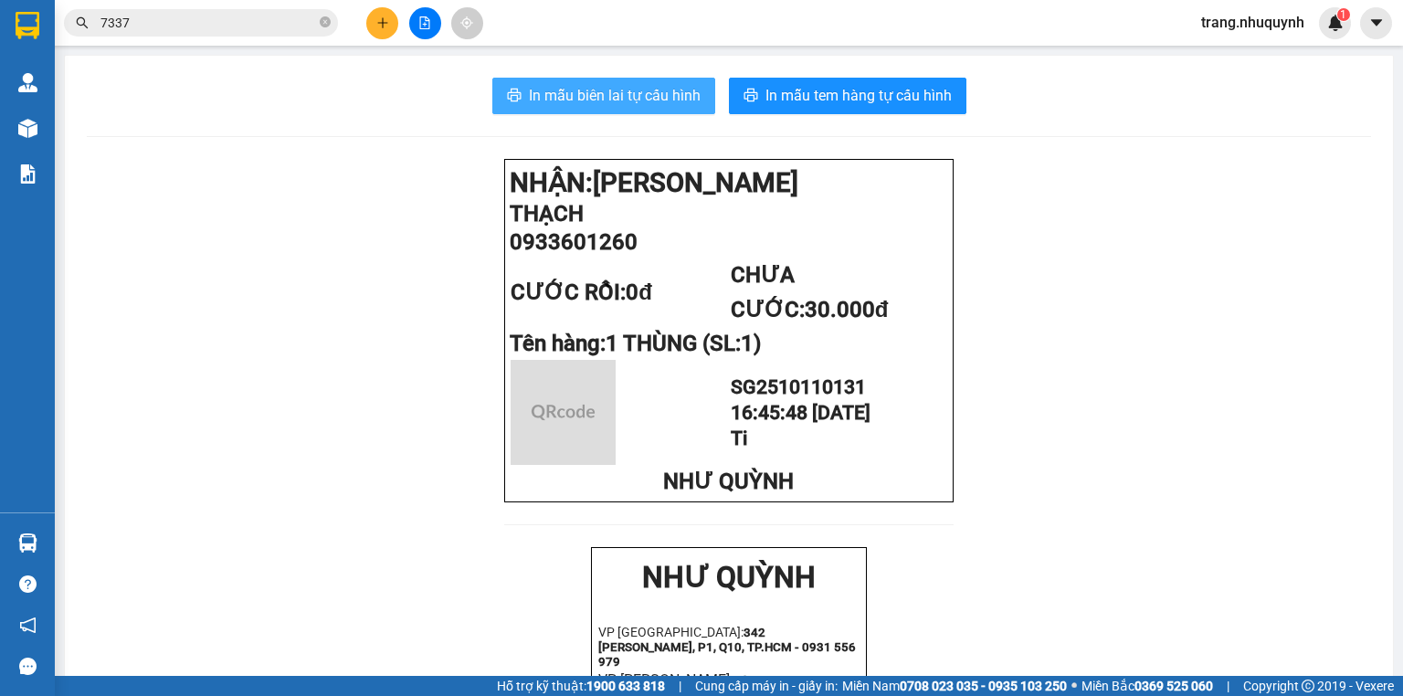
click at [604, 81] on button "In mẫu biên lai tự cấu hình" at bounding box center [603, 96] width 223 height 37
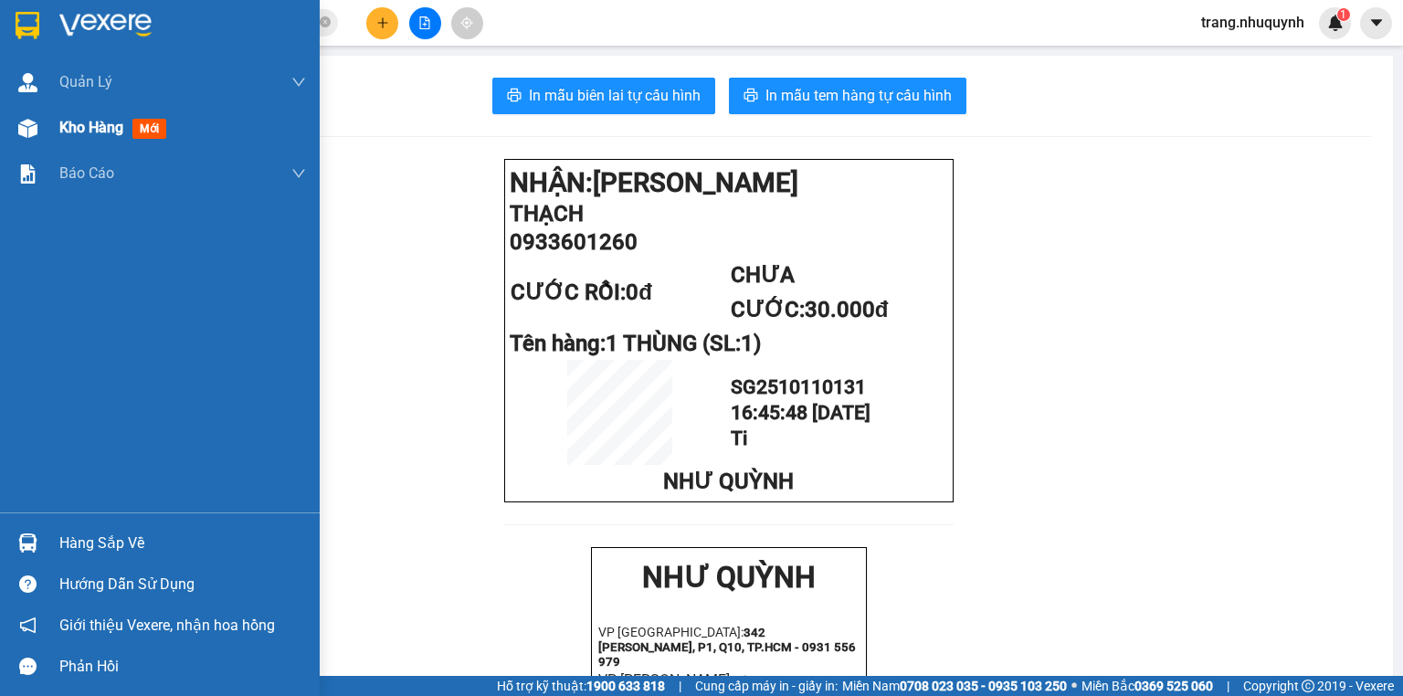
click at [95, 121] on span "Kho hàng" at bounding box center [91, 127] width 64 height 17
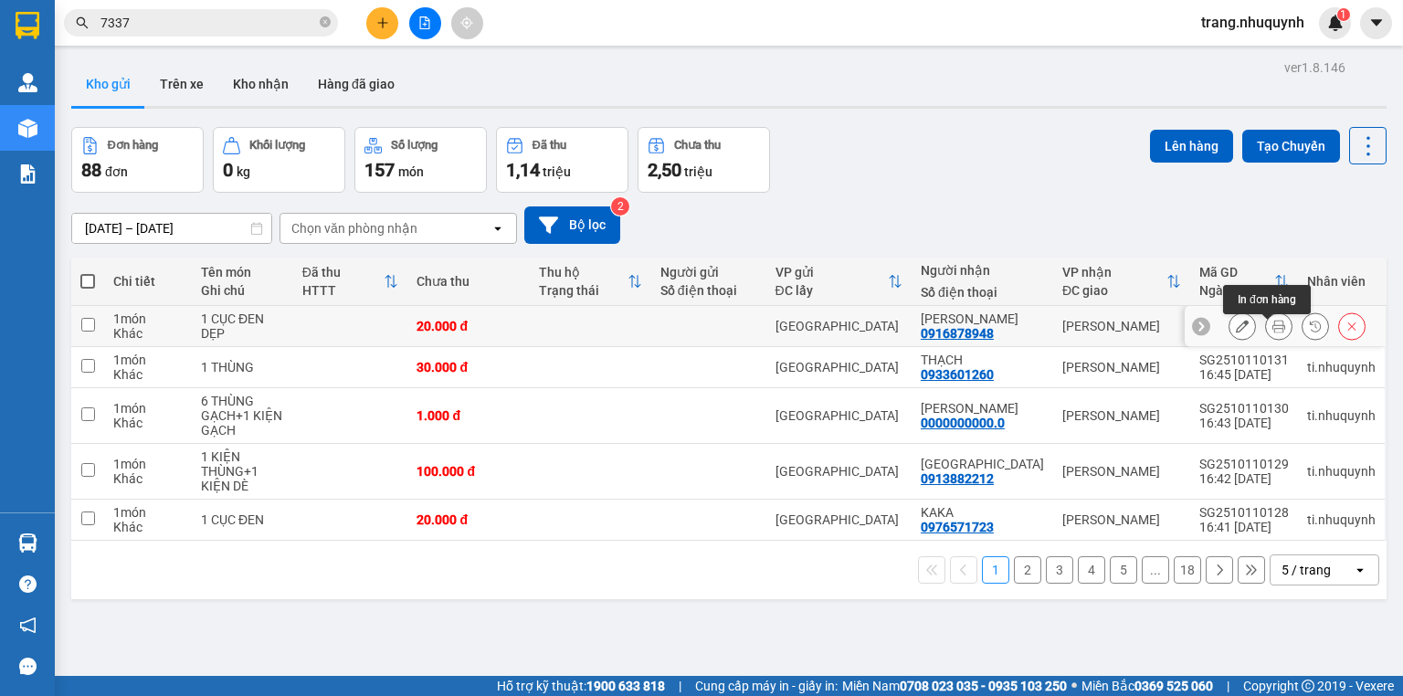
click at [1266, 332] on button at bounding box center [1279, 326] width 26 height 32
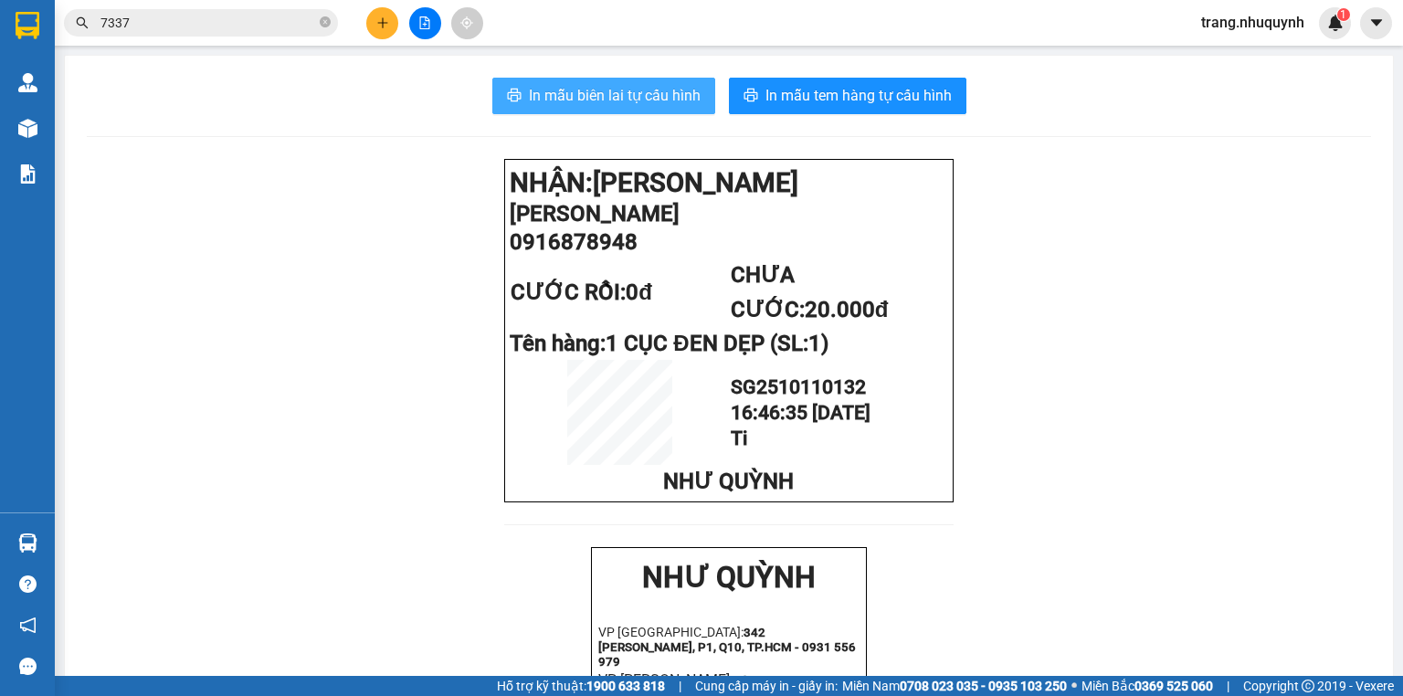
click at [581, 95] on span "In mẫu biên lai tự cấu hình" at bounding box center [615, 95] width 172 height 23
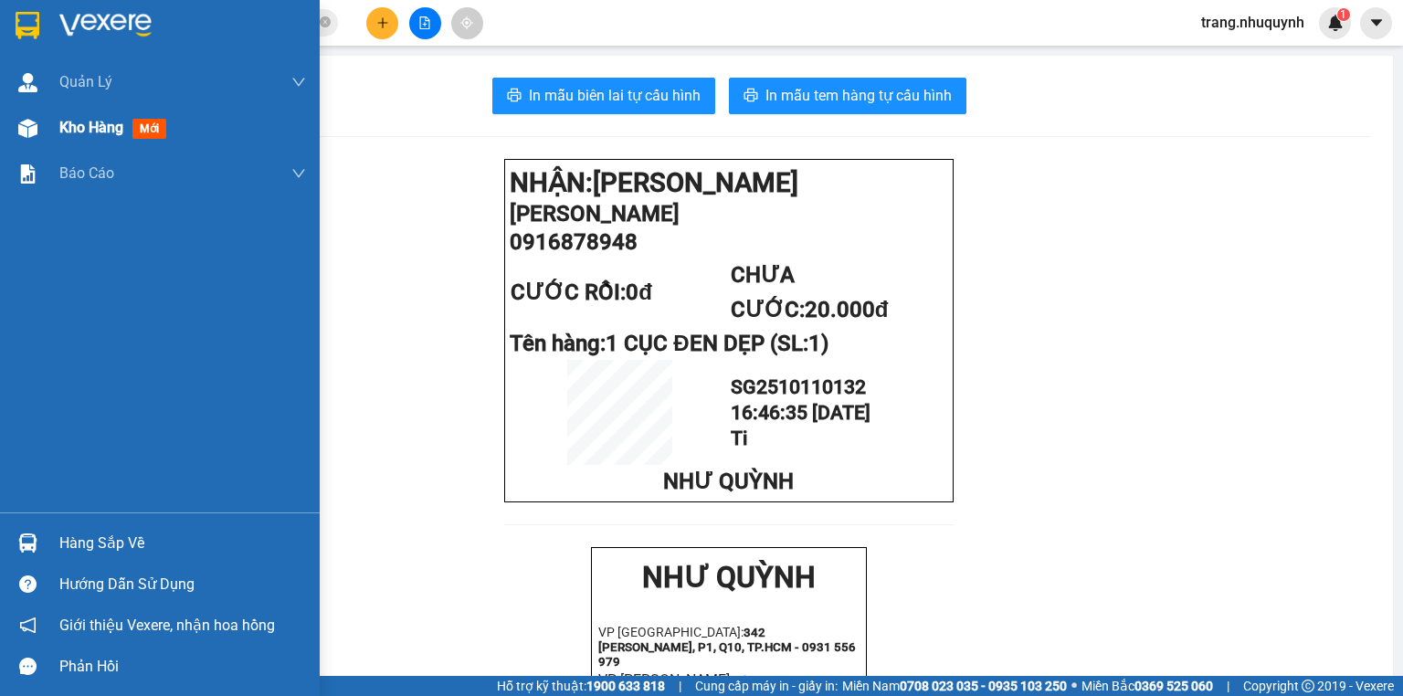
click at [42, 122] on div at bounding box center [28, 128] width 32 height 32
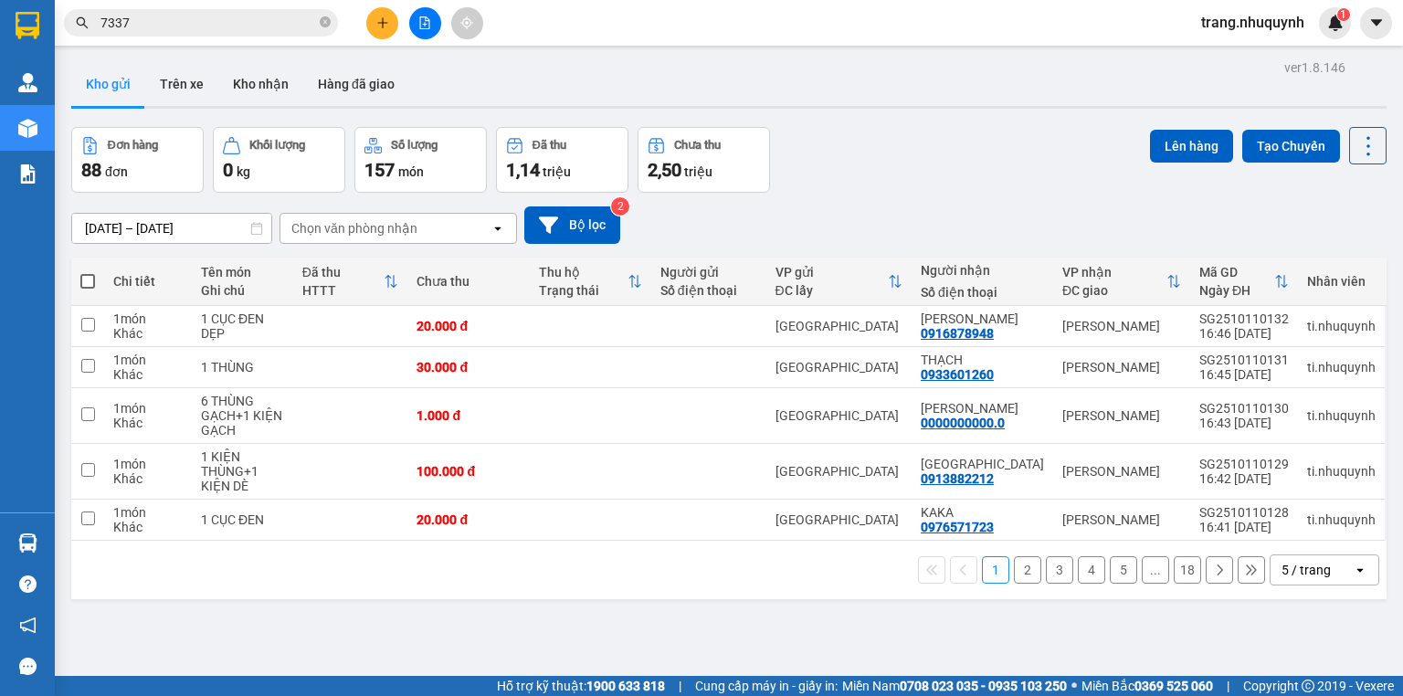
click at [465, 58] on div "ver 1.8.146 Kho gửi Trên xe Kho nhận Hàng đã giao Đơn hàng 88 đơn Khối lượng 0 …" at bounding box center [728, 403] width 1329 height 696
click at [1360, 153] on icon at bounding box center [1368, 146] width 26 height 26
click at [1336, 254] on span "Làm mới" at bounding box center [1331, 260] width 50 height 18
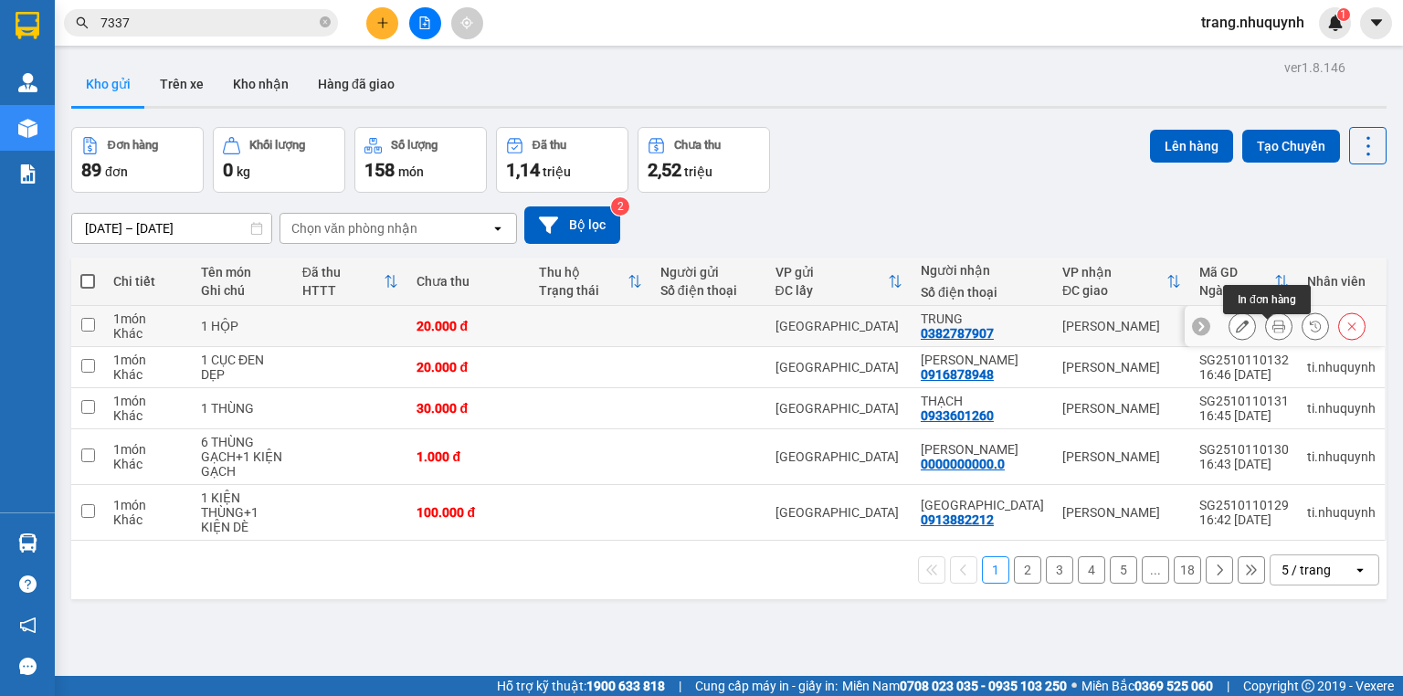
click at [1272, 331] on icon at bounding box center [1278, 326] width 13 height 13
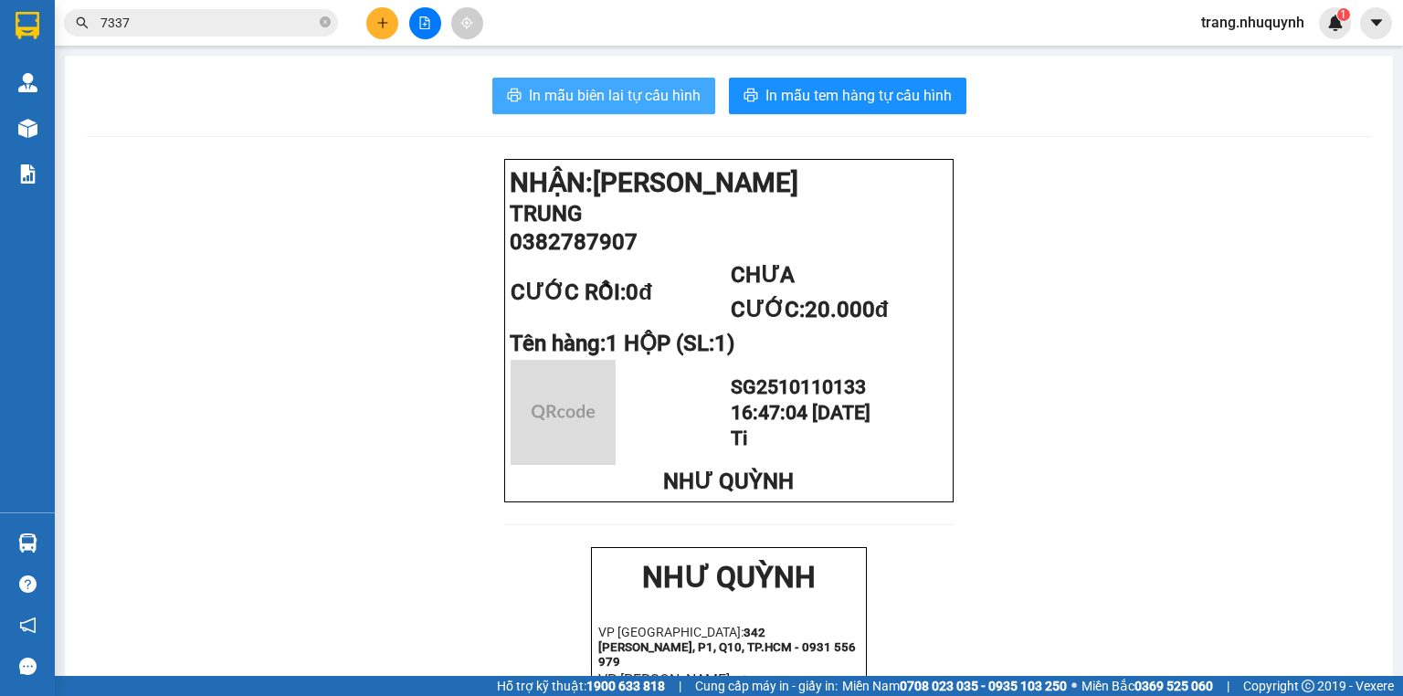
click at [612, 112] on button "In mẫu biên lai tự cấu hình" at bounding box center [603, 96] width 223 height 37
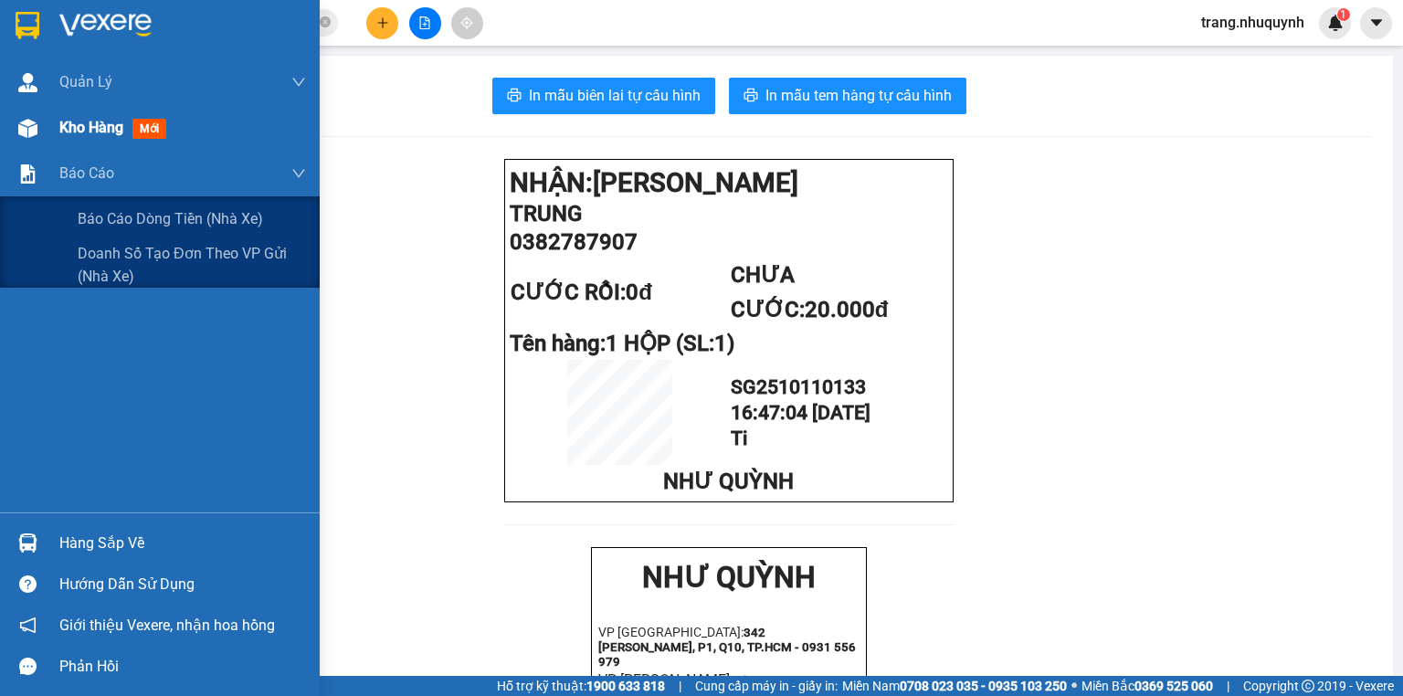
click at [113, 134] on span "Kho hàng" at bounding box center [91, 127] width 64 height 17
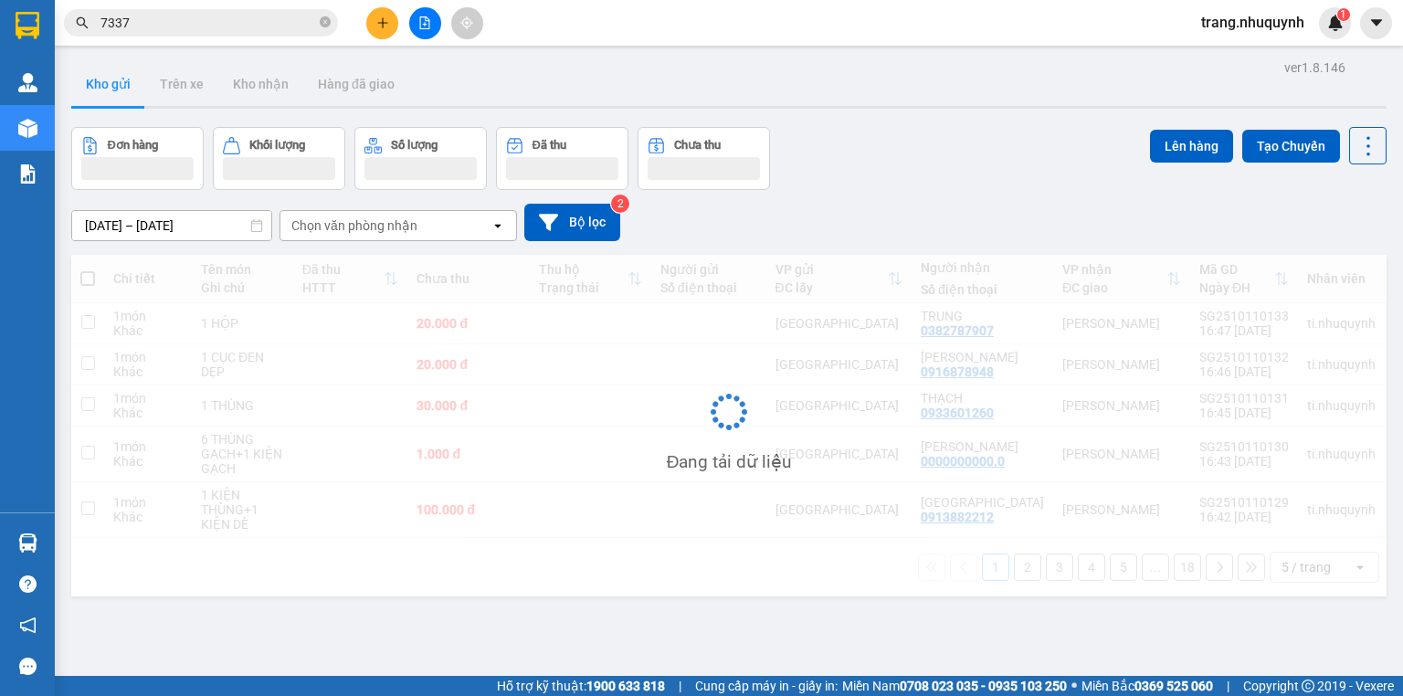
click at [874, 162] on div "Đơn hàng Khối lượng Số lượng Đã thu Chưa thu Lên hàng Tạo Chuyến" at bounding box center [728, 158] width 1315 height 63
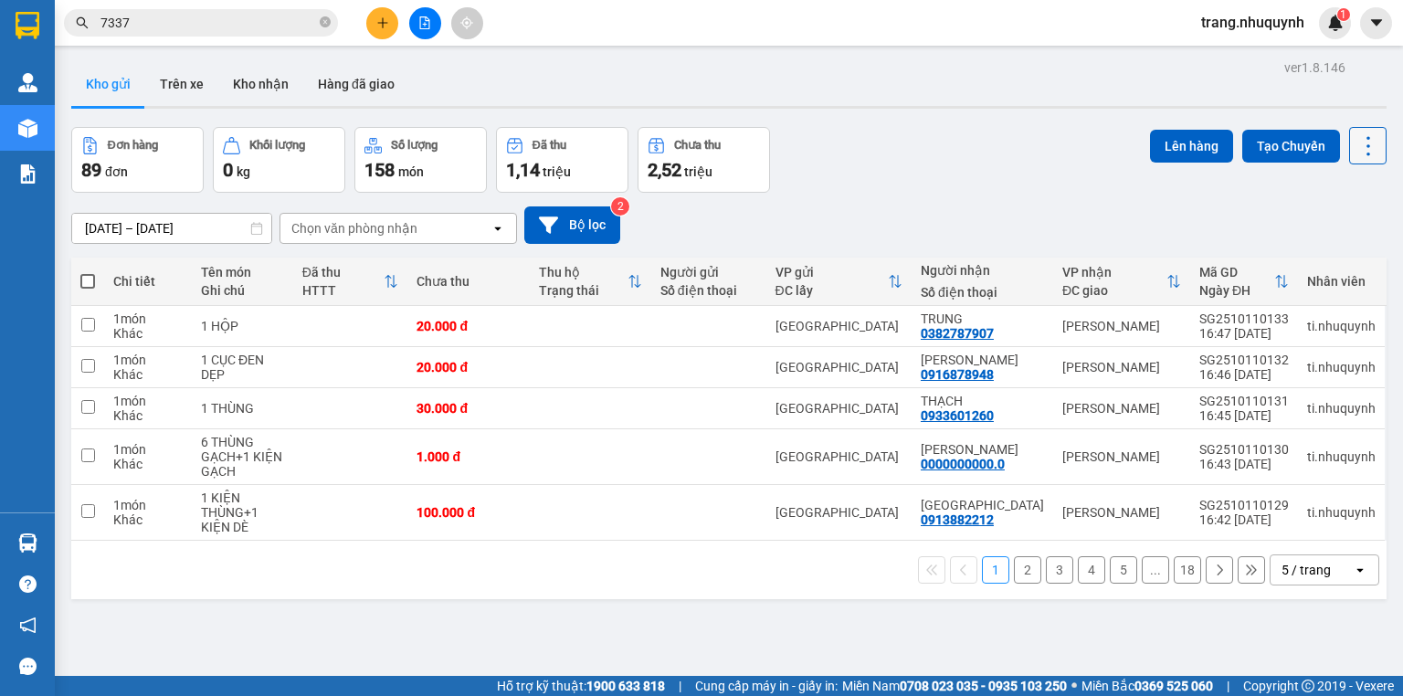
click at [1358, 150] on icon at bounding box center [1368, 146] width 26 height 26
click at [1336, 254] on span "Làm mới" at bounding box center [1331, 260] width 50 height 18
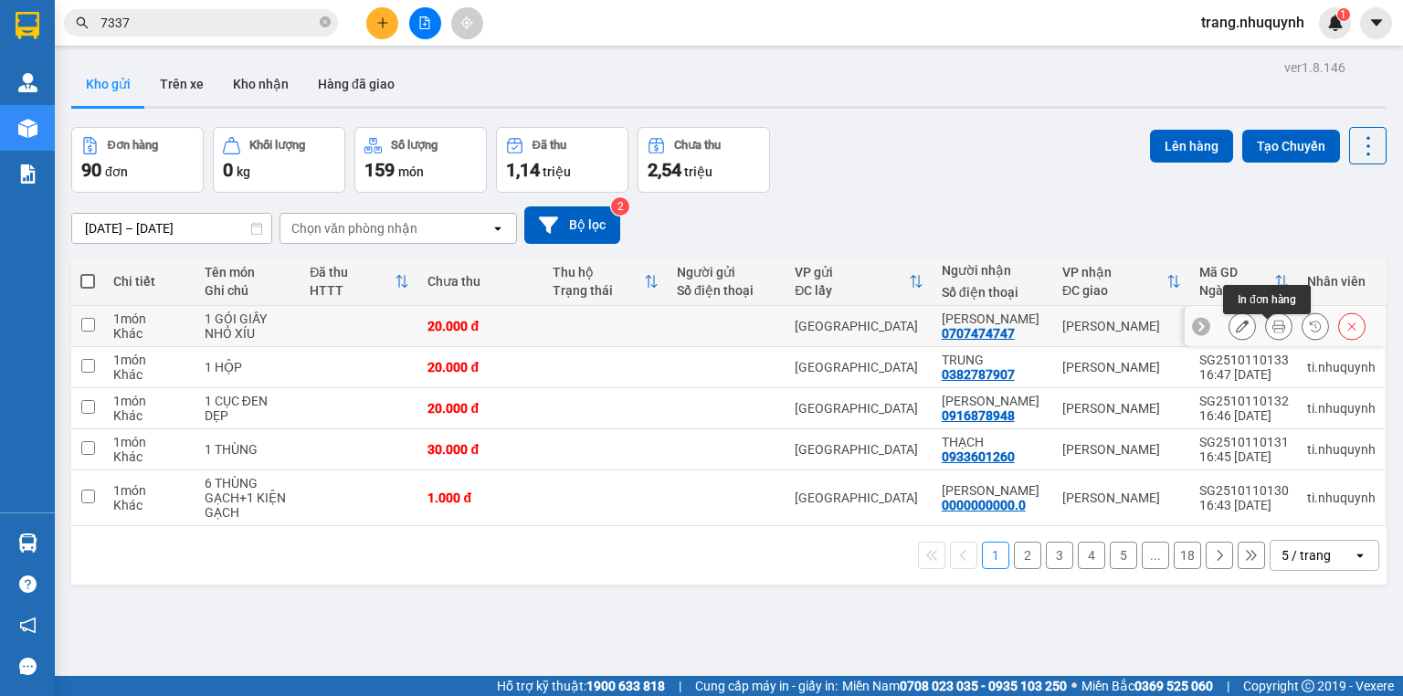
click at [1276, 334] on button at bounding box center [1279, 326] width 26 height 32
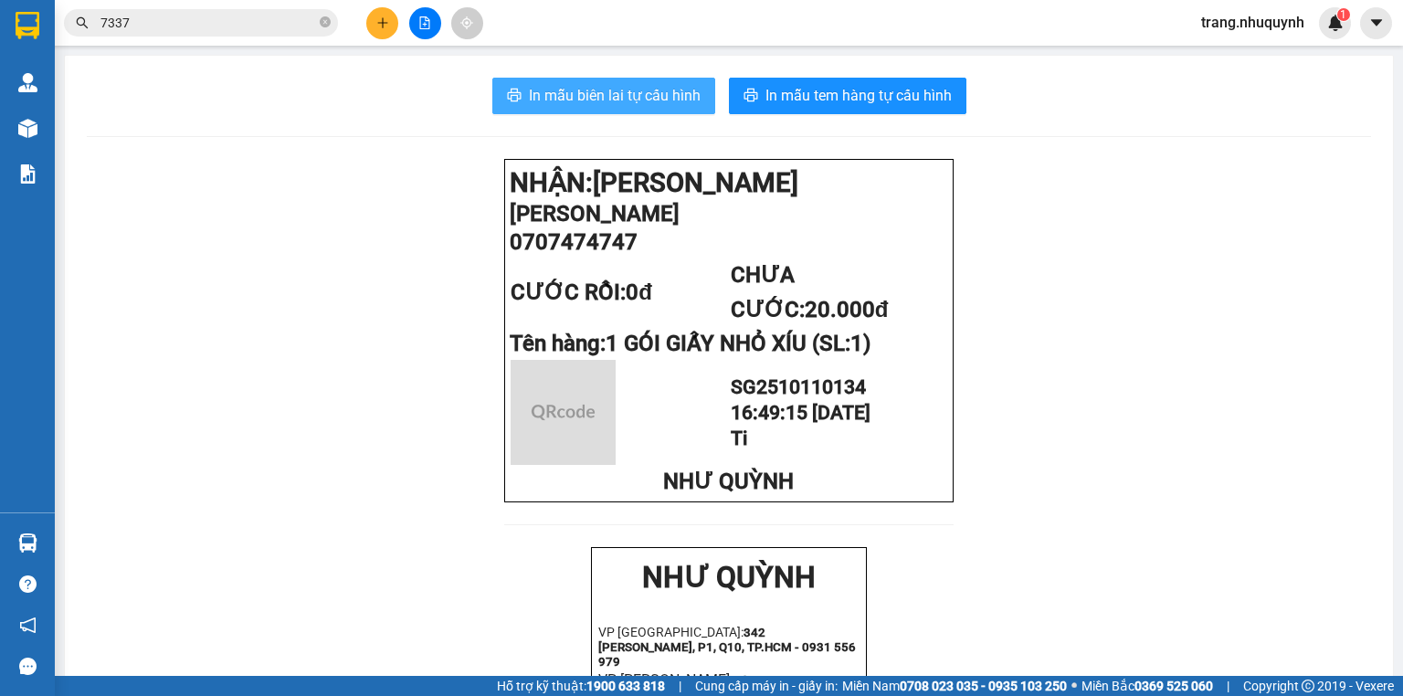
click at [665, 94] on span "In mẫu biên lai tự cấu hình" at bounding box center [615, 95] width 172 height 23
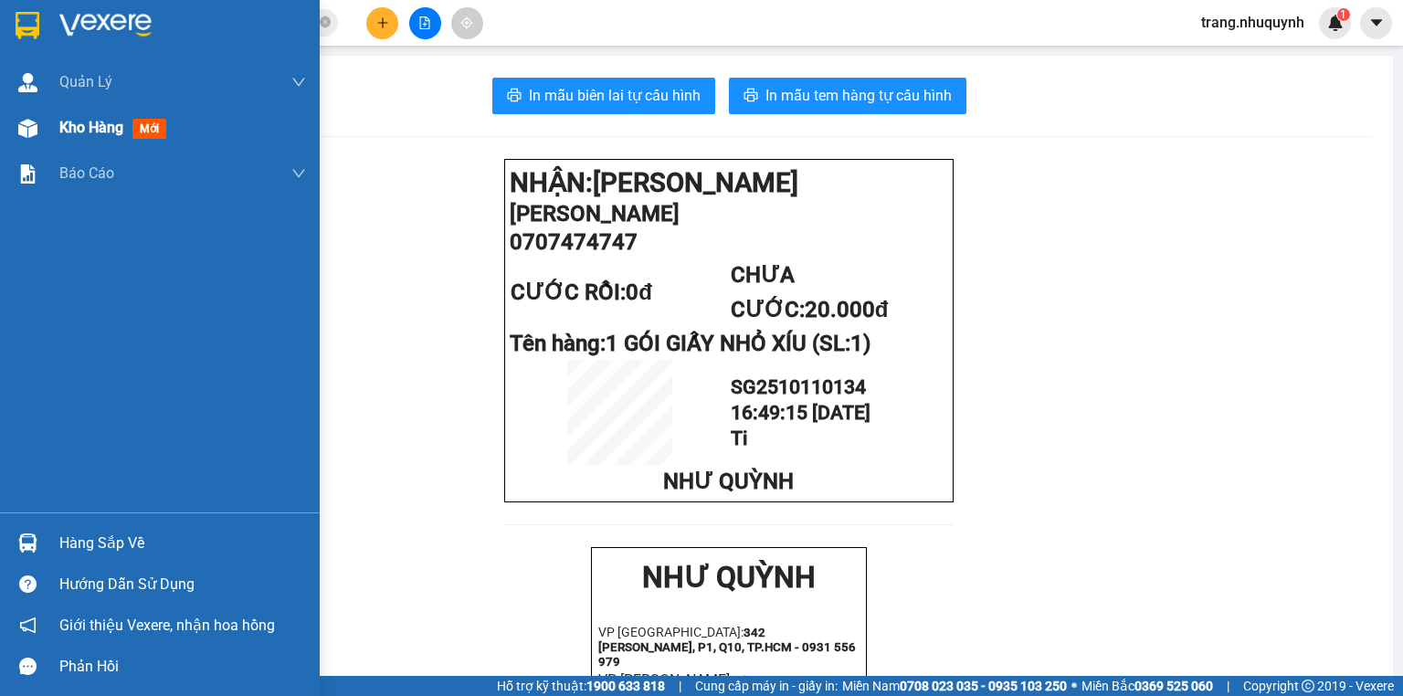
click at [69, 126] on span "Kho hàng" at bounding box center [91, 127] width 64 height 17
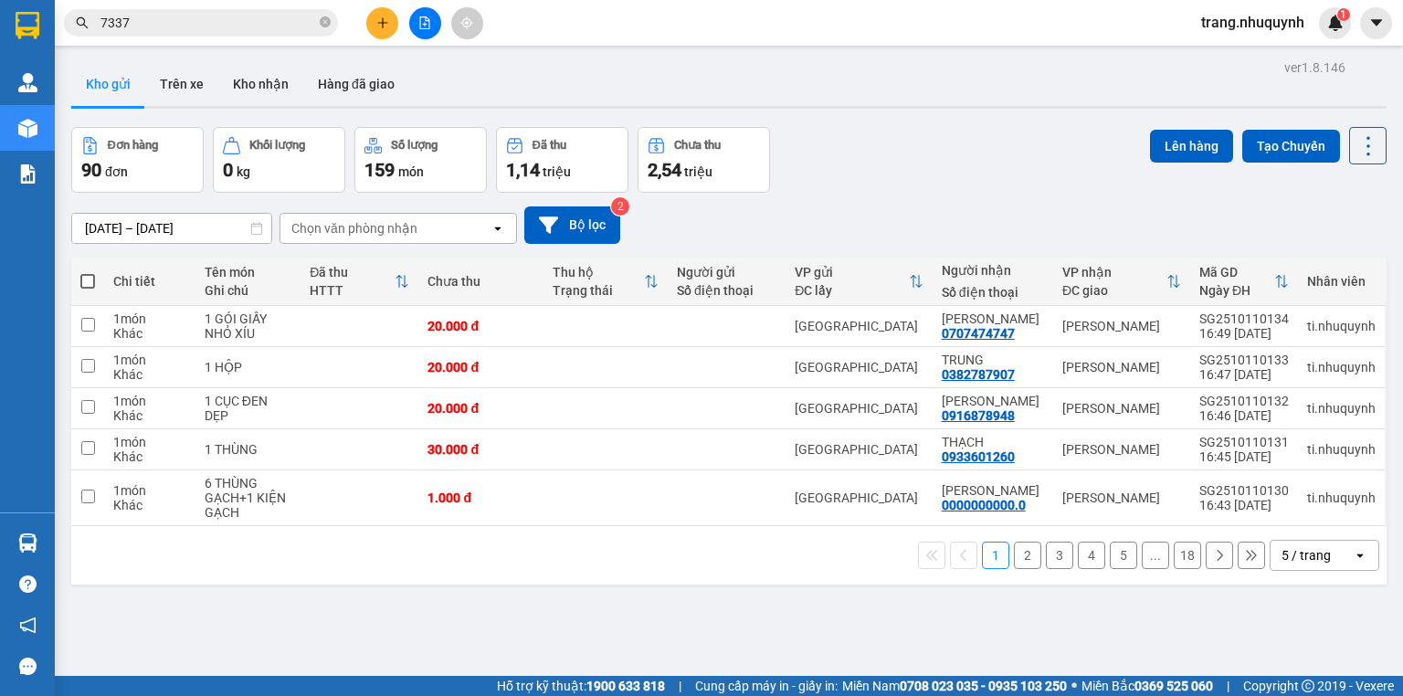
click at [944, 179] on div "Đơn hàng 90 đơn Khối lượng 0 kg Số lượng 159 món Đã thu 1,14 triệu Chưa thu 2,5…" at bounding box center [728, 160] width 1315 height 66
click at [1355, 153] on icon at bounding box center [1368, 146] width 26 height 26
click at [1327, 258] on span "Làm mới" at bounding box center [1331, 260] width 50 height 18
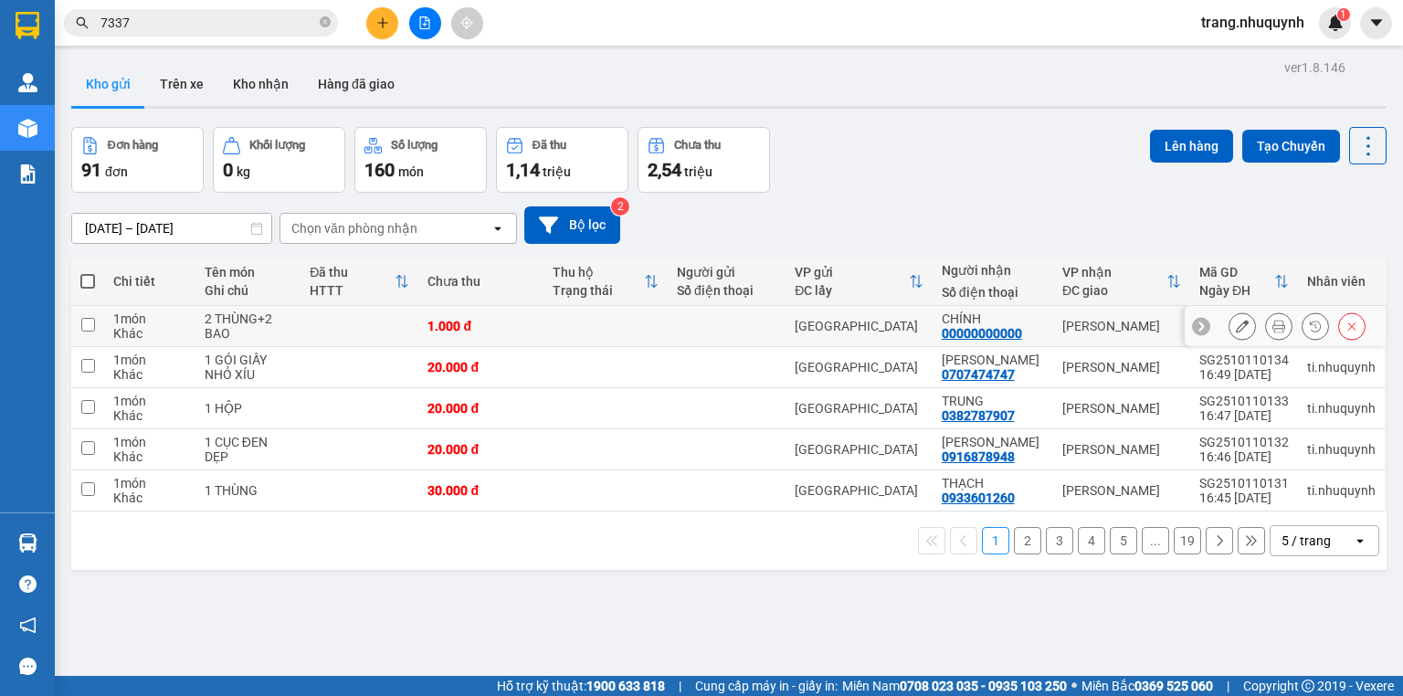
click at [1272, 330] on icon at bounding box center [1278, 326] width 13 height 13
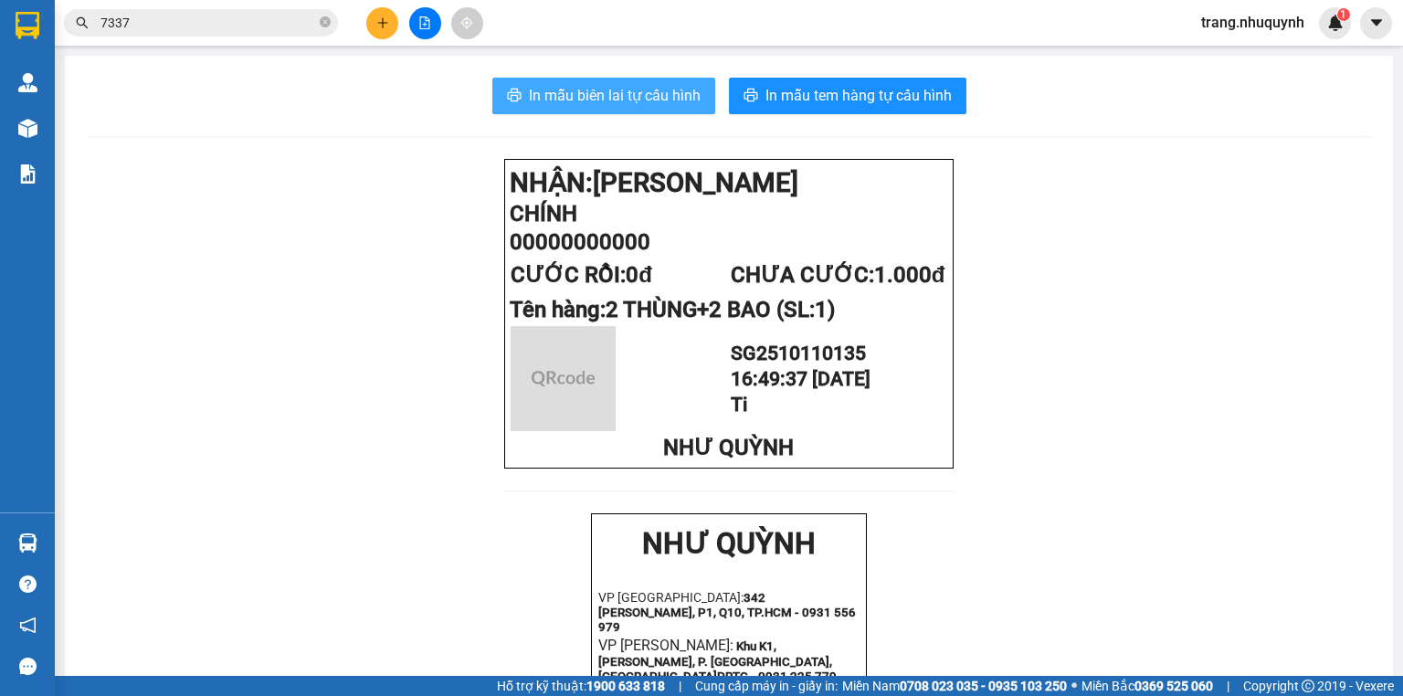
click at [621, 94] on span "In mẫu biên lai tự cấu hình" at bounding box center [615, 95] width 172 height 23
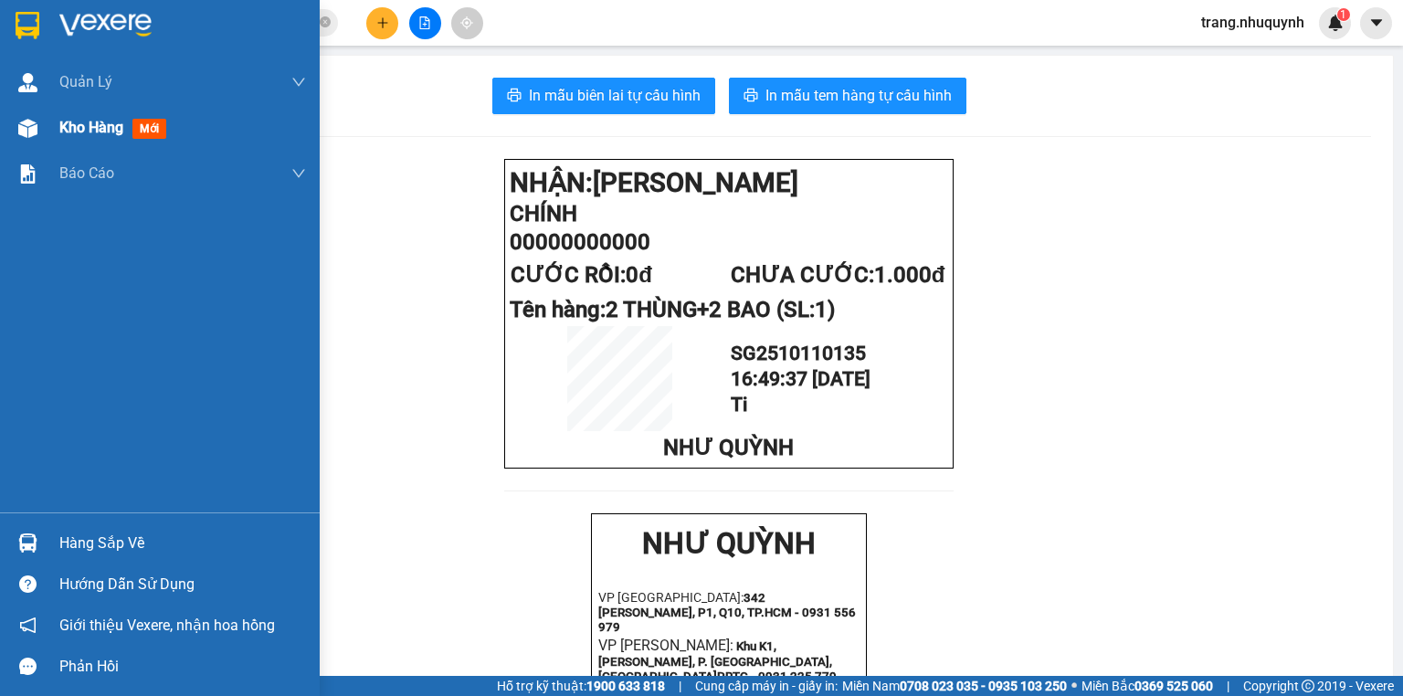
click at [105, 135] on span "Kho hàng" at bounding box center [91, 127] width 64 height 17
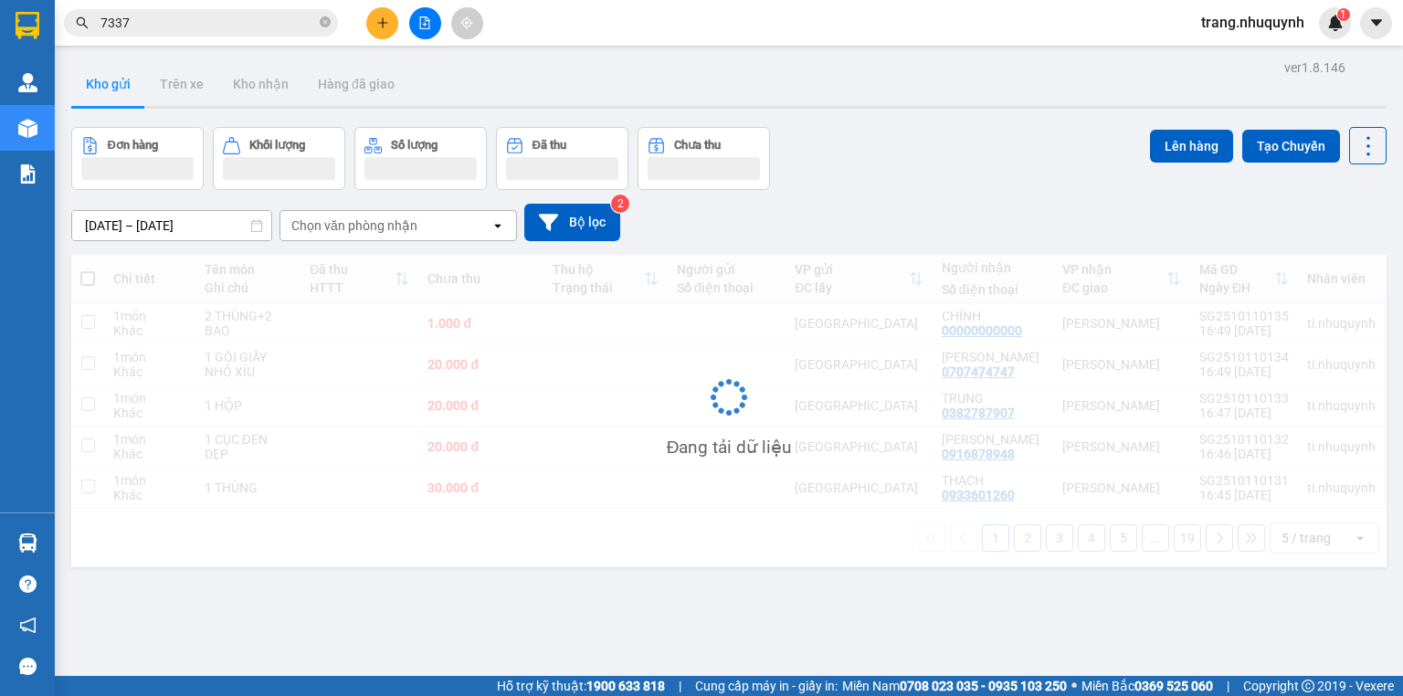
click at [937, 152] on div "Đơn hàng Khối lượng Số lượng Đã thu Chưa thu Lên hàng Tạo Chuyến" at bounding box center [728, 158] width 1315 height 63
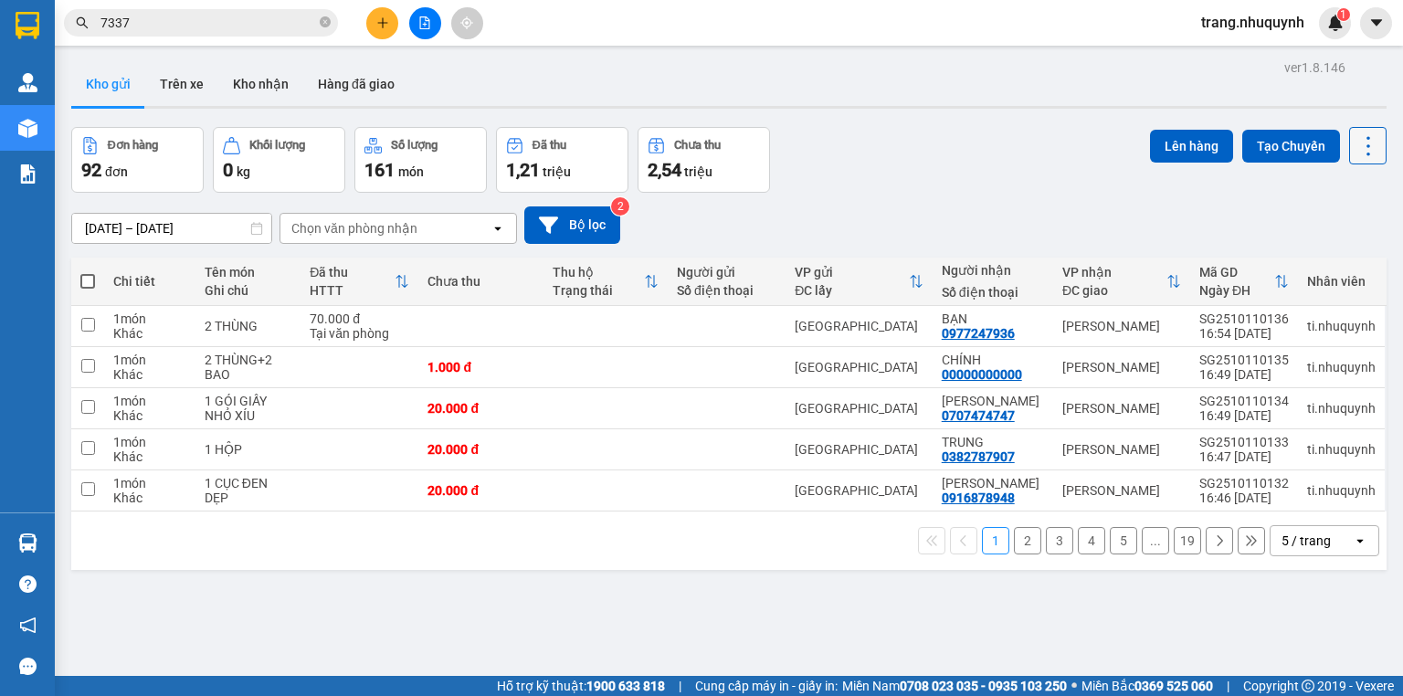
click at [1355, 148] on icon at bounding box center [1368, 146] width 26 height 26
click at [1336, 262] on span "Làm mới" at bounding box center [1331, 260] width 50 height 18
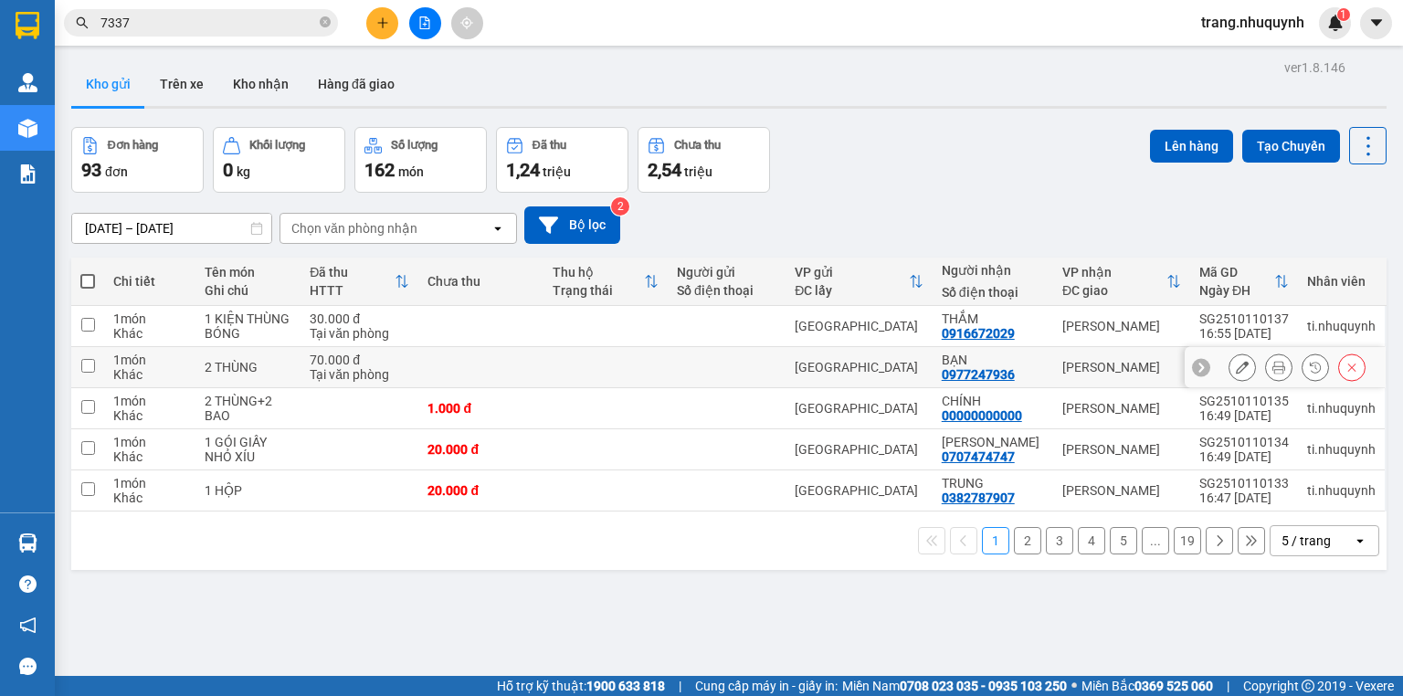
click at [1266, 377] on button at bounding box center [1279, 368] width 26 height 32
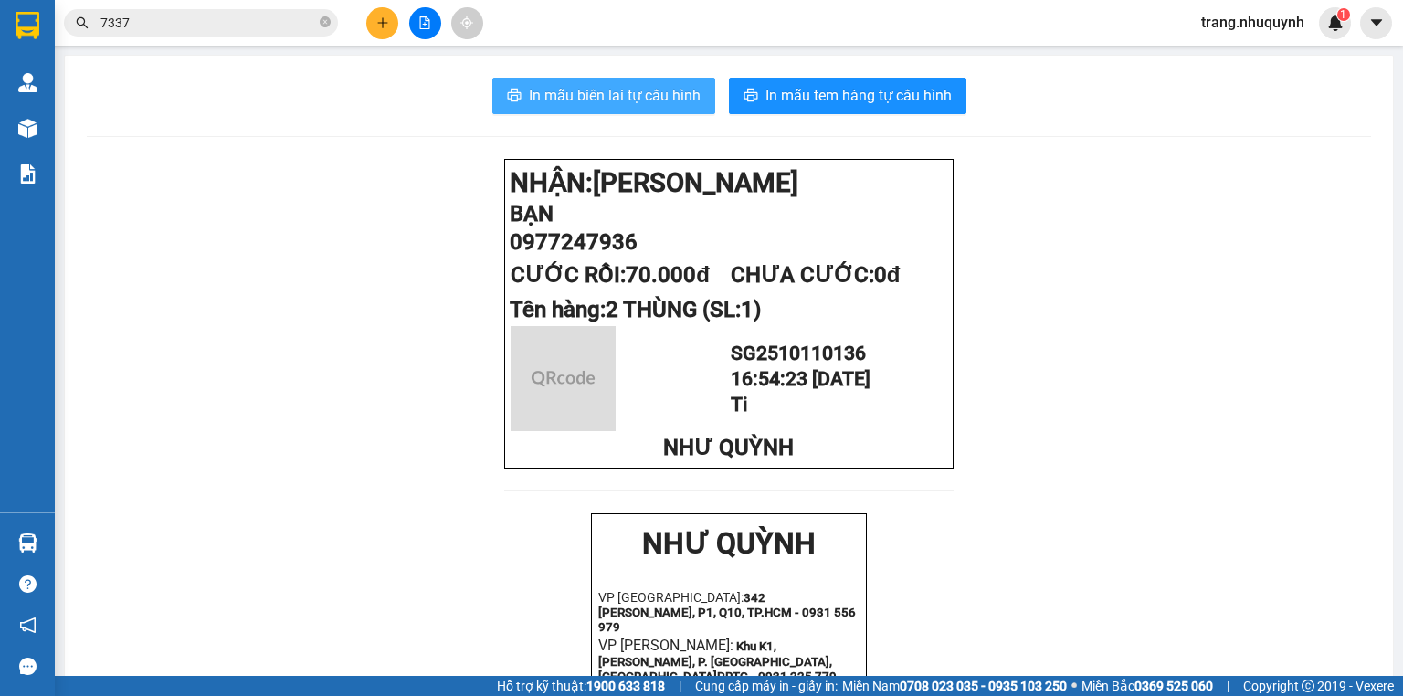
click at [636, 86] on span "In mẫu biên lai tự cấu hình" at bounding box center [615, 95] width 172 height 23
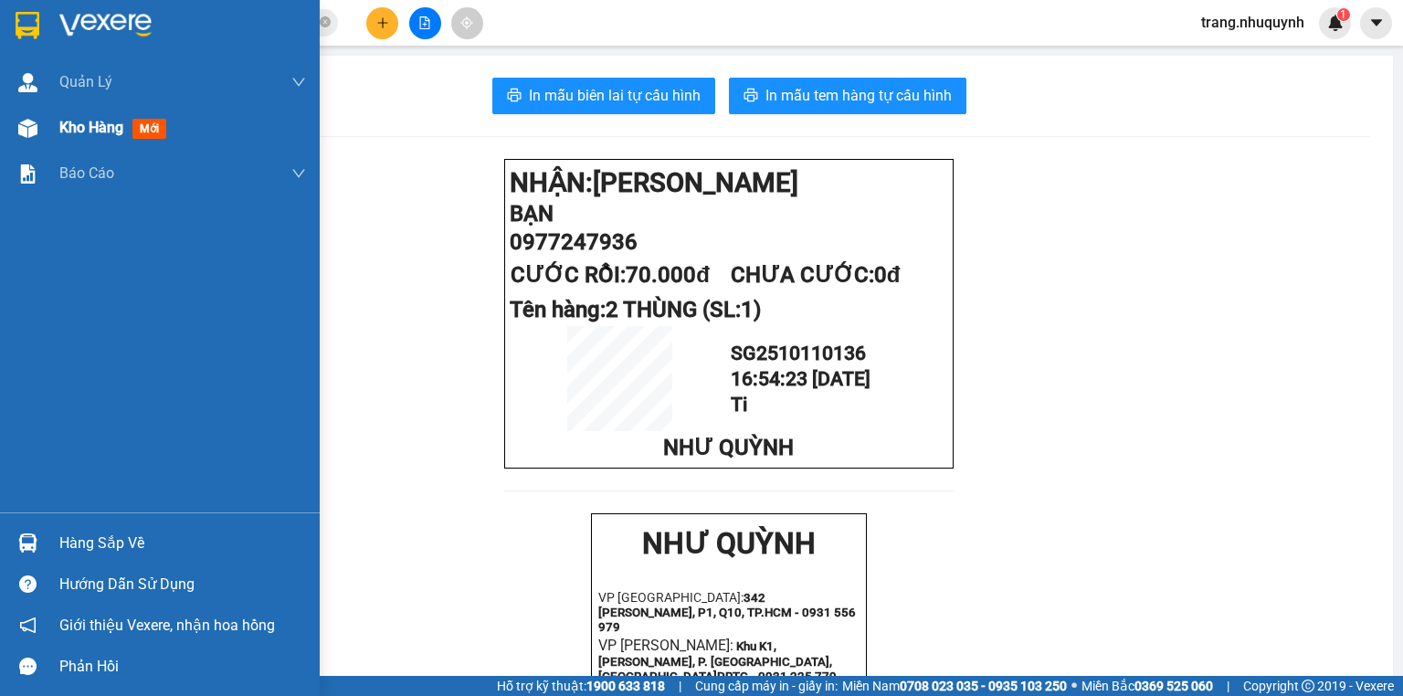
click at [131, 130] on div "Kho hàng mới" at bounding box center [116, 127] width 114 height 23
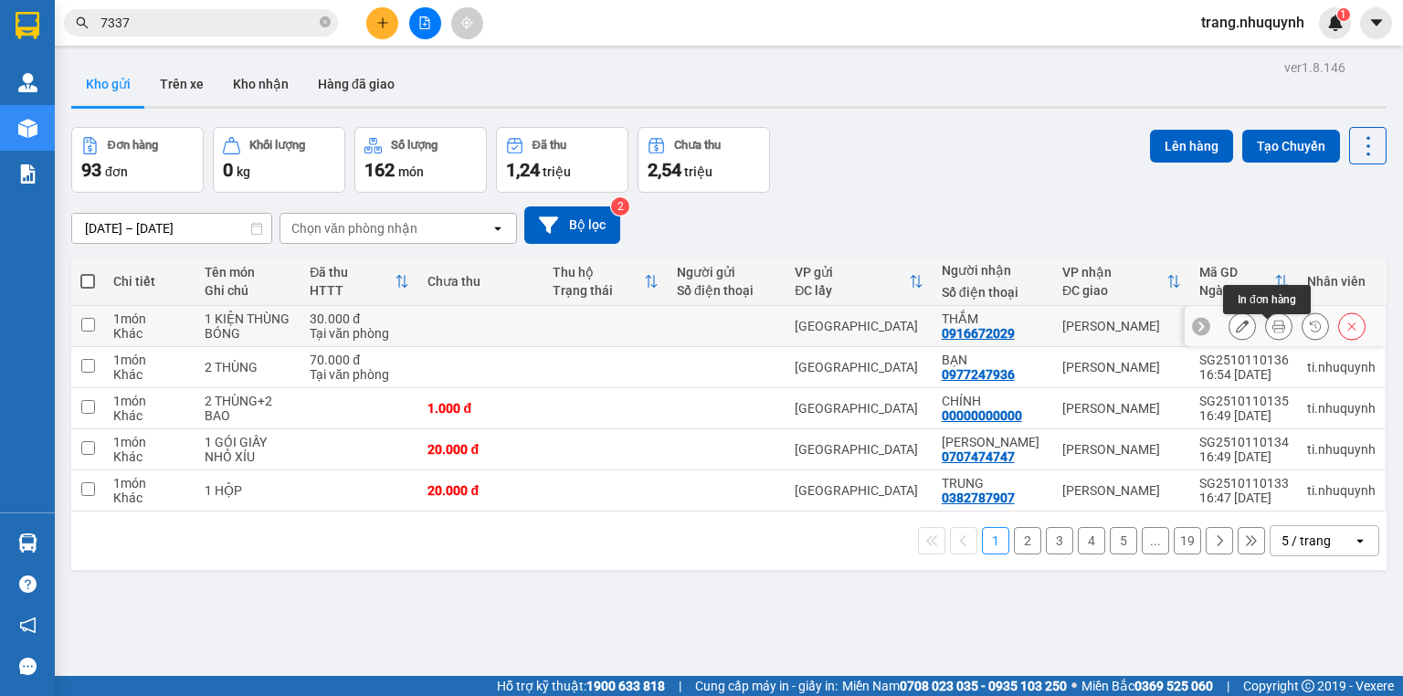
click at [1270, 325] on button at bounding box center [1279, 326] width 26 height 32
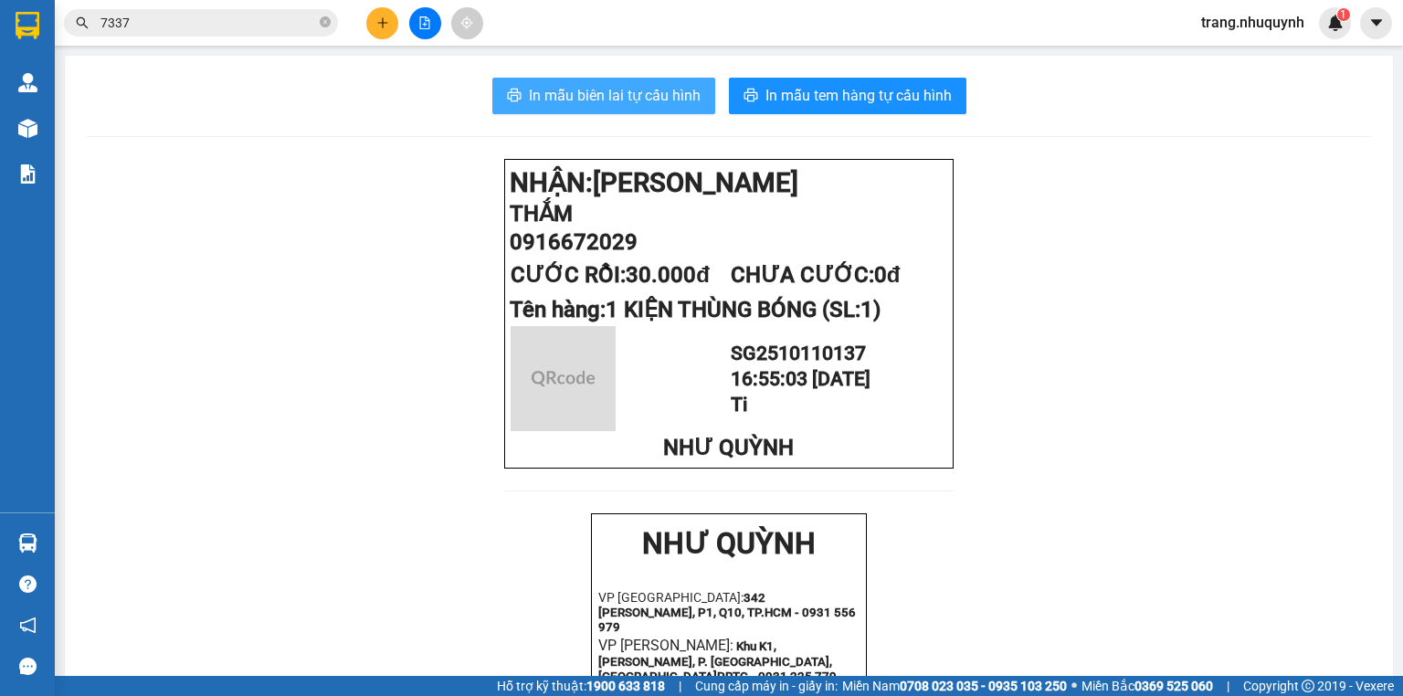
click at [652, 97] on span "In mẫu biên lai tự cấu hình" at bounding box center [615, 95] width 172 height 23
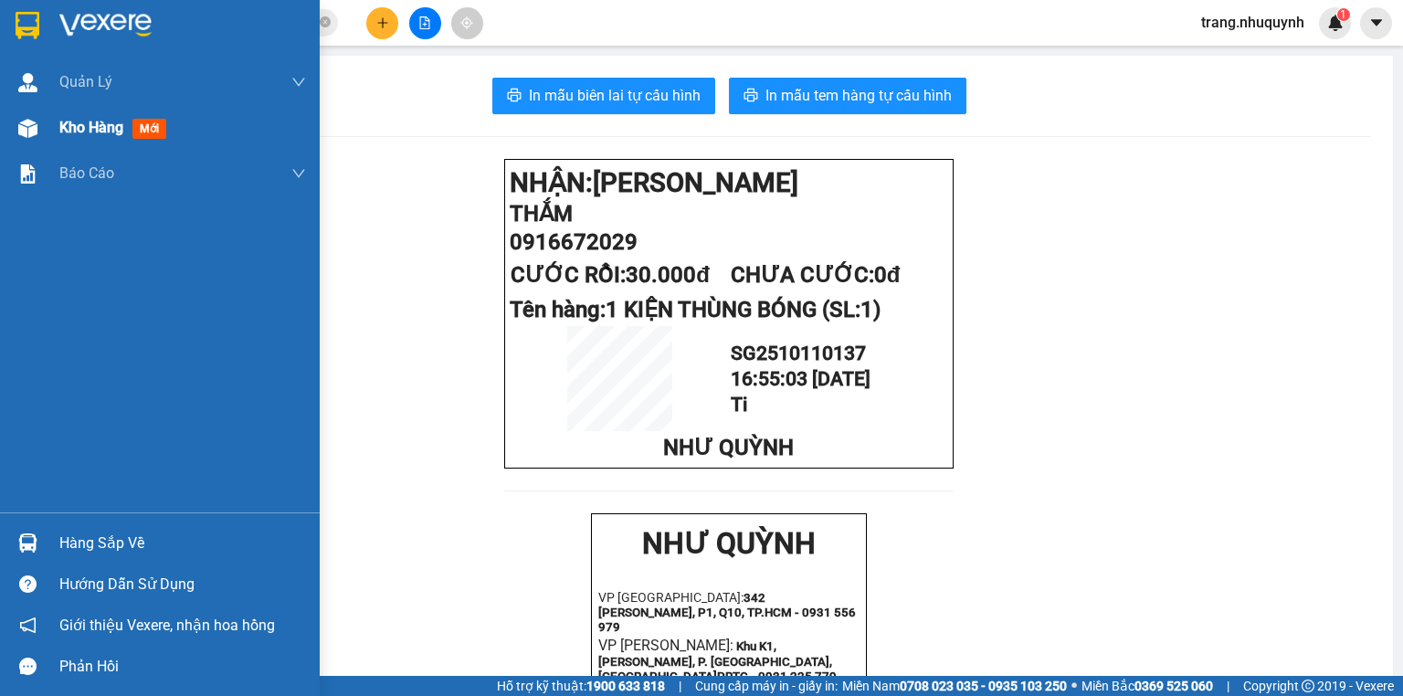
click at [88, 132] on span "Kho hàng" at bounding box center [91, 127] width 64 height 17
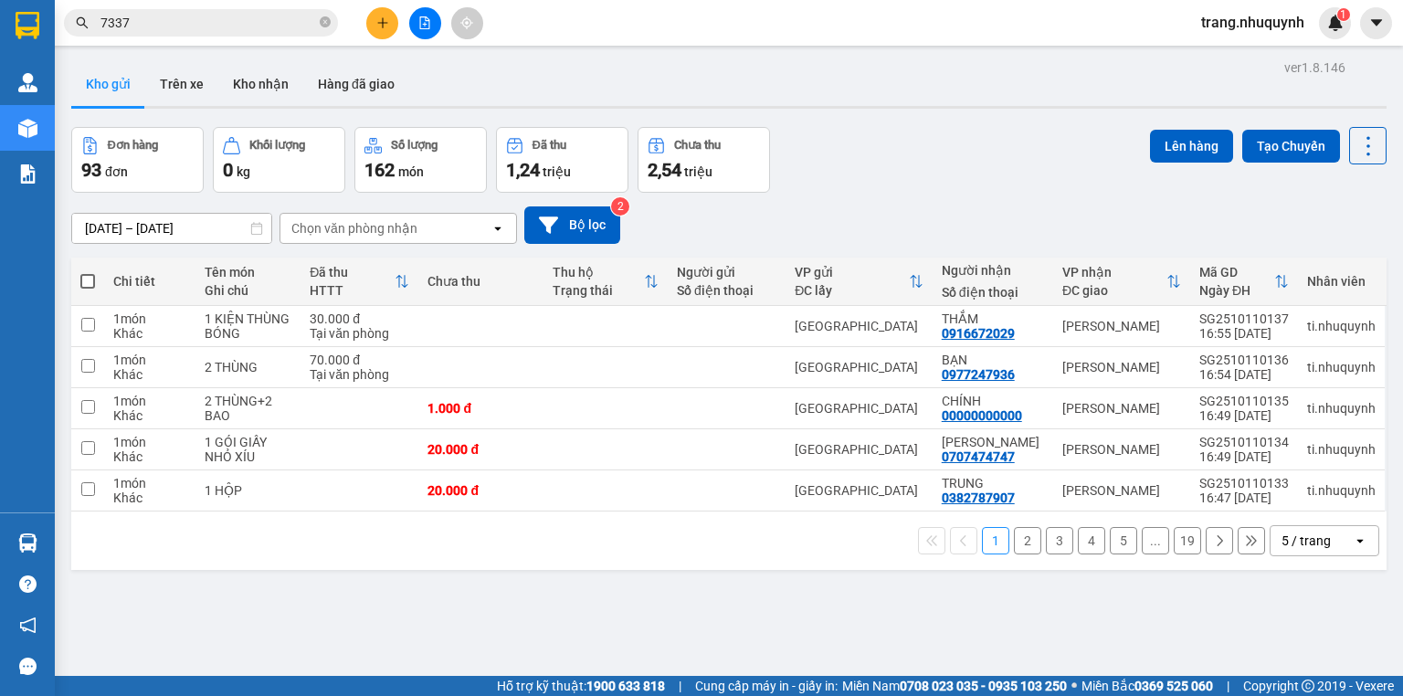
click at [935, 161] on div "Đơn hàng 93 đơn Khối lượng 0 kg Số lượng 162 món Đã thu 1,24 triệu Chưa thu 2,5…" at bounding box center [728, 160] width 1315 height 66
click at [956, 106] on div at bounding box center [728, 107] width 1315 height 3
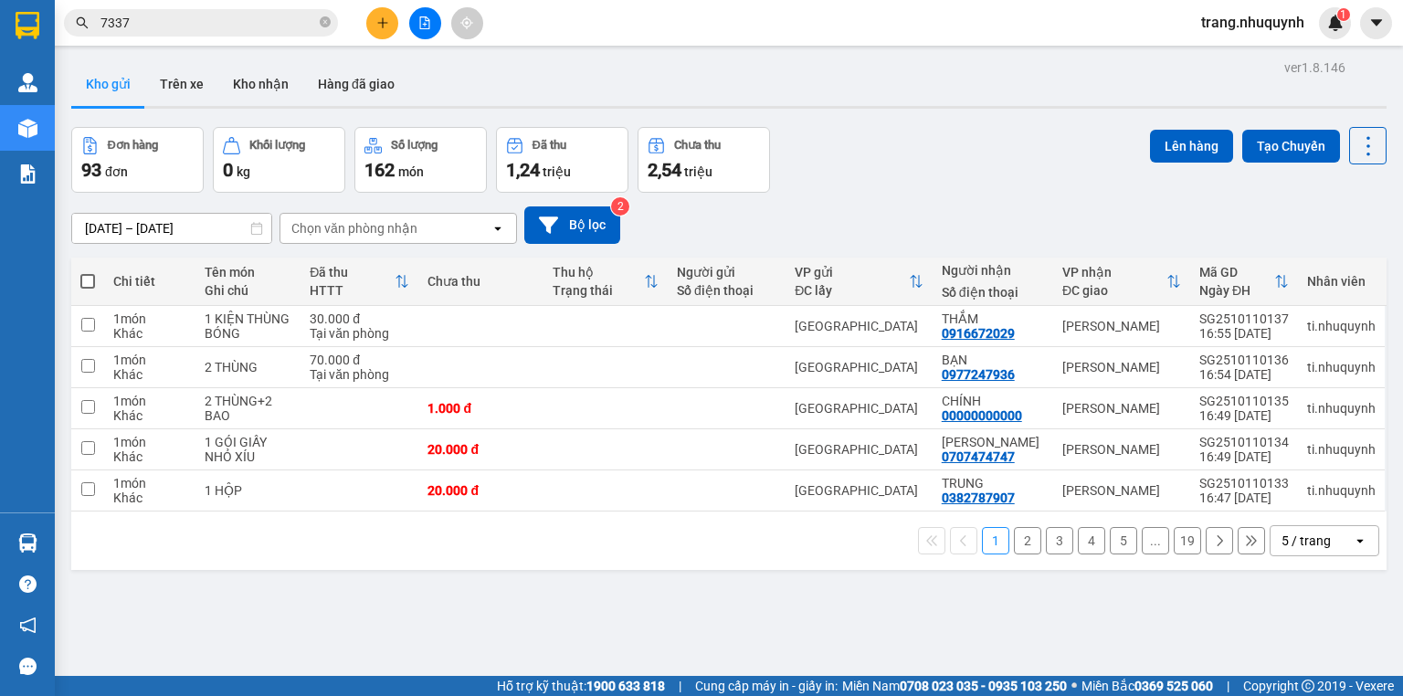
click at [956, 106] on div at bounding box center [728, 107] width 1315 height 3
click at [955, 107] on div at bounding box center [728, 107] width 1315 height 3
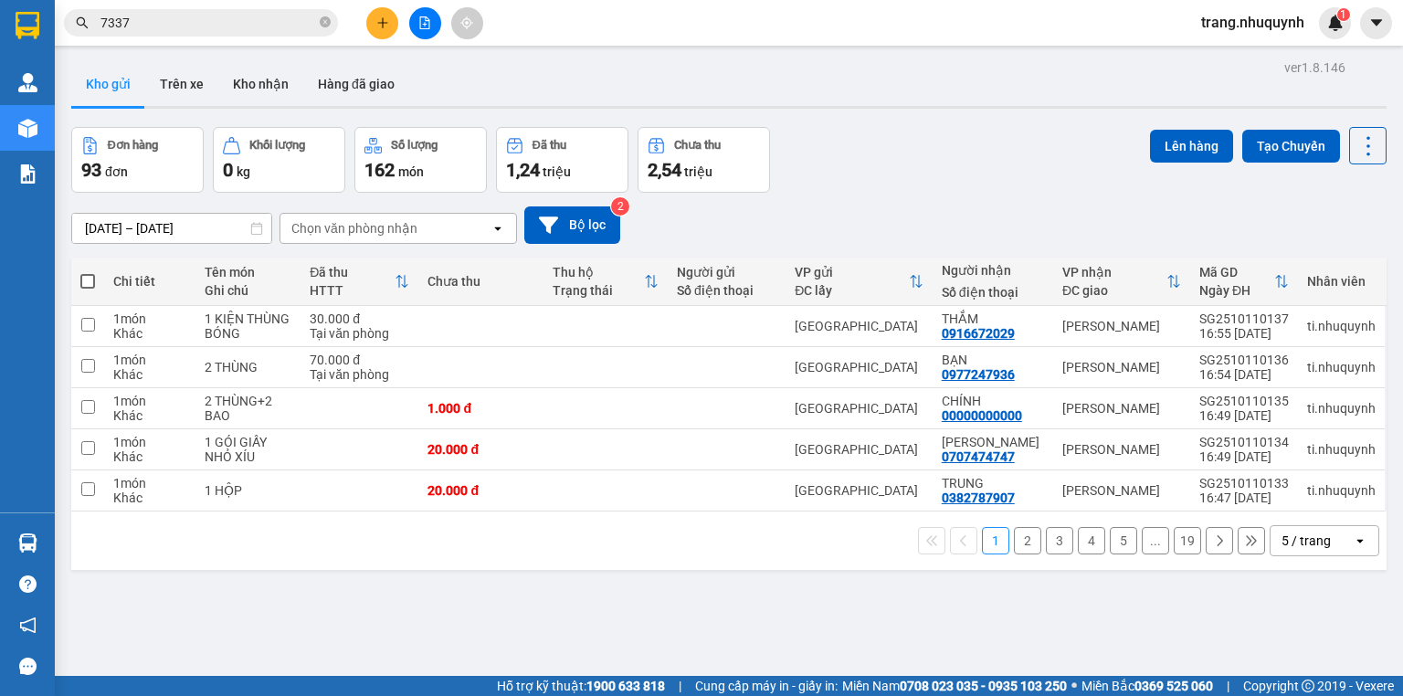
click at [954, 107] on div at bounding box center [728, 107] width 1315 height 3
click at [880, 149] on div "Đơn hàng 93 đơn Khối lượng 0 kg Số lượng 162 món Đã thu 1,24 triệu Chưa thu 2,5…" at bounding box center [728, 160] width 1315 height 66
click at [537, 563] on div "1 2 3 4 5 ... 19 5 / trang open" at bounding box center [728, 540] width 1315 height 58
click at [824, 171] on div "Đơn hàng 93 đơn Khối lượng 0 kg Số lượng 162 món Đã thu 1,24 triệu Chưa thu 2,5…" at bounding box center [728, 160] width 1315 height 66
click at [512, 70] on div "Kho gửi Trên xe Kho nhận Hàng đã giao" at bounding box center [728, 86] width 1315 height 48
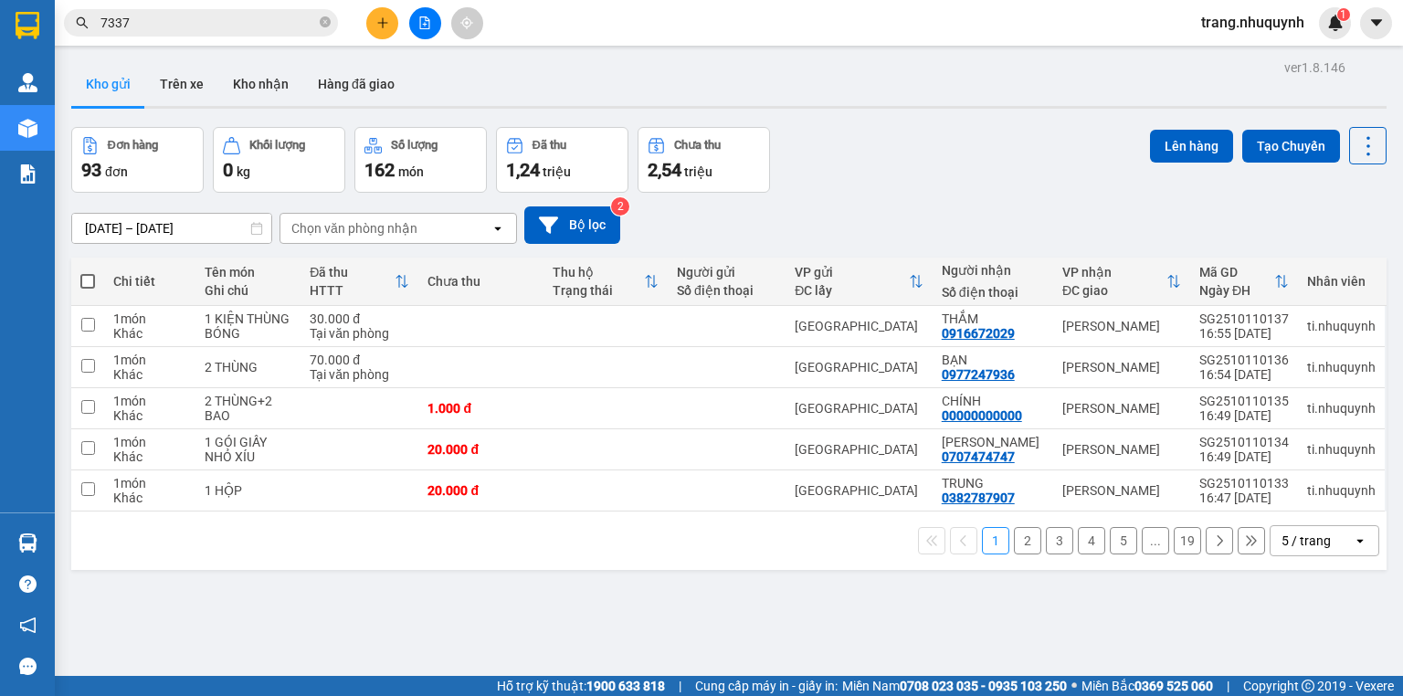
click at [991, 134] on div "Đơn hàng 93 đơn Khối lượng 0 kg Số lượng 162 món Đã thu 1,24 triệu Chưa thu 2,5…" at bounding box center [728, 160] width 1315 height 66
click at [942, 120] on div "ver 1.8.146 Kho gửi Trên xe Kho nhận Hàng đã giao Đơn hàng 93 đơn Khối lượng 0 …" at bounding box center [728, 403] width 1329 height 696
click at [948, 110] on div "Kho gửi Trên xe Kho nhận Hàng đã giao" at bounding box center [728, 86] width 1315 height 48
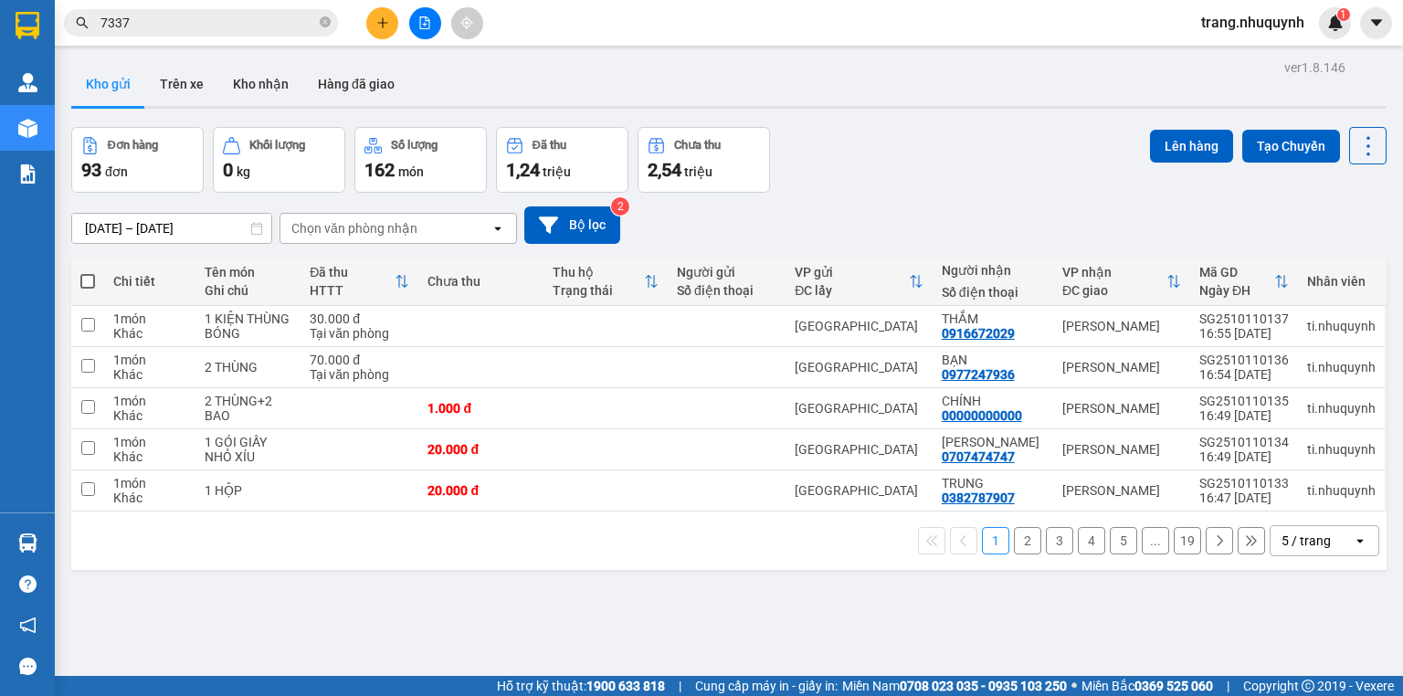
click at [948, 110] on div "Kho gửi Trên xe Kho nhận Hàng đã giao" at bounding box center [728, 86] width 1315 height 48
click at [956, 110] on div "Kho gửi Trên xe Kho nhận Hàng đã giao" at bounding box center [728, 86] width 1315 height 48
click at [1355, 142] on icon at bounding box center [1368, 146] width 26 height 26
click at [1351, 256] on span "Làm mới" at bounding box center [1331, 260] width 50 height 18
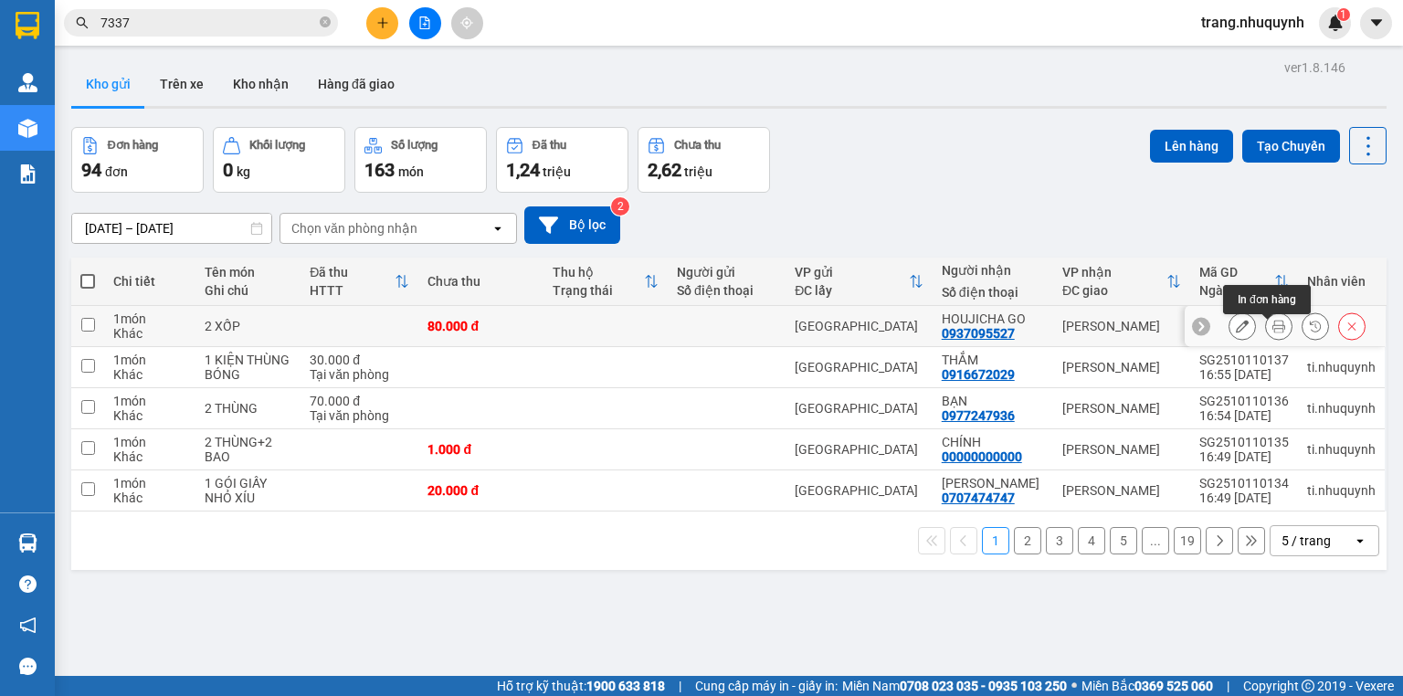
click at [1272, 332] on icon at bounding box center [1278, 326] width 13 height 13
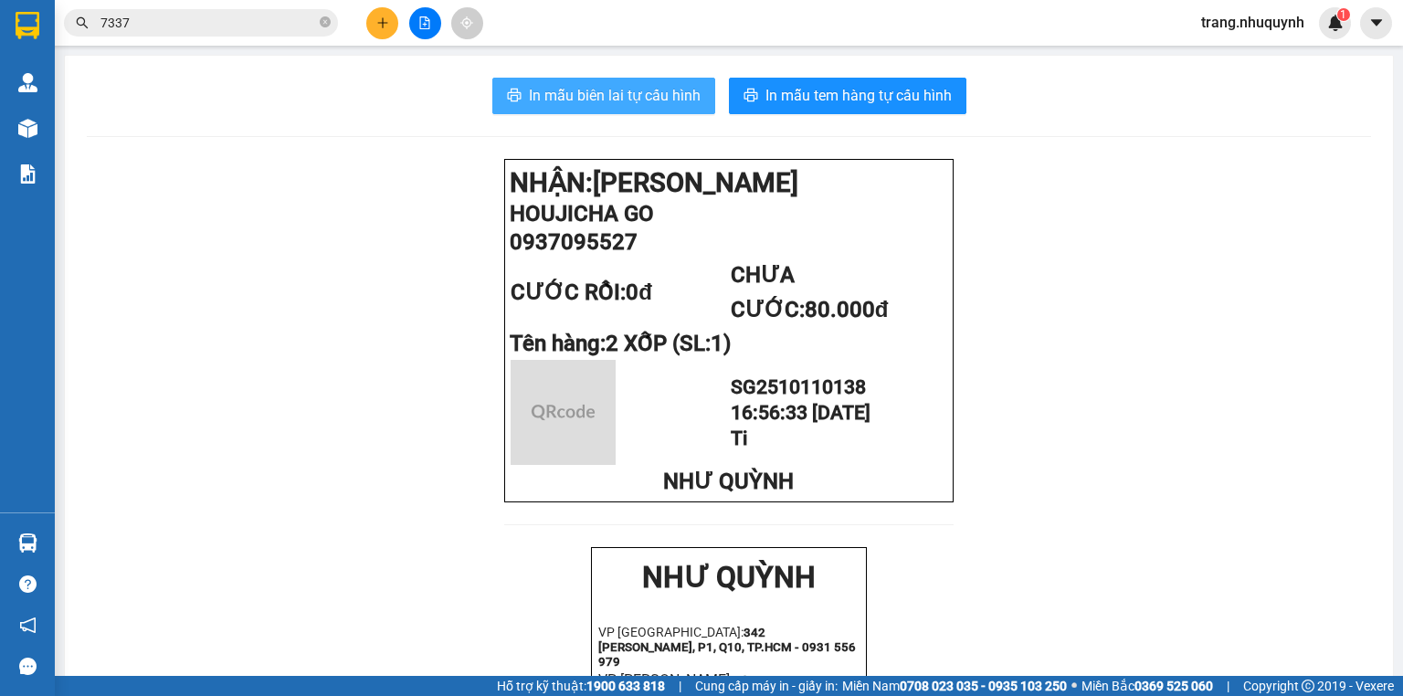
click at [661, 106] on span "In mẫu biên lai tự cấu hình" at bounding box center [615, 95] width 172 height 23
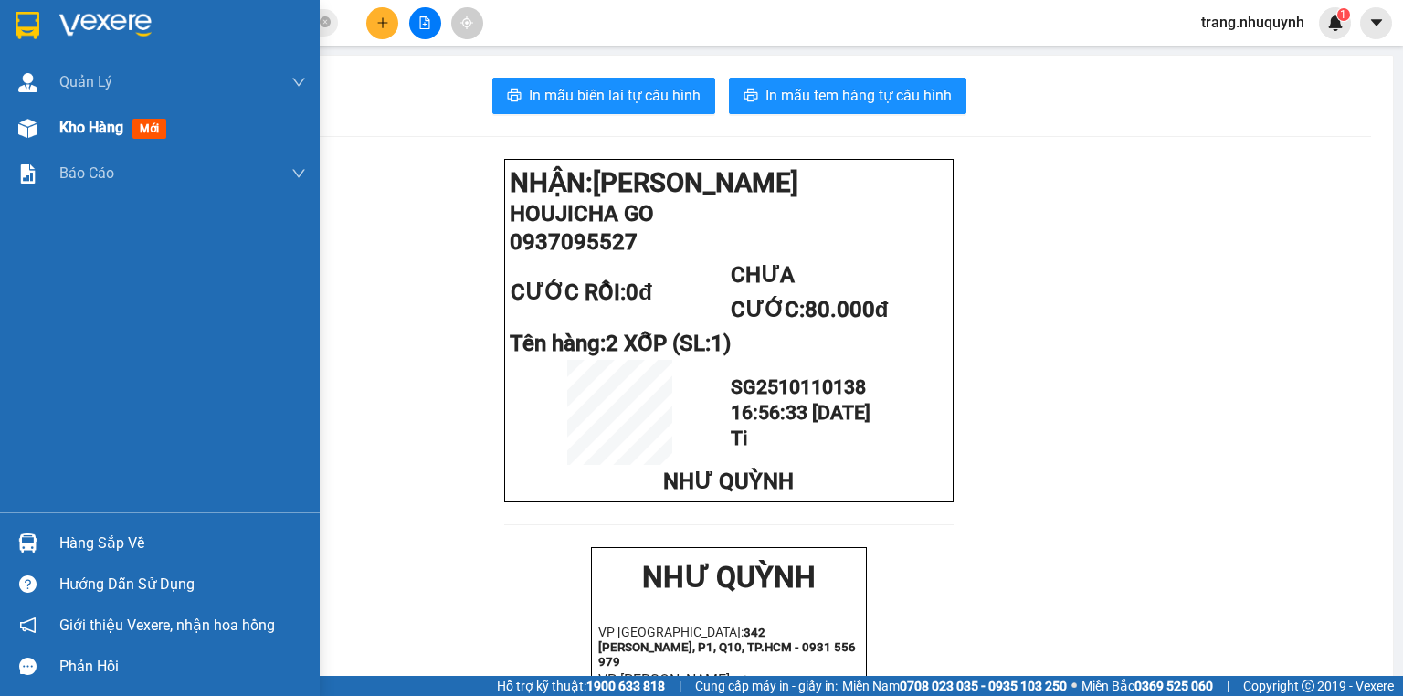
click at [81, 115] on div "Kho hàng mới" at bounding box center [182, 128] width 247 height 46
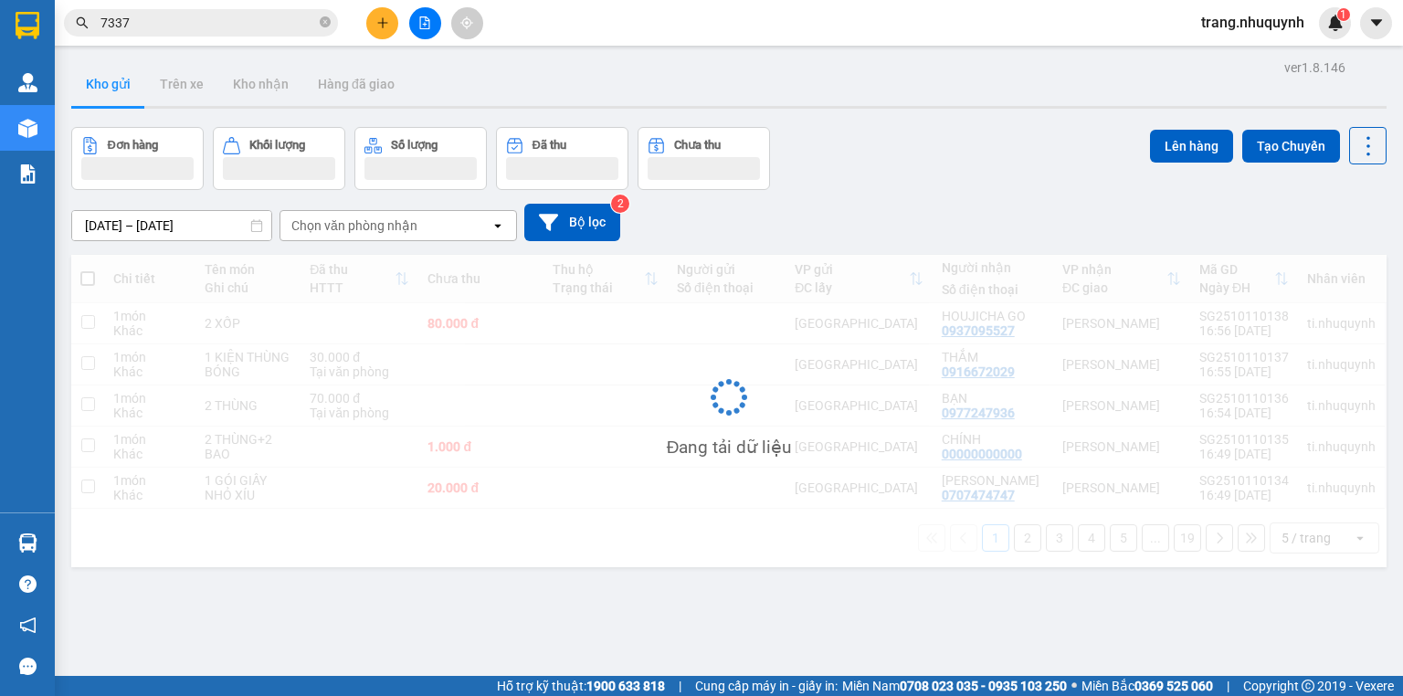
click at [931, 115] on div "ver 1.8.146 Kho gửi Trên xe Kho nhận Hàng đã giao Đơn hàng Khối lượng Số lượng …" at bounding box center [728, 403] width 1329 height 696
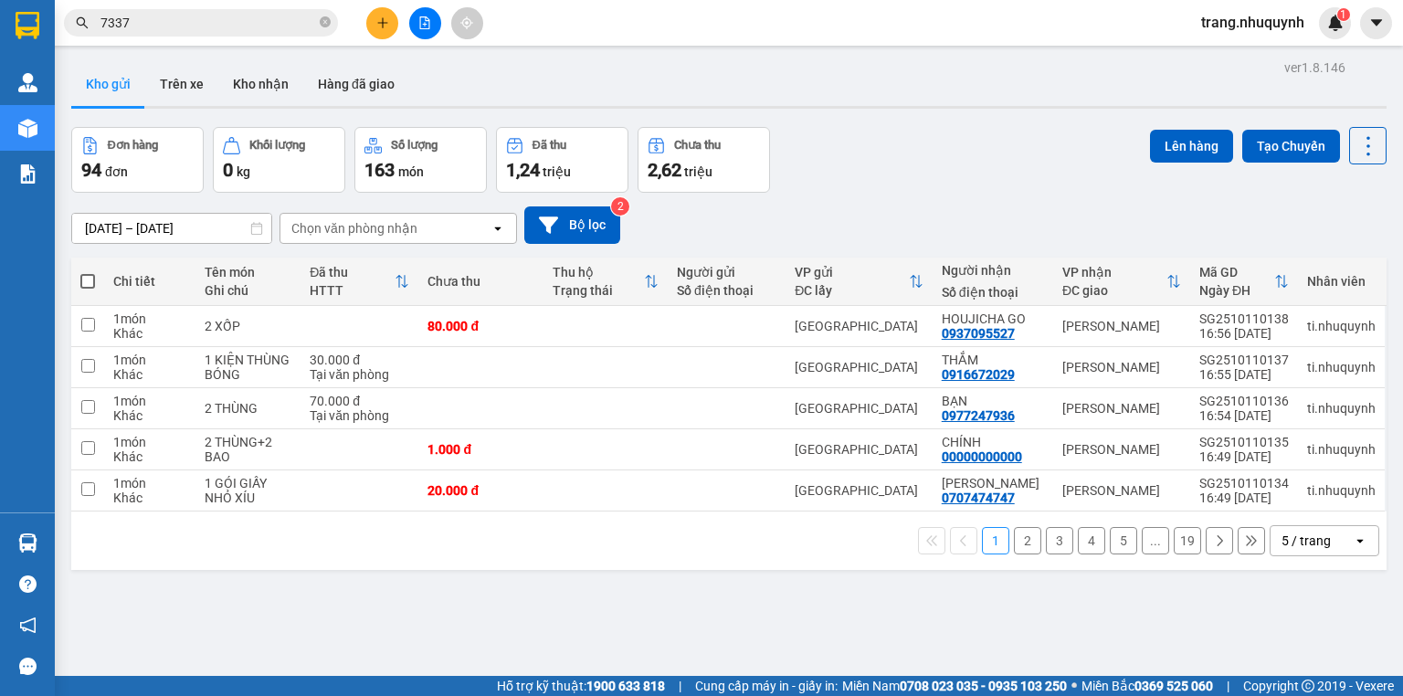
click at [1004, 106] on div at bounding box center [728, 107] width 1315 height 3
click at [1362, 153] on icon at bounding box center [1368, 146] width 26 height 26
click at [1333, 256] on span "Làm mới" at bounding box center [1331, 260] width 50 height 18
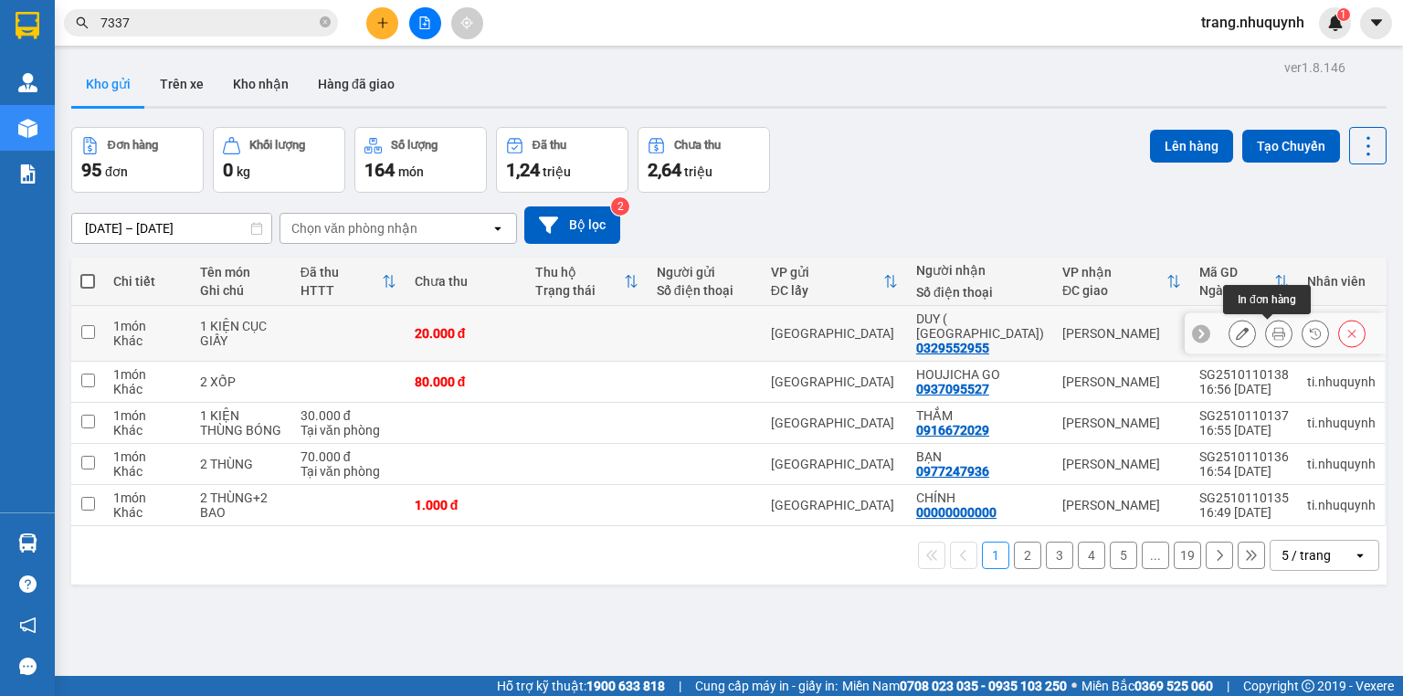
click at [1266, 336] on button at bounding box center [1279, 334] width 26 height 32
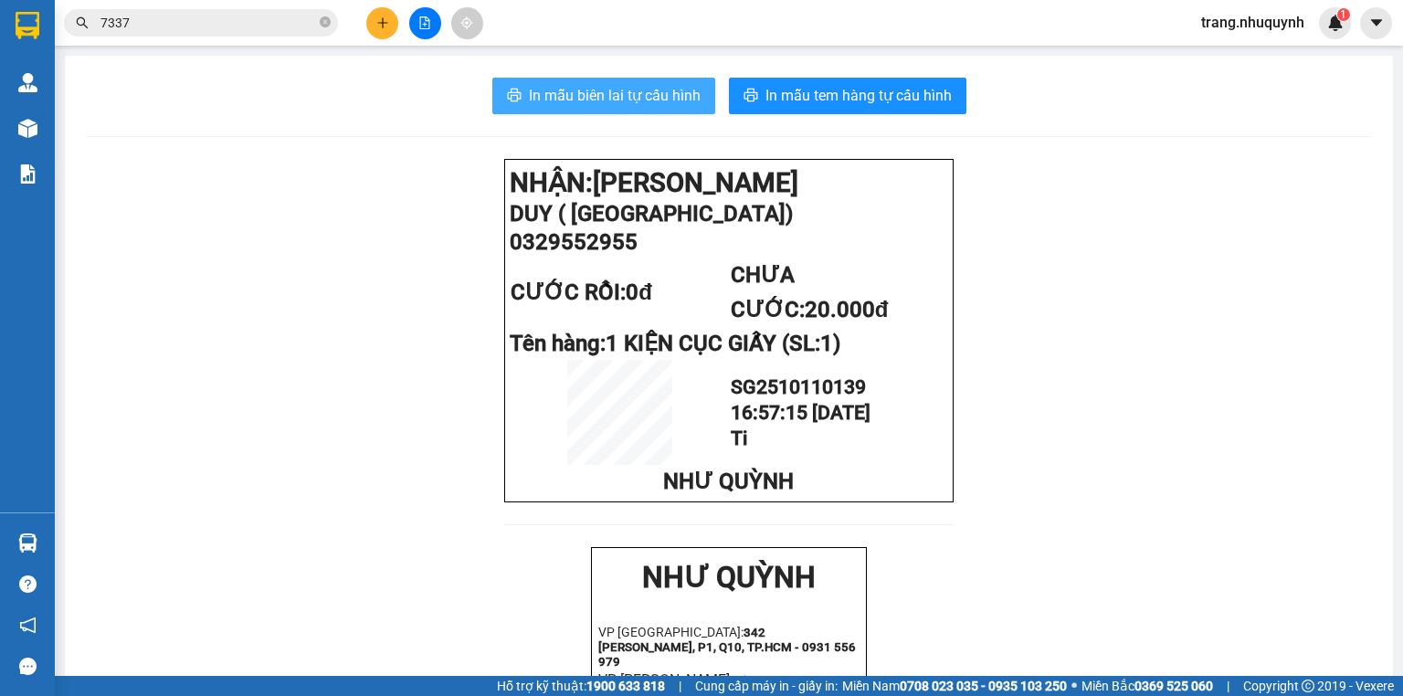
click at [625, 105] on span "In mẫu biên lai tự cấu hình" at bounding box center [615, 95] width 172 height 23
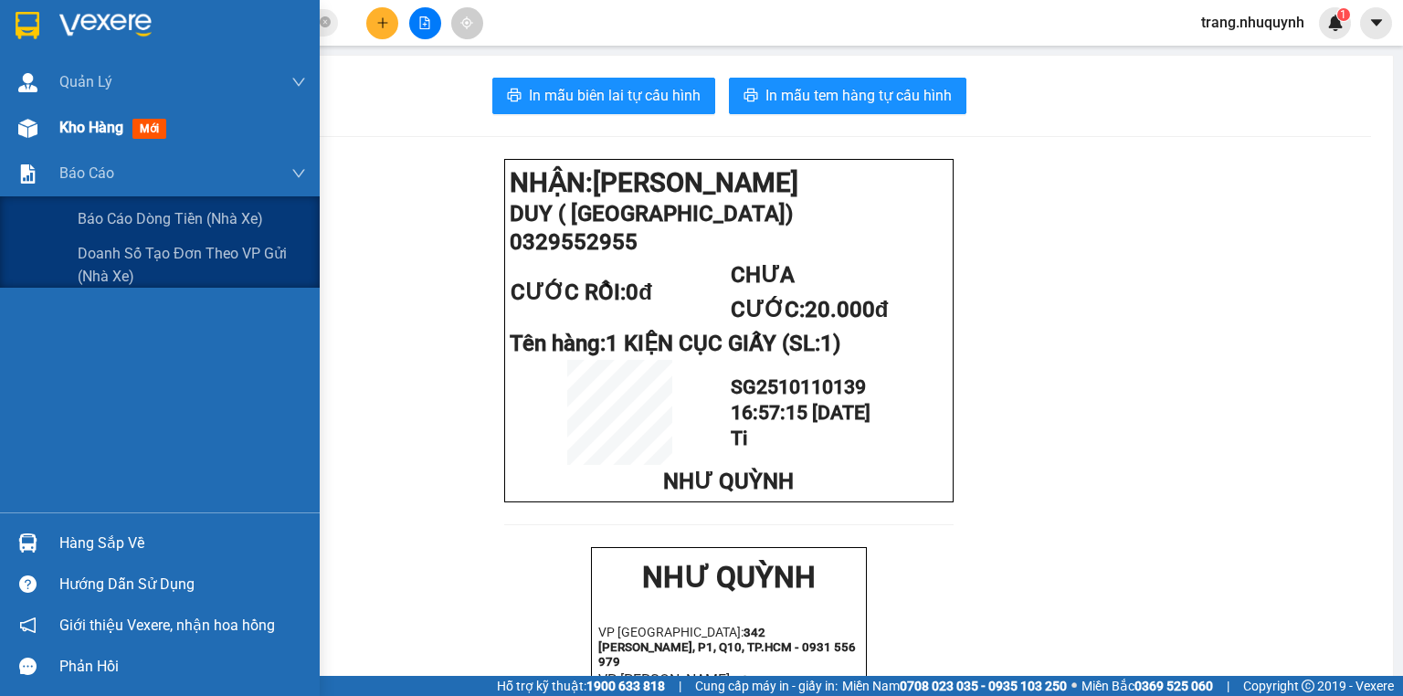
click at [96, 126] on span "Kho hàng" at bounding box center [91, 127] width 64 height 17
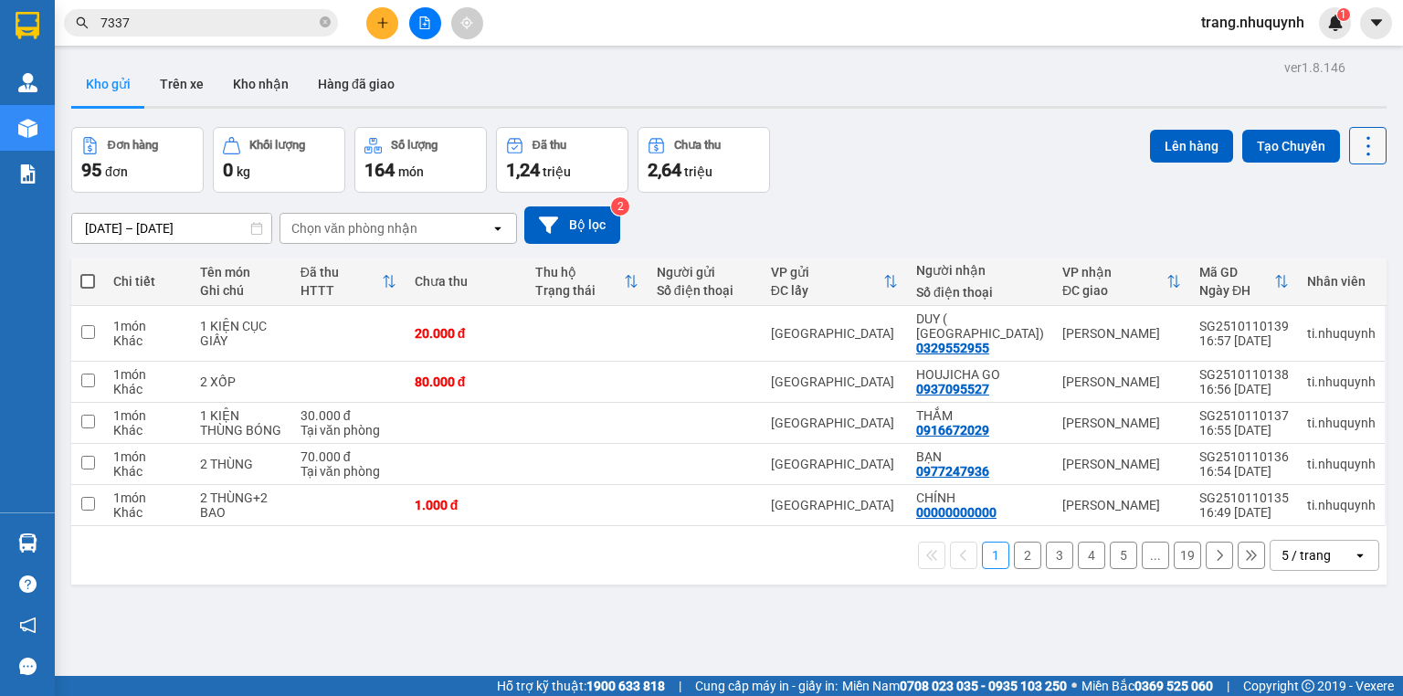
click at [1365, 149] on icon at bounding box center [1368, 146] width 26 height 26
click at [1348, 252] on span "Làm mới" at bounding box center [1331, 260] width 50 height 18
click at [982, 153] on div "Đơn hàng 95 đơn Khối lượng 0 kg Số lượng 164 món Đã thu 1,24 triệu Chưa thu 2,6…" at bounding box center [728, 160] width 1315 height 66
click at [935, 149] on div "Đơn hàng 95 đơn Khối lượng 0 kg Số lượng 164 món Đã thu 1,24 triệu Chưa thu 2,6…" at bounding box center [728, 160] width 1315 height 66
drag, startPoint x: 528, startPoint y: 89, endPoint x: 516, endPoint y: 79, distance: 15.5
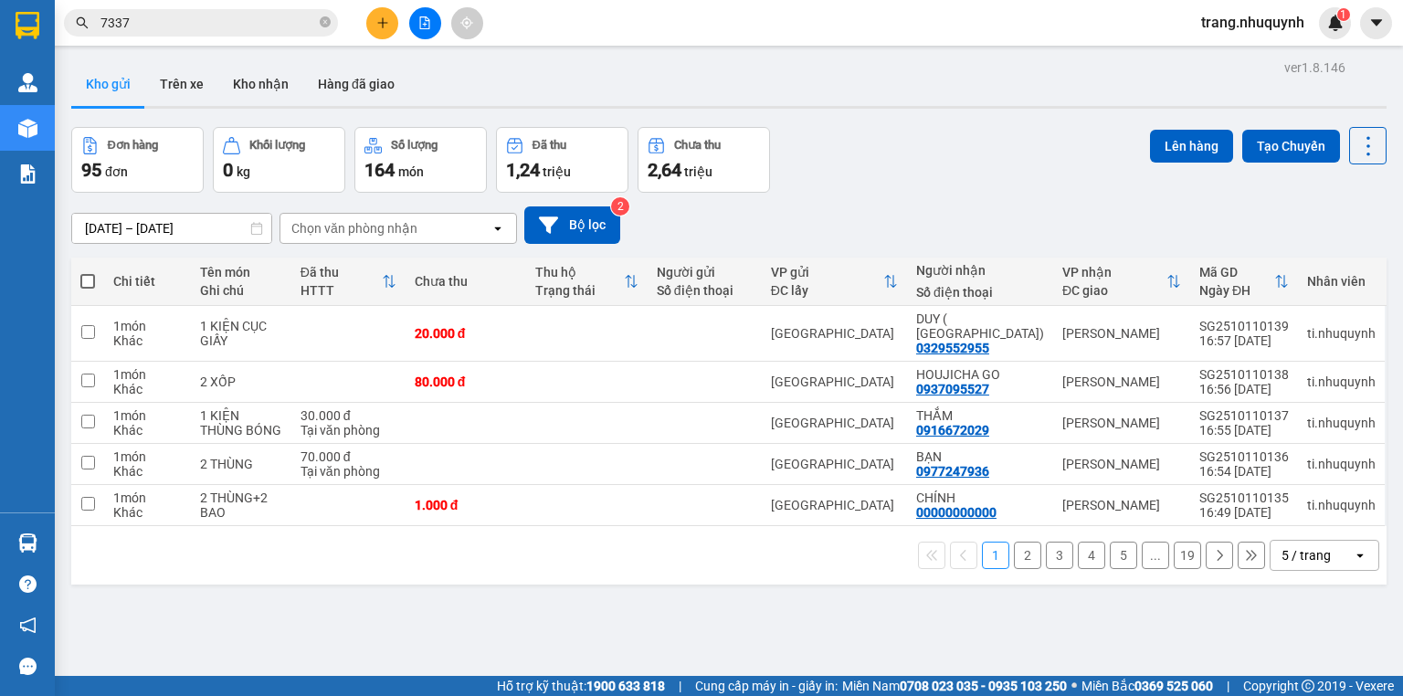
click at [528, 89] on div "Kho gửi Trên xe Kho nhận Hàng đã giao" at bounding box center [728, 86] width 1315 height 48
click at [1370, 142] on button at bounding box center [1367, 145] width 37 height 37
click at [1332, 259] on span "Làm mới" at bounding box center [1331, 260] width 50 height 18
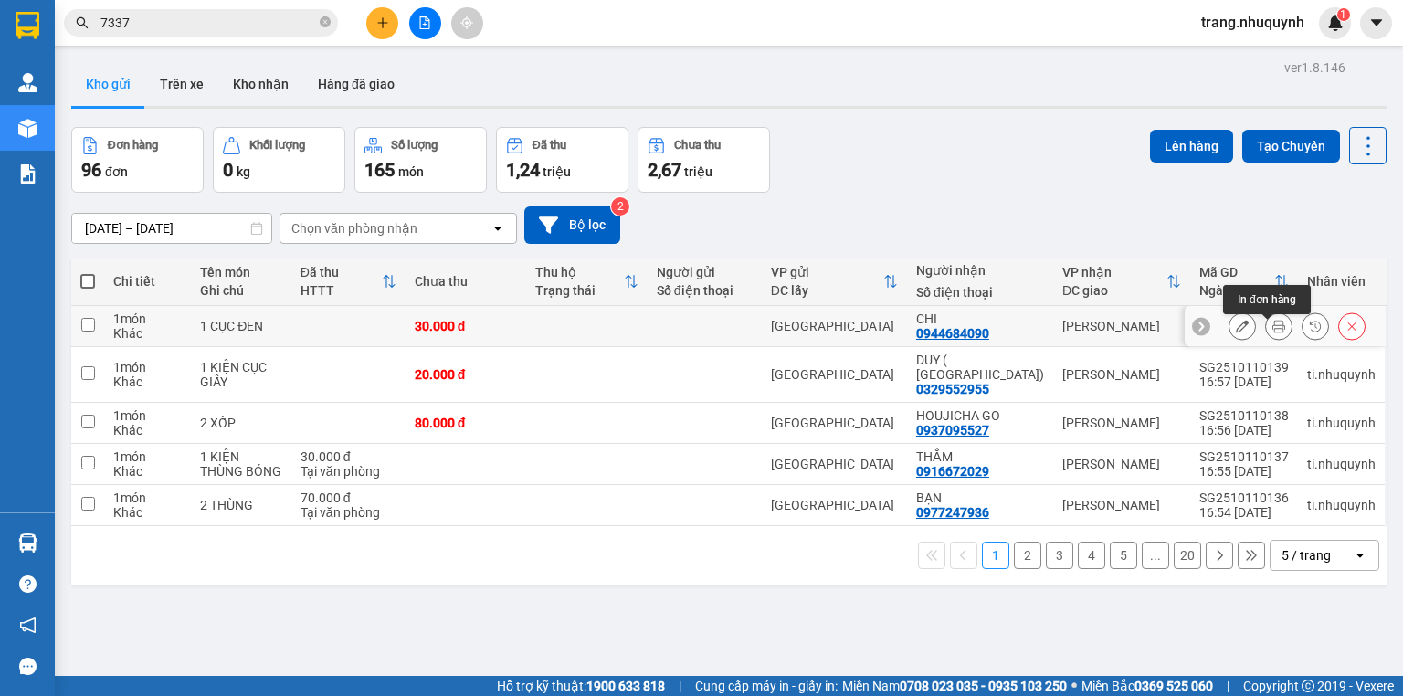
click at [1272, 332] on icon at bounding box center [1278, 326] width 13 height 13
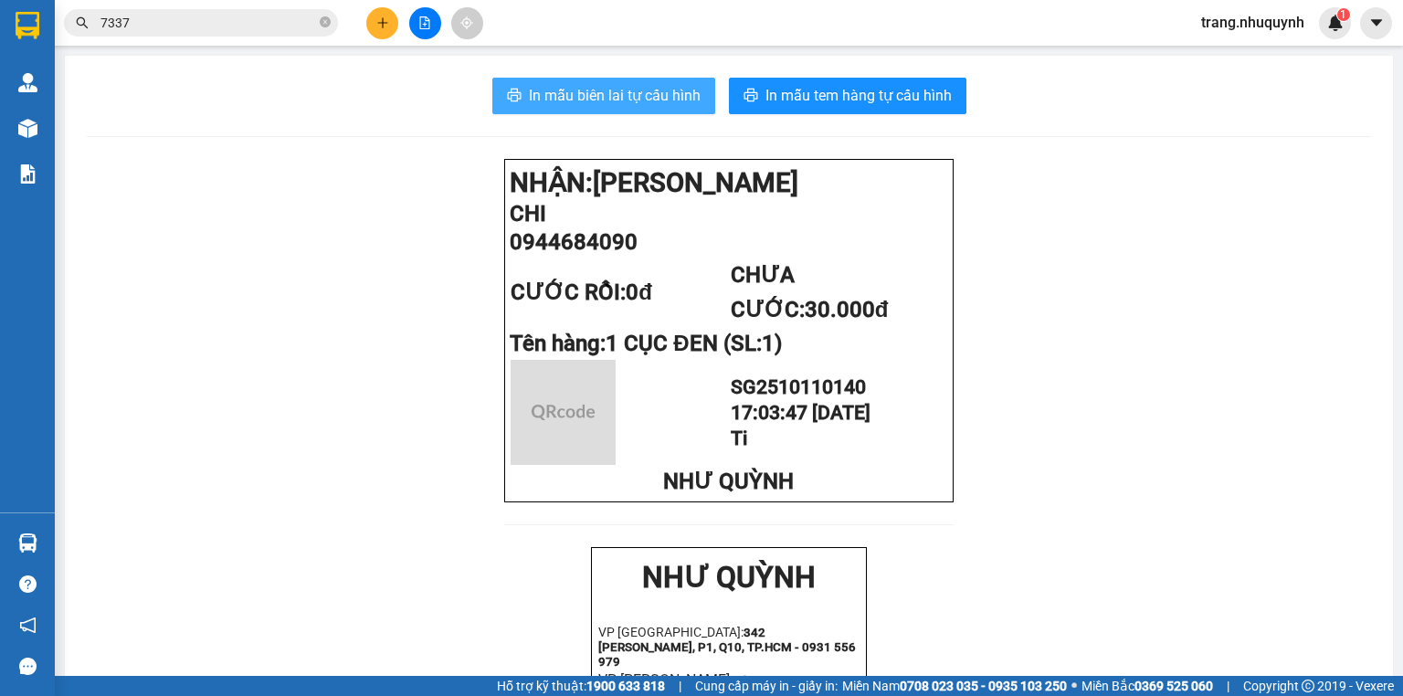
click at [602, 102] on span "In mẫu biên lai tự cấu hình" at bounding box center [615, 95] width 172 height 23
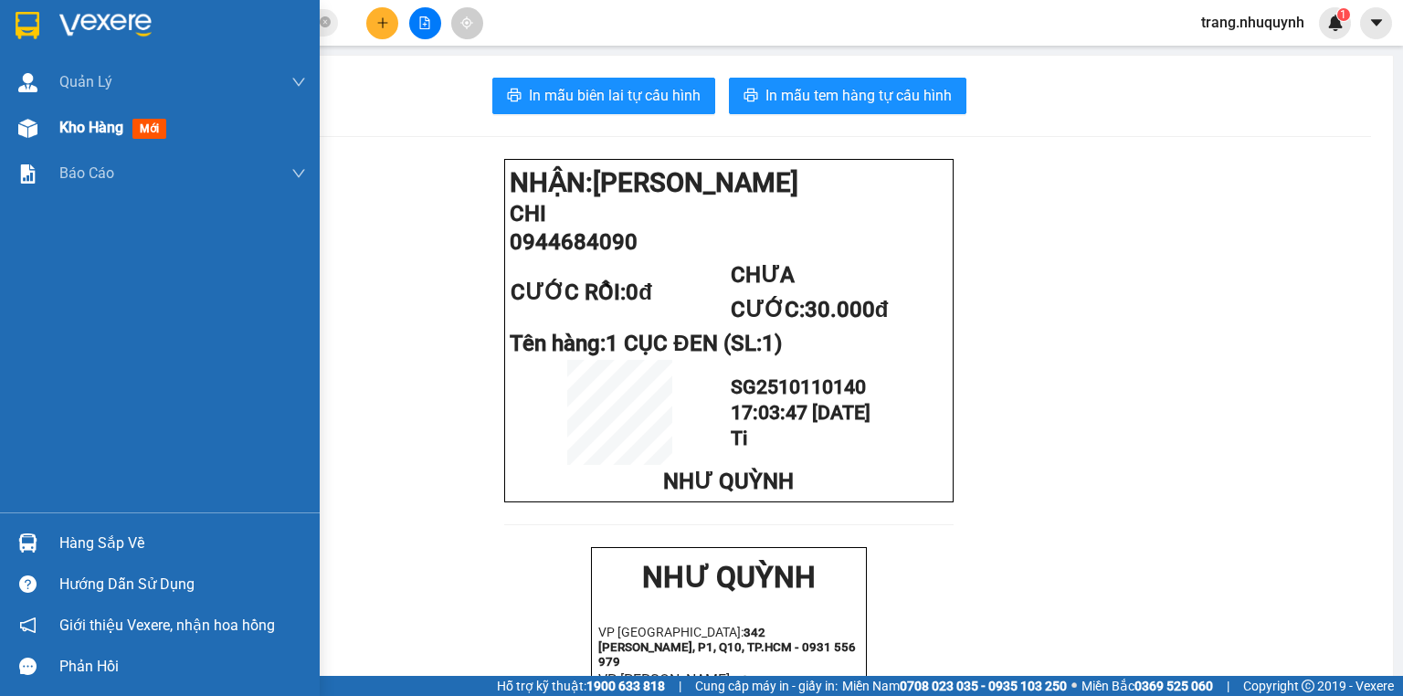
click at [98, 131] on span "Kho hàng" at bounding box center [91, 127] width 64 height 17
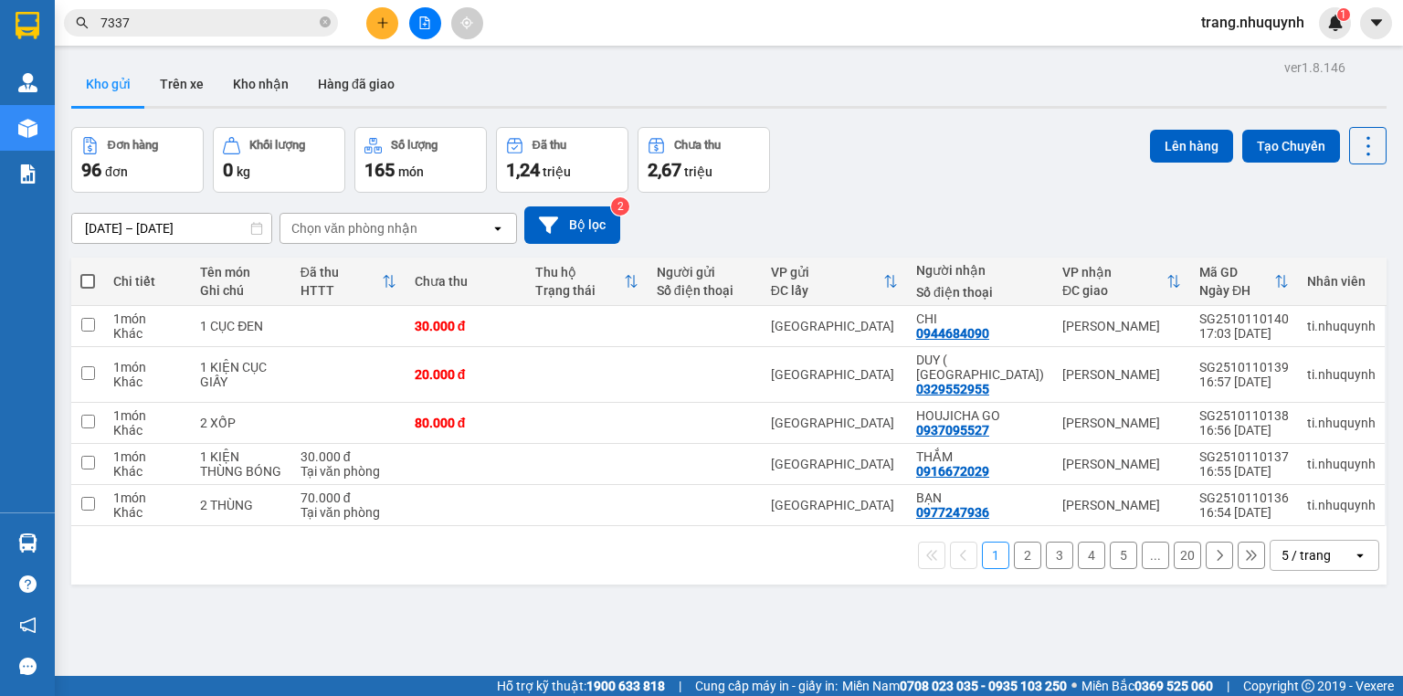
click at [855, 157] on div "Đơn hàng 96 đơn Khối lượng 0 kg Số lượng 165 món Đã thu 1,24 triệu Chưa thu 2,6…" at bounding box center [728, 160] width 1315 height 66
click at [1355, 146] on icon at bounding box center [1368, 146] width 26 height 26
click at [1320, 265] on span "Làm mới" at bounding box center [1331, 260] width 50 height 18
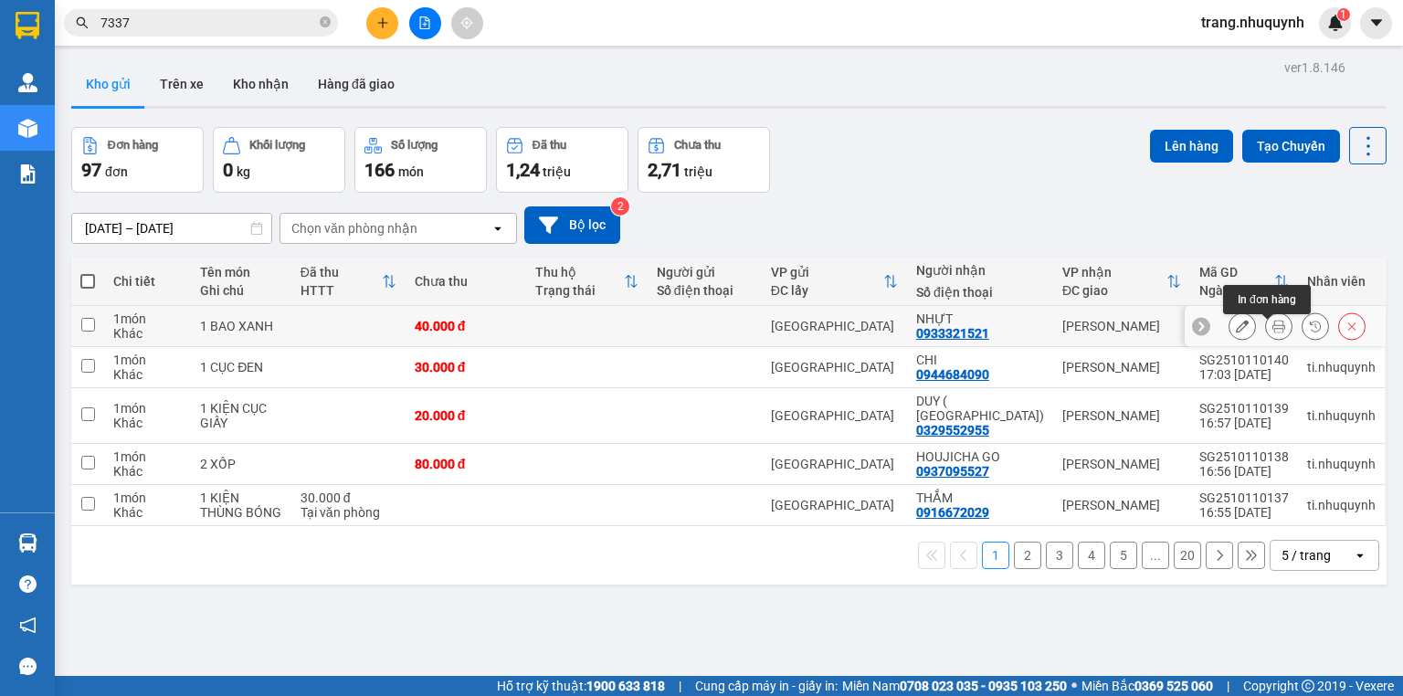
click at [1275, 338] on button at bounding box center [1279, 326] width 26 height 32
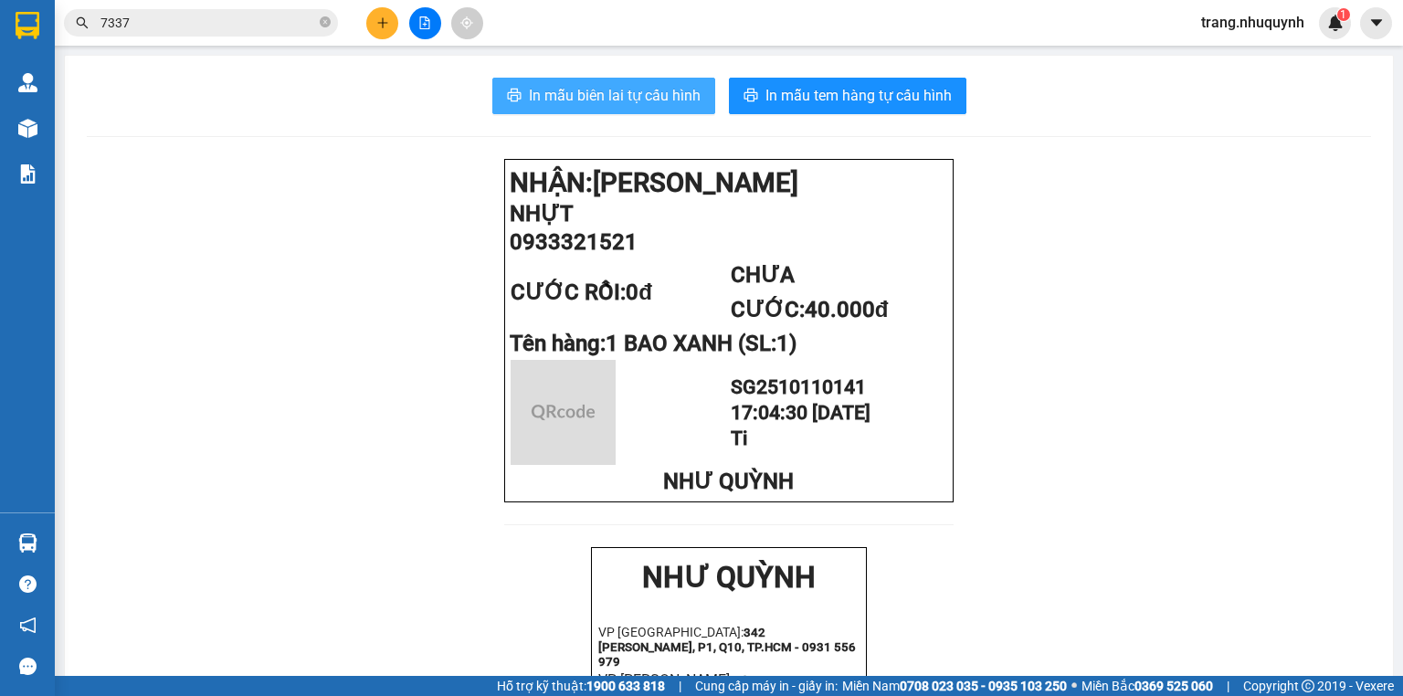
click at [604, 106] on span "In mẫu biên lai tự cấu hình" at bounding box center [615, 95] width 172 height 23
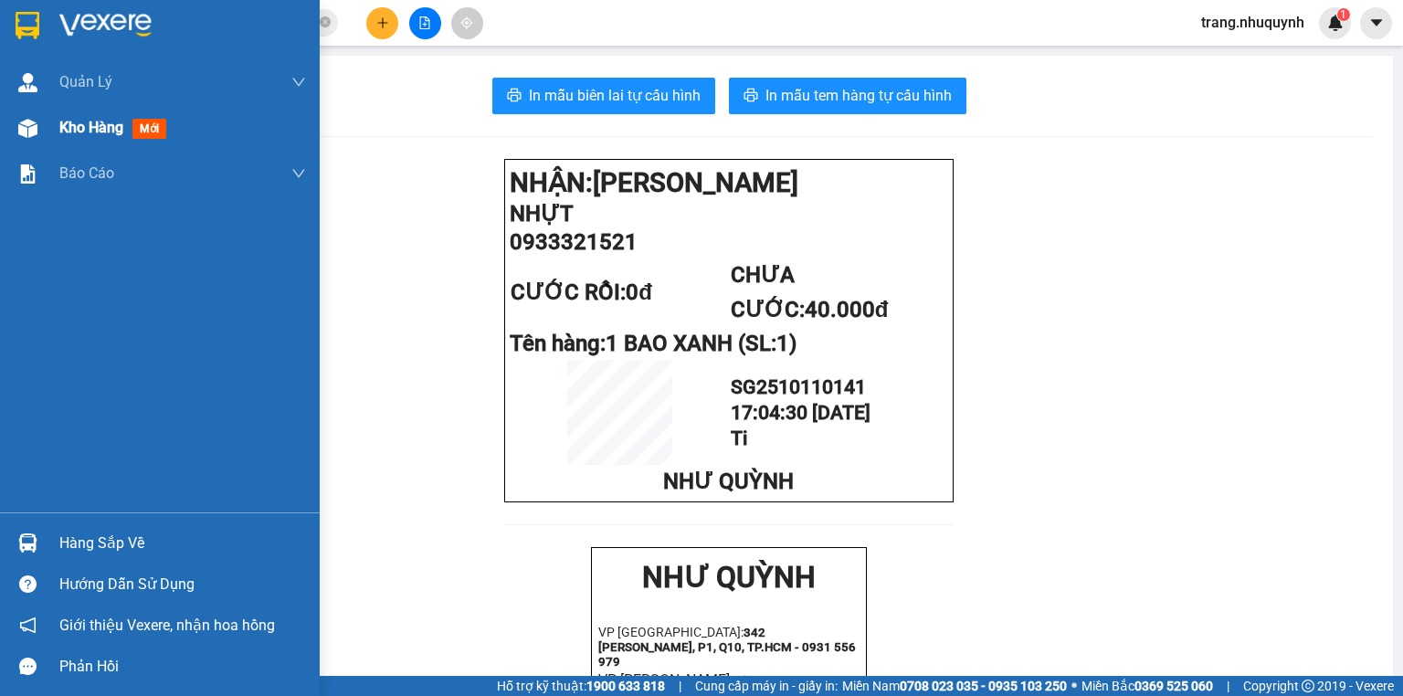
click at [62, 126] on span "Kho hàng" at bounding box center [91, 127] width 64 height 17
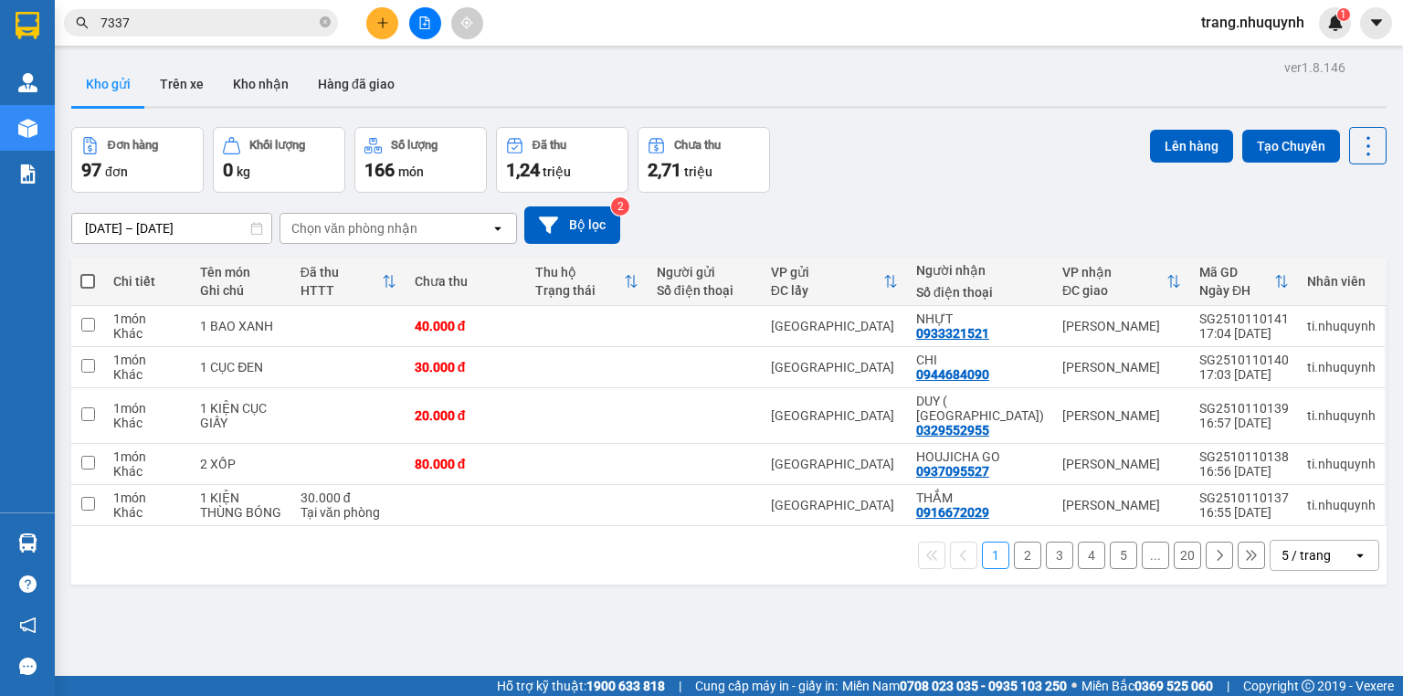
click at [822, 131] on div "Đơn hàng 97 đơn Khối lượng 0 kg Số lượng 166 món Đã thu 1,24 triệu Chưa thu 2,7…" at bounding box center [728, 160] width 1315 height 66
click at [821, 116] on div "ver 1.8.146 Kho gửi Trên xe Kho nhận Hàng đã giao Đơn hàng 97 đơn Khối lượng 0 …" at bounding box center [728, 403] width 1329 height 696
click at [888, 112] on div "ver 1.8.146 Kho gửi Trên xe Kho nhận Hàng đã giao Đơn hàng 97 đơn Khối lượng 0 …" at bounding box center [728, 403] width 1329 height 696
click at [465, 70] on div "Kho gửi Trên xe Kho nhận Hàng đã giao" at bounding box center [728, 86] width 1315 height 48
click at [844, 161] on div "Đơn hàng 97 đơn Khối lượng 0 kg Số lượng 166 món Đã thu 1,24 triệu Chưa thu 2,7…" at bounding box center [728, 160] width 1315 height 66
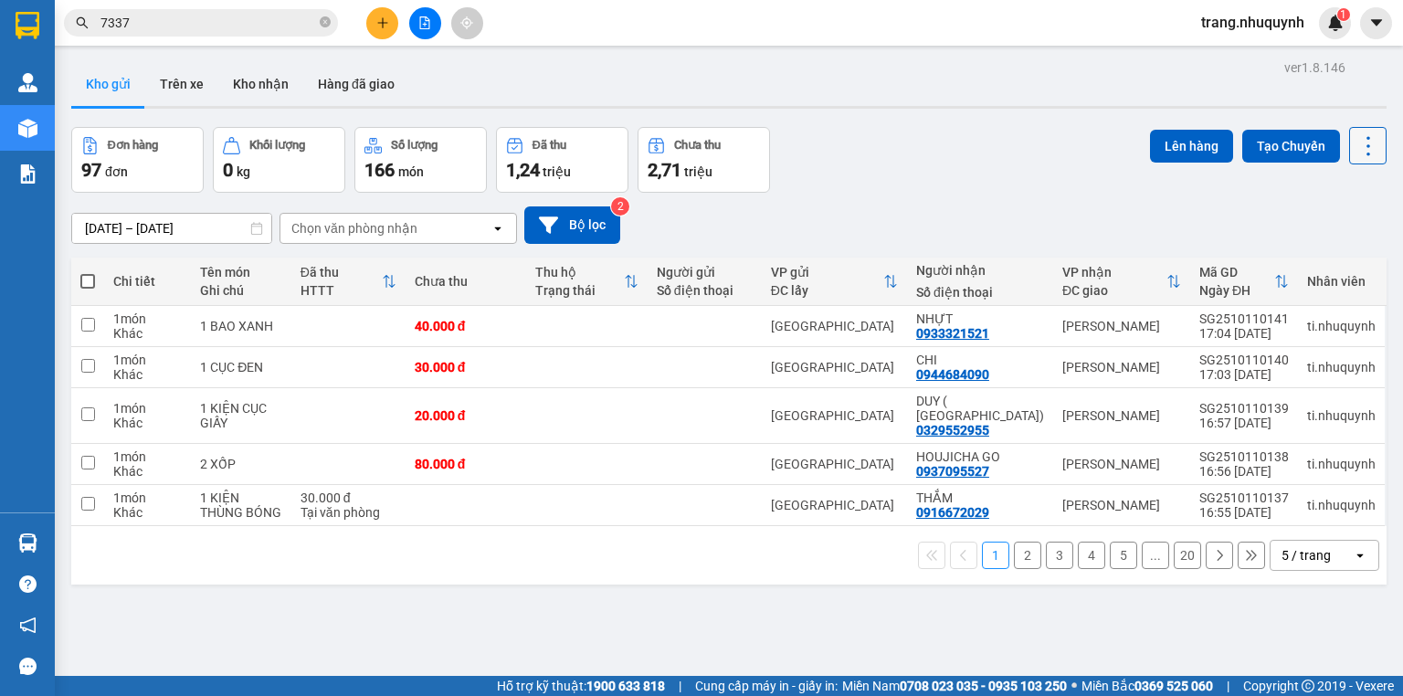
click at [1349, 142] on button at bounding box center [1367, 145] width 37 height 37
click at [1321, 252] on span "Làm mới" at bounding box center [1331, 260] width 50 height 18
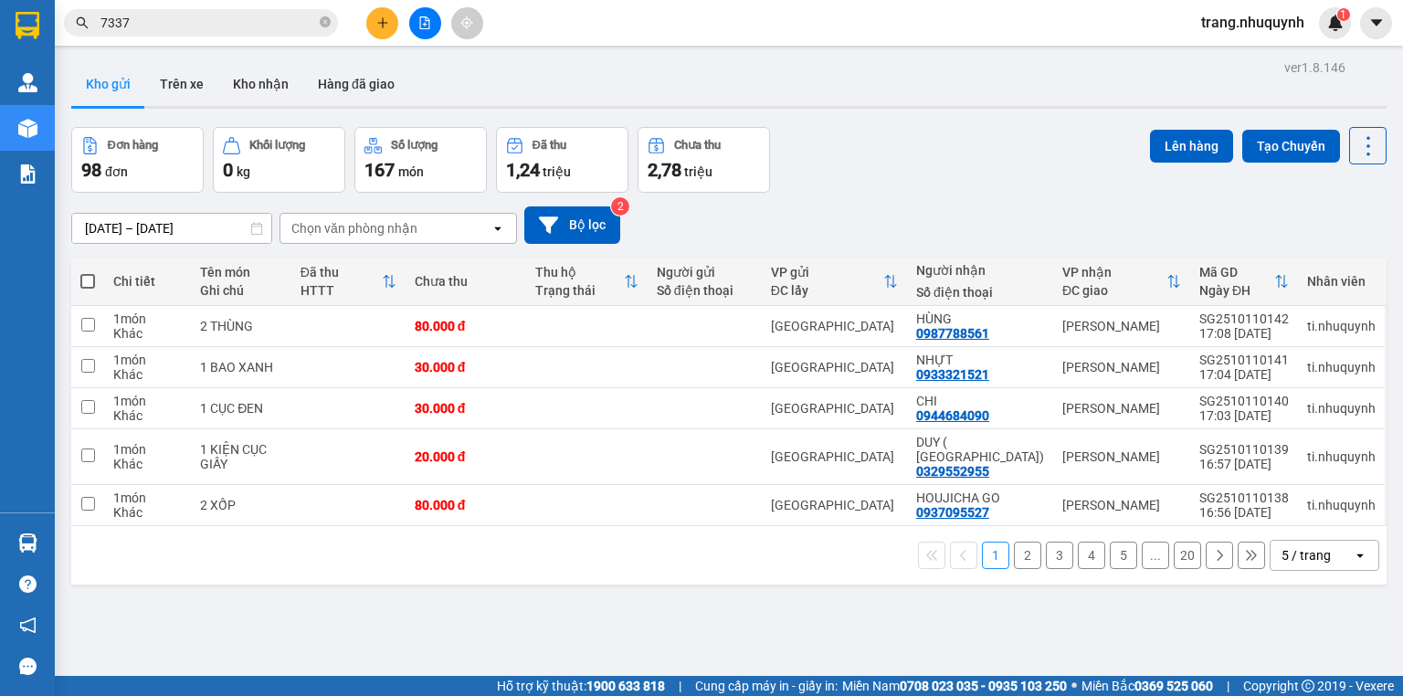
click at [1253, 19] on span "trang.nhuquynh" at bounding box center [1252, 22] width 132 height 23
click at [1223, 63] on span "Đăng xuất" at bounding box center [1260, 57] width 96 height 20
